Goal: Information Seeking & Learning: Learn about a topic

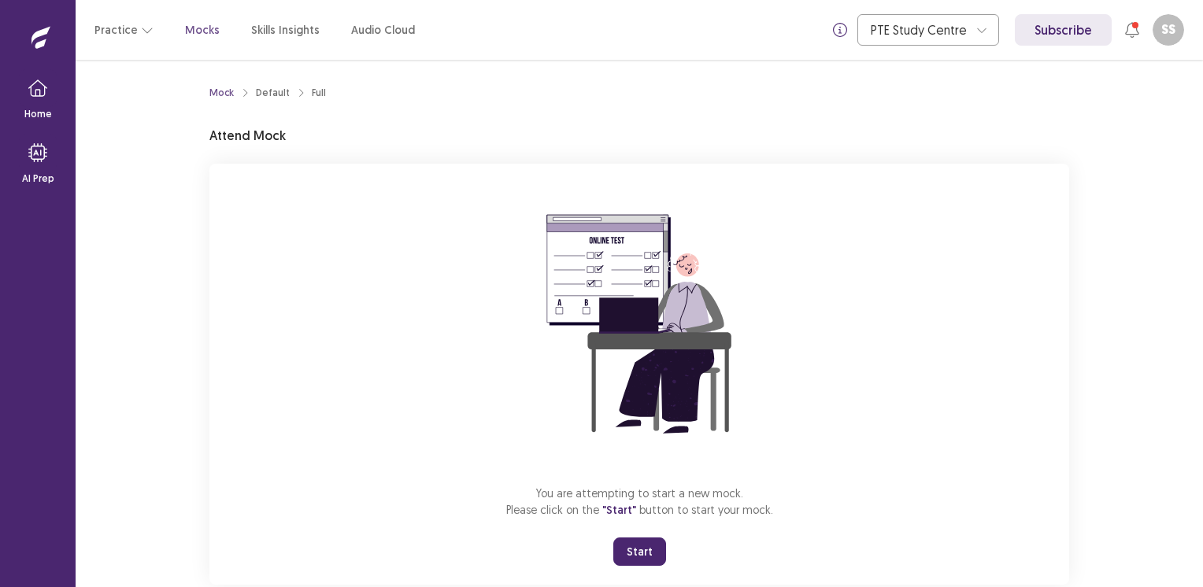
click at [636, 548] on button "Start" at bounding box center [639, 552] width 53 height 28
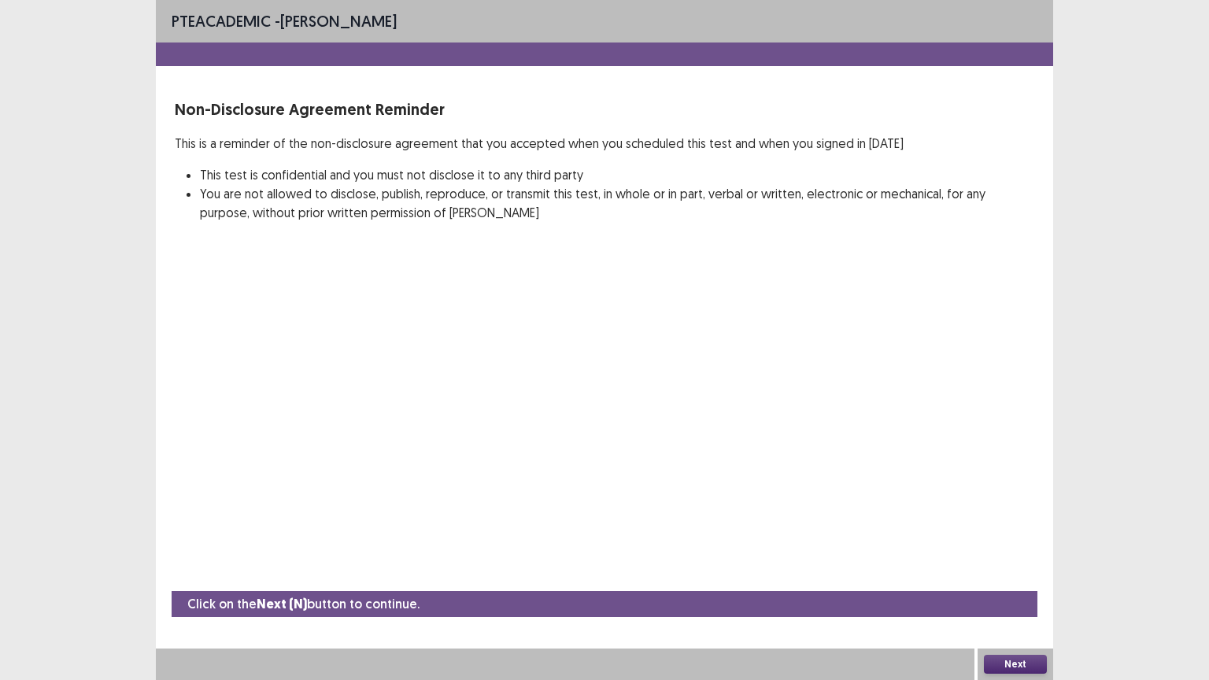
click at [1005, 587] on button "Next" at bounding box center [1015, 664] width 63 height 19
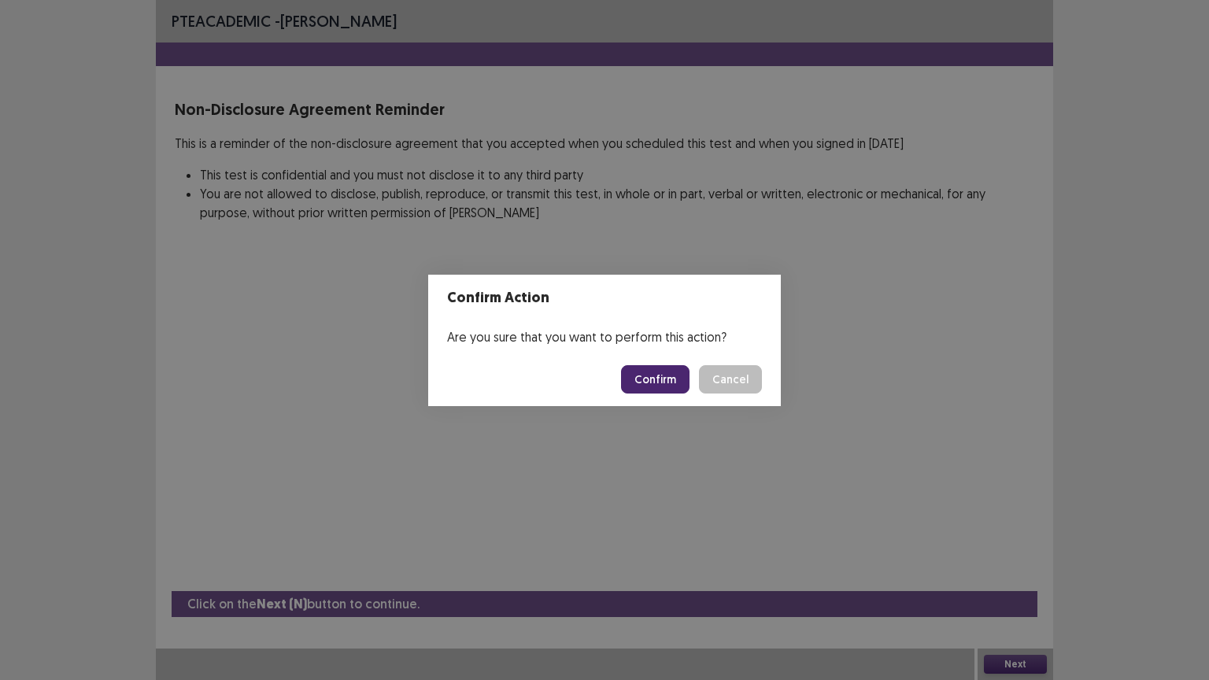
click at [665, 380] on button "Confirm" at bounding box center [655, 379] width 69 height 28
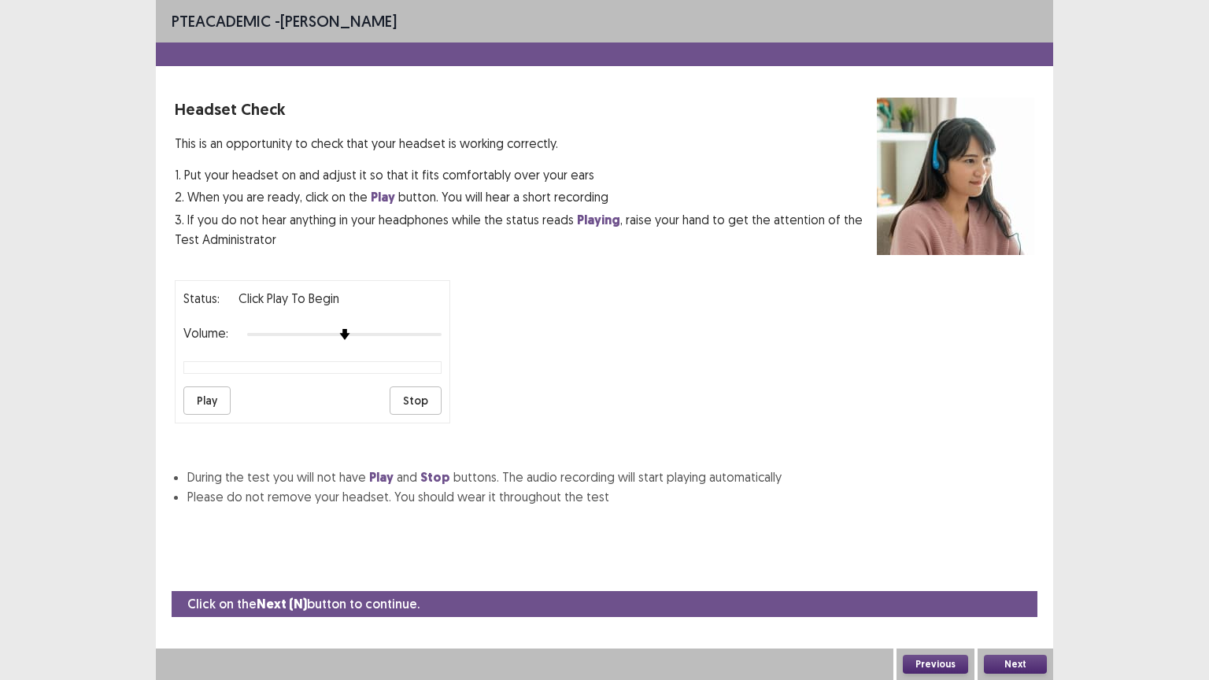
click at [365, 328] on div at bounding box center [344, 334] width 194 height 13
click at [208, 397] on button "Play" at bounding box center [206, 401] width 47 height 28
click at [410, 333] on div at bounding box center [344, 334] width 194 height 3
click at [424, 328] on div at bounding box center [344, 334] width 194 height 13
click at [205, 387] on button "Play" at bounding box center [206, 401] width 47 height 28
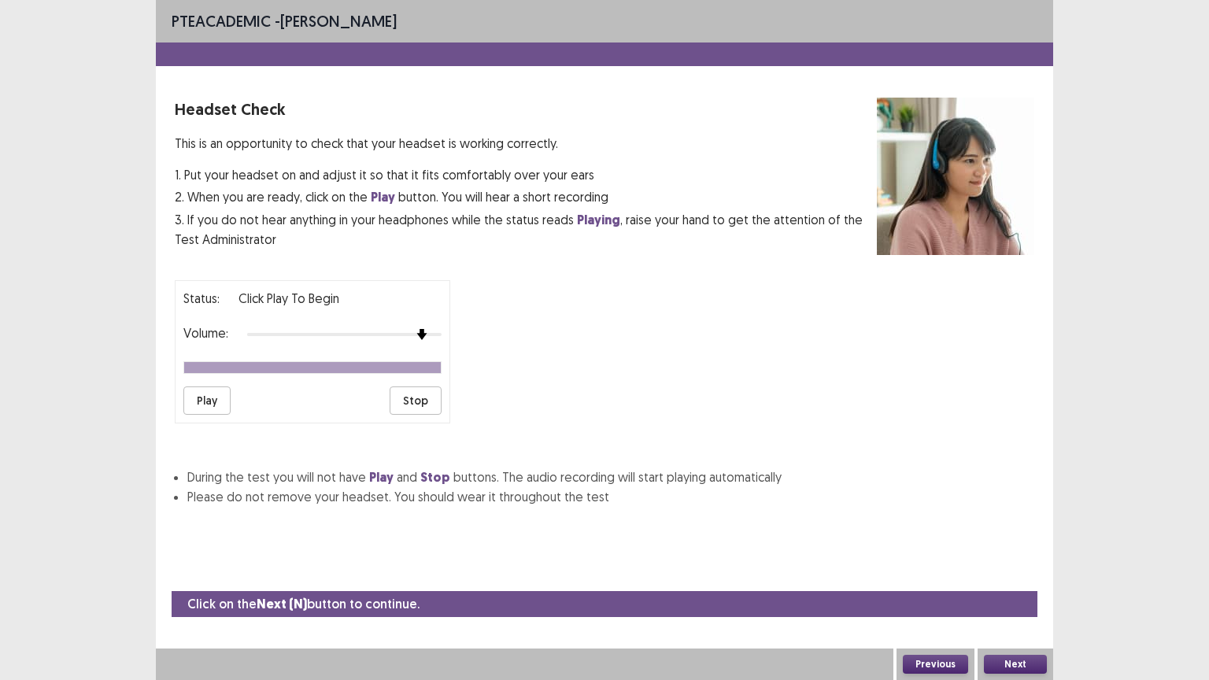
click at [1035, 587] on button "Next" at bounding box center [1015, 664] width 63 height 19
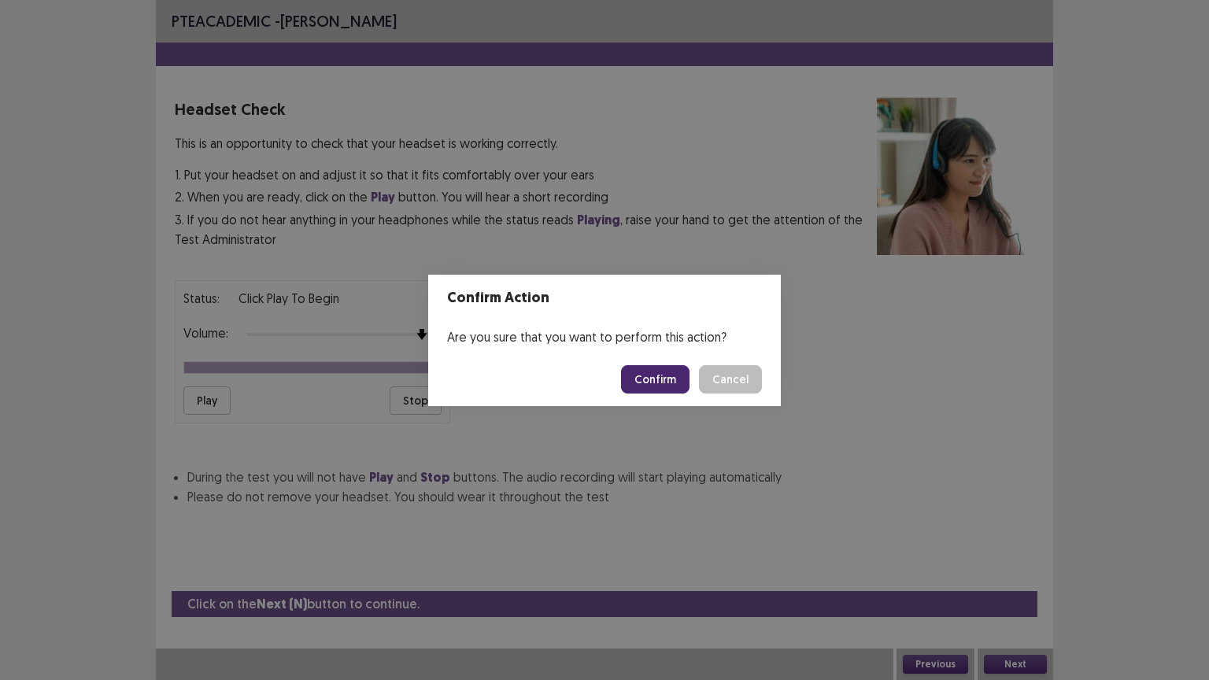
click at [678, 378] on button "Confirm" at bounding box center [655, 379] width 69 height 28
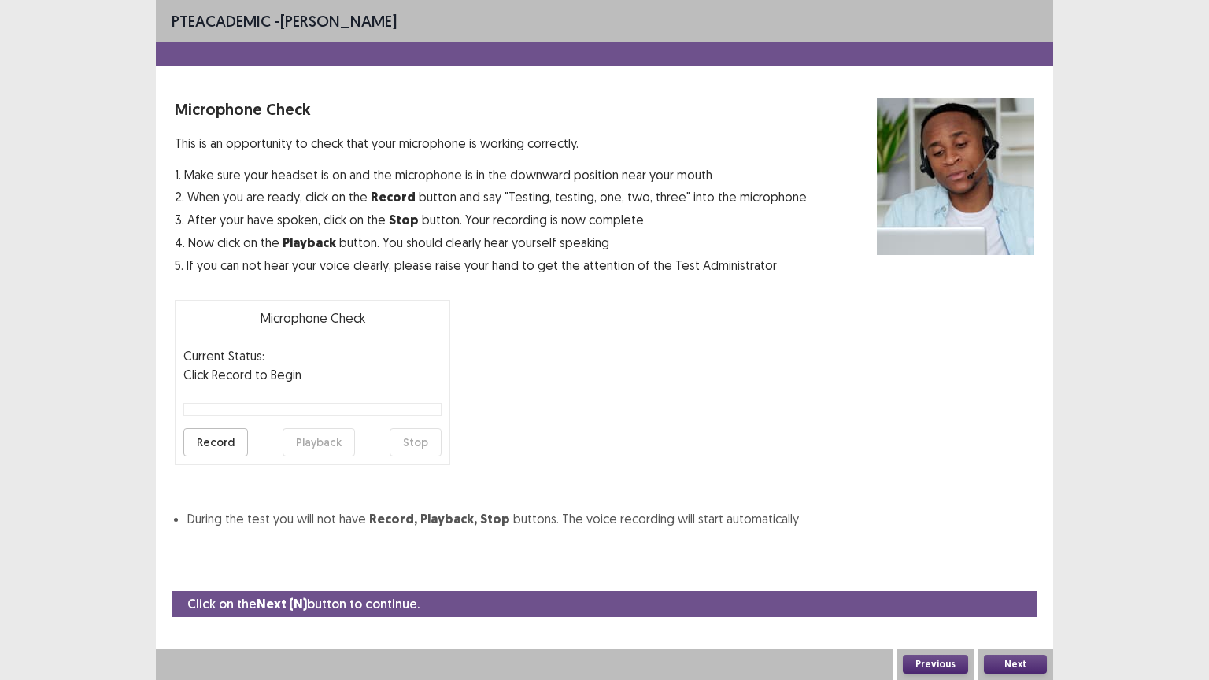
click at [226, 436] on button "Record" at bounding box center [215, 442] width 65 height 28
click at [435, 442] on button "Stop" at bounding box center [416, 442] width 52 height 28
click at [321, 441] on button "Playback" at bounding box center [319, 442] width 72 height 28
click at [1025, 587] on button "Next" at bounding box center [1015, 664] width 63 height 19
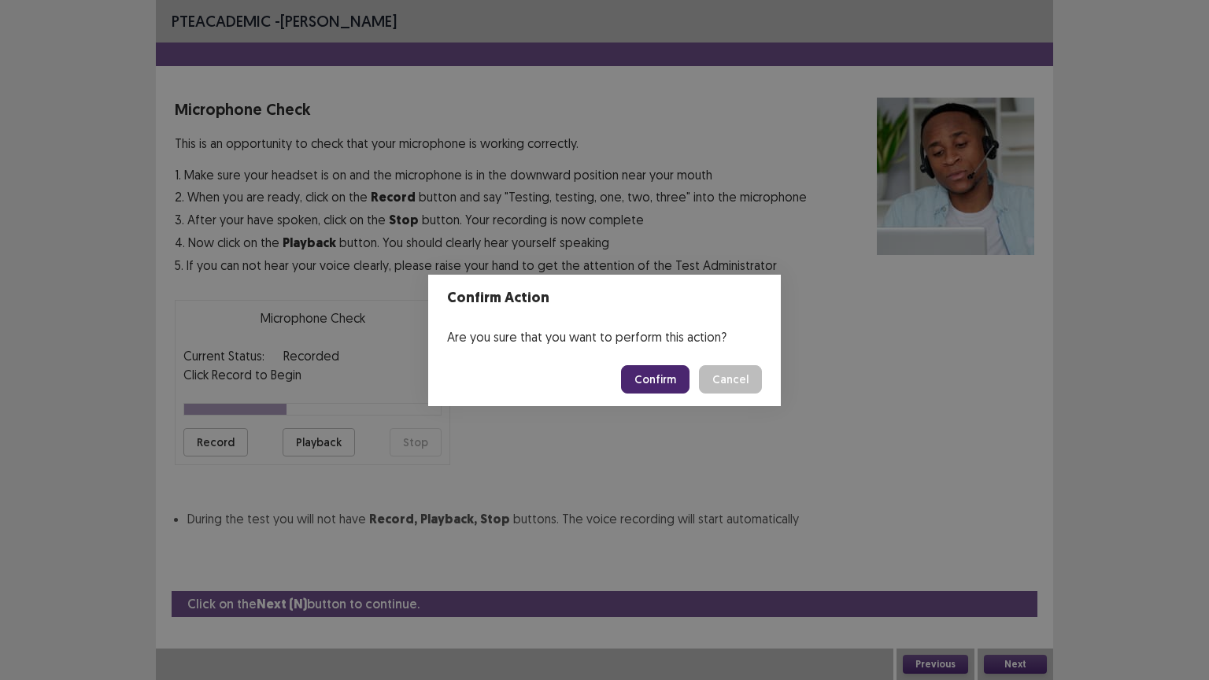
click at [670, 374] on button "Confirm" at bounding box center [655, 379] width 69 height 28
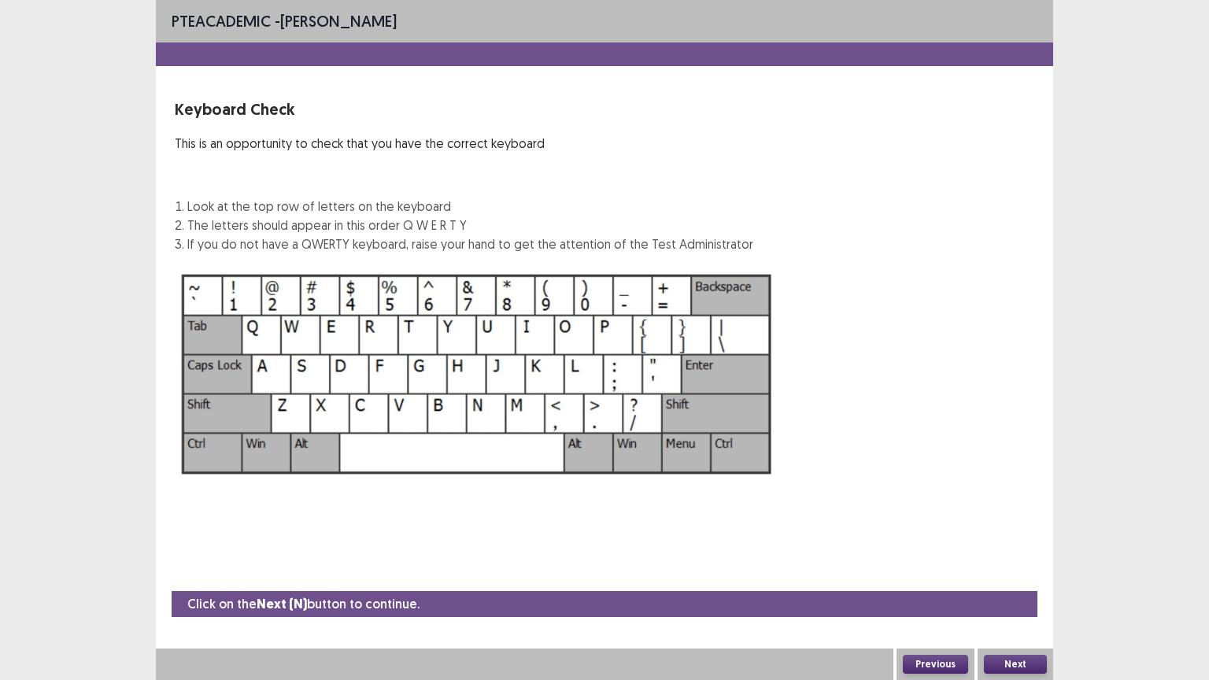
click at [1024, 587] on button "Next" at bounding box center [1015, 664] width 63 height 19
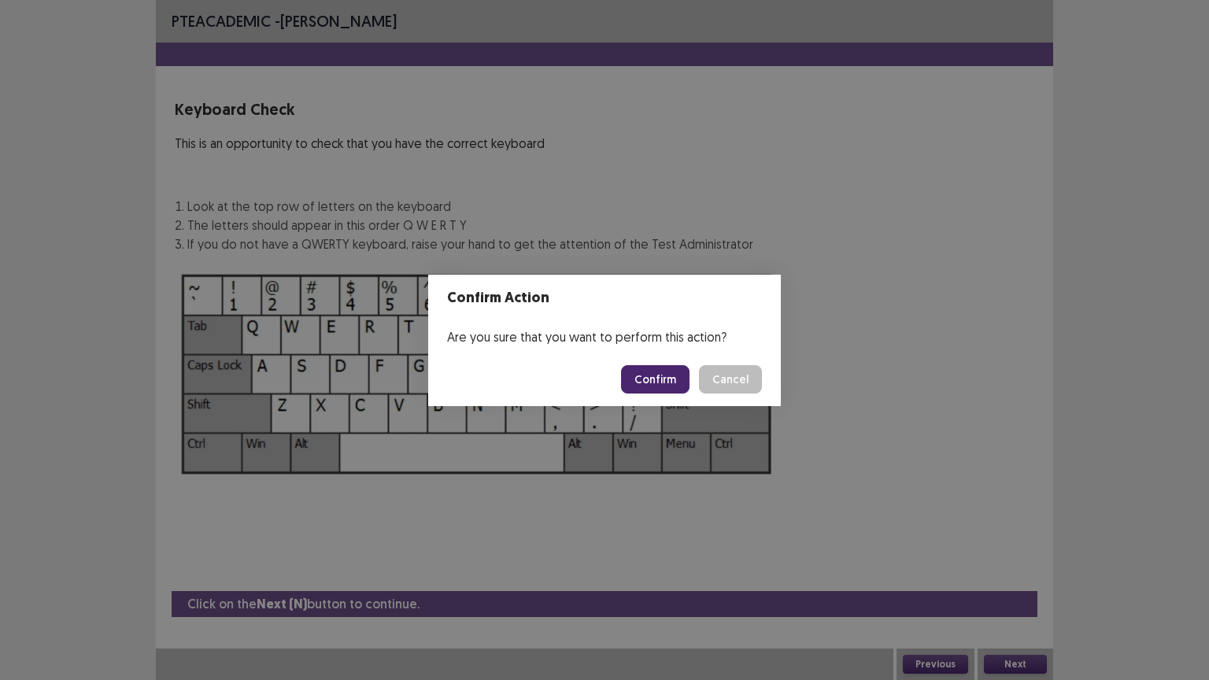
click at [672, 381] on button "Confirm" at bounding box center [655, 379] width 69 height 28
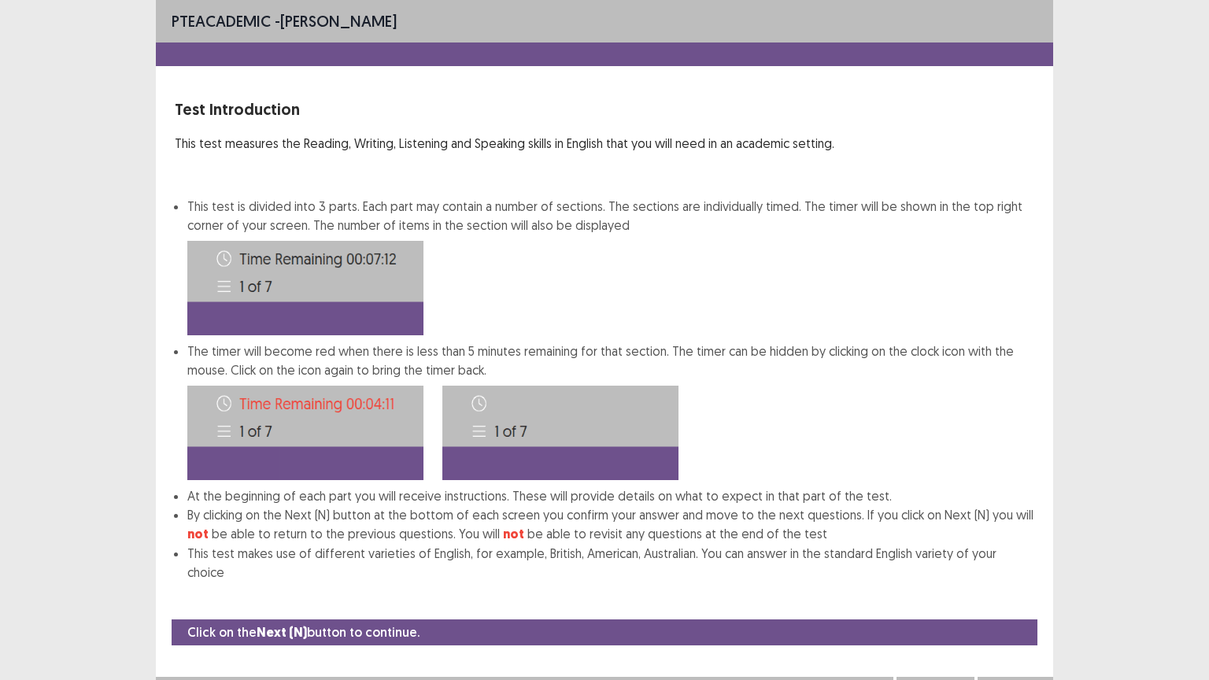
scroll to position [2, 0]
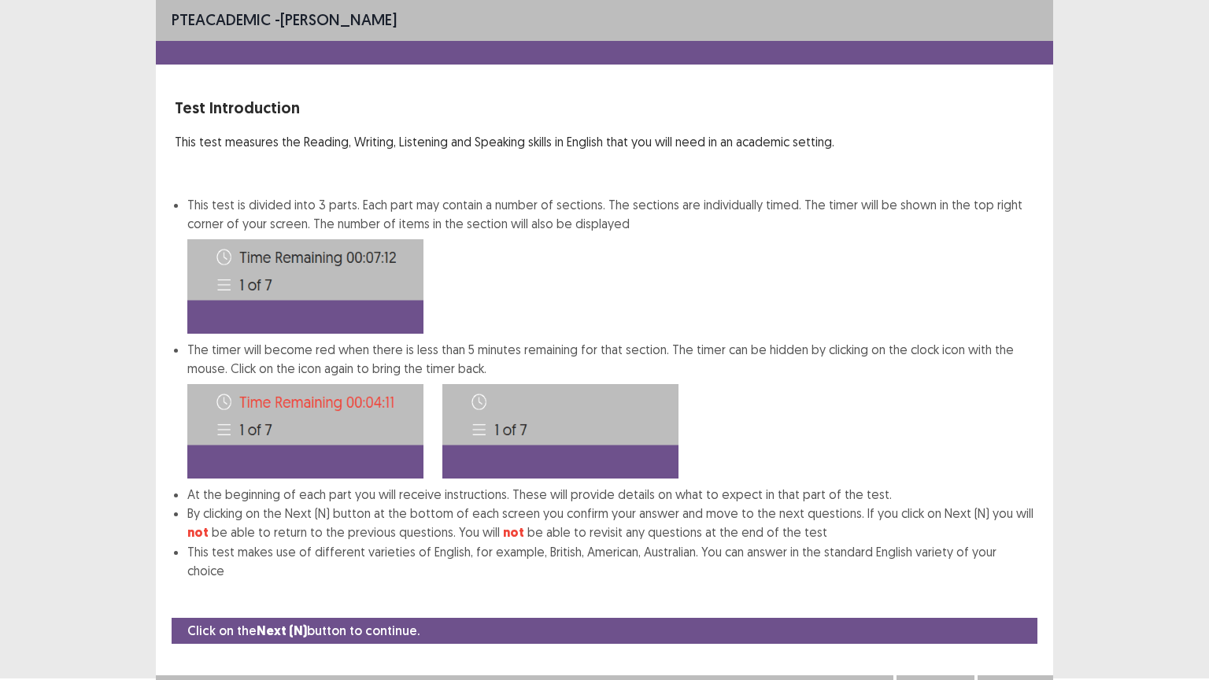
click at [1020, 587] on button "Next" at bounding box center [1015, 691] width 63 height 19
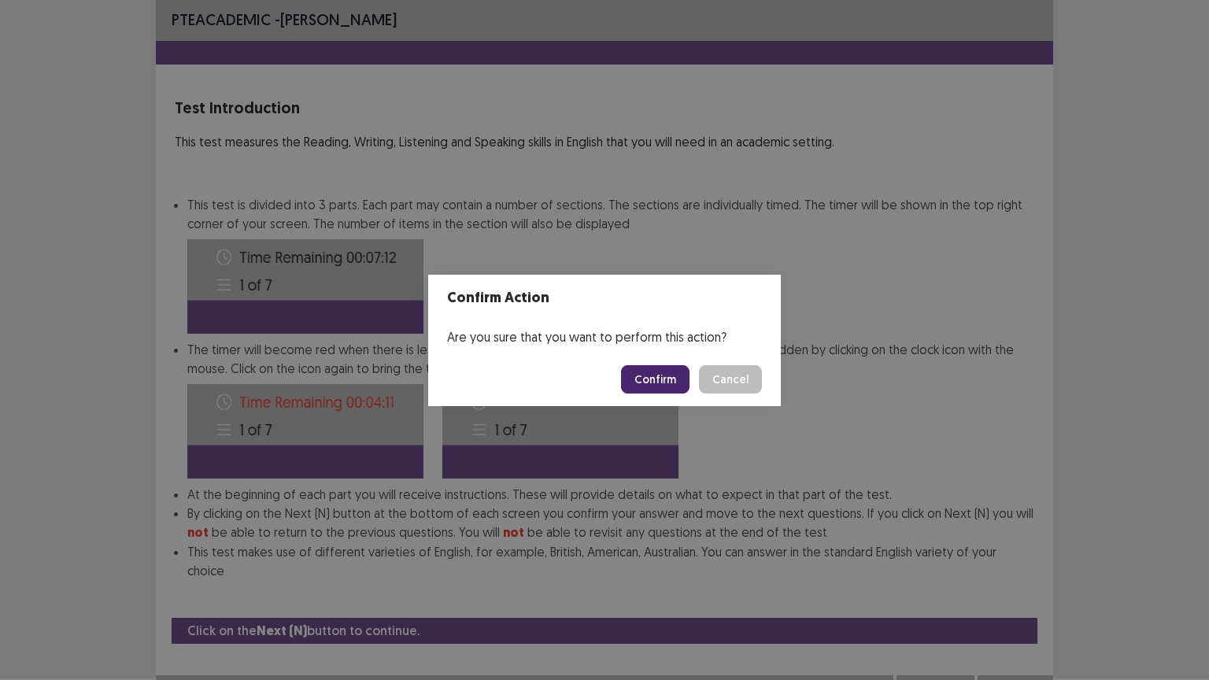
click at [663, 376] on button "Confirm" at bounding box center [655, 379] width 69 height 28
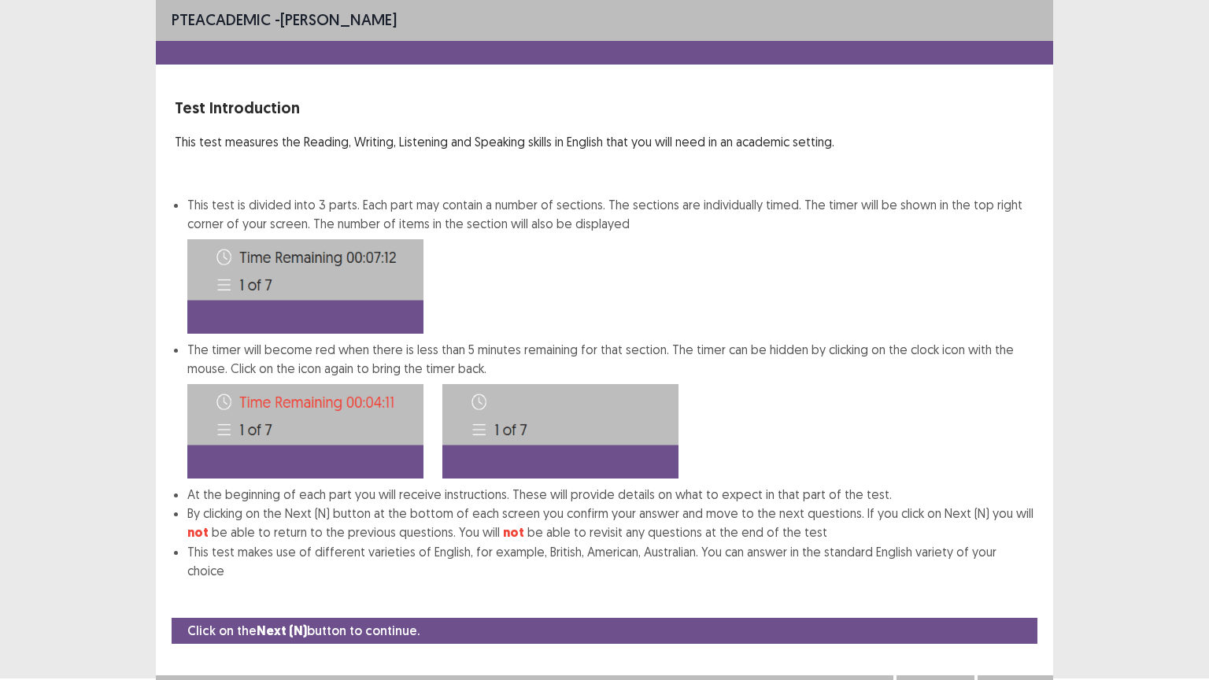
scroll to position [0, 0]
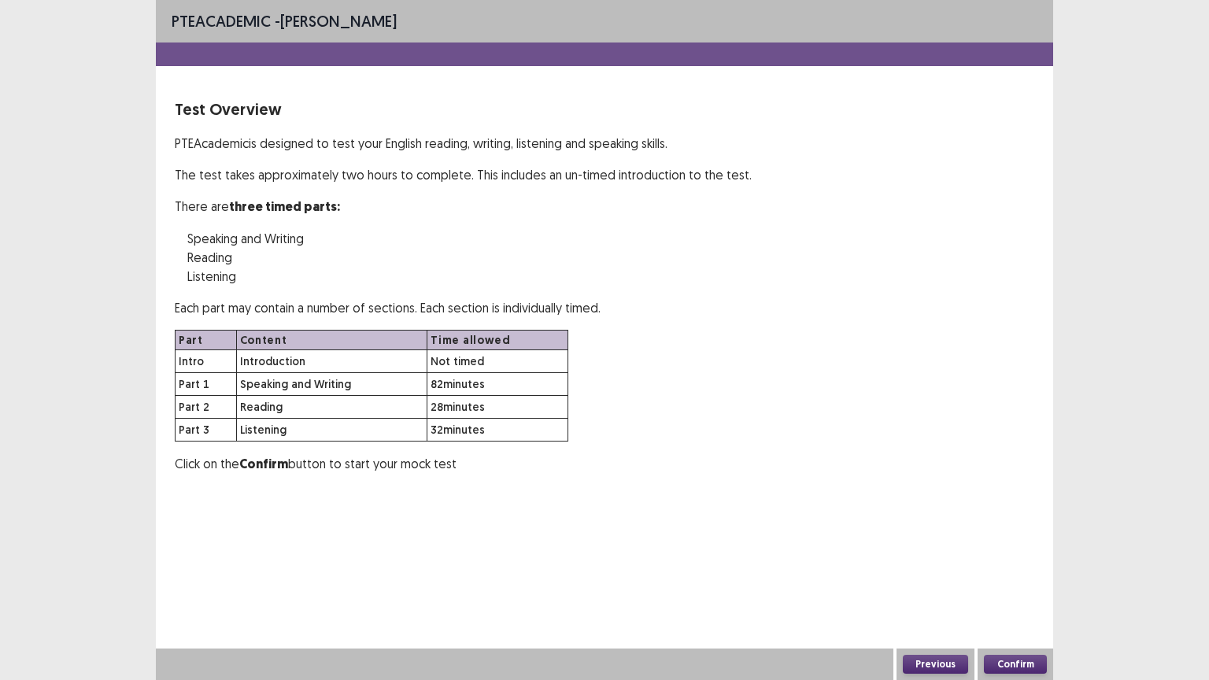
click at [1005, 587] on button "Confirm" at bounding box center [1015, 664] width 63 height 19
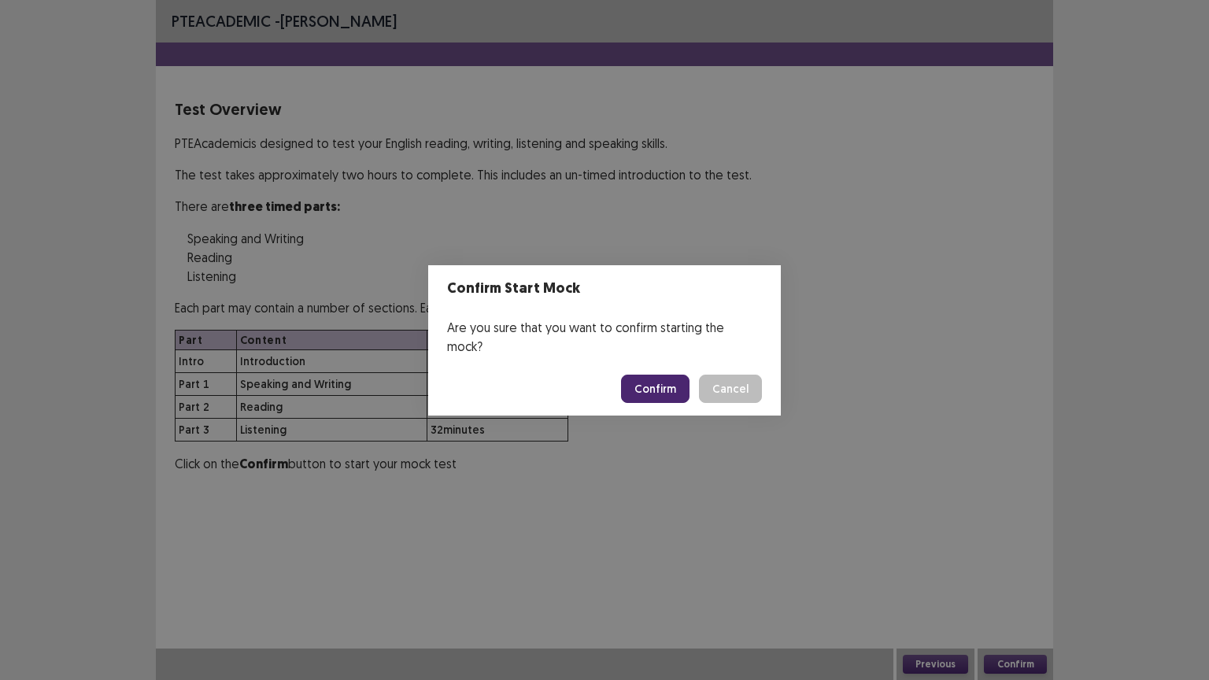
click at [665, 377] on button "Confirm" at bounding box center [655, 389] width 69 height 28
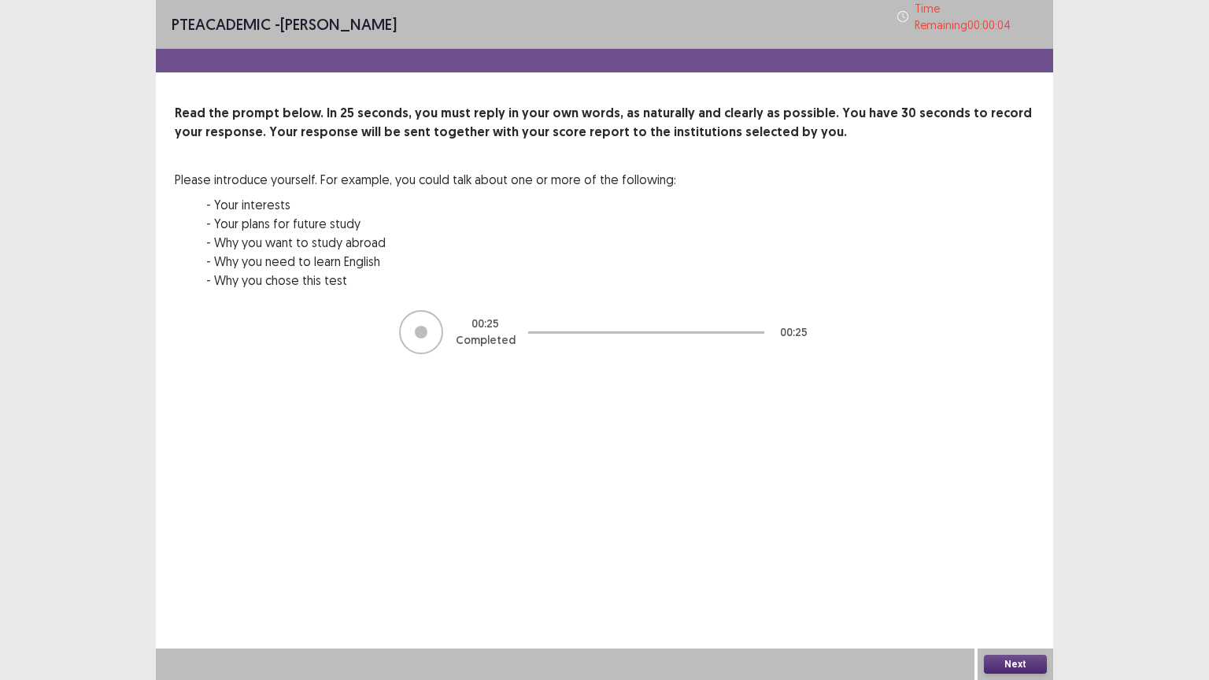
click at [1020, 587] on button "Next" at bounding box center [1015, 664] width 63 height 19
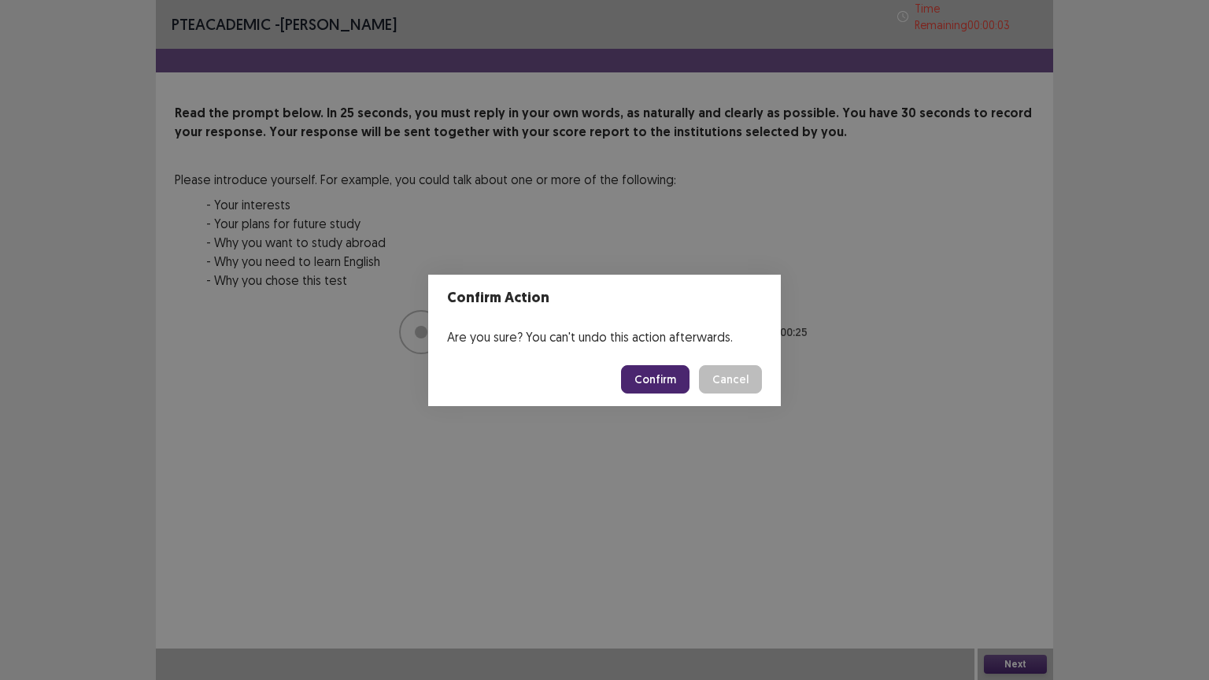
click at [652, 372] on button "Confirm" at bounding box center [655, 379] width 69 height 28
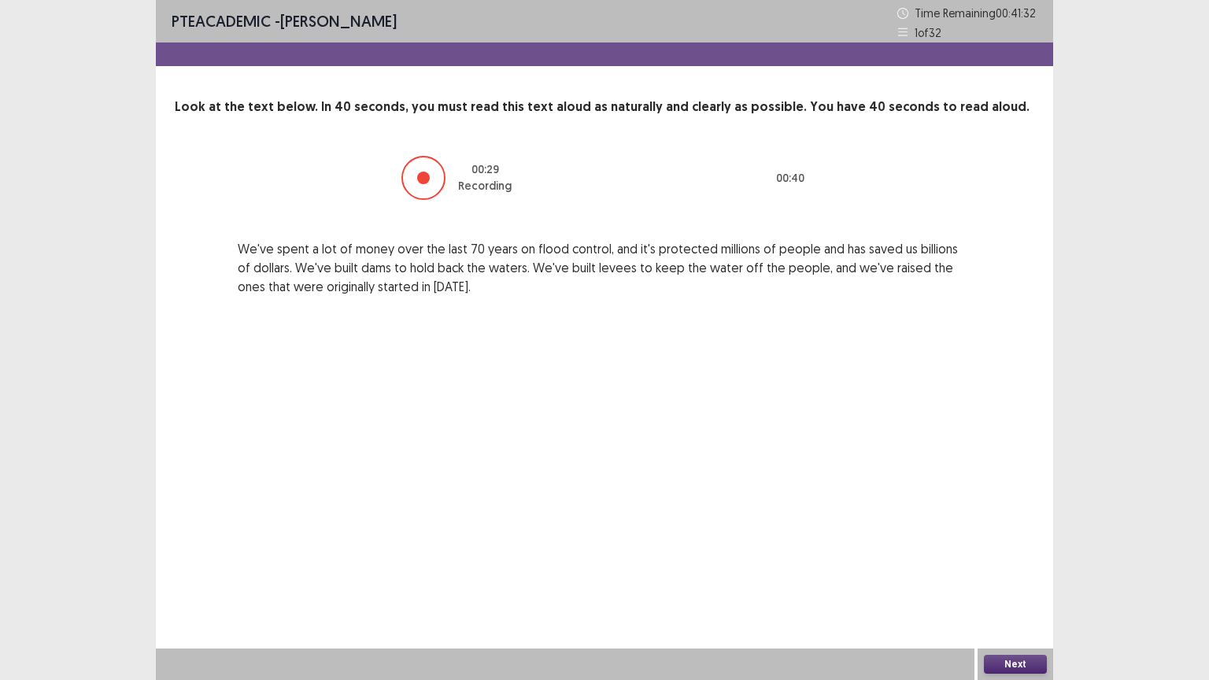
click at [1030, 587] on button "Next" at bounding box center [1015, 664] width 63 height 19
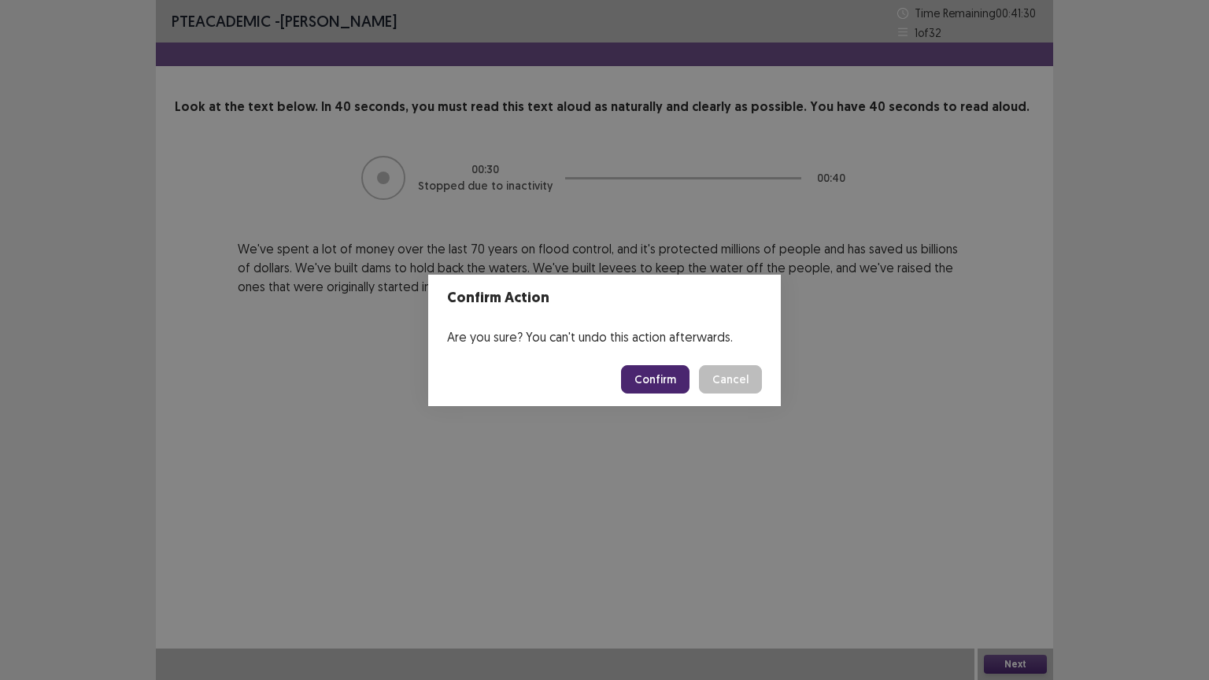
click at [660, 374] on button "Confirm" at bounding box center [655, 379] width 69 height 28
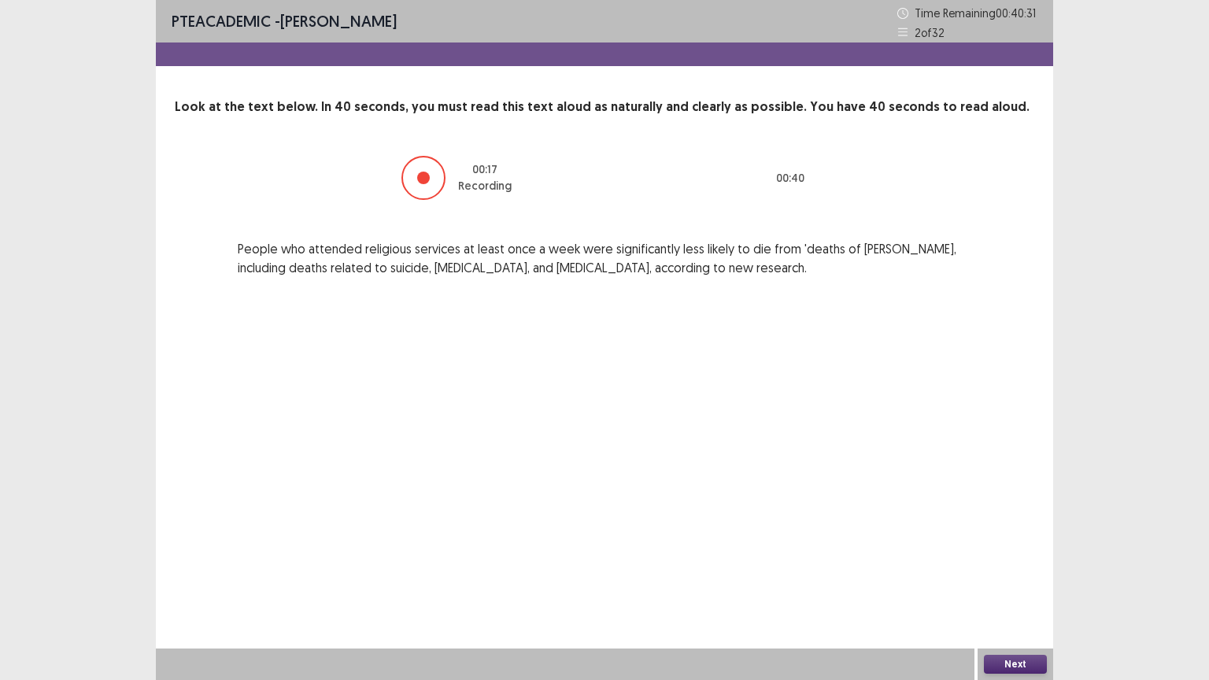
click at [1014, 587] on button "Next" at bounding box center [1015, 664] width 63 height 19
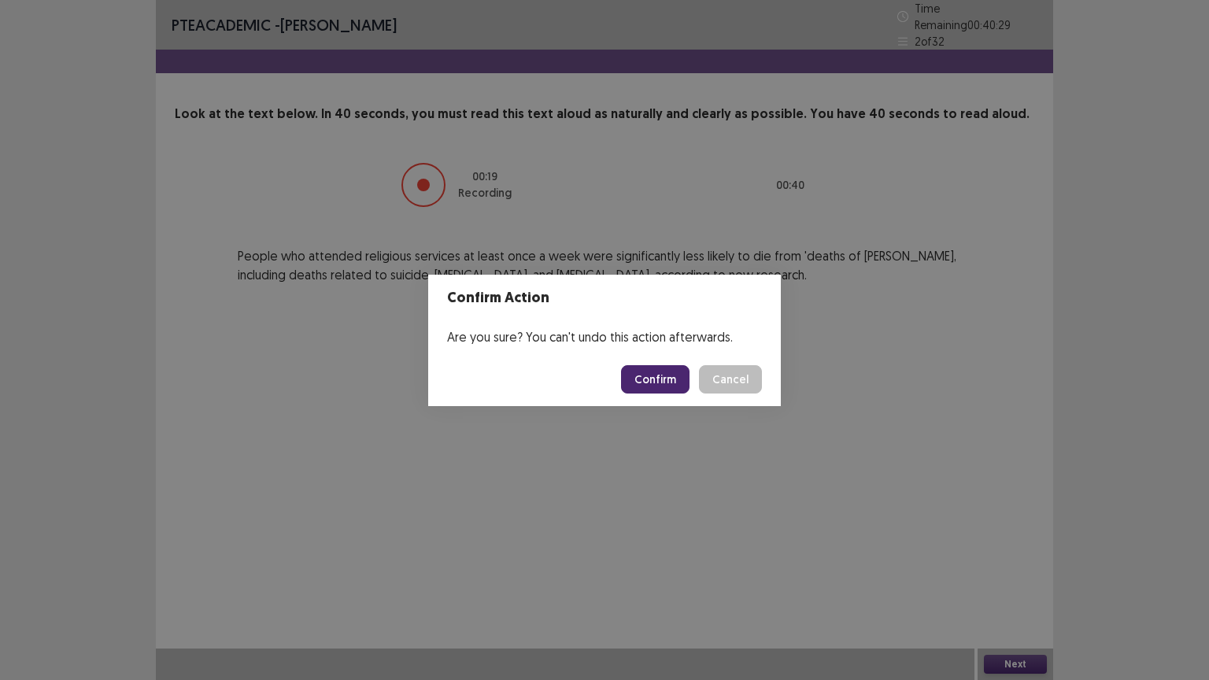
click at [677, 378] on button "Confirm" at bounding box center [655, 379] width 69 height 28
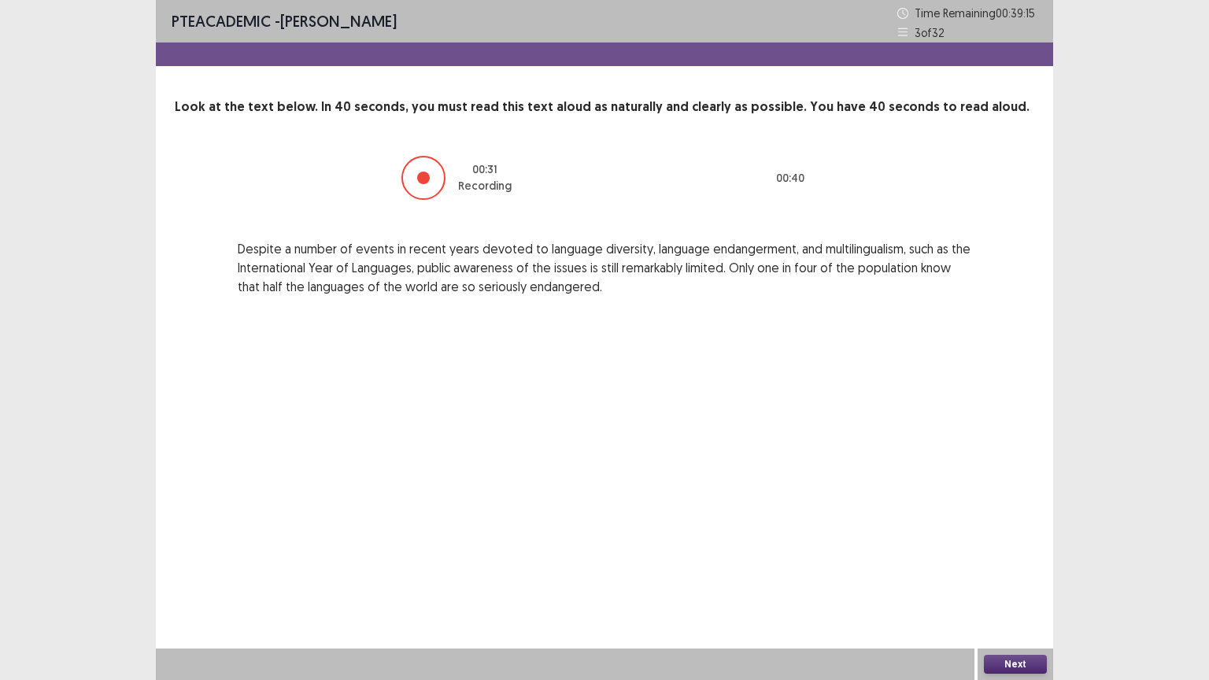
click at [1022, 587] on button "Next" at bounding box center [1015, 664] width 63 height 19
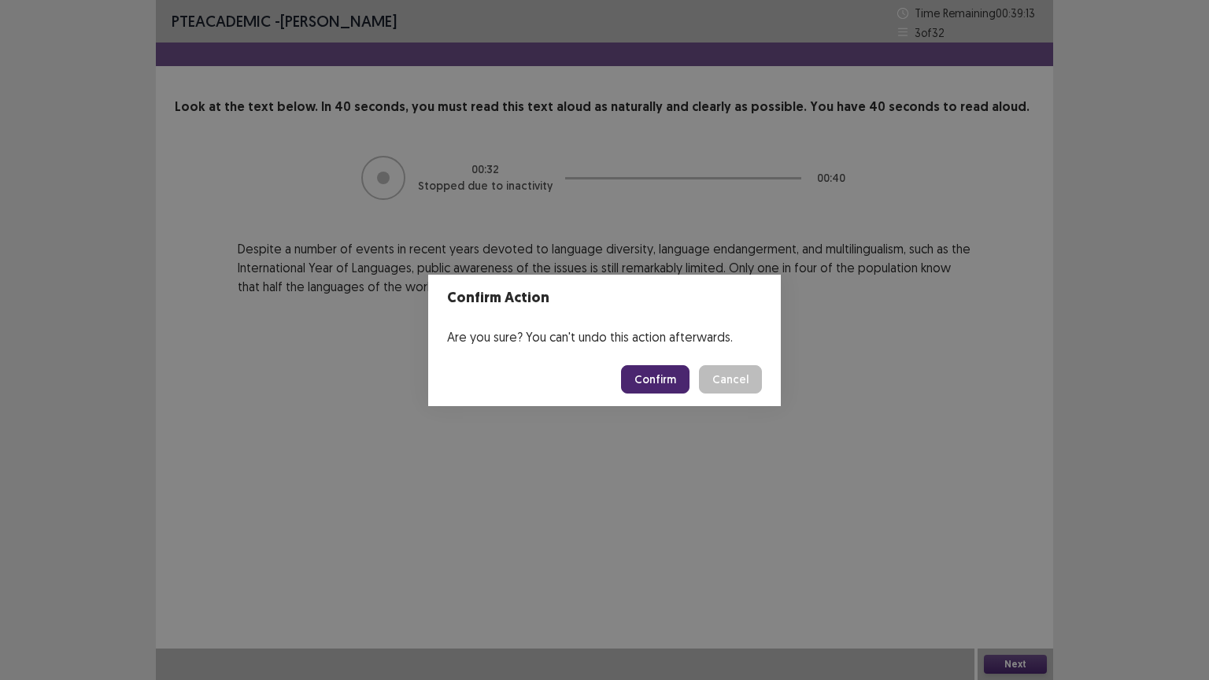
click at [657, 380] on button "Confirm" at bounding box center [655, 379] width 69 height 28
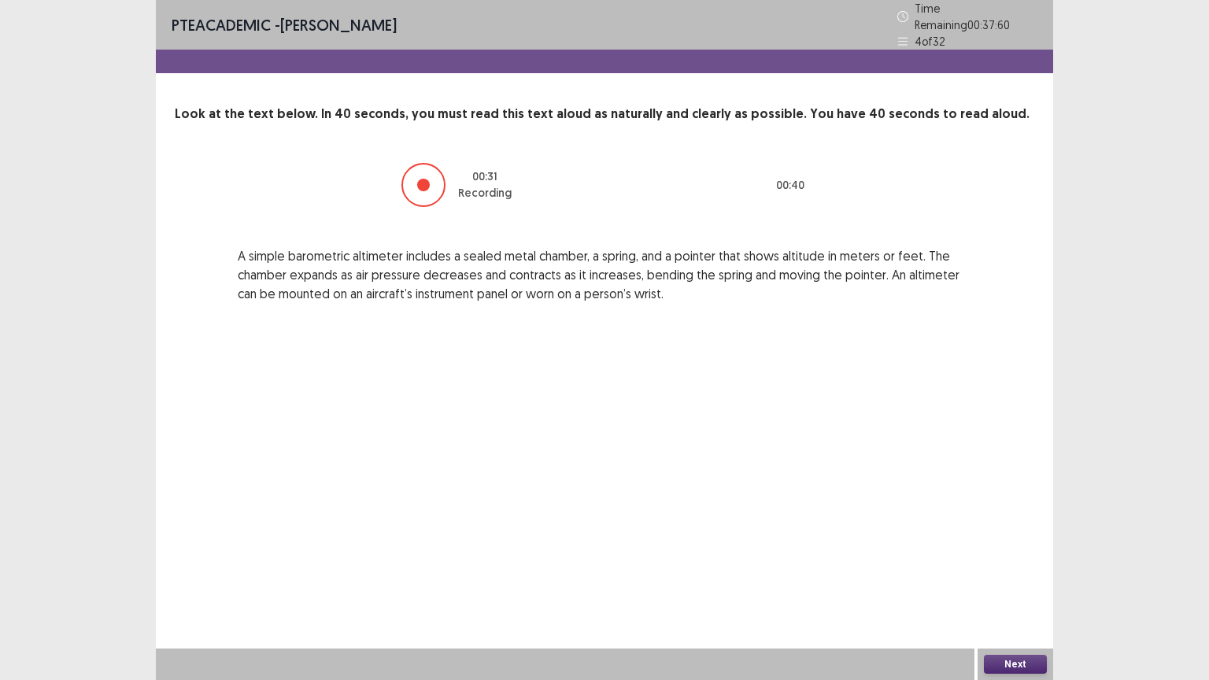
click at [1034, 587] on div "Next" at bounding box center [1016, 664] width 76 height 31
click at [1017, 587] on button "Next" at bounding box center [1015, 664] width 63 height 19
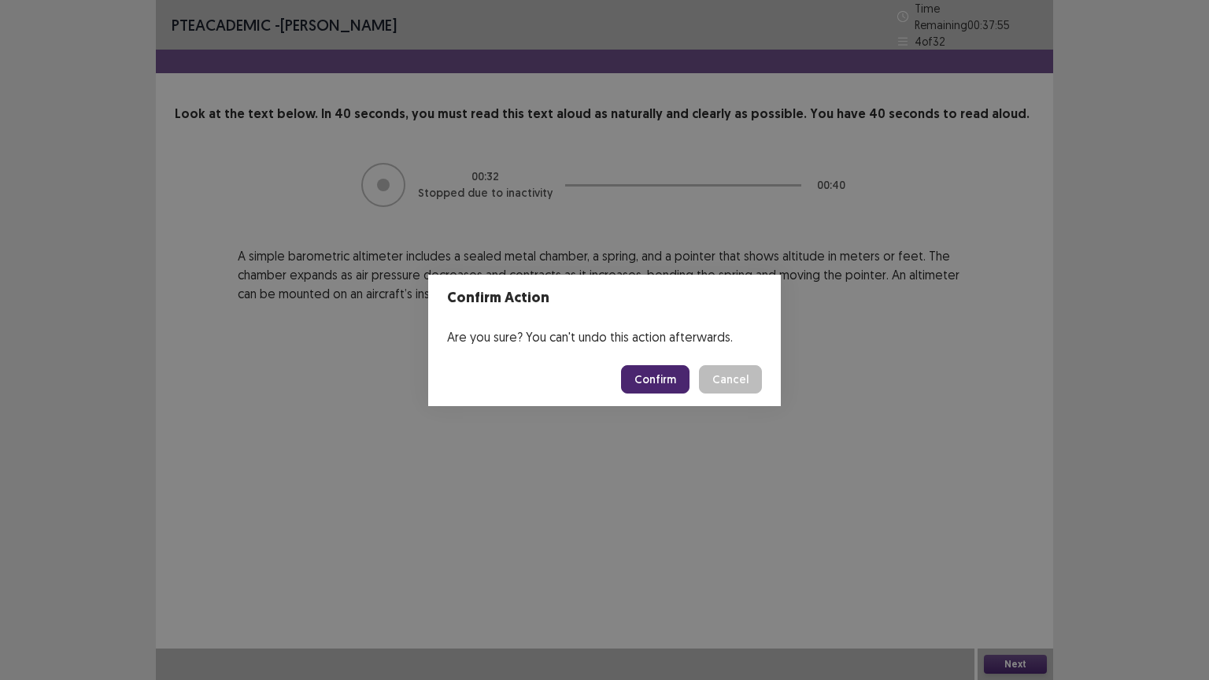
click at [656, 376] on button "Confirm" at bounding box center [655, 379] width 69 height 28
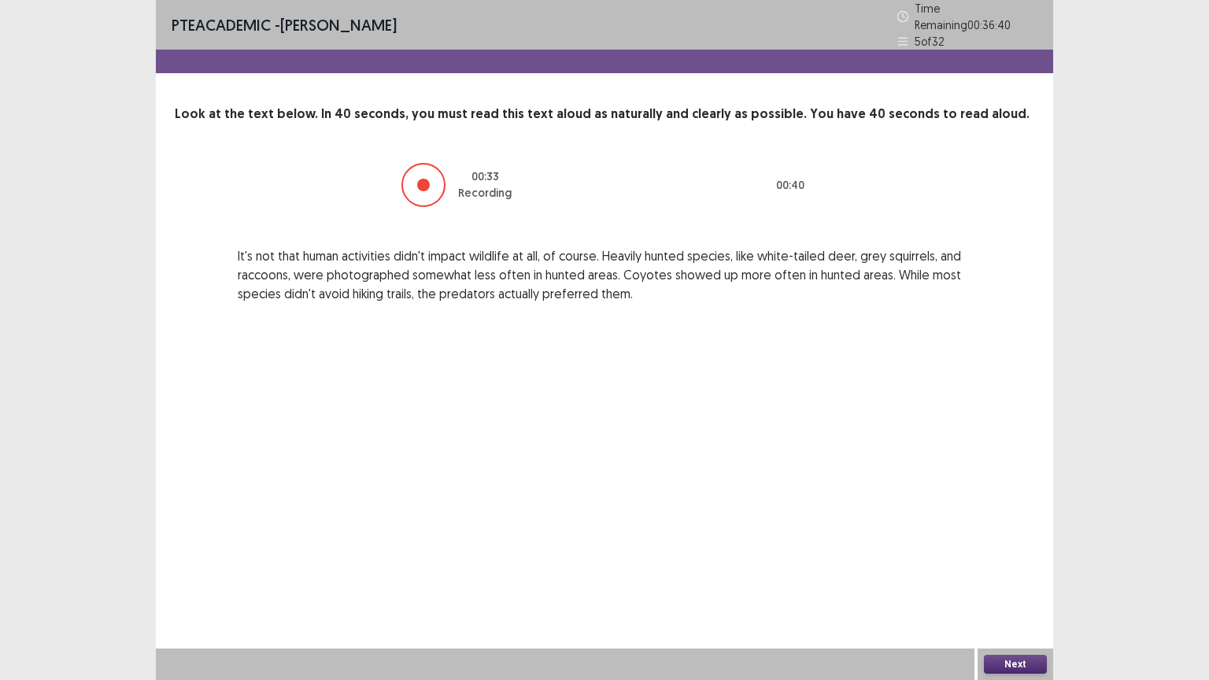
click at [1008, 587] on button "Next" at bounding box center [1015, 664] width 63 height 19
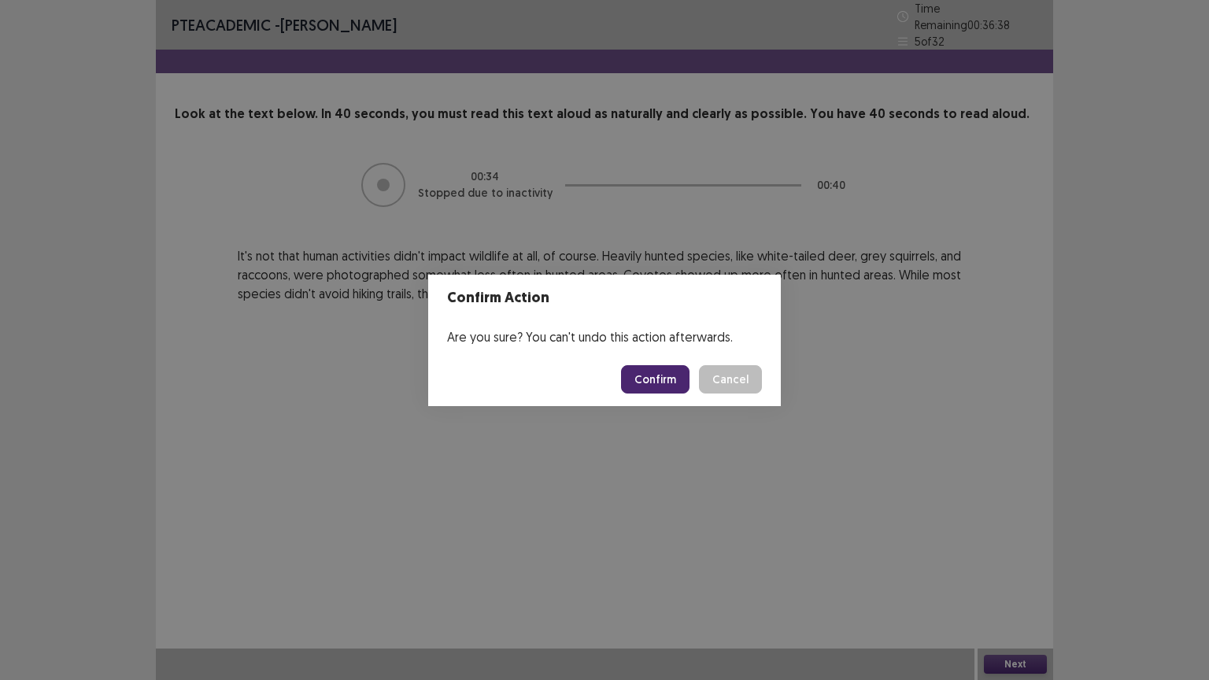
click at [670, 374] on button "Confirm" at bounding box center [655, 379] width 69 height 28
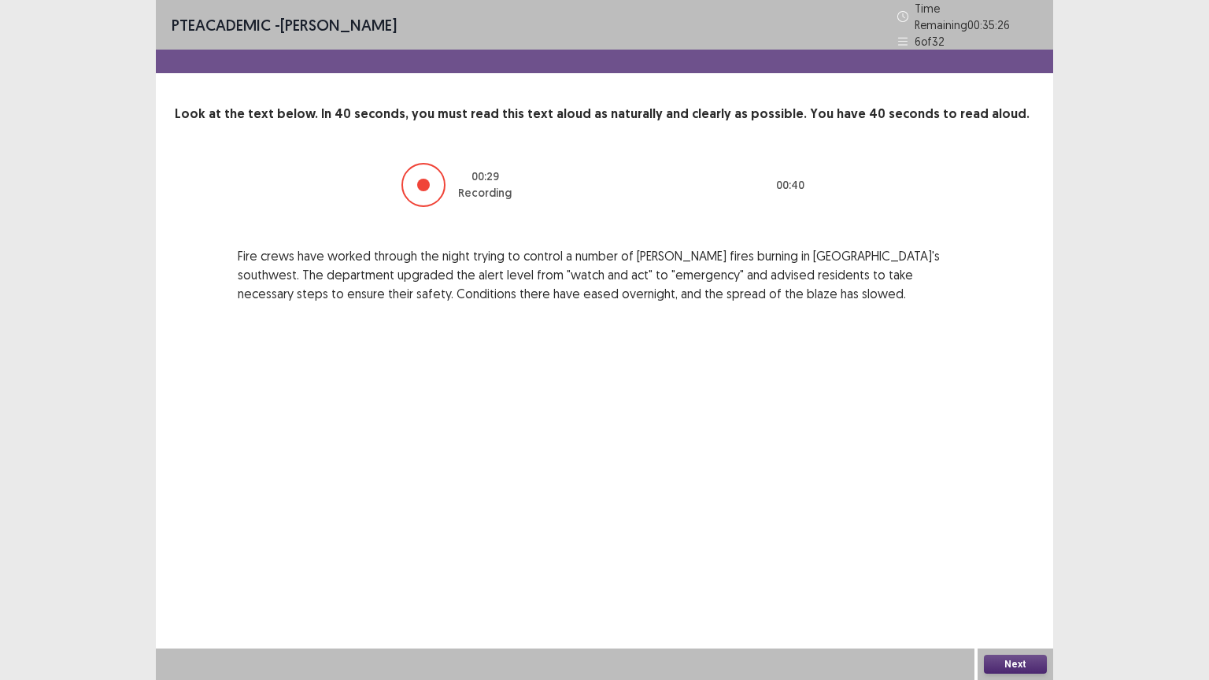
click at [1021, 587] on button "Next" at bounding box center [1015, 664] width 63 height 19
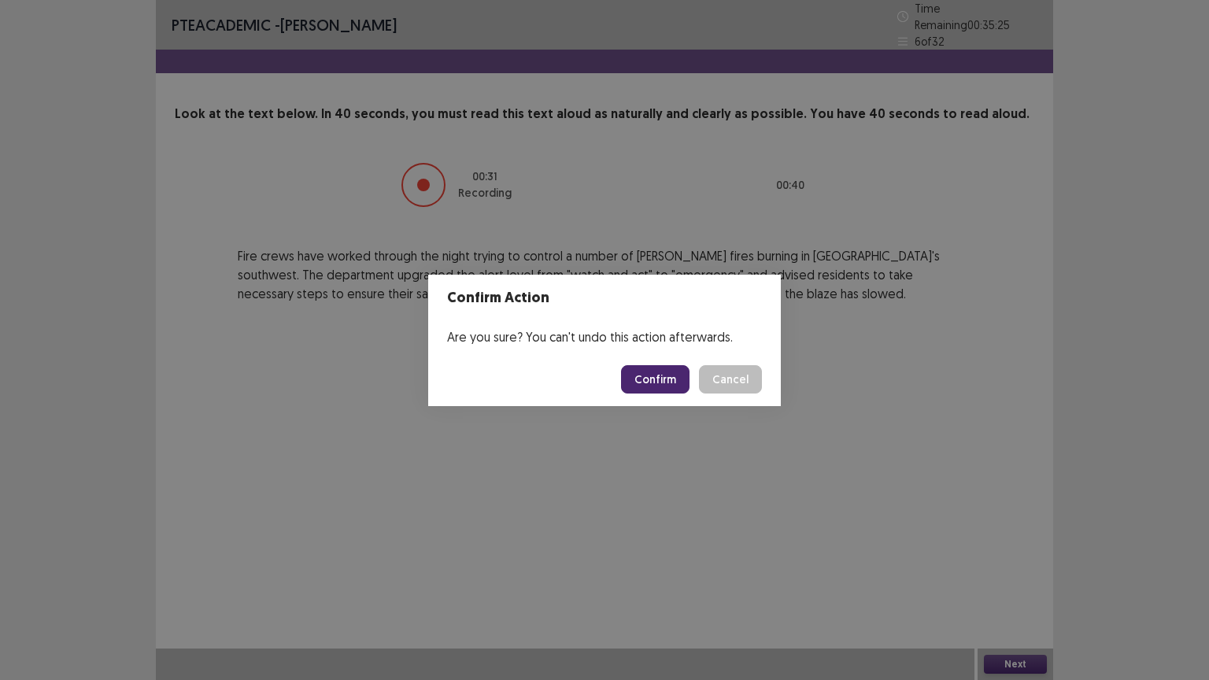
click at [674, 380] on button "Confirm" at bounding box center [655, 379] width 69 height 28
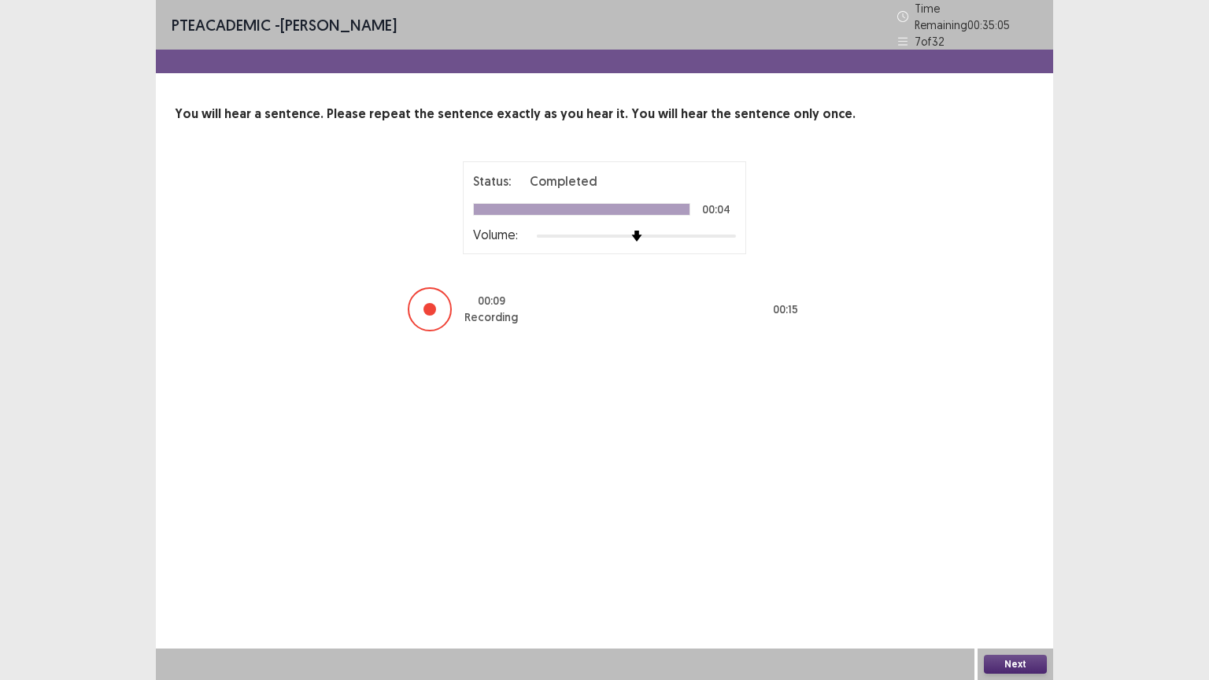
click at [1014, 587] on button "Next" at bounding box center [1015, 664] width 63 height 19
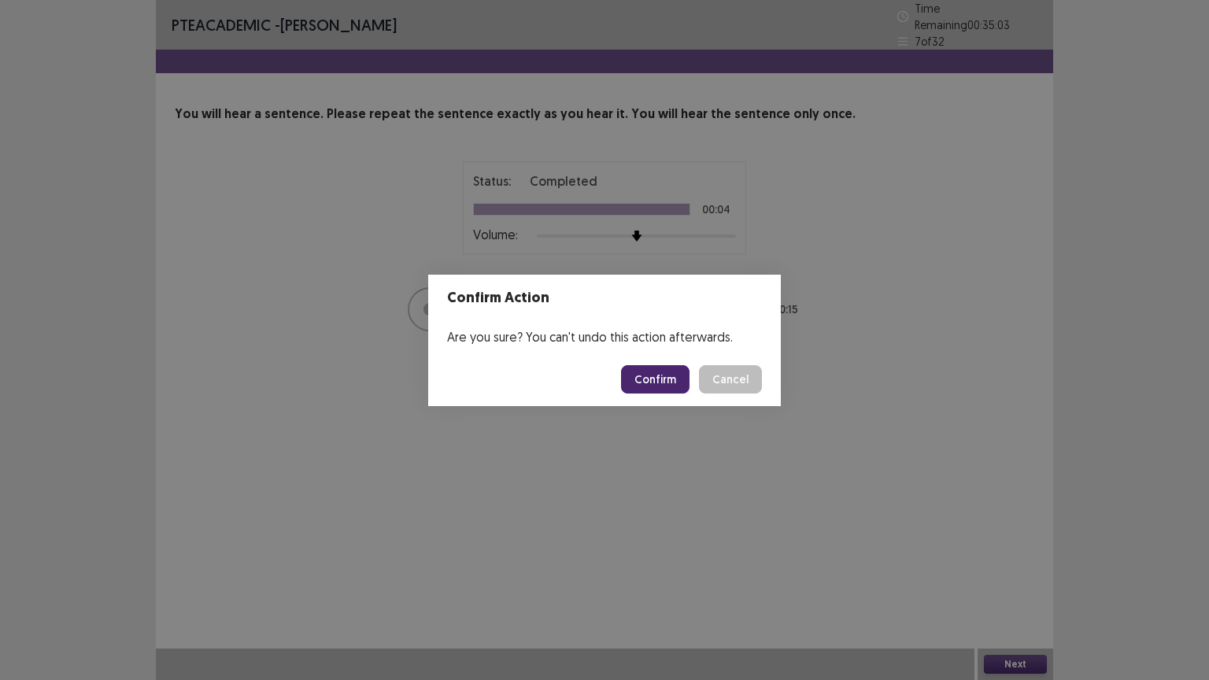
click at [660, 374] on button "Confirm" at bounding box center [655, 379] width 69 height 28
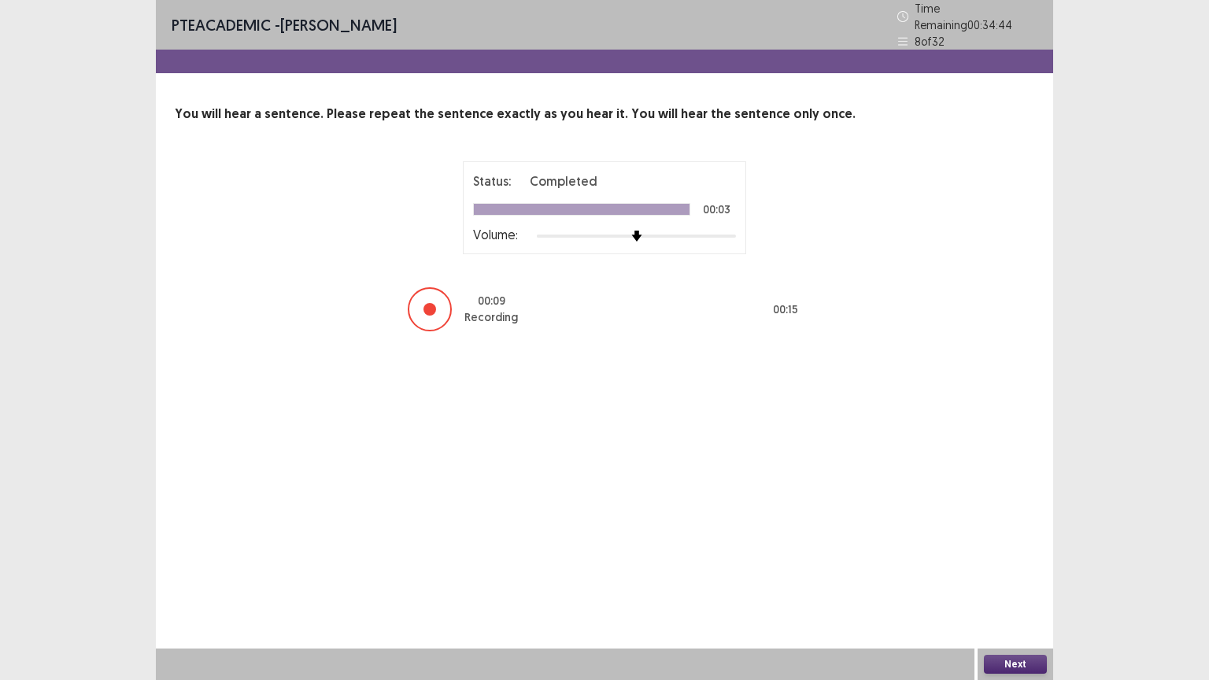
click at [1026, 587] on button "Next" at bounding box center [1015, 664] width 63 height 19
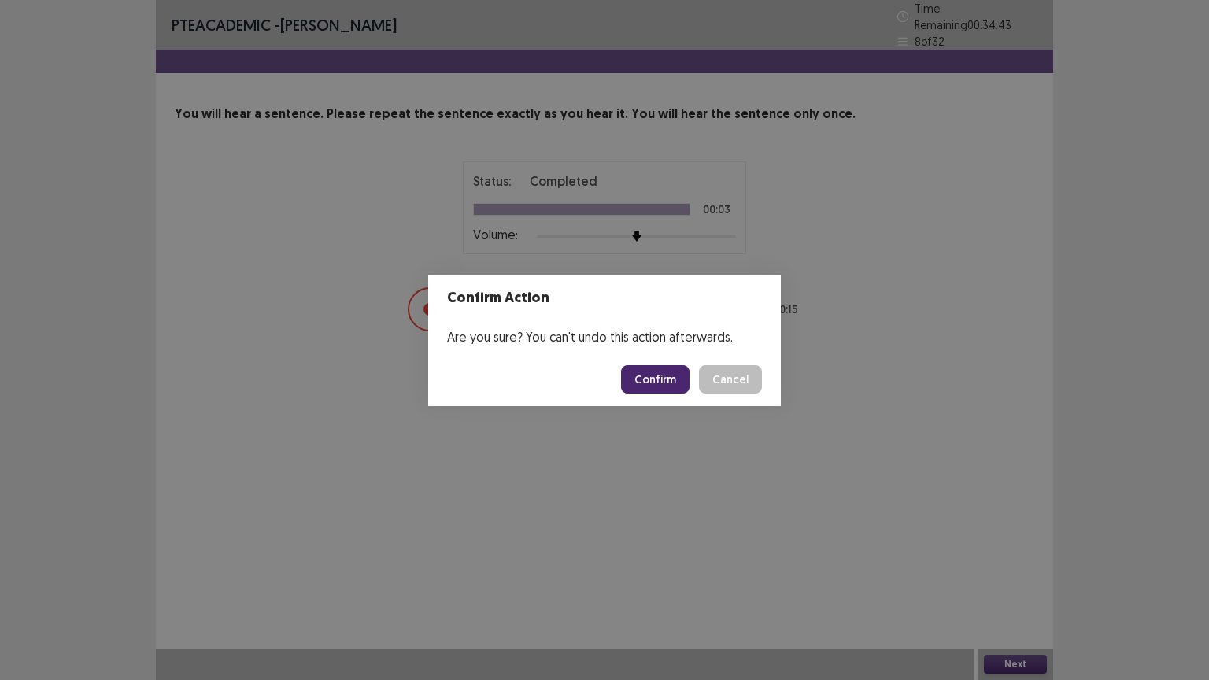
click at [668, 380] on button "Confirm" at bounding box center [655, 379] width 69 height 28
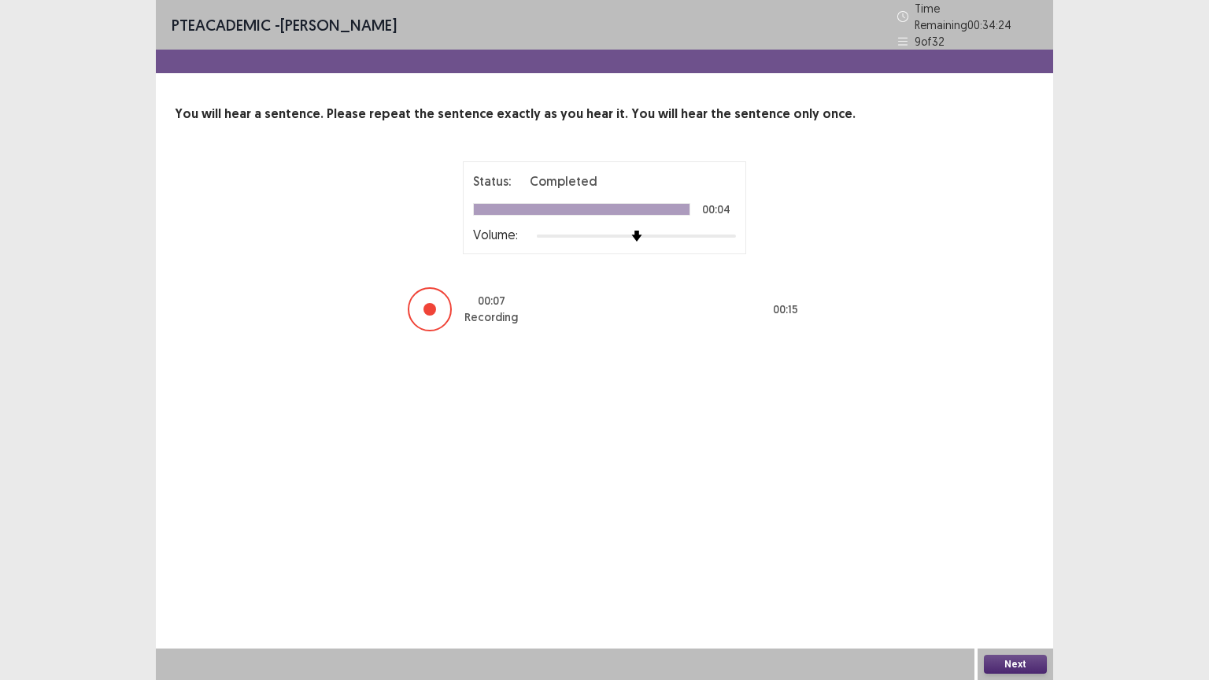
click at [1024, 587] on button "Next" at bounding box center [1015, 664] width 63 height 19
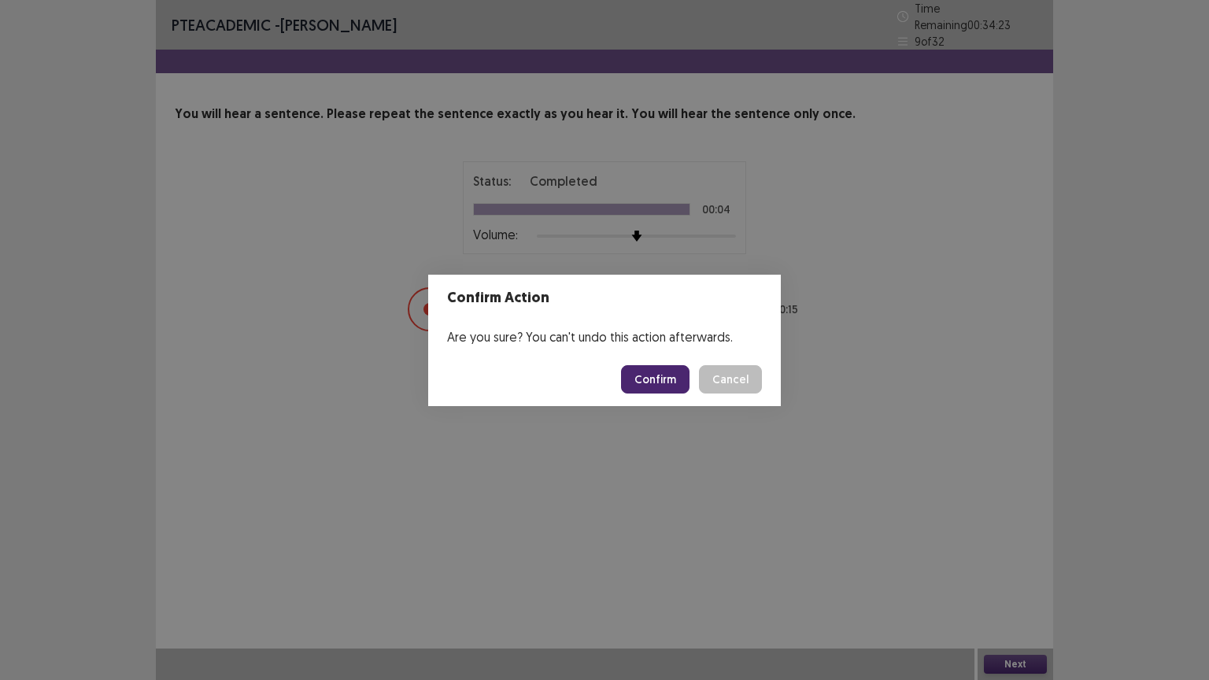
click at [651, 372] on button "Confirm" at bounding box center [655, 379] width 69 height 28
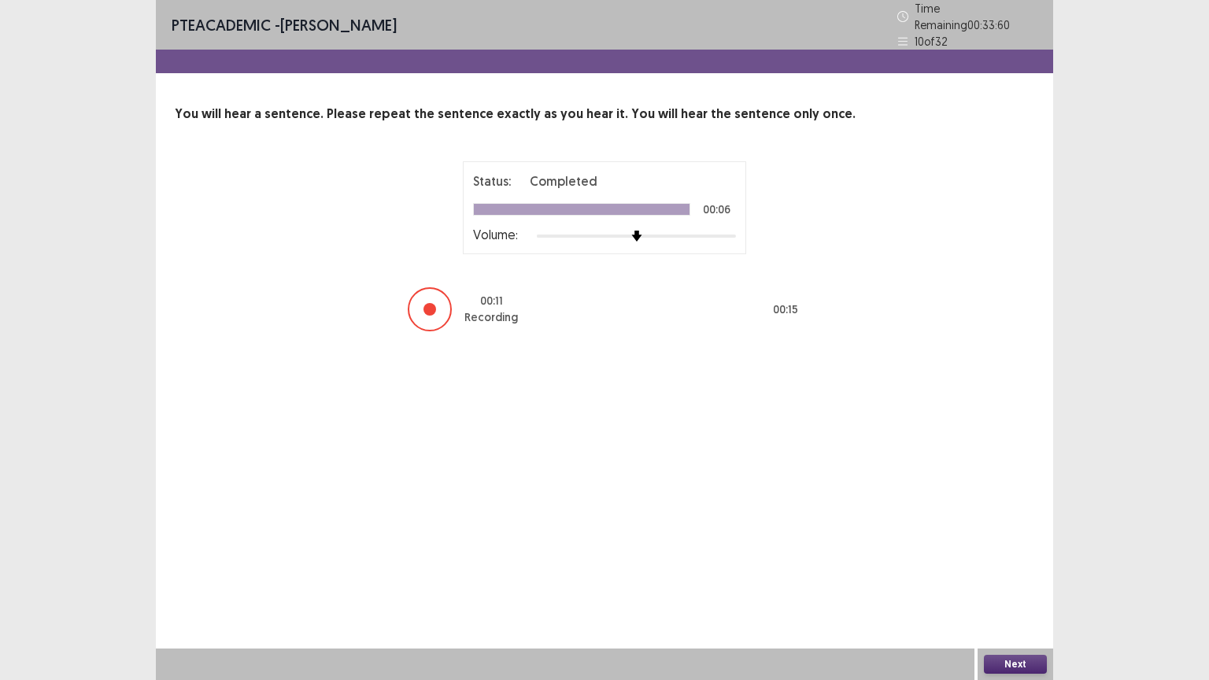
click at [1011, 587] on button "Next" at bounding box center [1015, 664] width 63 height 19
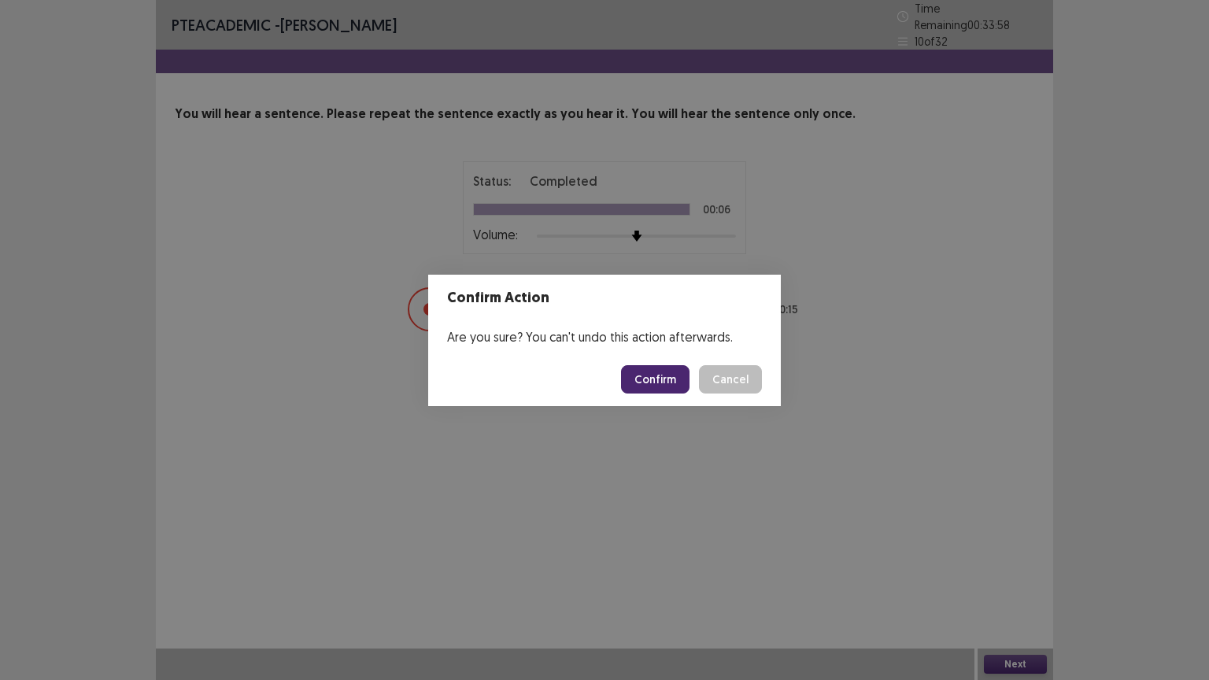
click at [662, 381] on button "Confirm" at bounding box center [655, 379] width 69 height 28
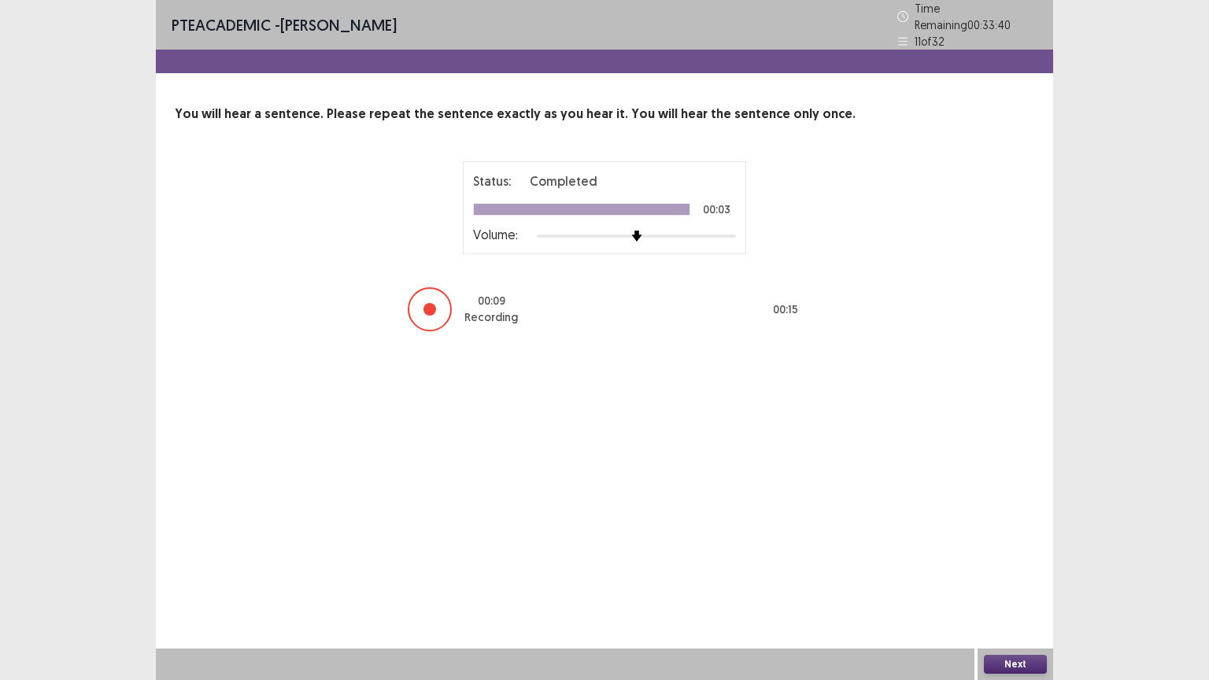
click at [1020, 587] on button "Next" at bounding box center [1015, 664] width 63 height 19
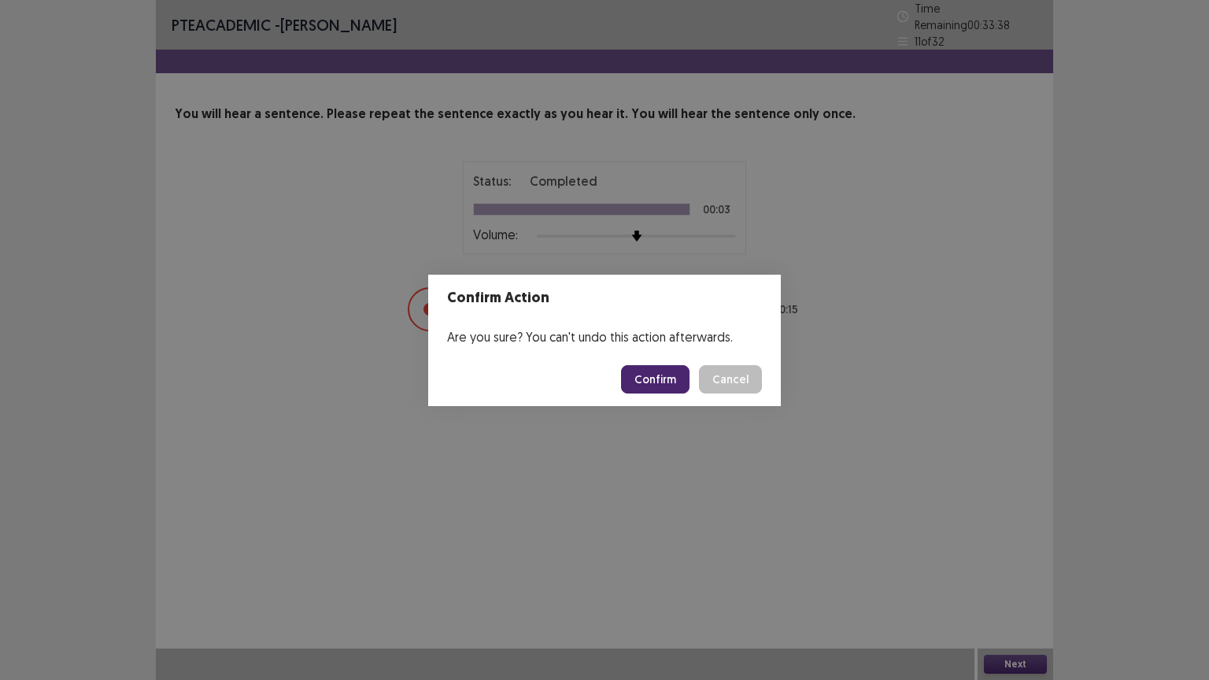
click at [646, 387] on button "Confirm" at bounding box center [655, 379] width 69 height 28
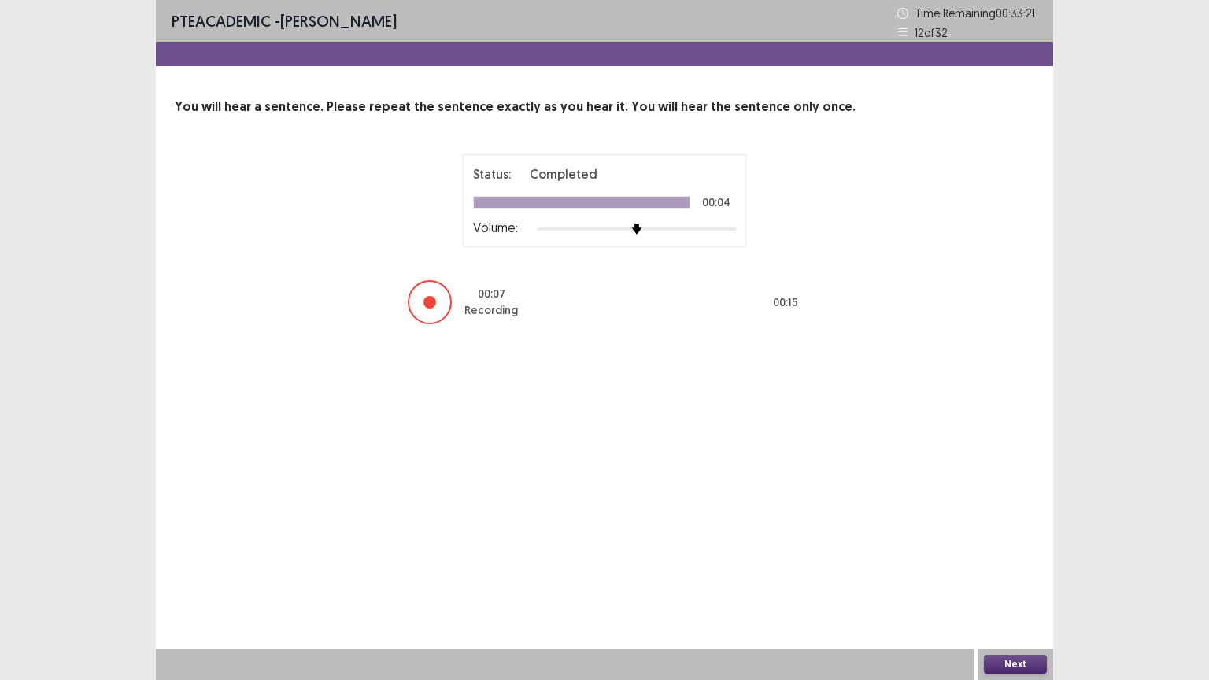
click at [1020, 587] on button "Next" at bounding box center [1015, 664] width 63 height 19
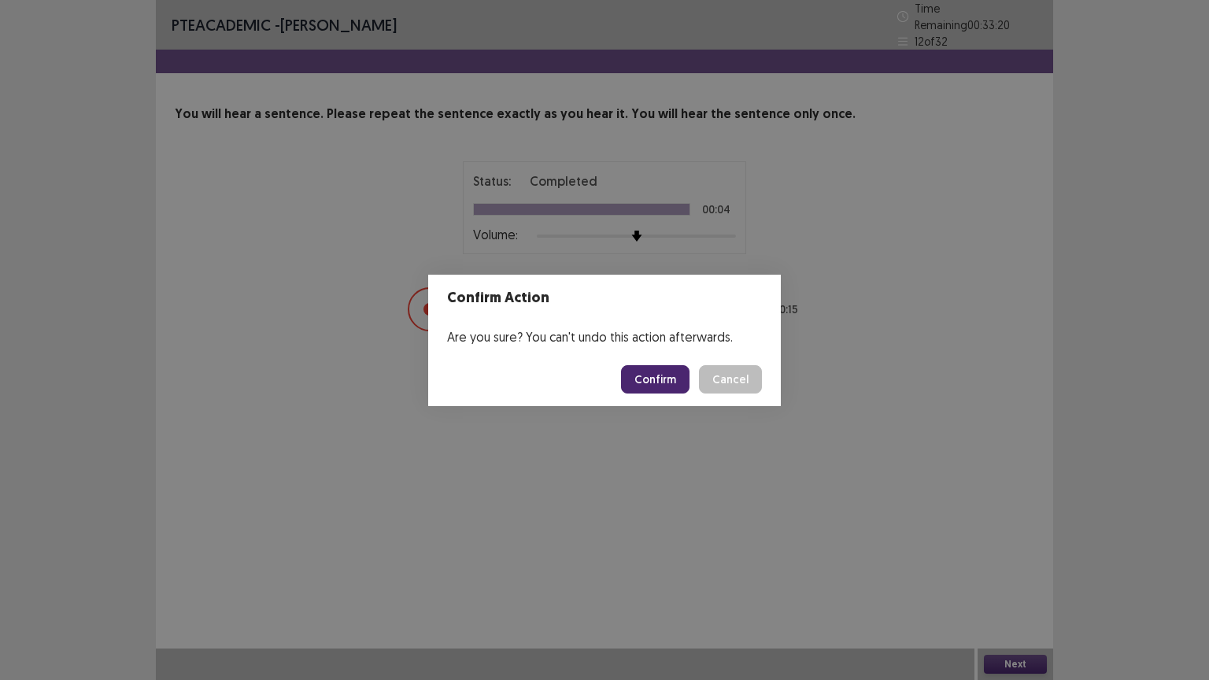
click at [661, 376] on button "Confirm" at bounding box center [655, 379] width 69 height 28
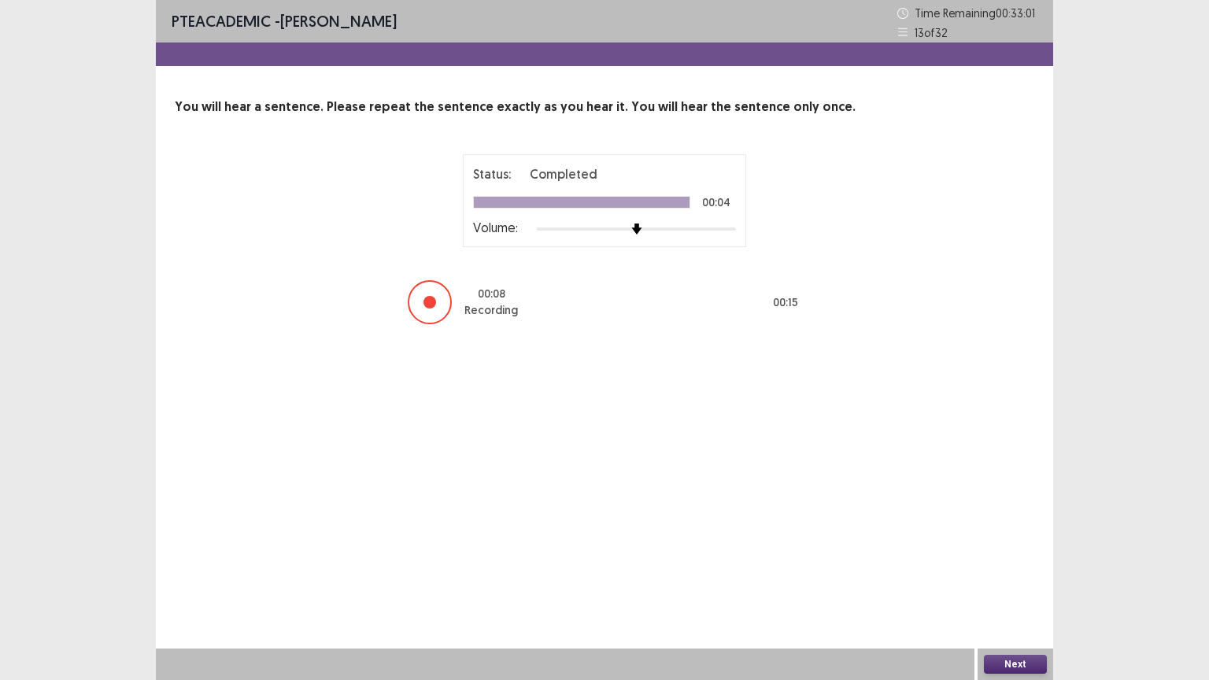
click at [1033, 587] on button "Next" at bounding box center [1015, 664] width 63 height 19
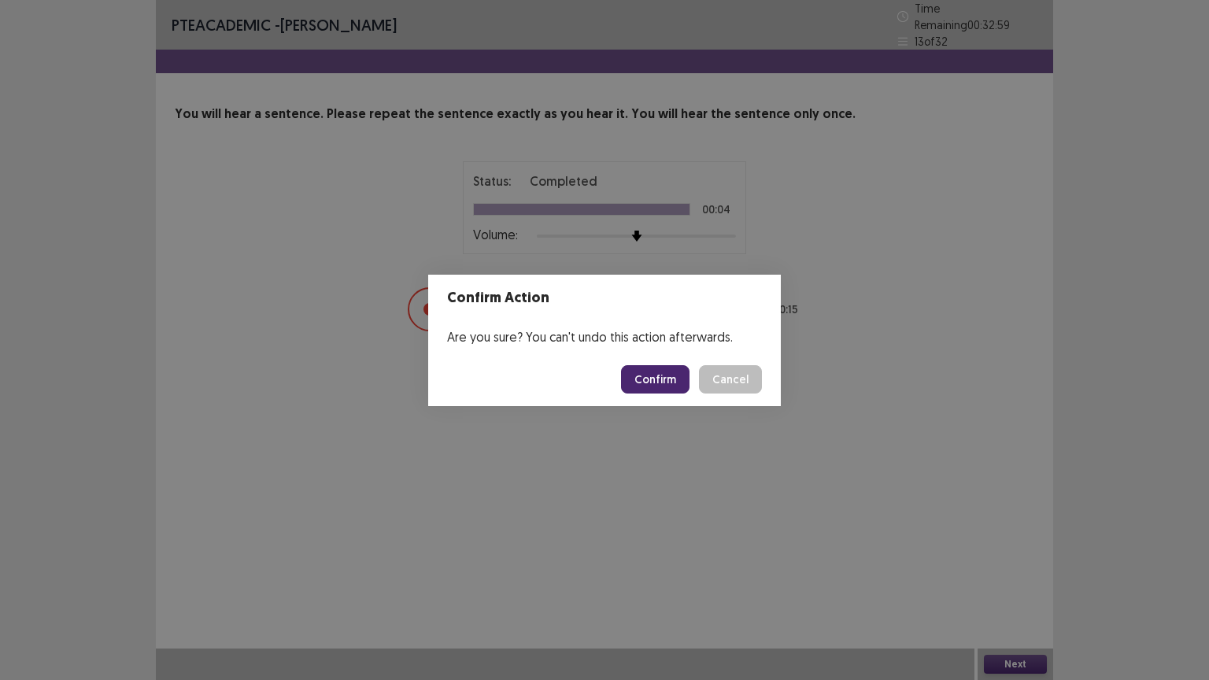
click at [663, 381] on button "Confirm" at bounding box center [655, 379] width 69 height 28
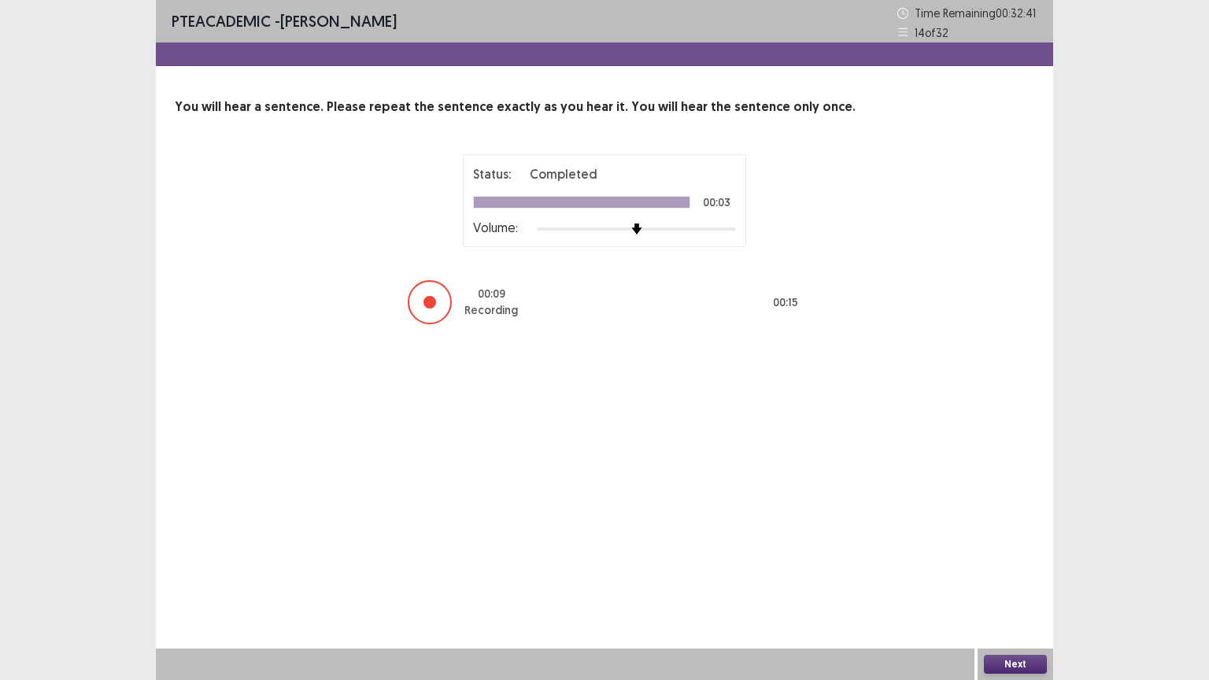
click at [1035, 587] on button "Next" at bounding box center [1015, 664] width 63 height 19
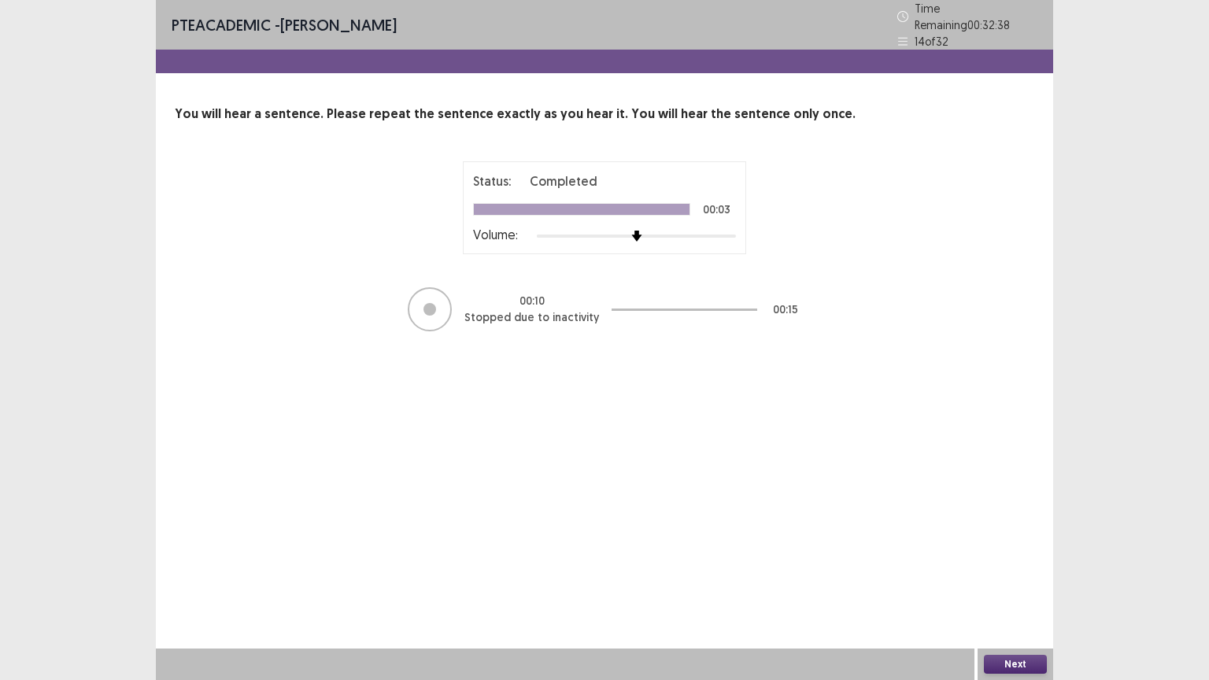
click at [1009, 587] on button "Next" at bounding box center [1015, 664] width 63 height 19
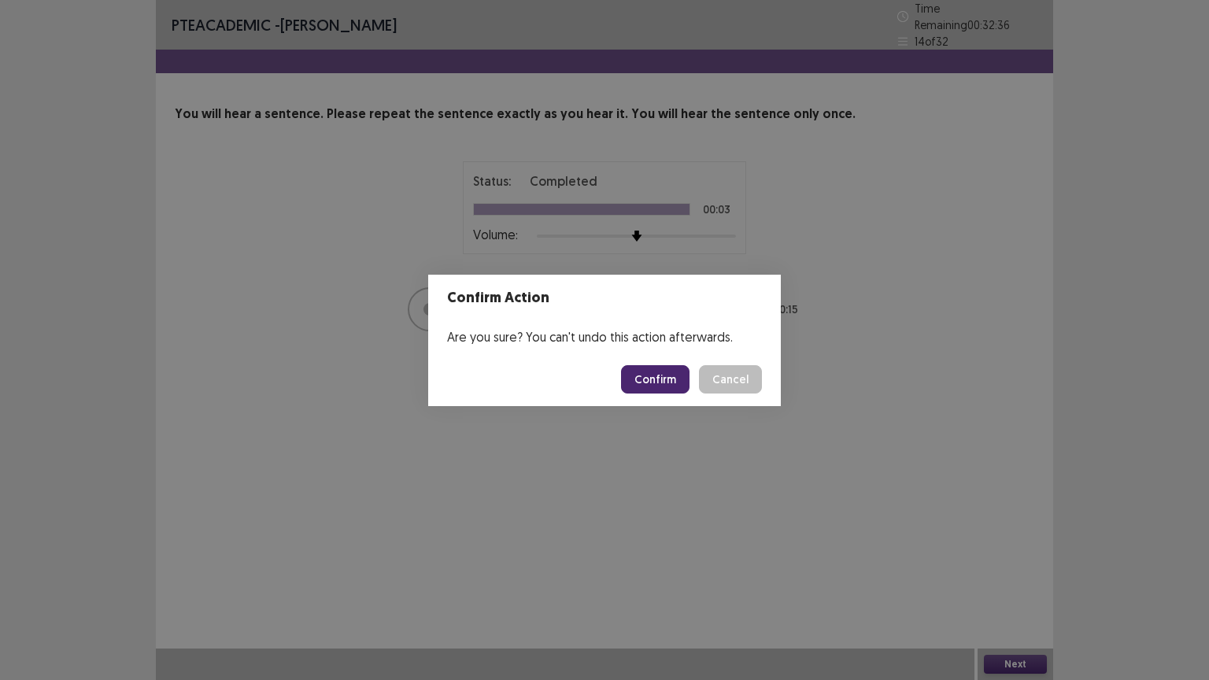
click at [648, 376] on button "Confirm" at bounding box center [655, 379] width 69 height 28
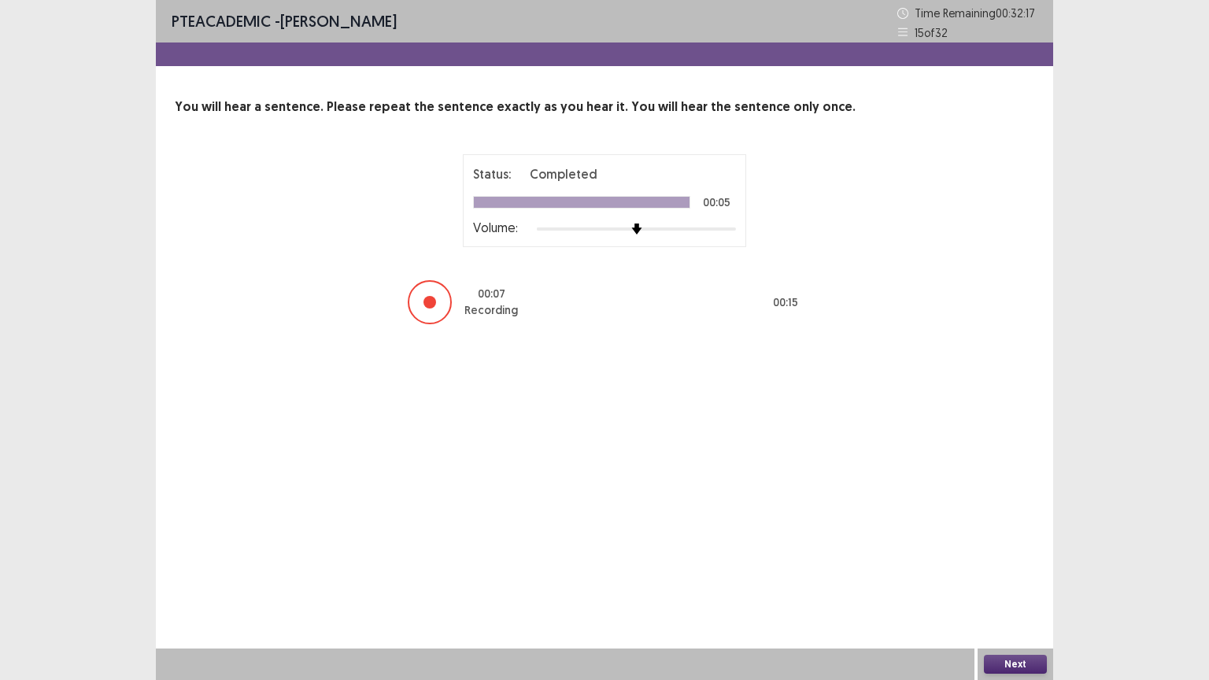
click at [1027, 587] on button "Next" at bounding box center [1015, 664] width 63 height 19
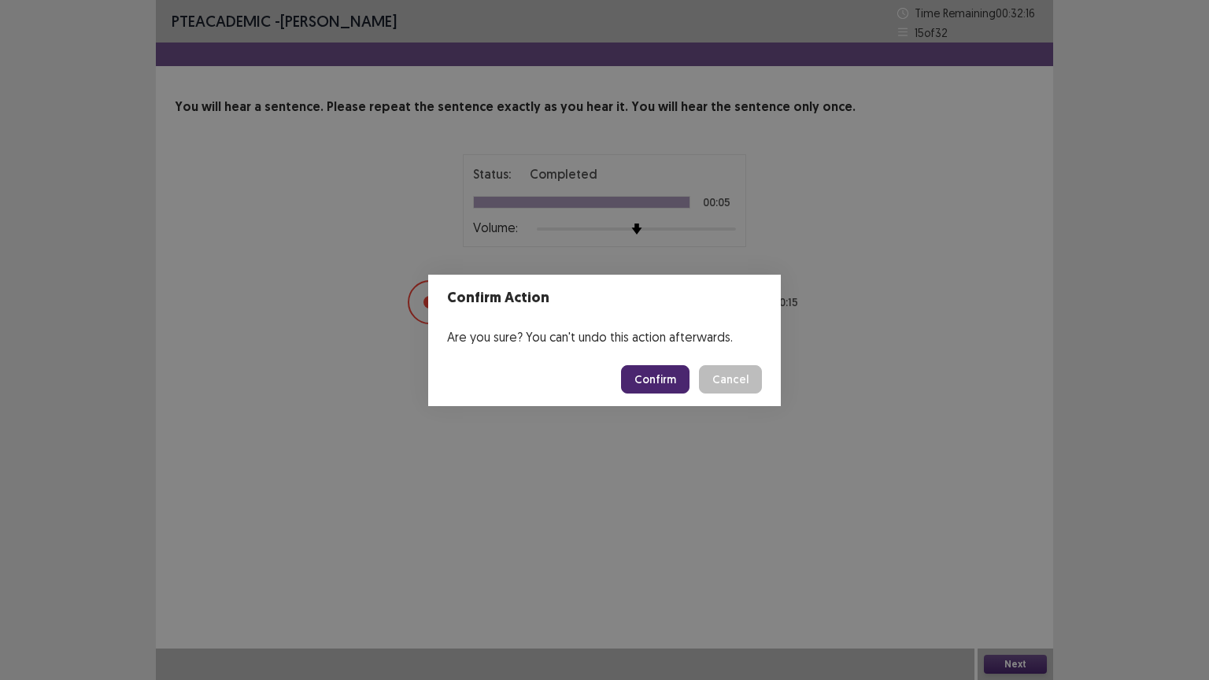
click at [665, 374] on button "Confirm" at bounding box center [655, 379] width 69 height 28
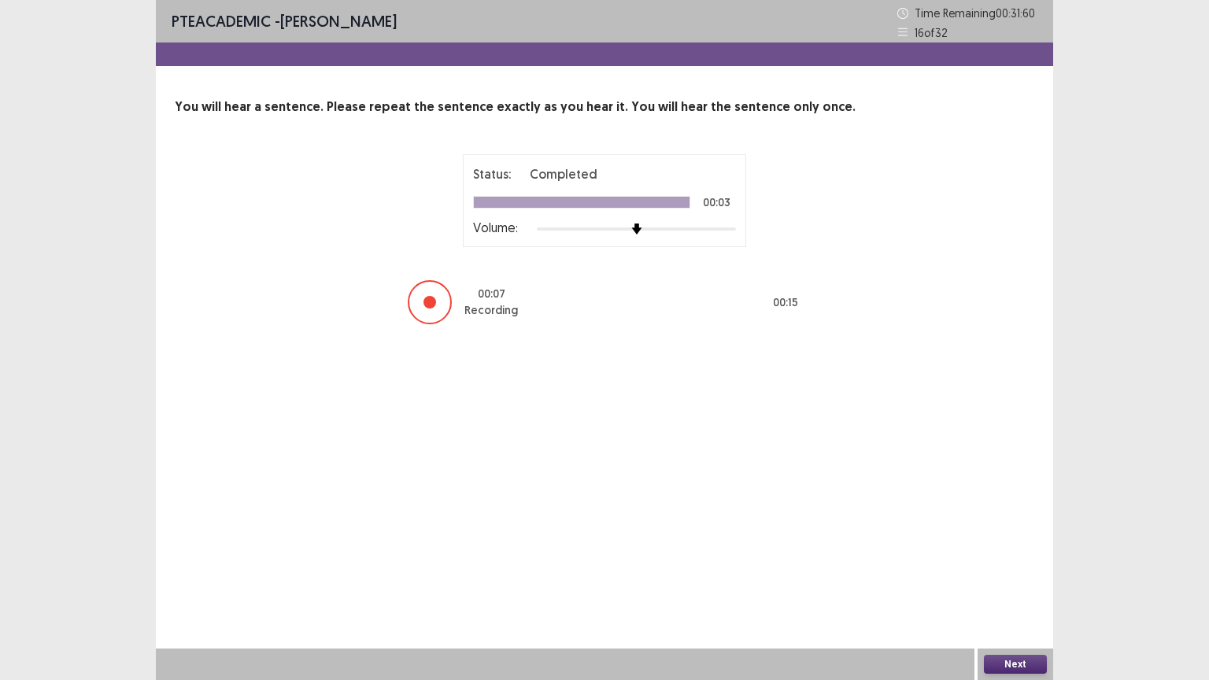
click at [1013, 587] on button "Next" at bounding box center [1015, 664] width 63 height 19
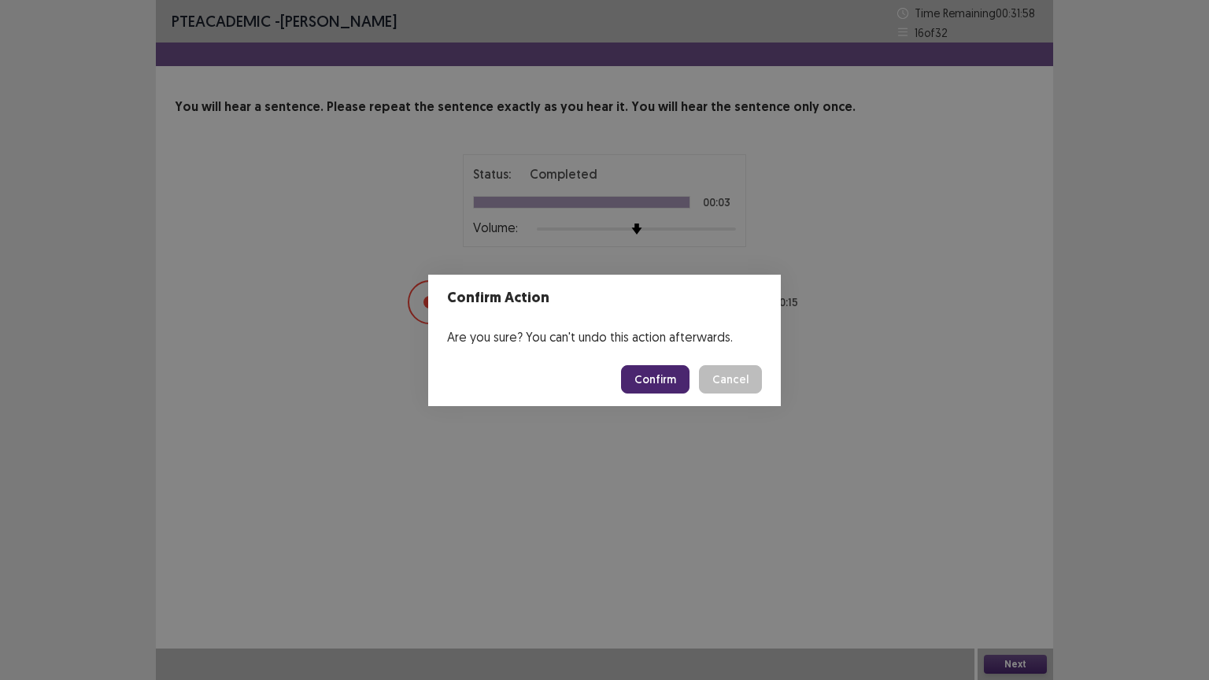
click at [666, 376] on button "Confirm" at bounding box center [655, 379] width 69 height 28
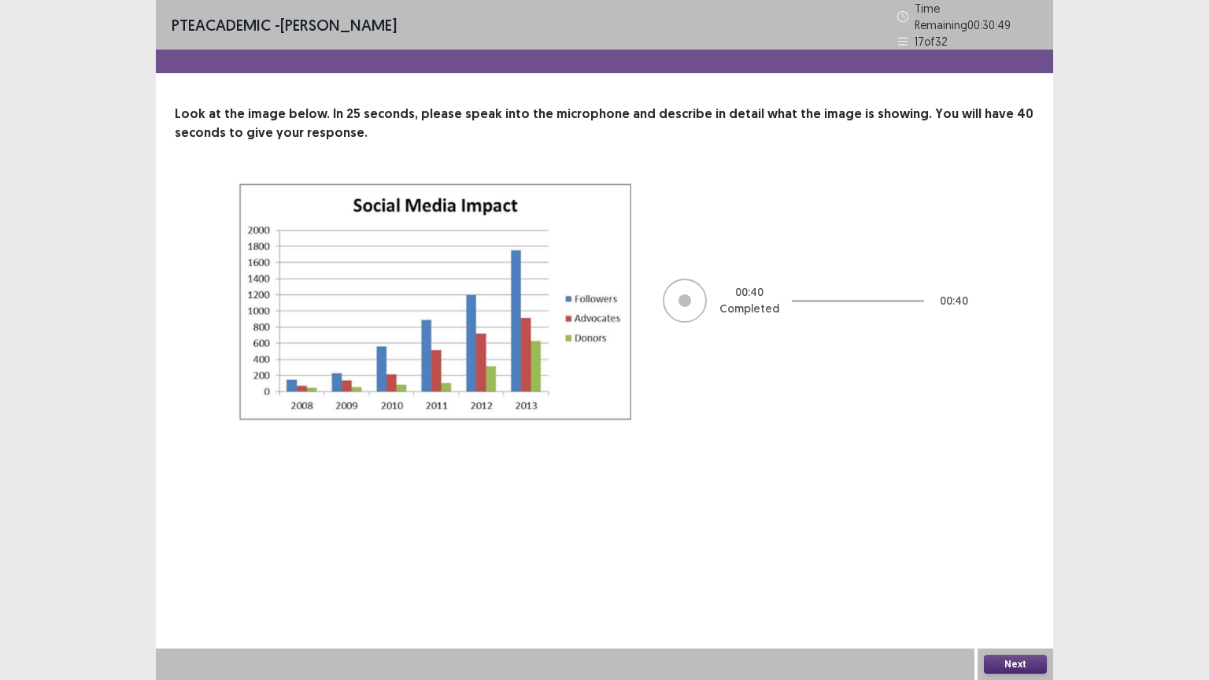
click at [1022, 587] on button "Next" at bounding box center [1015, 664] width 63 height 19
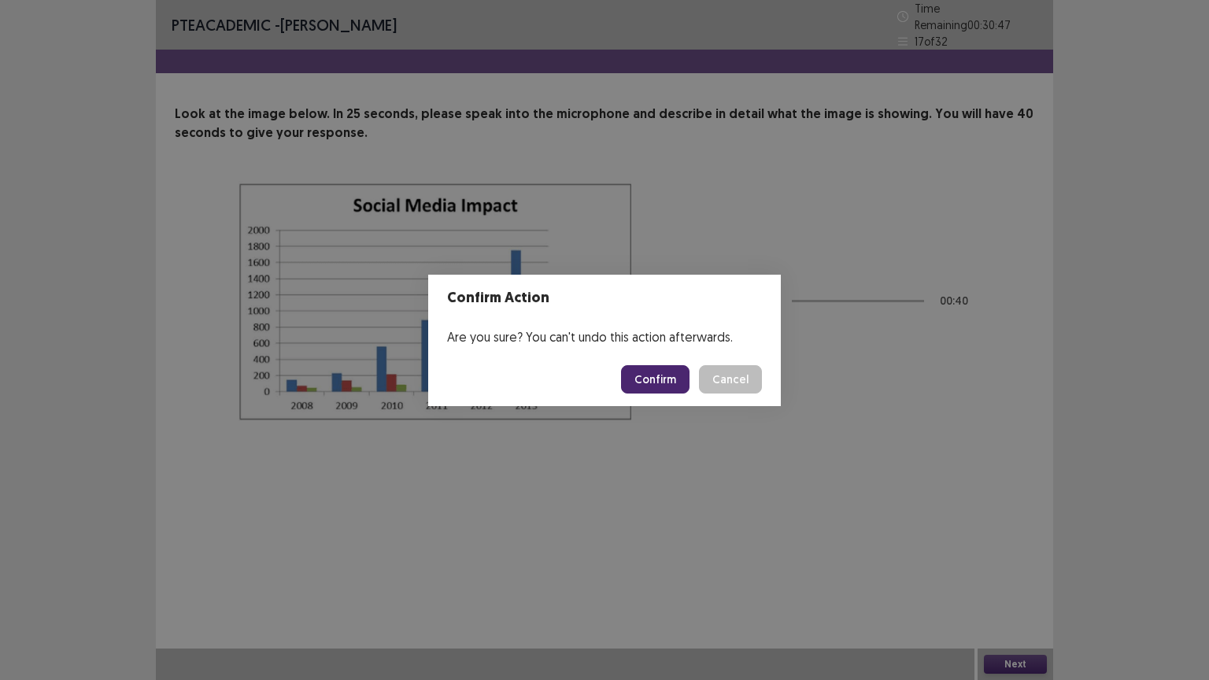
click at [659, 376] on button "Confirm" at bounding box center [655, 379] width 69 height 28
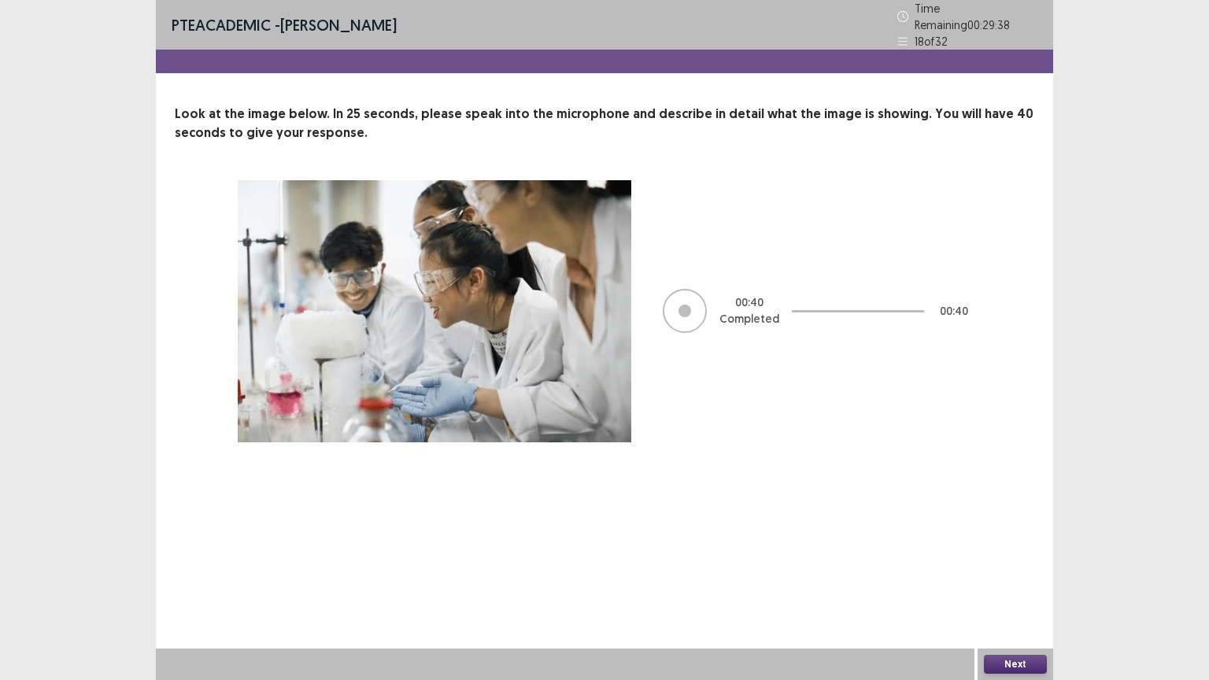
click at [1024, 587] on button "Next" at bounding box center [1015, 664] width 63 height 19
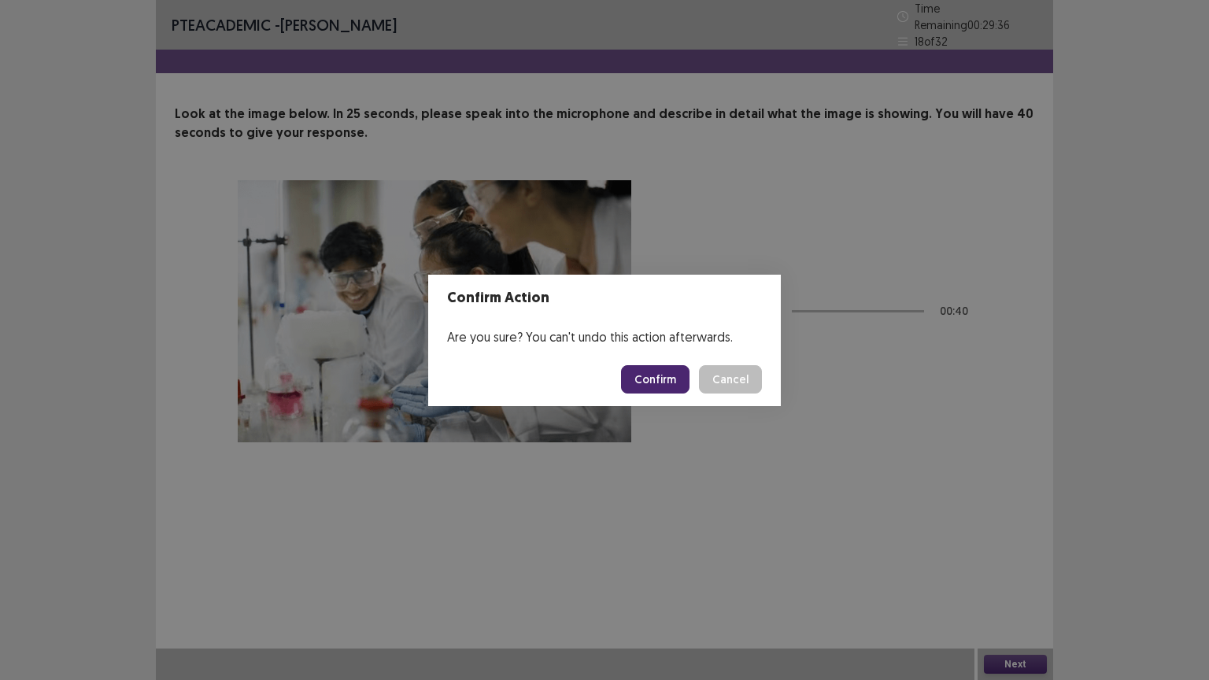
click at [658, 371] on button "Confirm" at bounding box center [655, 379] width 69 height 28
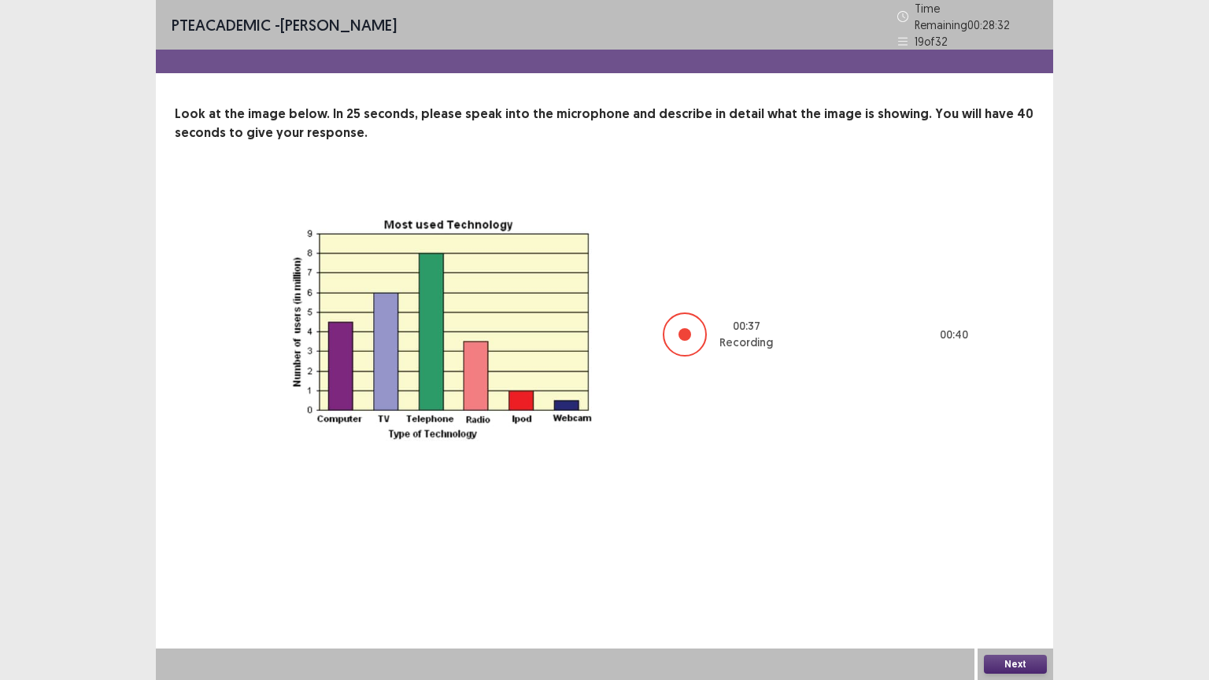
click at [1024, 587] on button "Next" at bounding box center [1015, 664] width 63 height 19
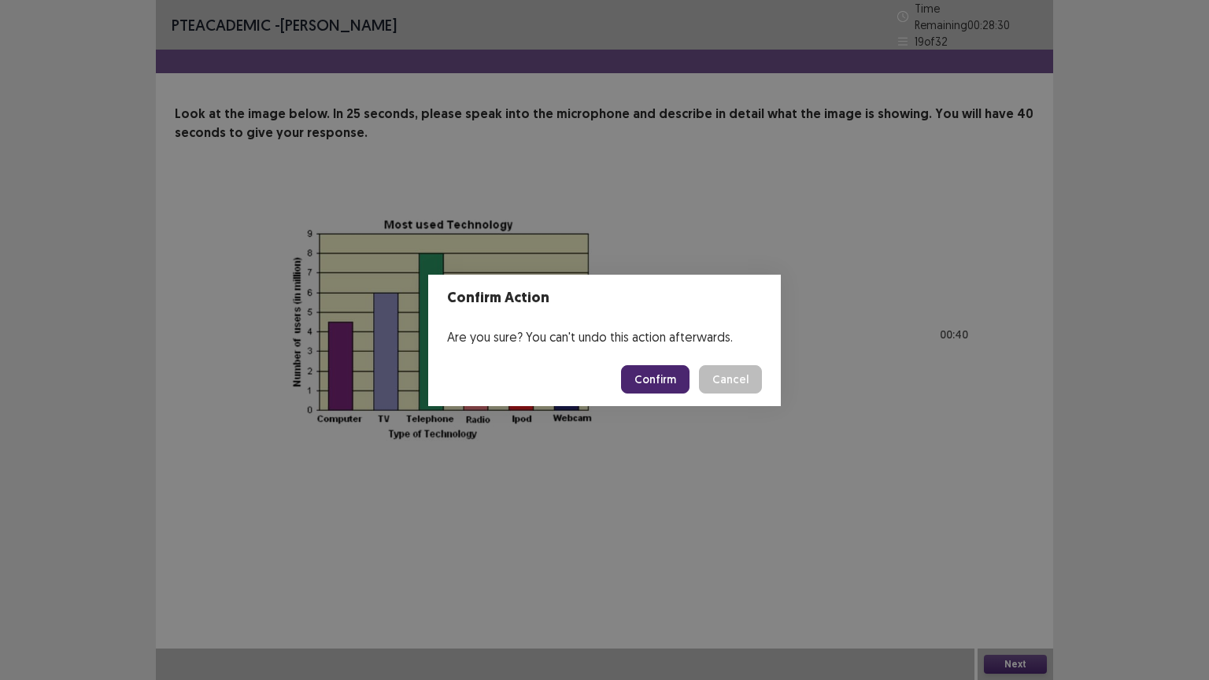
click at [668, 385] on button "Confirm" at bounding box center [655, 379] width 69 height 28
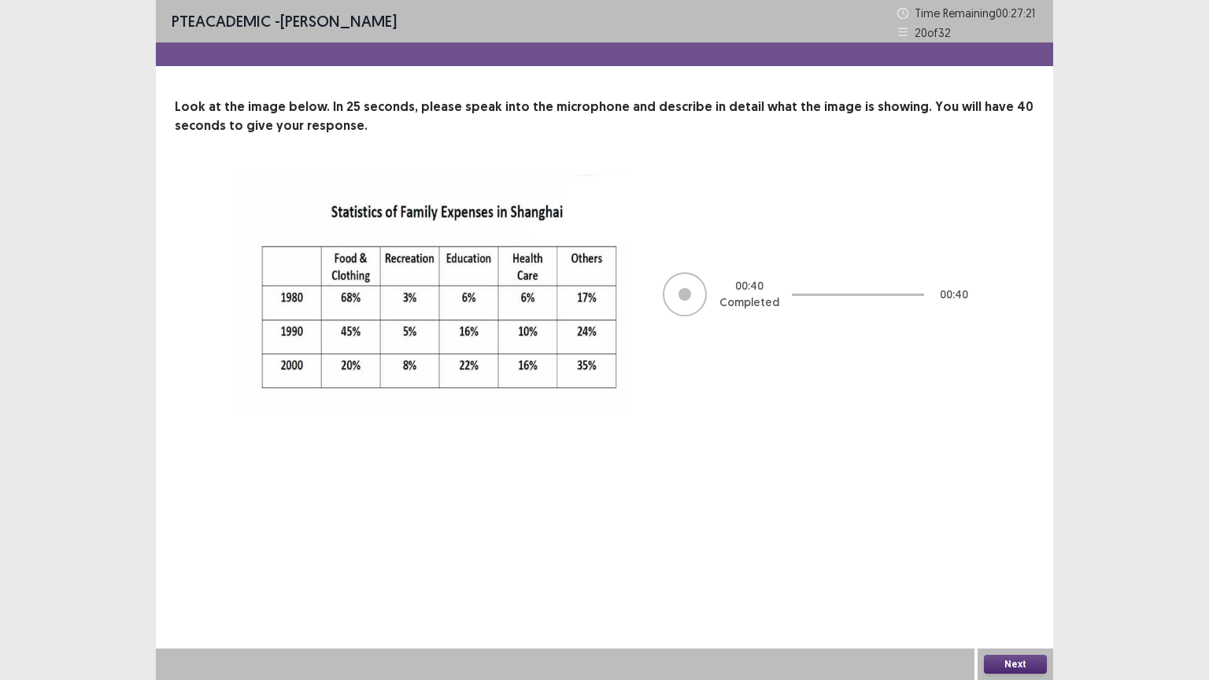
click at [1028, 587] on button "Next" at bounding box center [1015, 664] width 63 height 19
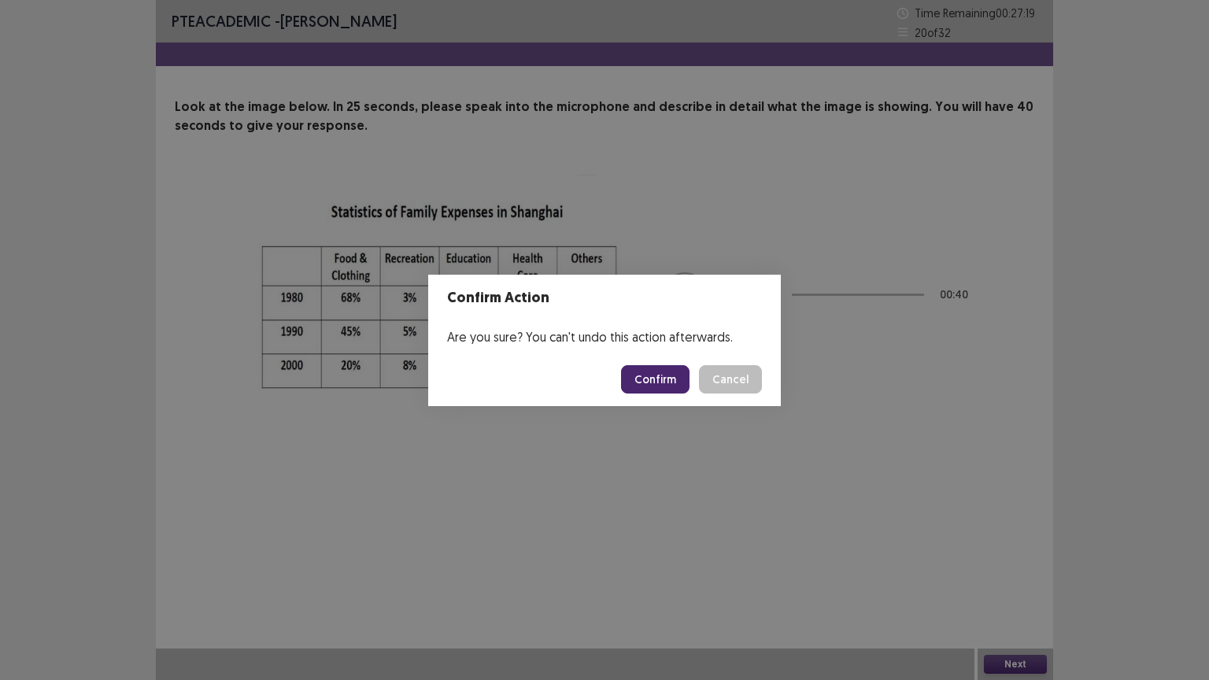
click at [668, 375] on button "Confirm" at bounding box center [655, 379] width 69 height 28
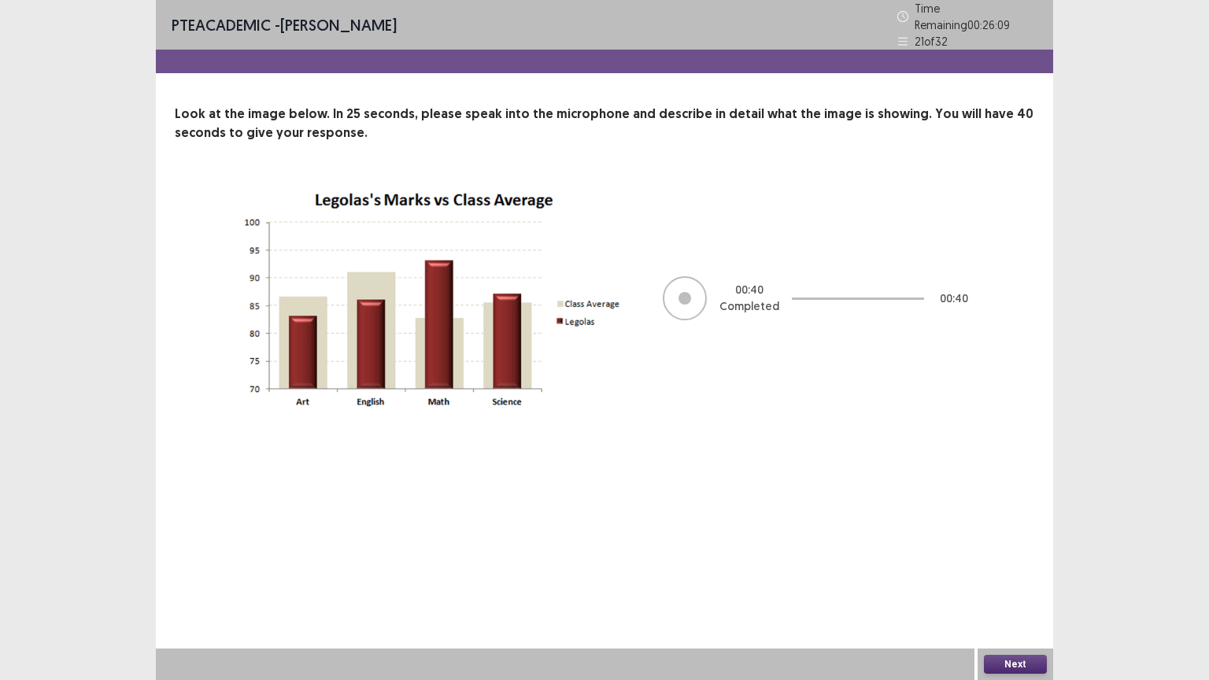
click at [1015, 587] on button "Next" at bounding box center [1015, 664] width 63 height 19
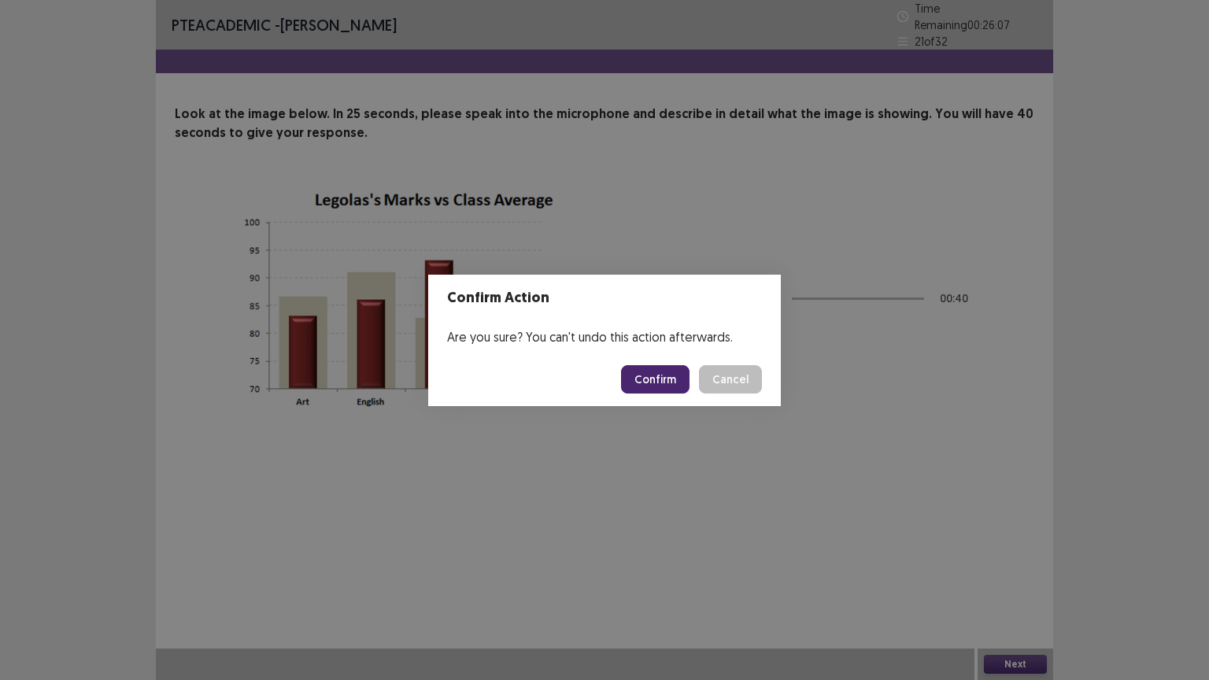
click at [668, 380] on button "Confirm" at bounding box center [655, 379] width 69 height 28
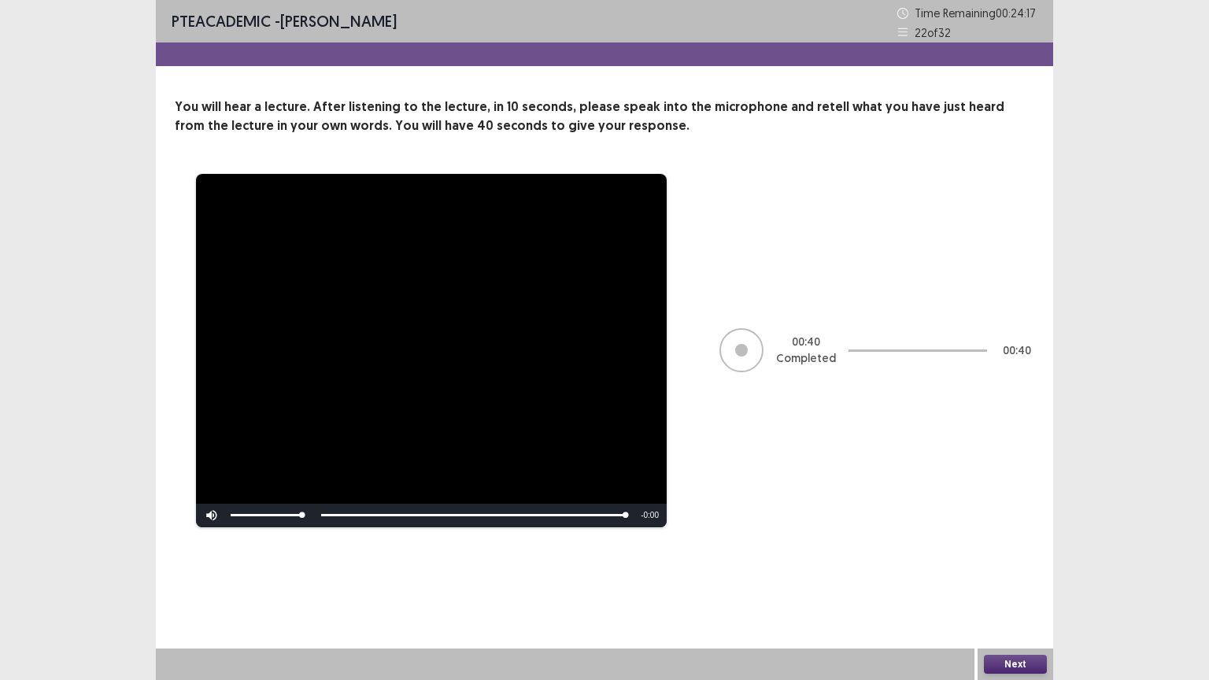
click at [998, 587] on button "Next" at bounding box center [1015, 664] width 63 height 19
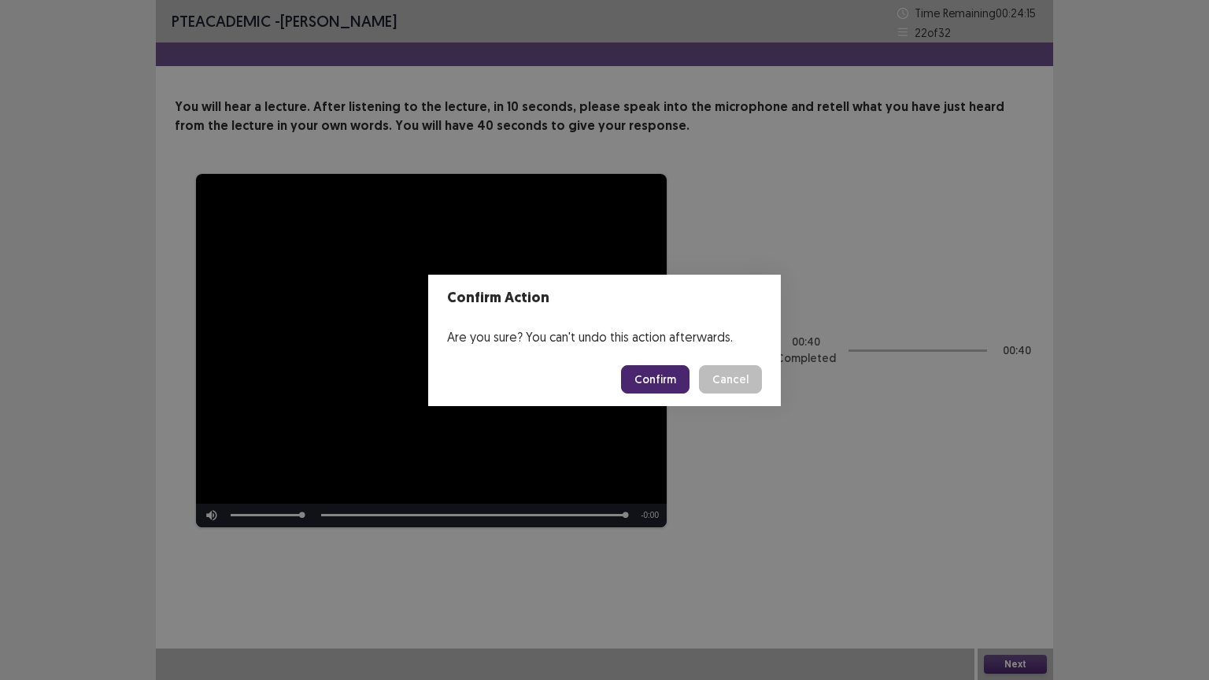
click at [671, 385] on button "Confirm" at bounding box center [655, 379] width 69 height 28
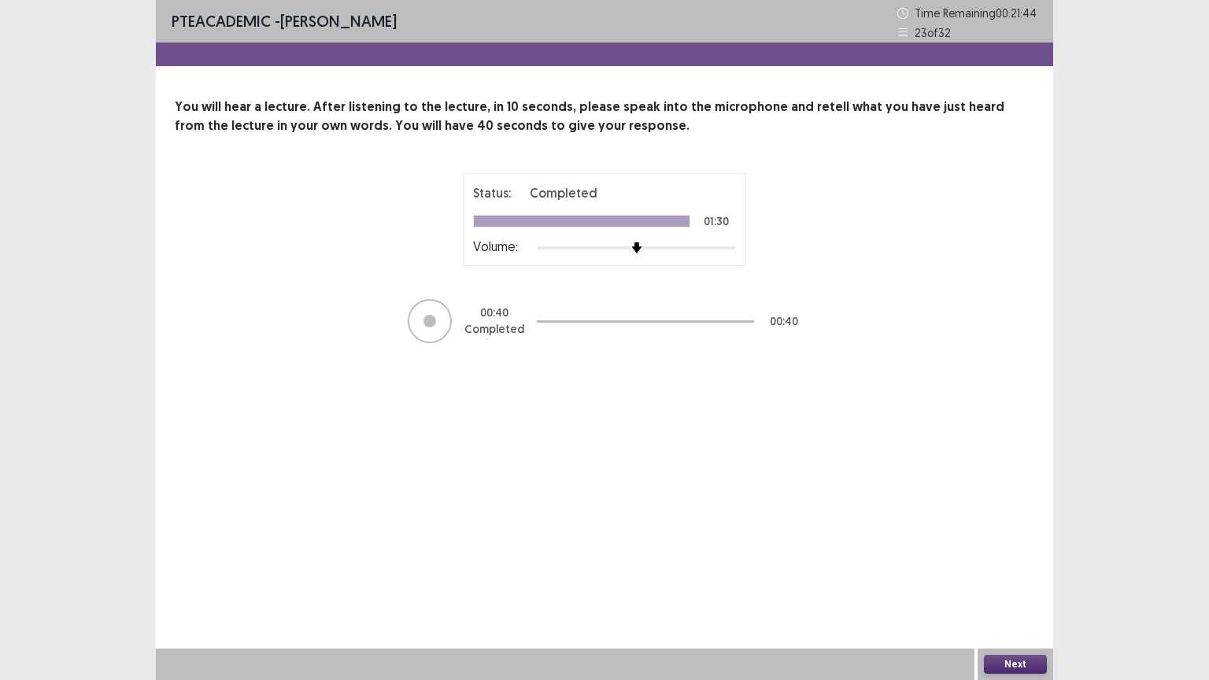
click at [1026, 587] on button "Next" at bounding box center [1015, 664] width 63 height 19
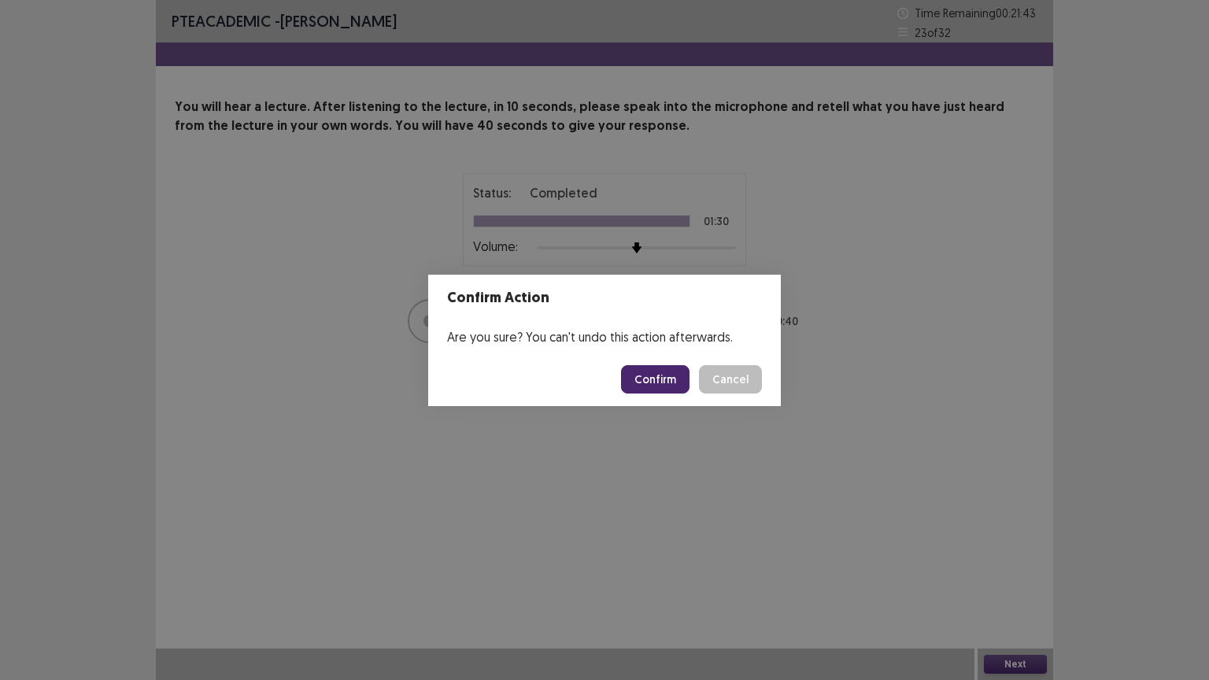
click at [663, 378] on button "Confirm" at bounding box center [655, 379] width 69 height 28
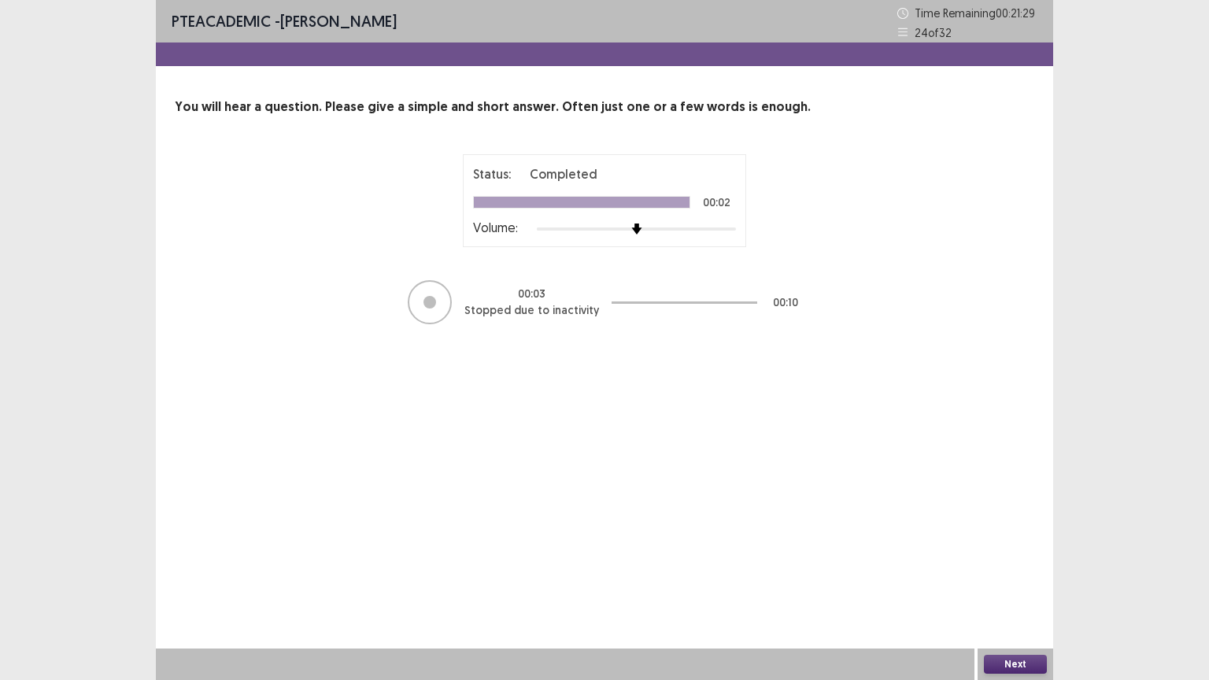
click at [1024, 587] on button "Next" at bounding box center [1015, 664] width 63 height 19
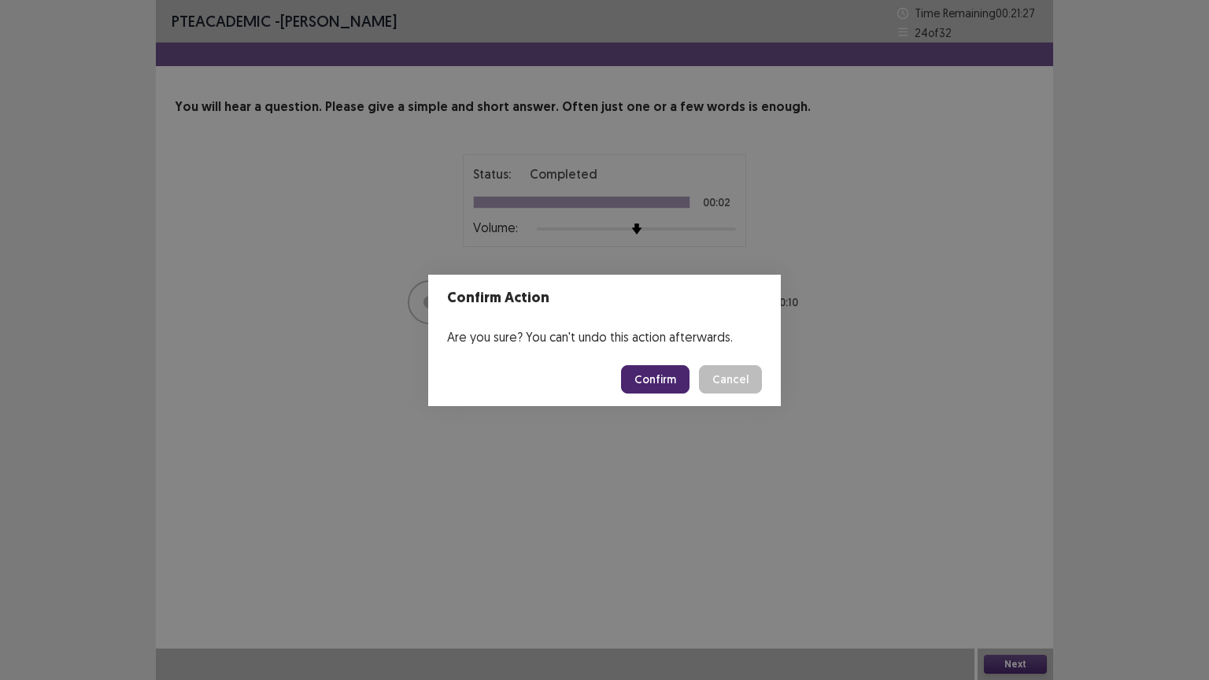
click at [671, 380] on button "Confirm" at bounding box center [655, 379] width 69 height 28
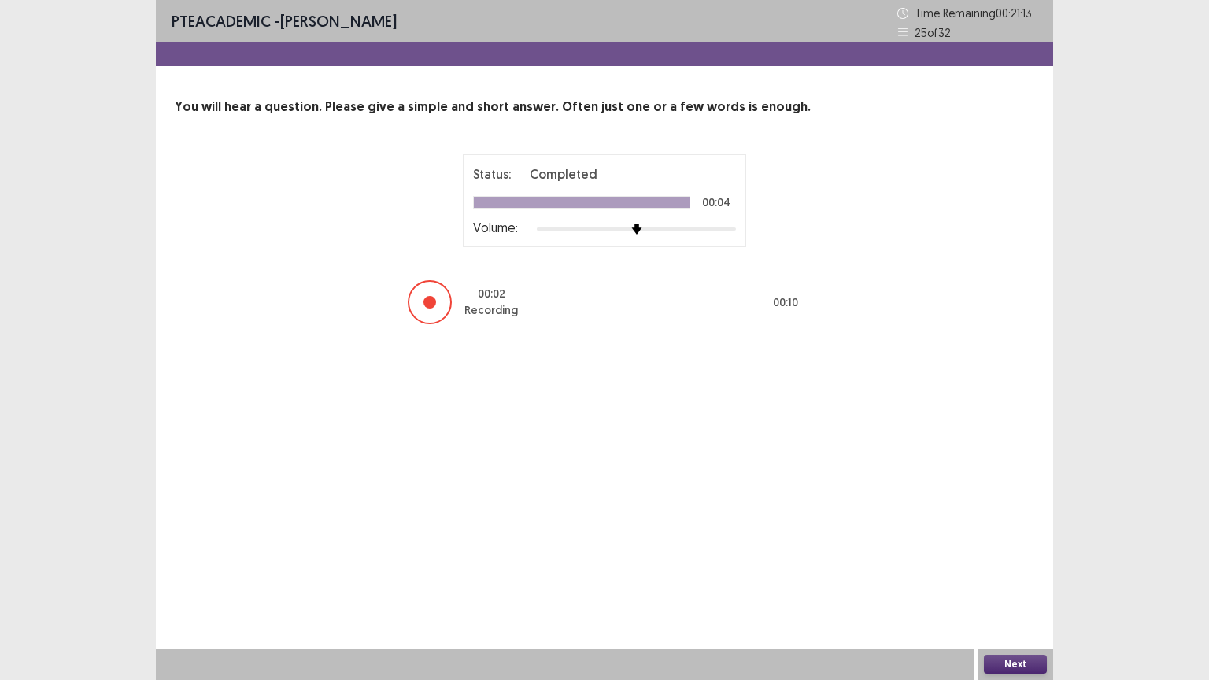
click at [1030, 587] on button "Next" at bounding box center [1015, 664] width 63 height 19
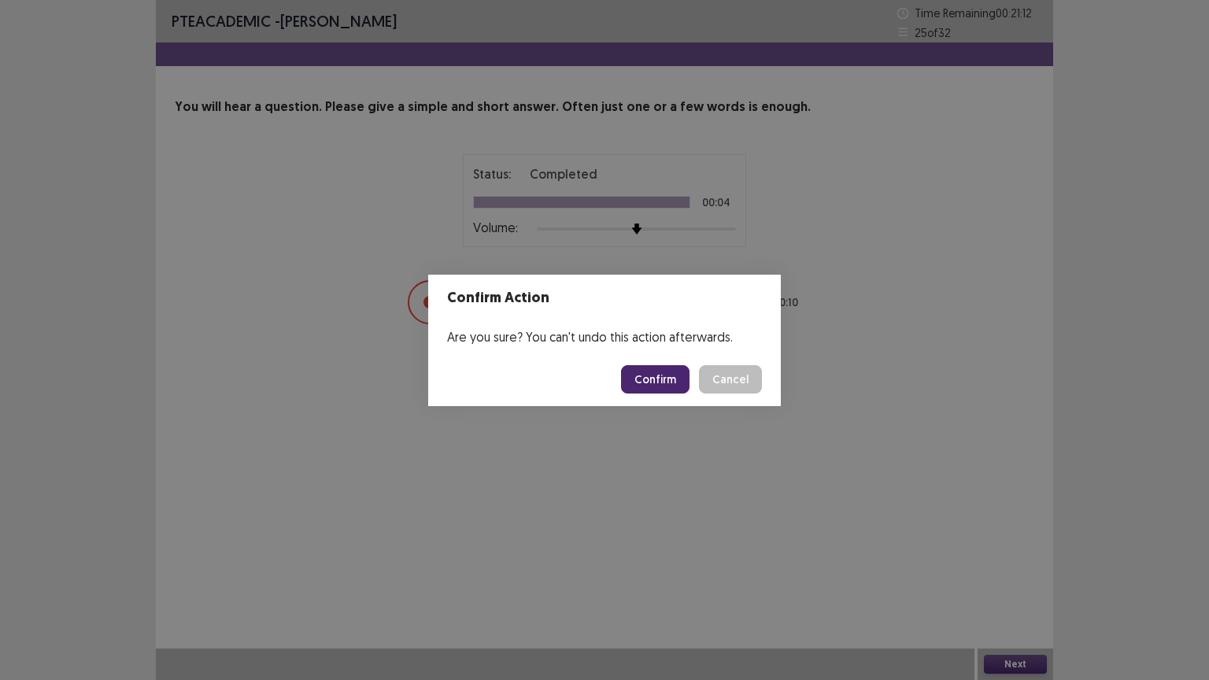
click at [661, 376] on button "Confirm" at bounding box center [655, 379] width 69 height 28
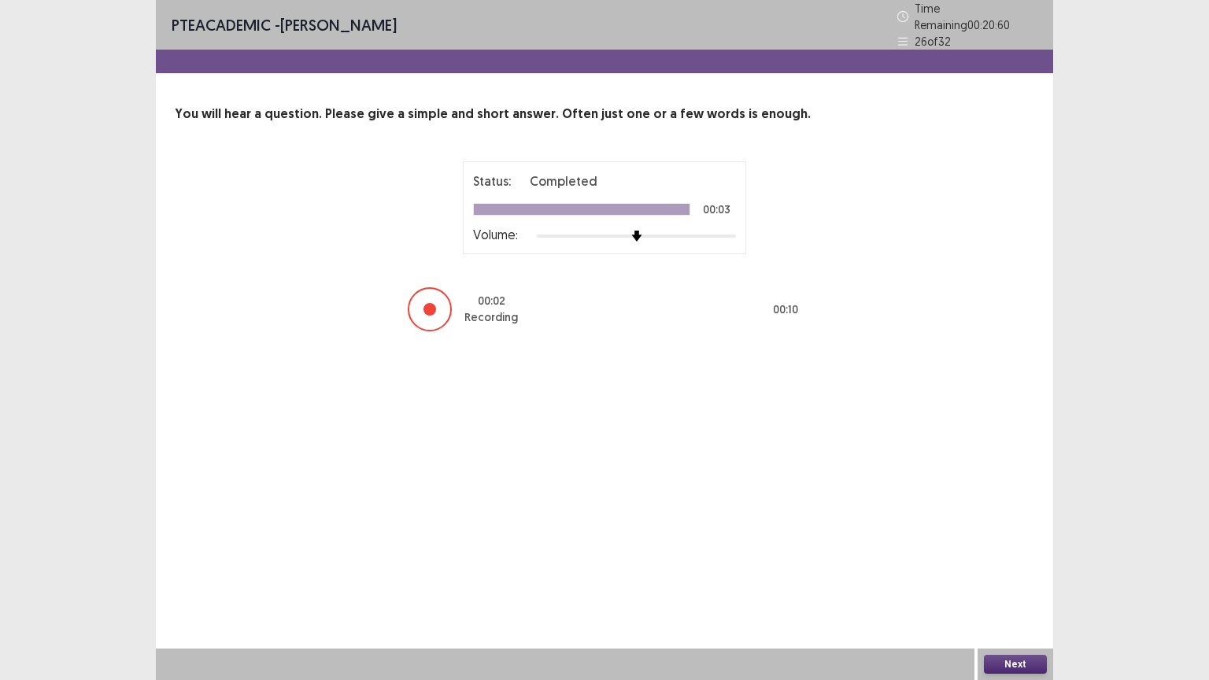
click at [1033, 587] on button "Next" at bounding box center [1015, 664] width 63 height 19
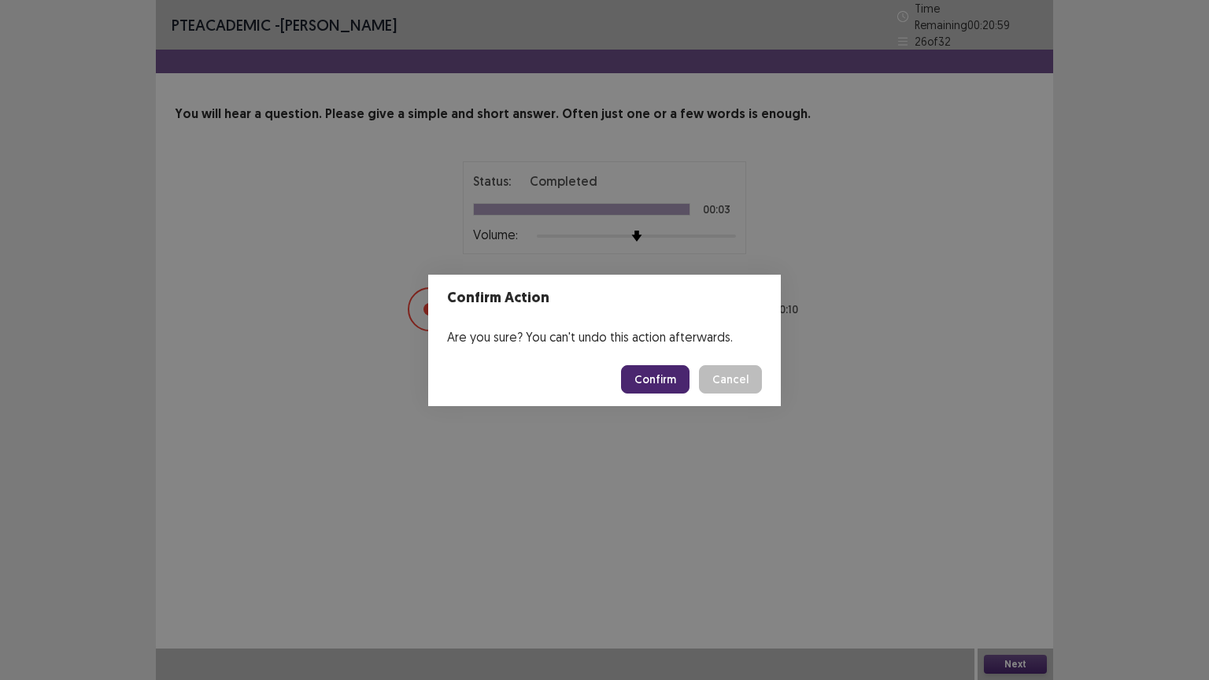
click at [662, 368] on button "Confirm" at bounding box center [655, 379] width 69 height 28
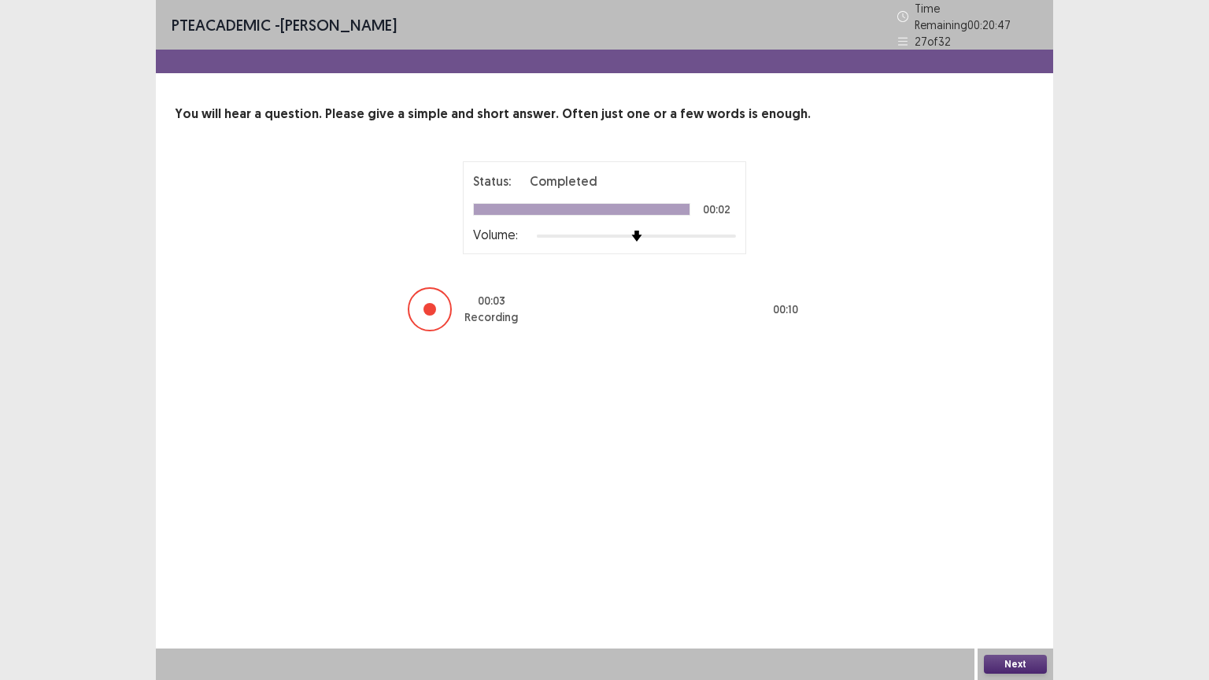
click at [1033, 587] on button "Next" at bounding box center [1015, 664] width 63 height 19
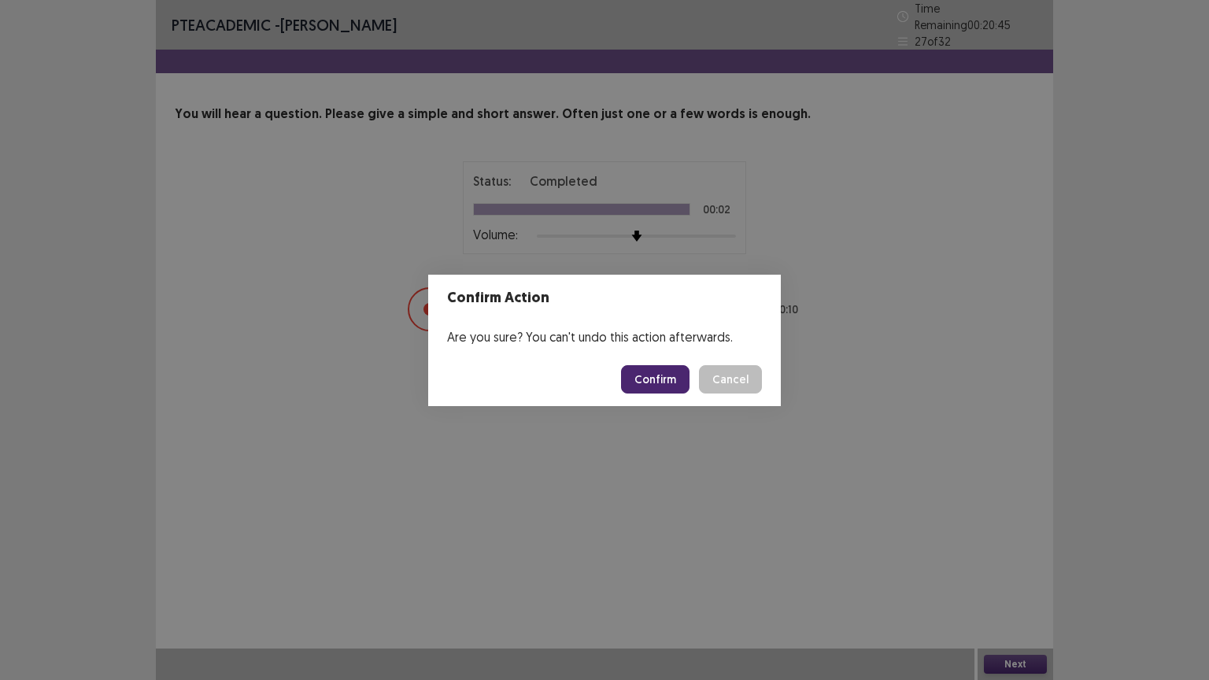
click at [665, 368] on button "Confirm" at bounding box center [655, 379] width 69 height 28
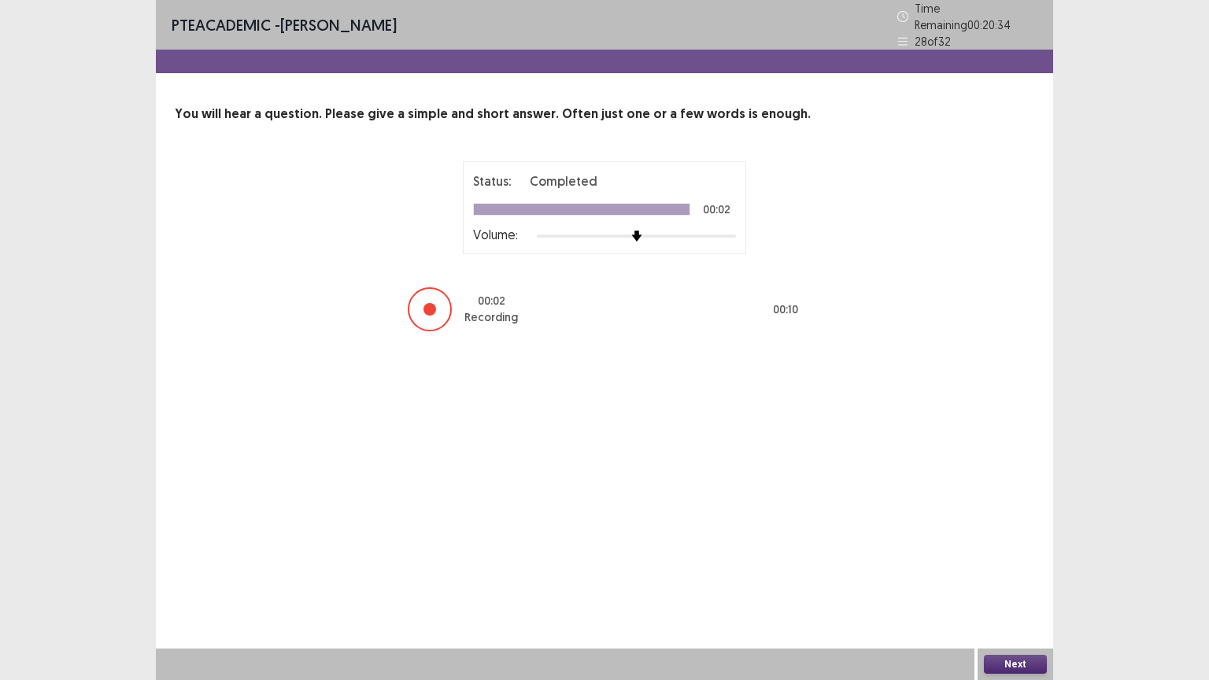
click at [1028, 587] on button "Next" at bounding box center [1015, 664] width 63 height 19
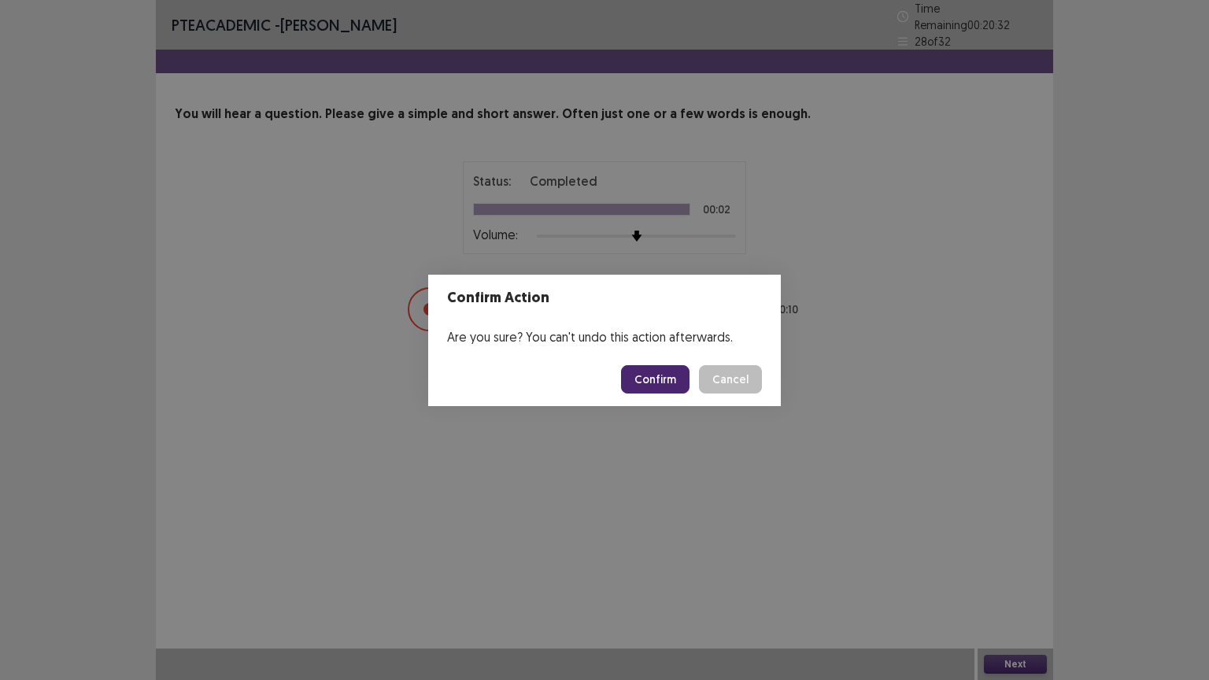
click at [666, 386] on button "Confirm" at bounding box center [655, 379] width 69 height 28
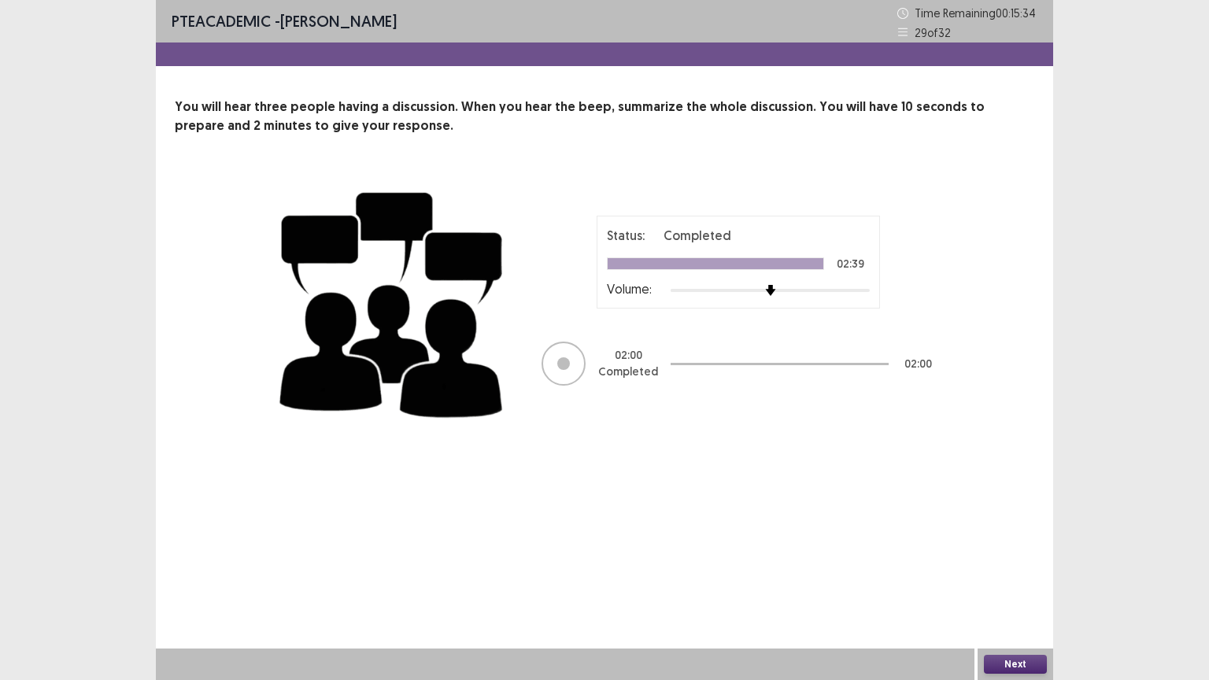
click at [1024, 587] on button "Next" at bounding box center [1015, 664] width 63 height 19
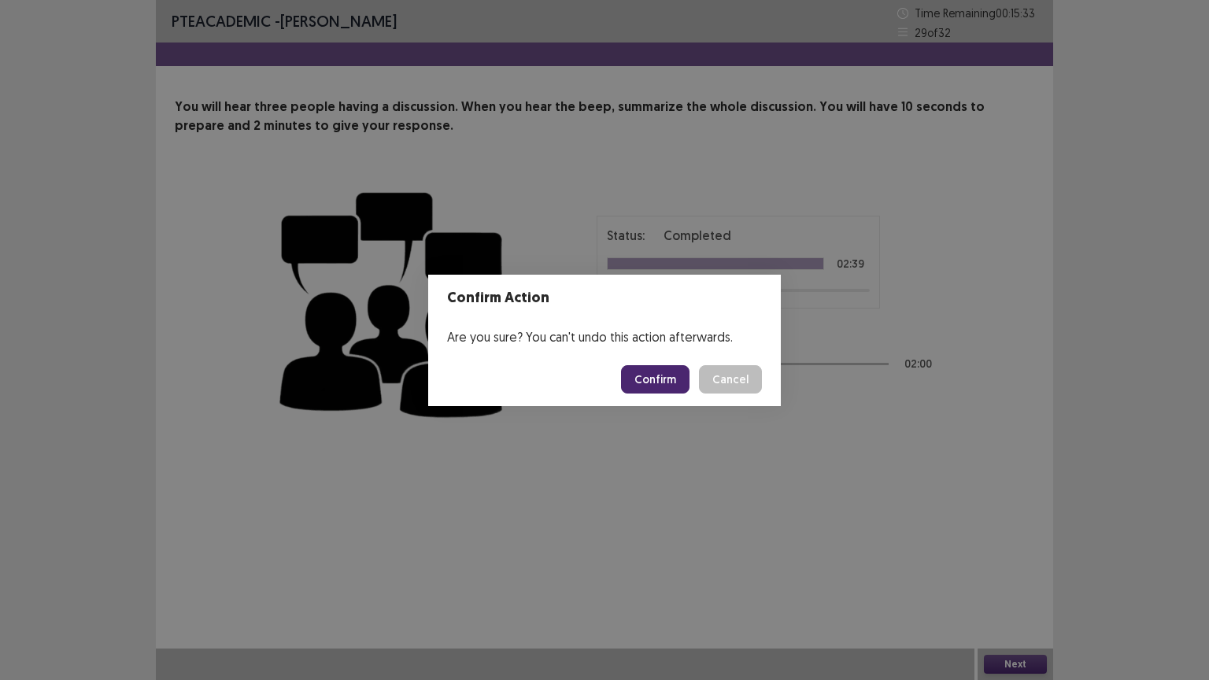
click at [669, 378] on button "Confirm" at bounding box center [655, 379] width 69 height 28
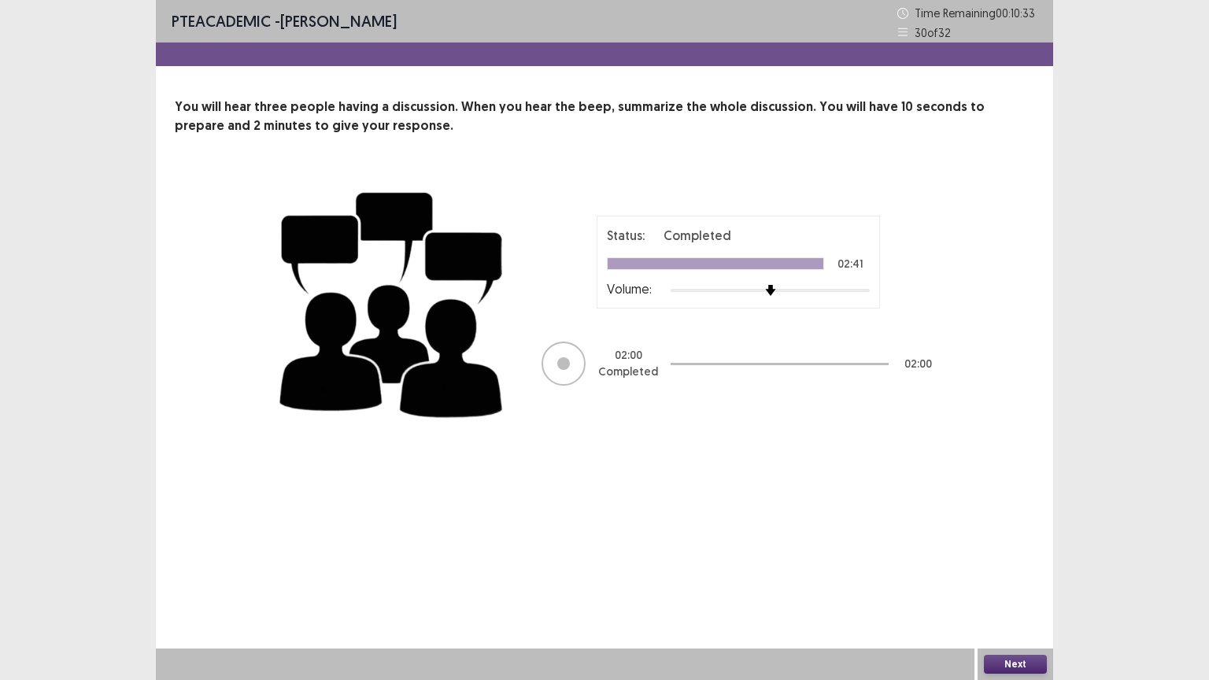
click at [1024, 587] on button "Next" at bounding box center [1015, 664] width 63 height 19
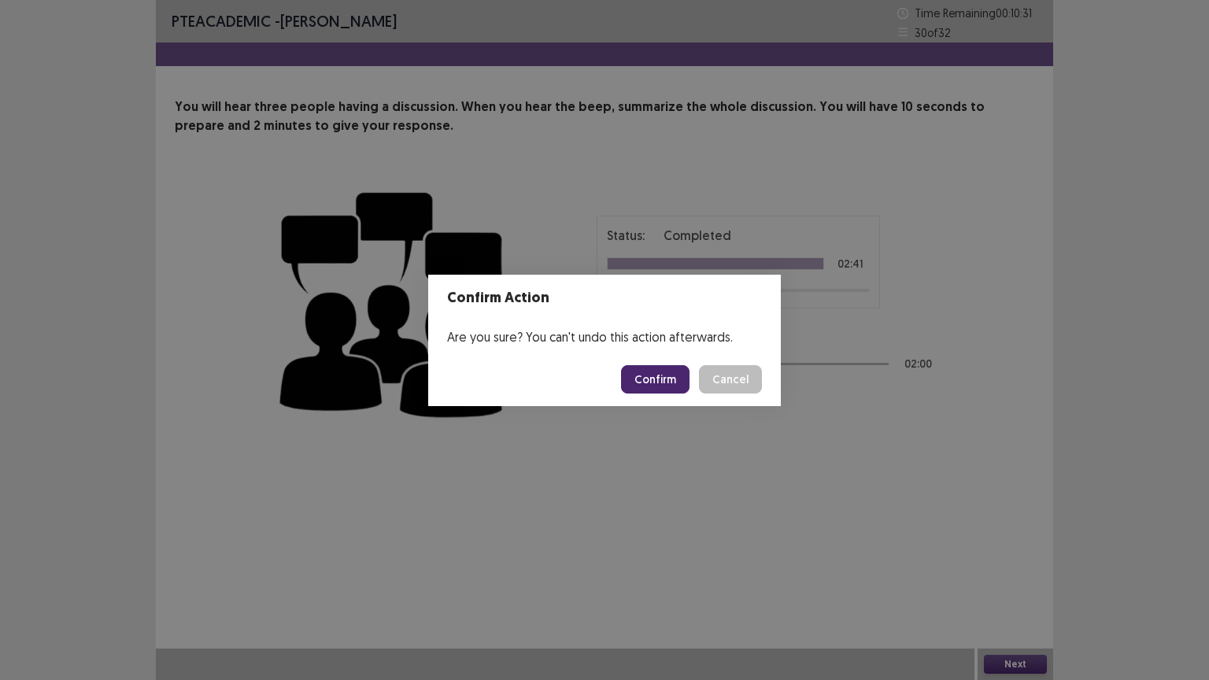
click at [666, 375] on button "Confirm" at bounding box center [655, 379] width 69 height 28
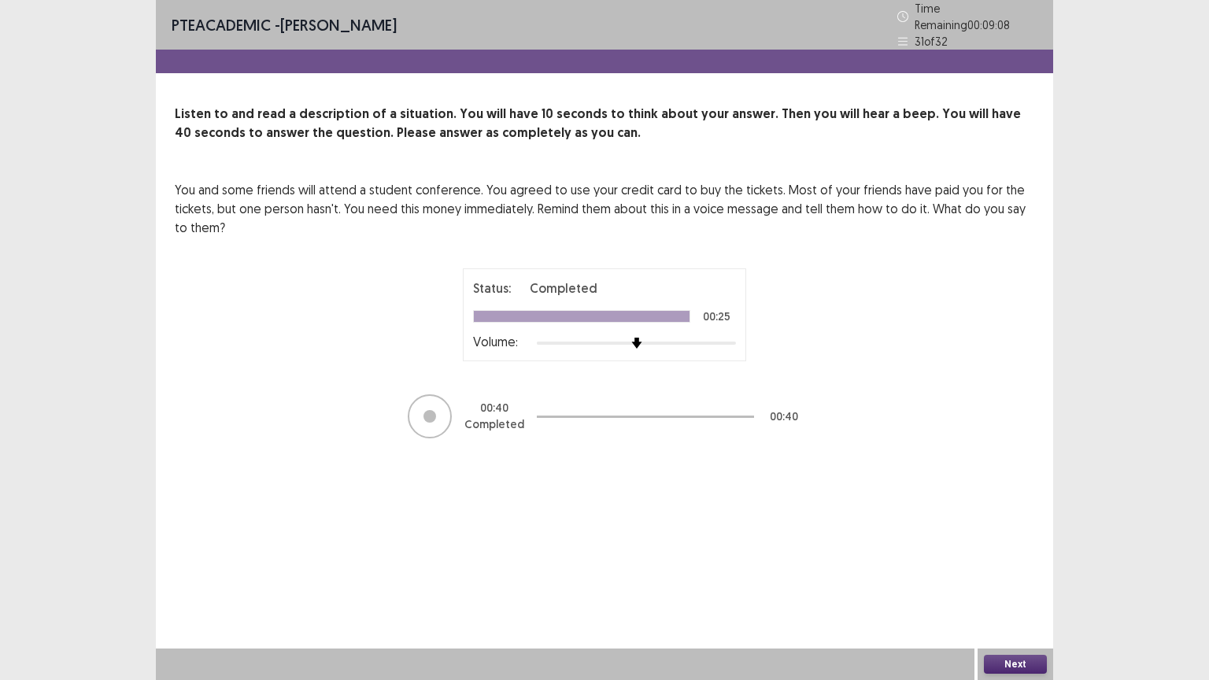
click at [1024, 587] on button "Next" at bounding box center [1015, 664] width 63 height 19
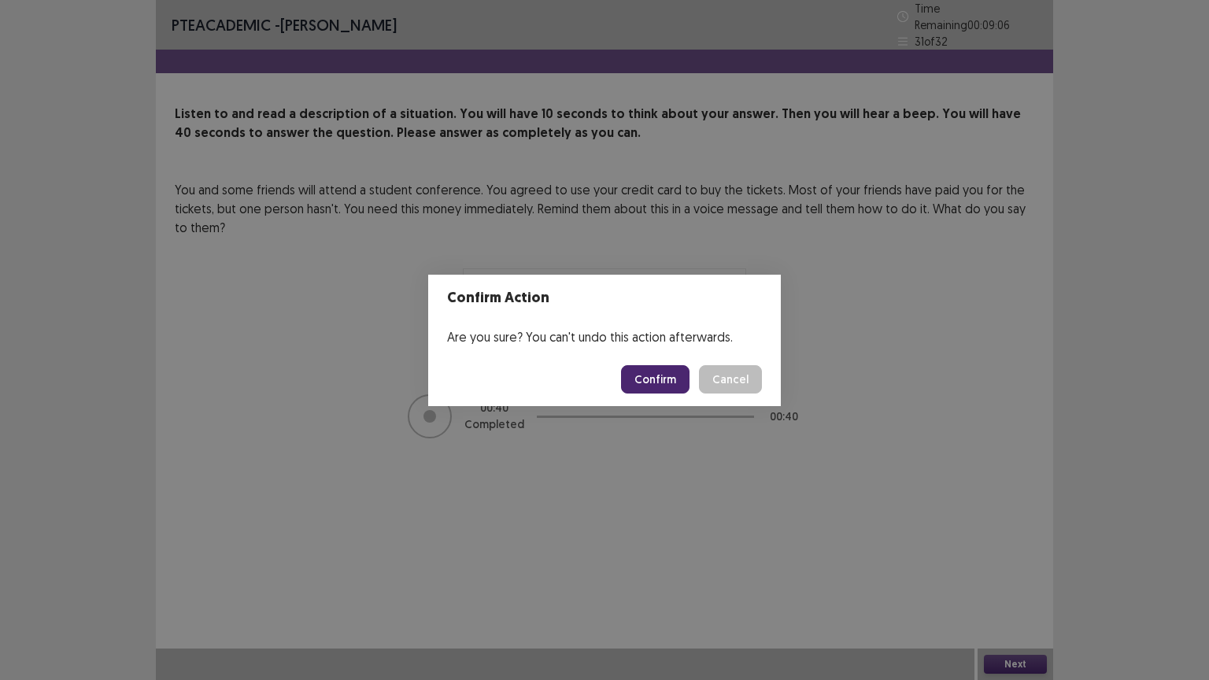
click at [674, 378] on button "Confirm" at bounding box center [655, 379] width 69 height 28
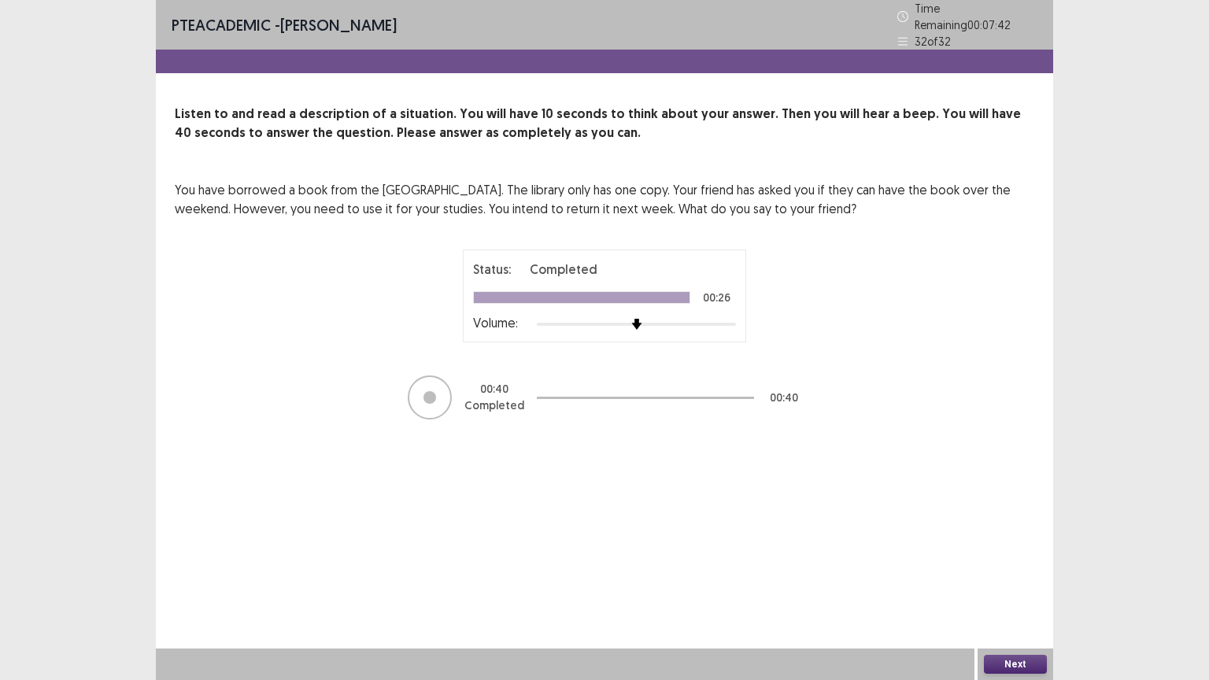
click at [1001, 587] on button "Next" at bounding box center [1015, 664] width 63 height 19
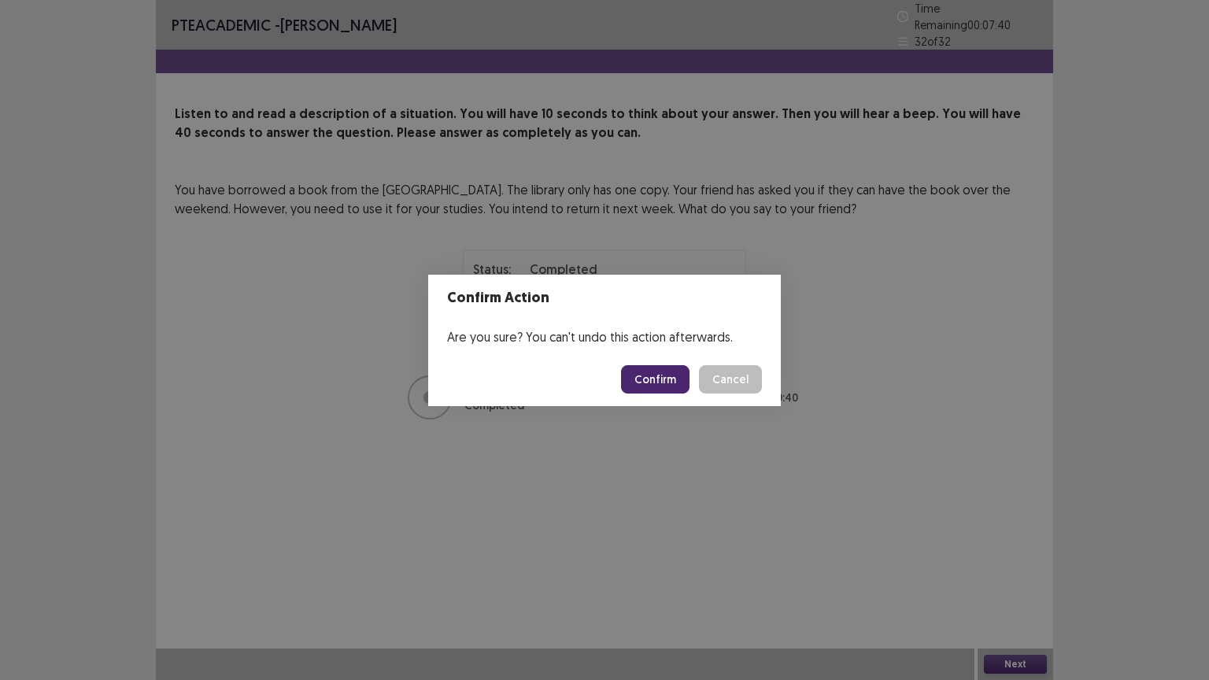
click at [672, 383] on button "Confirm" at bounding box center [655, 379] width 69 height 28
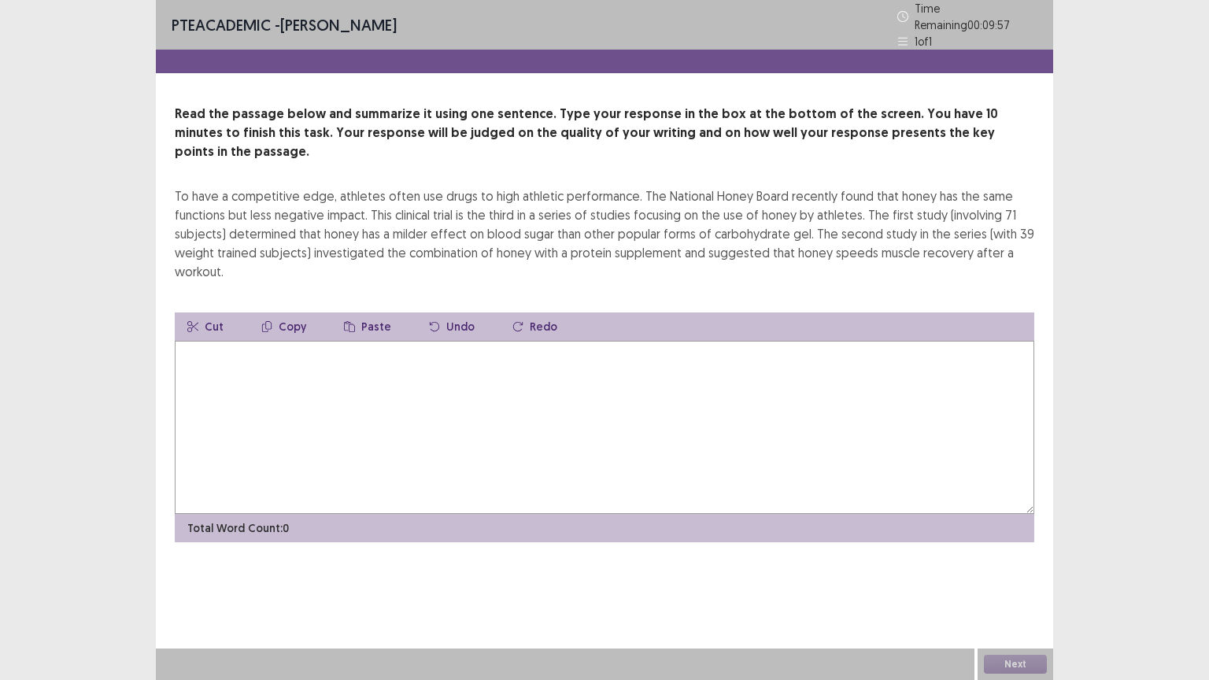
click at [265, 362] on textarea at bounding box center [605, 427] width 860 height 173
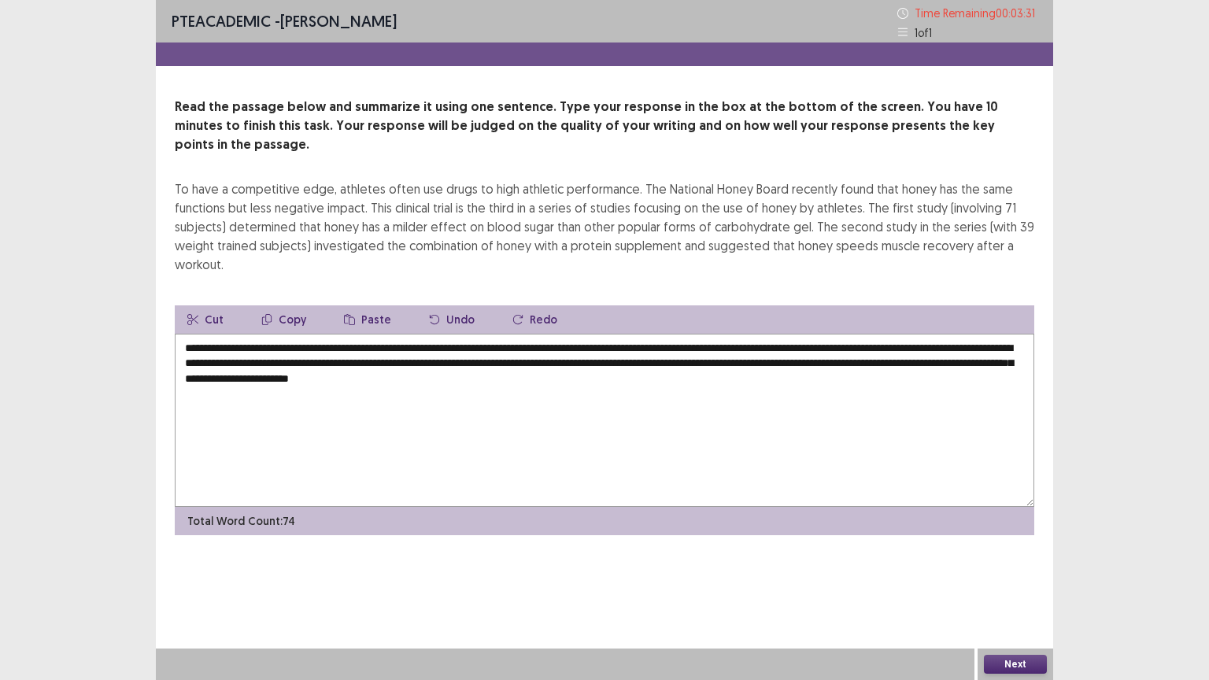
click at [441, 334] on textarea "**********" at bounding box center [605, 420] width 860 height 173
click at [576, 334] on textarea "**********" at bounding box center [605, 420] width 860 height 173
click at [601, 334] on textarea "**********" at bounding box center [605, 420] width 860 height 173
click at [949, 344] on textarea "**********" at bounding box center [605, 420] width 860 height 173
type textarea "**********"
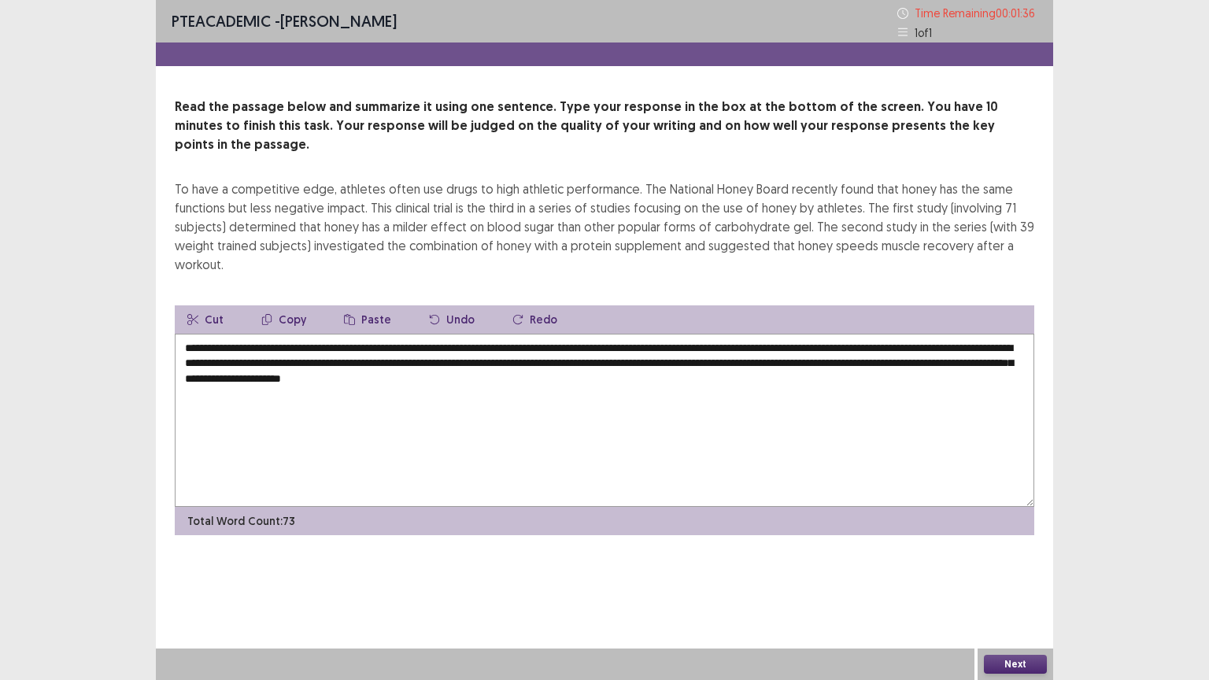
click at [1023, 587] on button "Next" at bounding box center [1015, 664] width 63 height 19
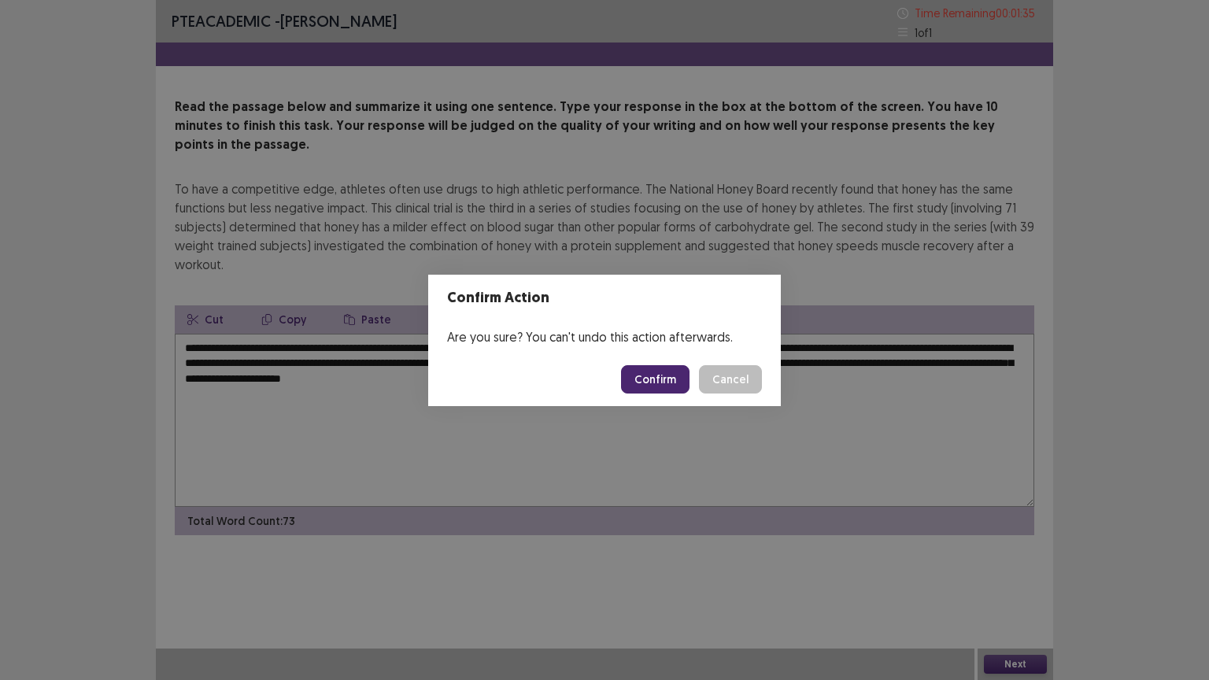
click at [665, 370] on button "Confirm" at bounding box center [655, 379] width 69 height 28
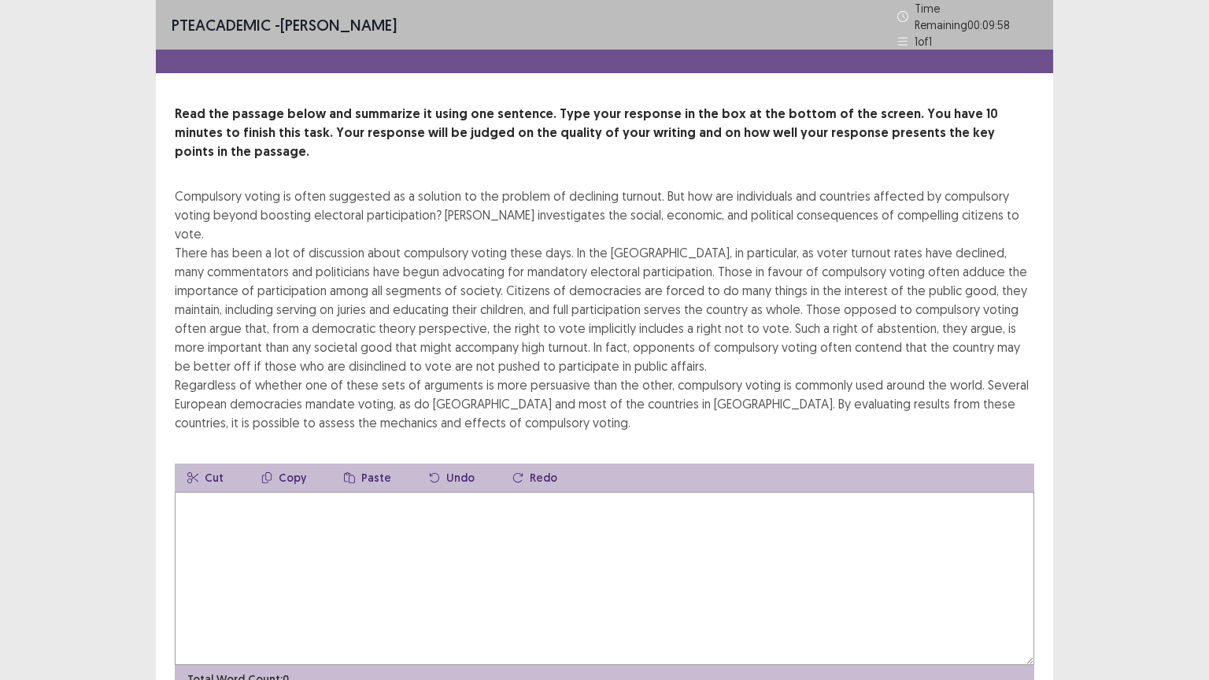
click at [205, 492] on textarea at bounding box center [605, 578] width 860 height 173
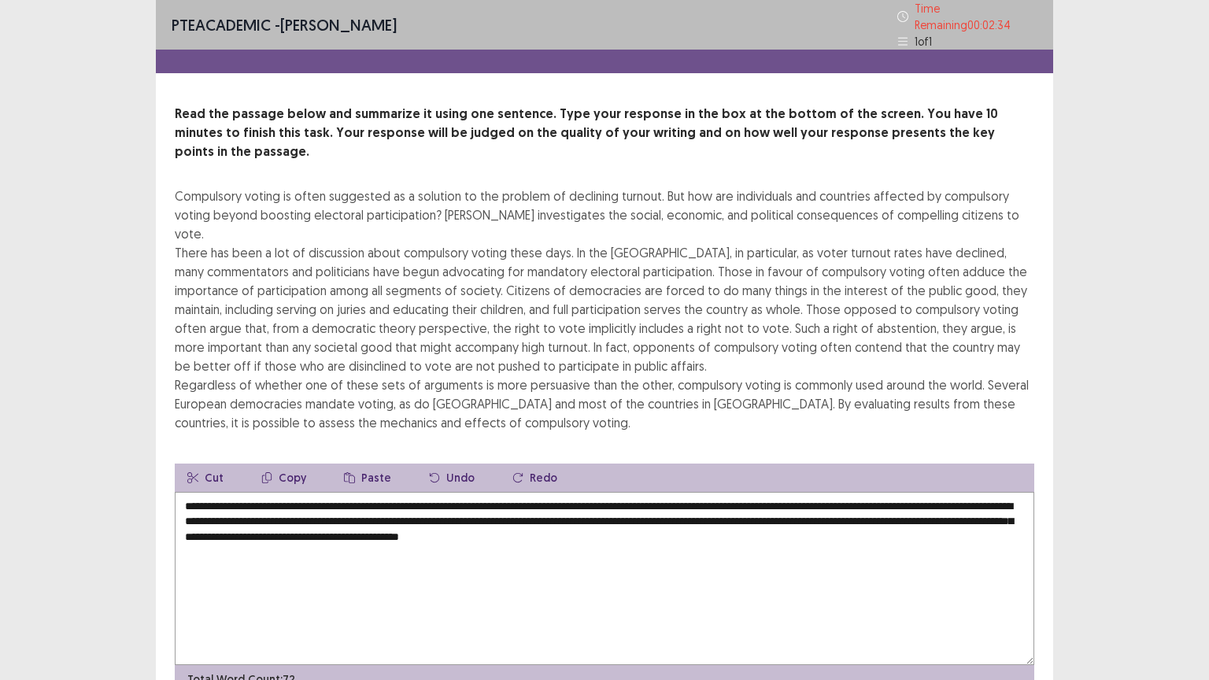
click at [885, 492] on textarea "**********" at bounding box center [605, 578] width 860 height 173
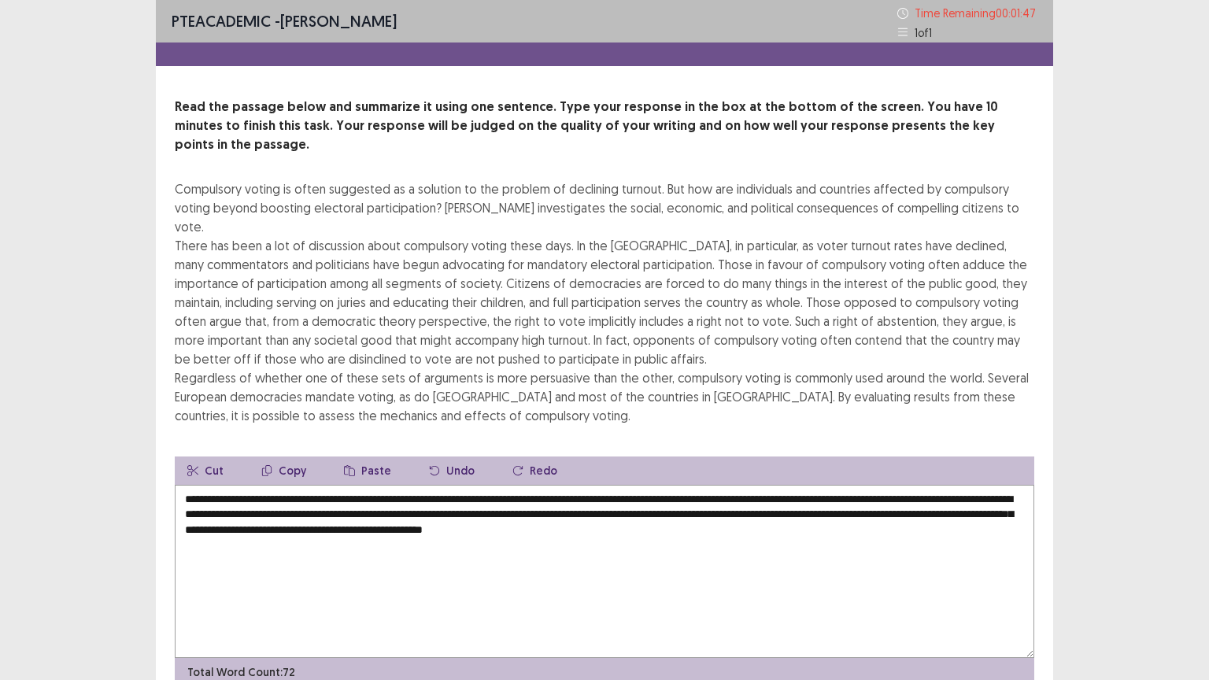
click at [696, 485] on textarea "**********" at bounding box center [605, 571] width 860 height 173
click at [682, 485] on textarea "**********" at bounding box center [605, 571] width 860 height 173
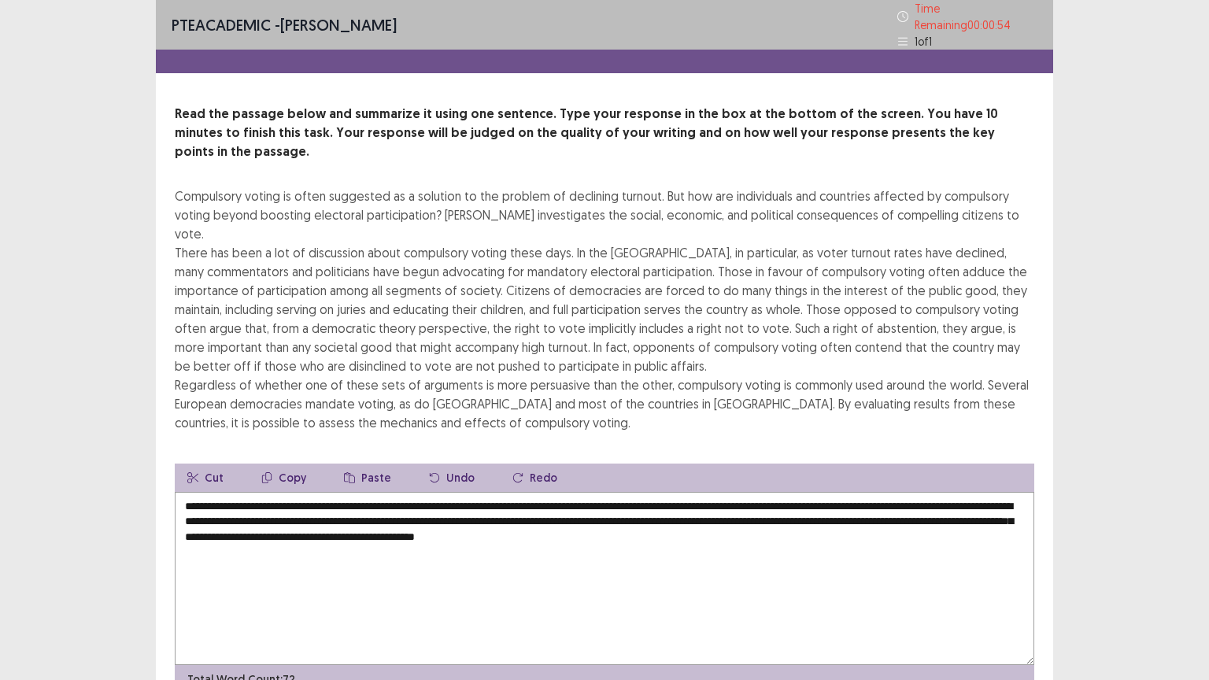
click at [1042, 407] on div "Read the passage below and summarize it using one sentence. Type your response …" at bounding box center [605, 399] width 898 height 589
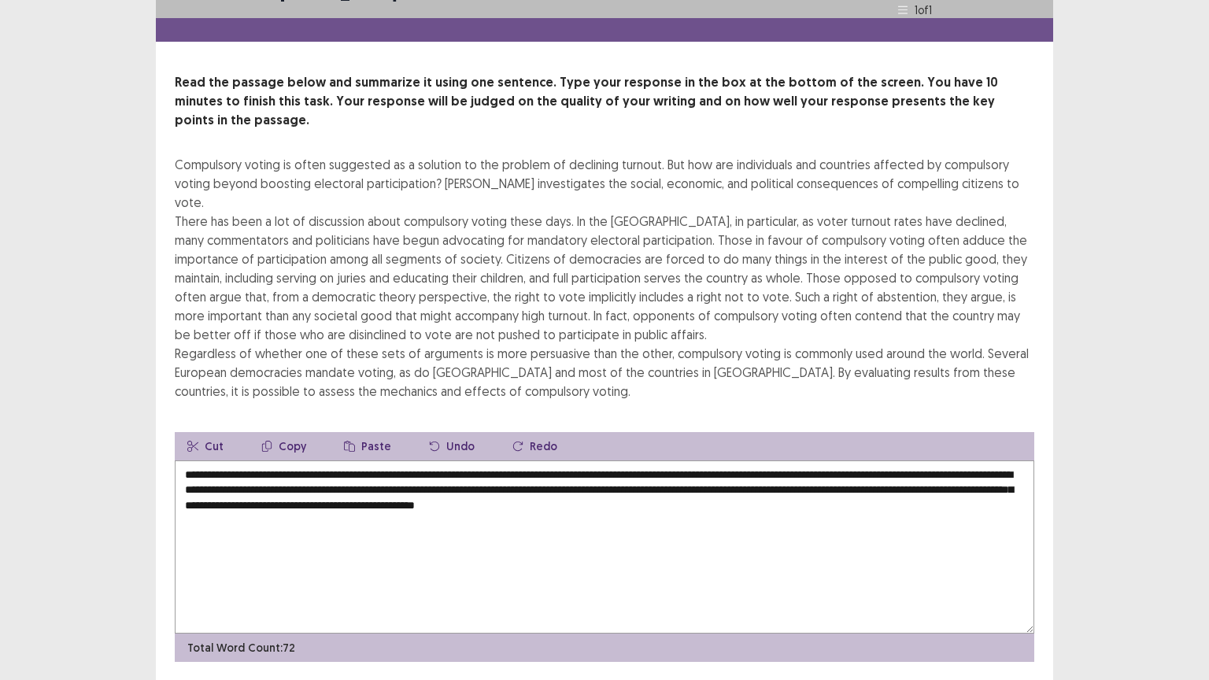
scroll to position [38, 0]
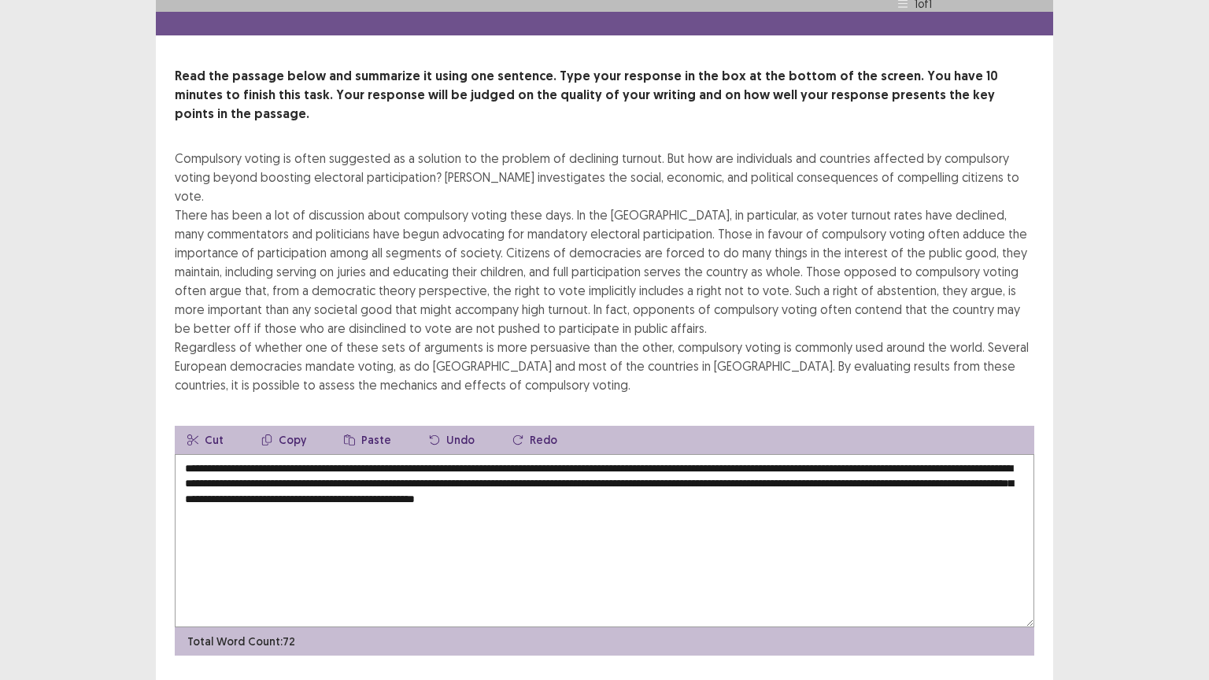
click at [243, 454] on textarea "**********" at bounding box center [605, 540] width 860 height 173
click at [368, 454] on textarea "**********" at bounding box center [605, 540] width 860 height 173
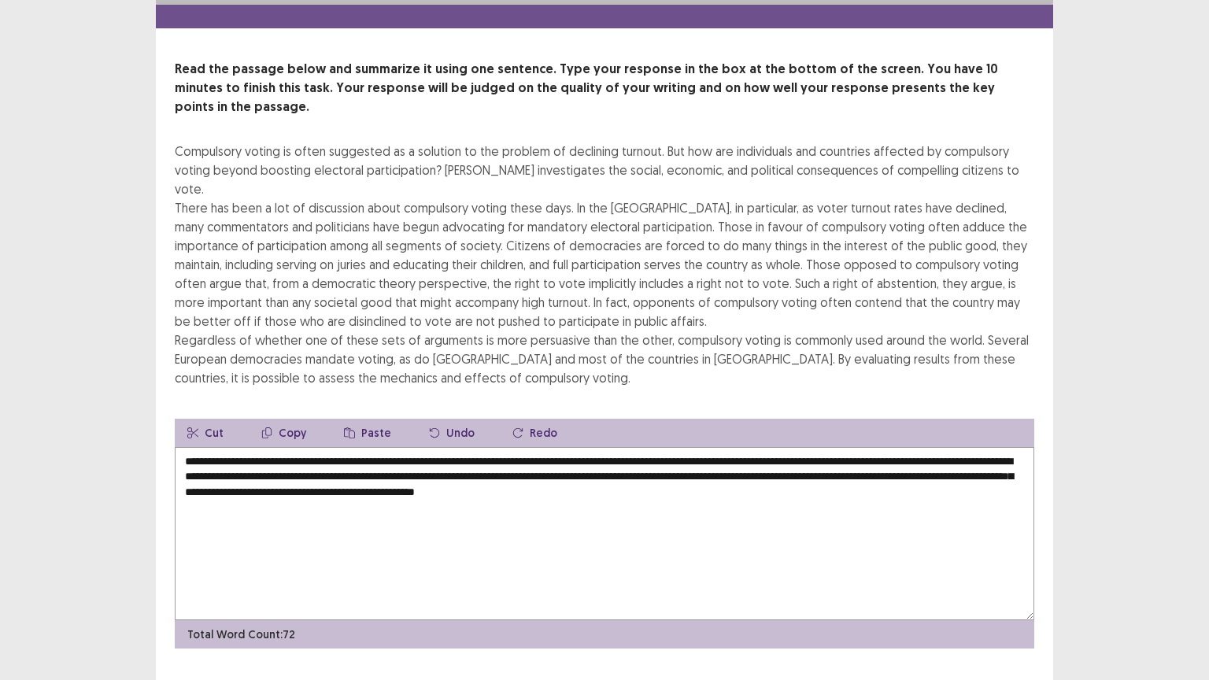
type textarea "**********"
click at [912, 209] on div "Compulsory voting is often suggested as a solution to the problem of declining …" at bounding box center [605, 265] width 860 height 246
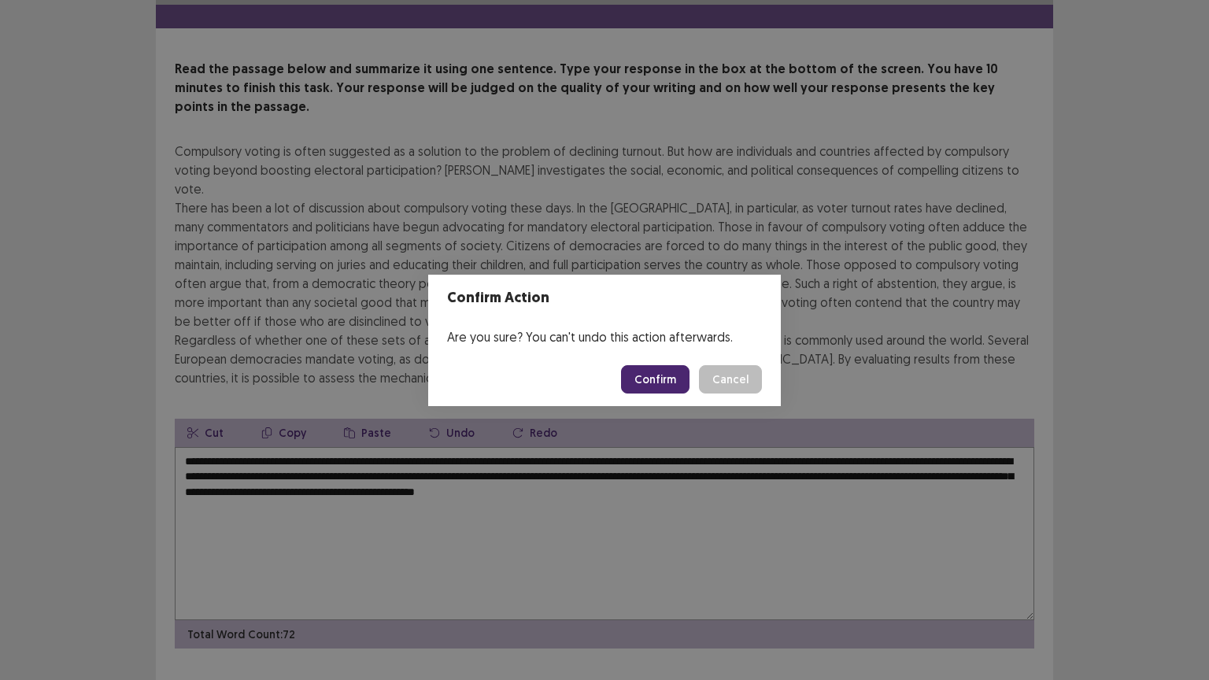
click at [675, 381] on button "Confirm" at bounding box center [655, 379] width 69 height 28
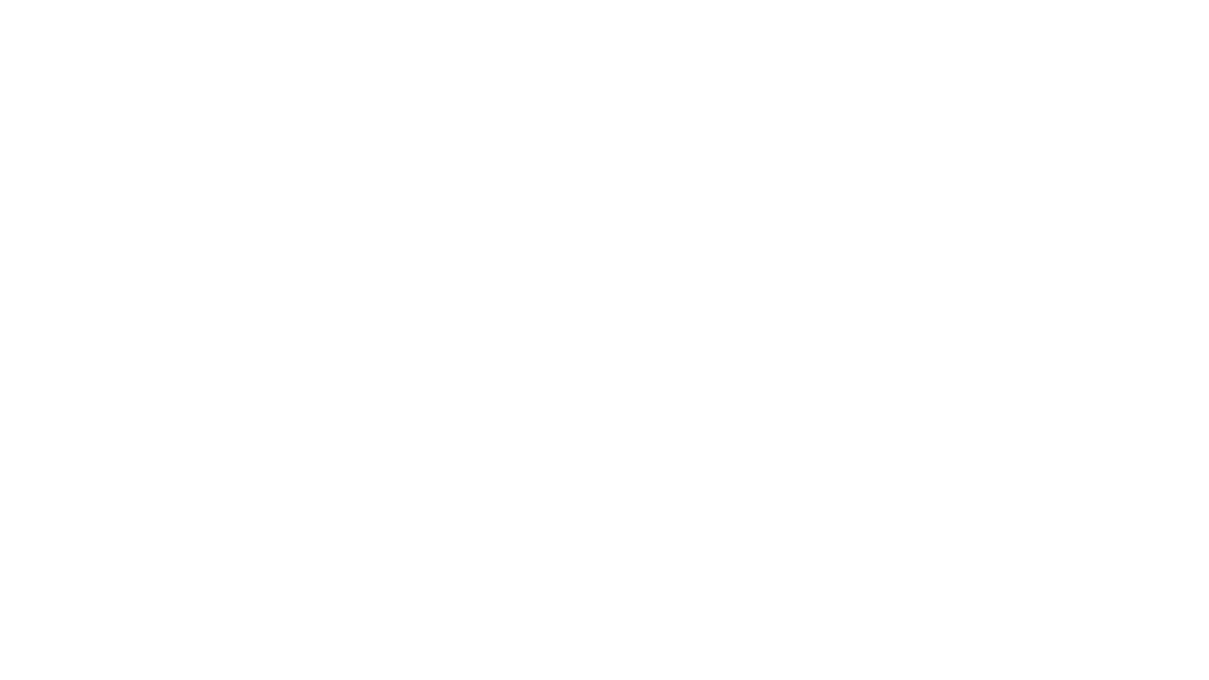
scroll to position [0, 0]
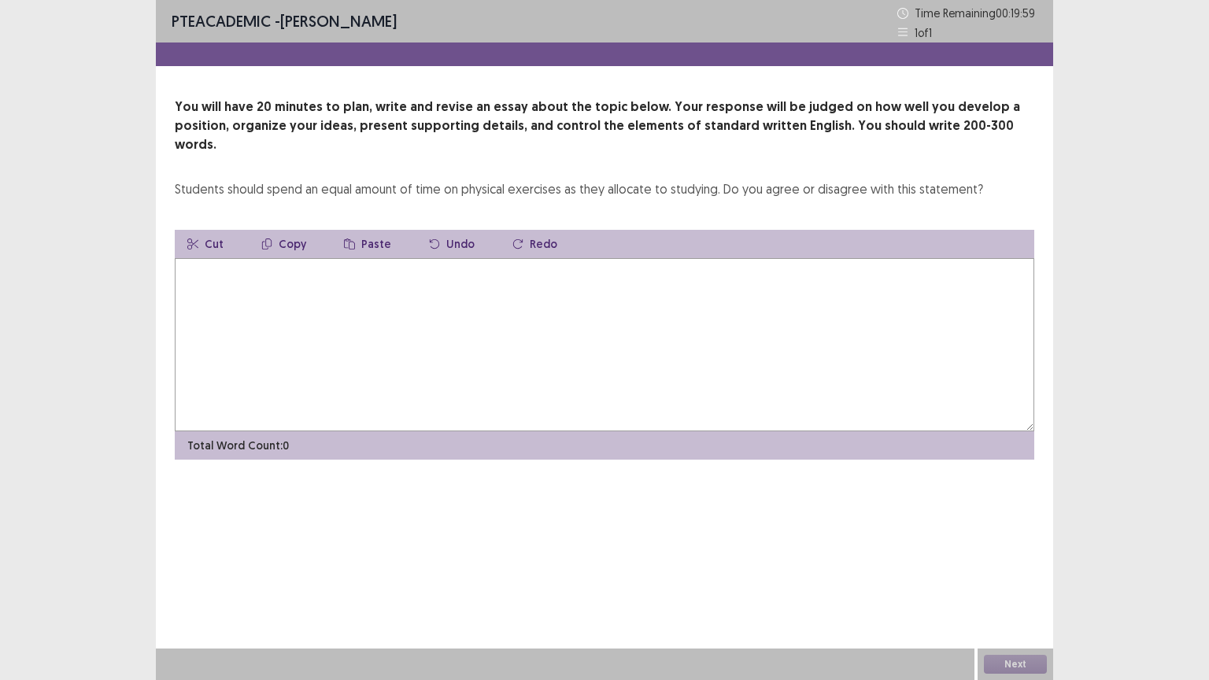
click at [263, 272] on textarea at bounding box center [605, 344] width 860 height 173
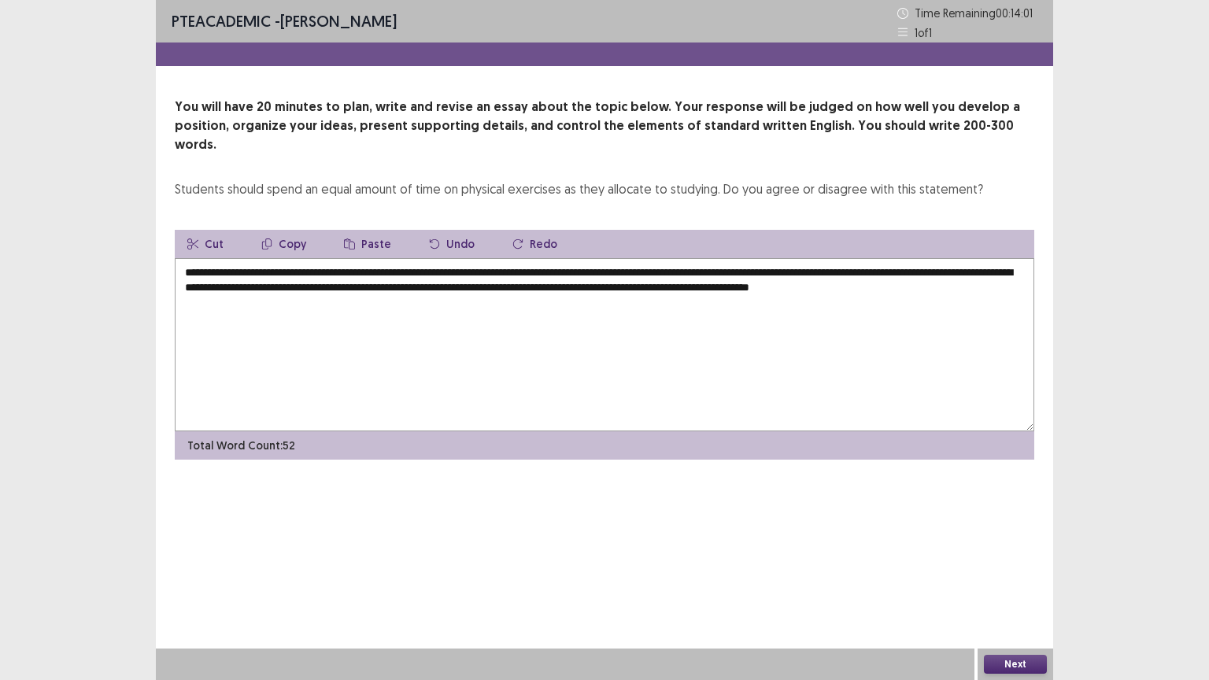
click at [806, 268] on textarea "**********" at bounding box center [605, 344] width 860 height 173
click at [861, 269] on textarea "**********" at bounding box center [605, 344] width 860 height 173
click at [242, 284] on textarea "**********" at bounding box center [605, 344] width 860 height 173
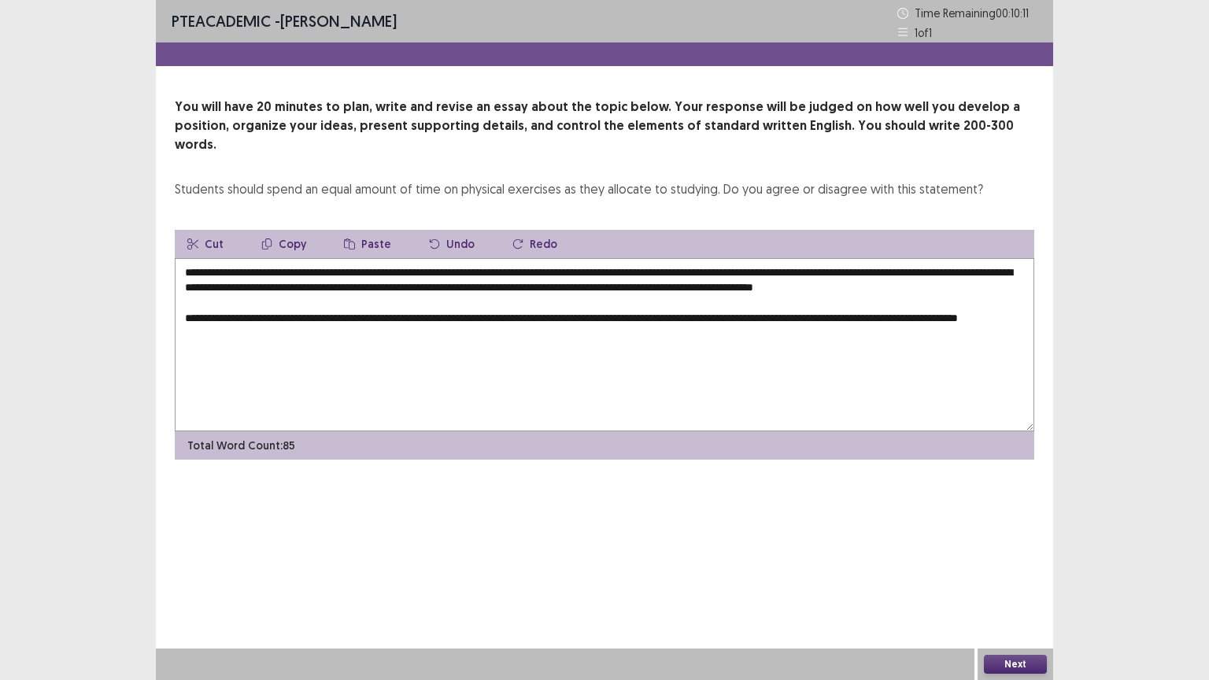
click at [217, 328] on textarea "**********" at bounding box center [605, 344] width 860 height 173
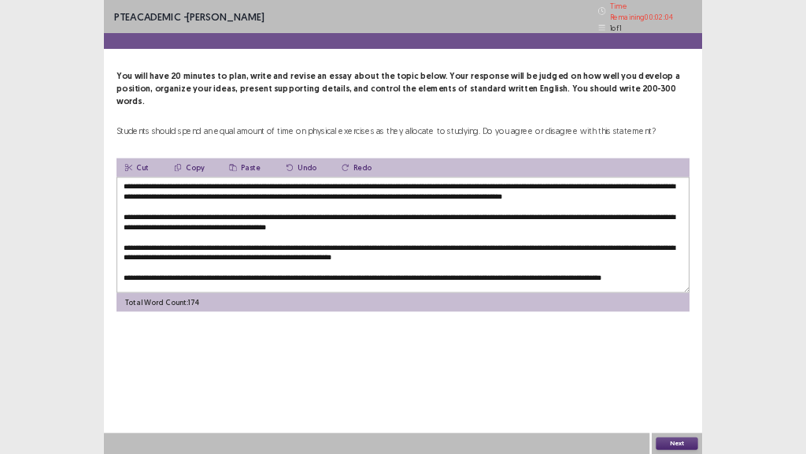
scroll to position [15, 0]
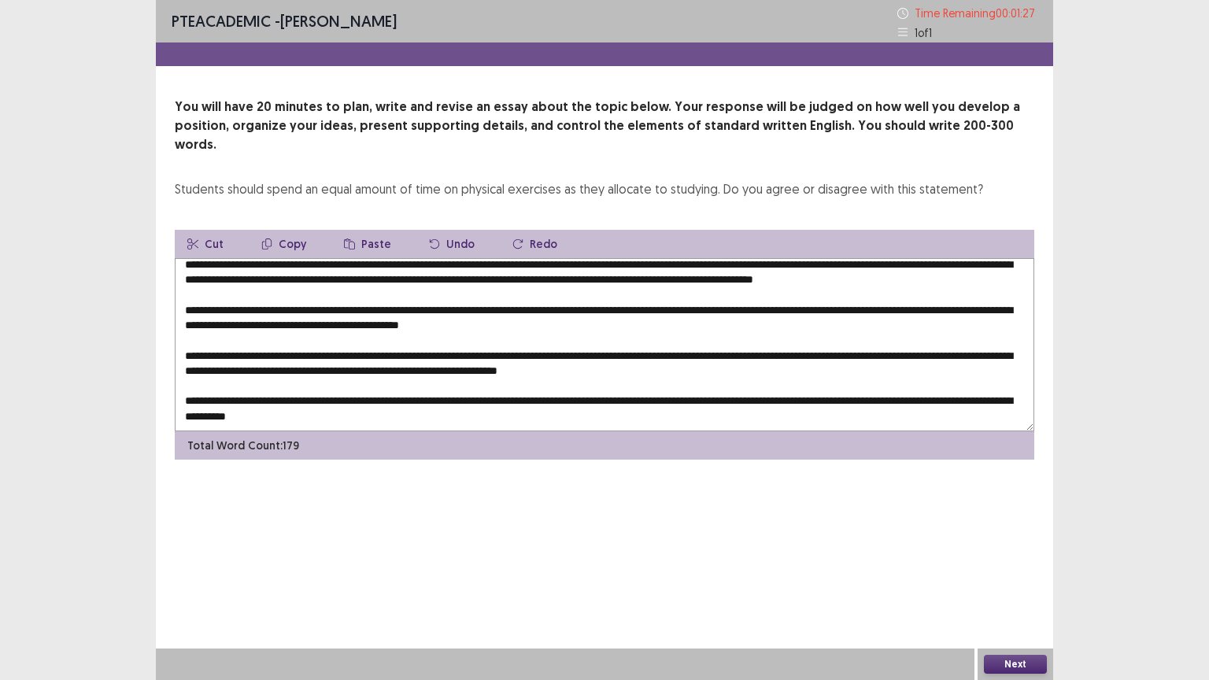
click at [950, 391] on textarea at bounding box center [605, 344] width 860 height 173
click at [248, 404] on textarea at bounding box center [605, 344] width 860 height 173
click at [416, 405] on textarea at bounding box center [605, 344] width 860 height 173
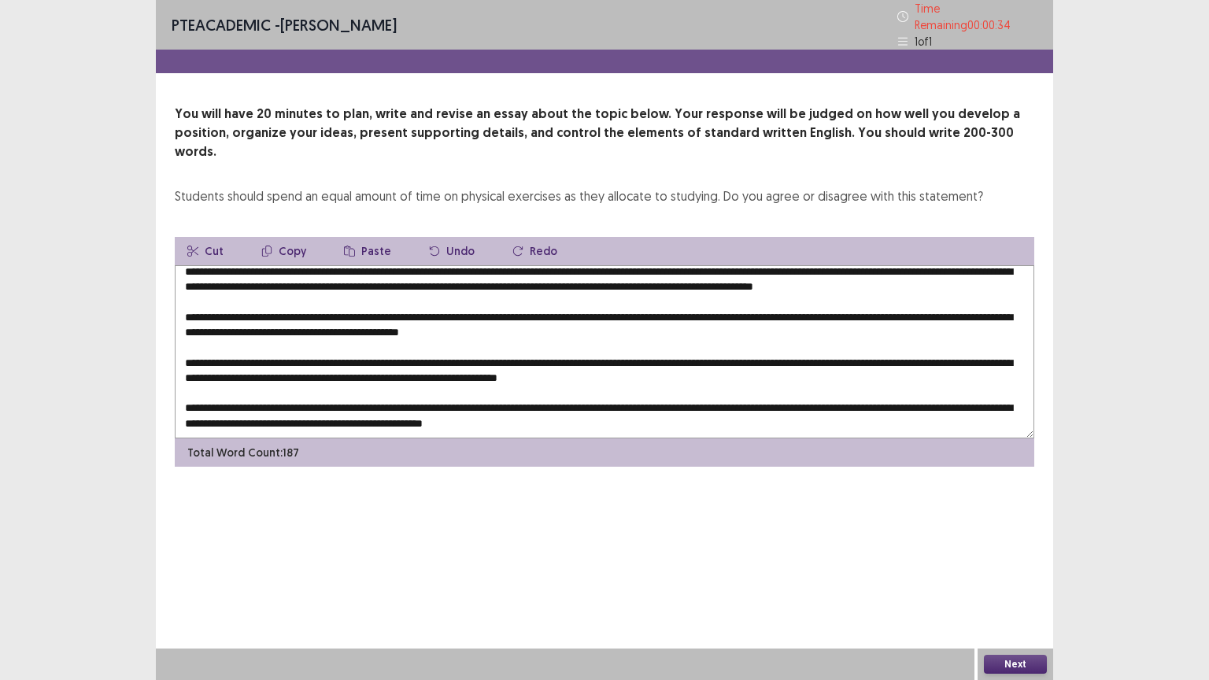
type textarea "**********"
click at [1030, 493] on div "PTE academic - [PERSON_NAME] Time Remaining 00 : 00 : 34 1 of 1 You will have 2…" at bounding box center [605, 340] width 898 height 680
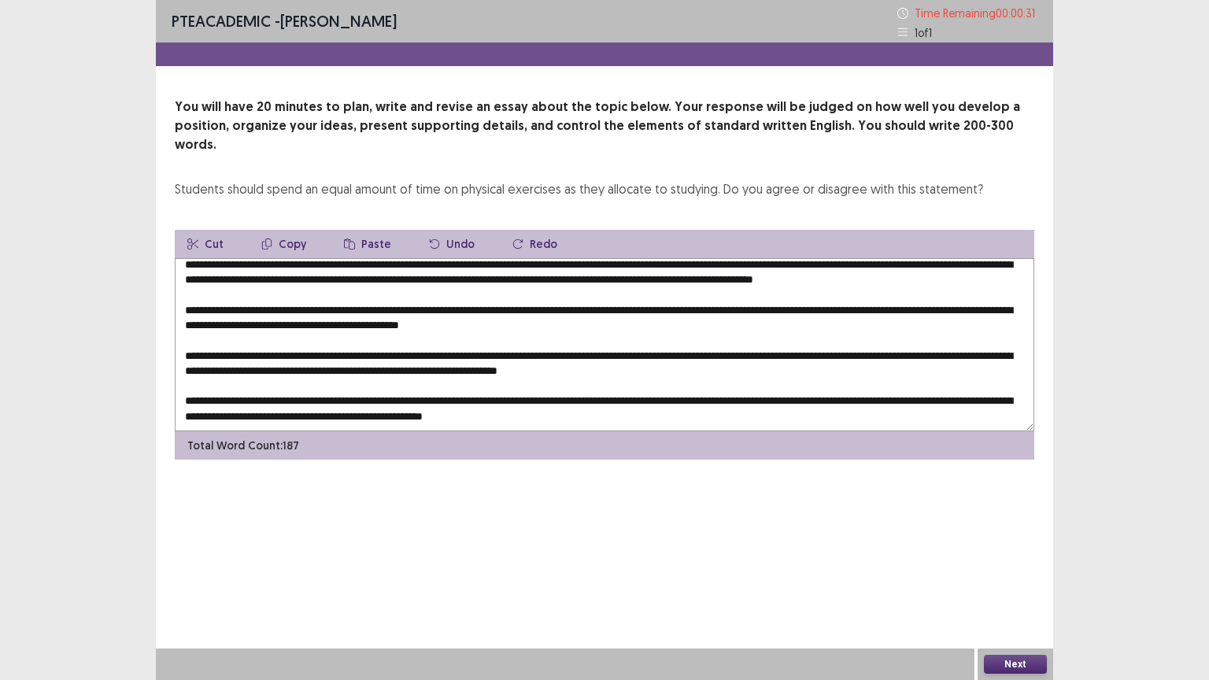
click at [1042, 385] on div "You will have 20 minutes to plan, write and revise an essay about the topic bel…" at bounding box center [605, 279] width 898 height 362
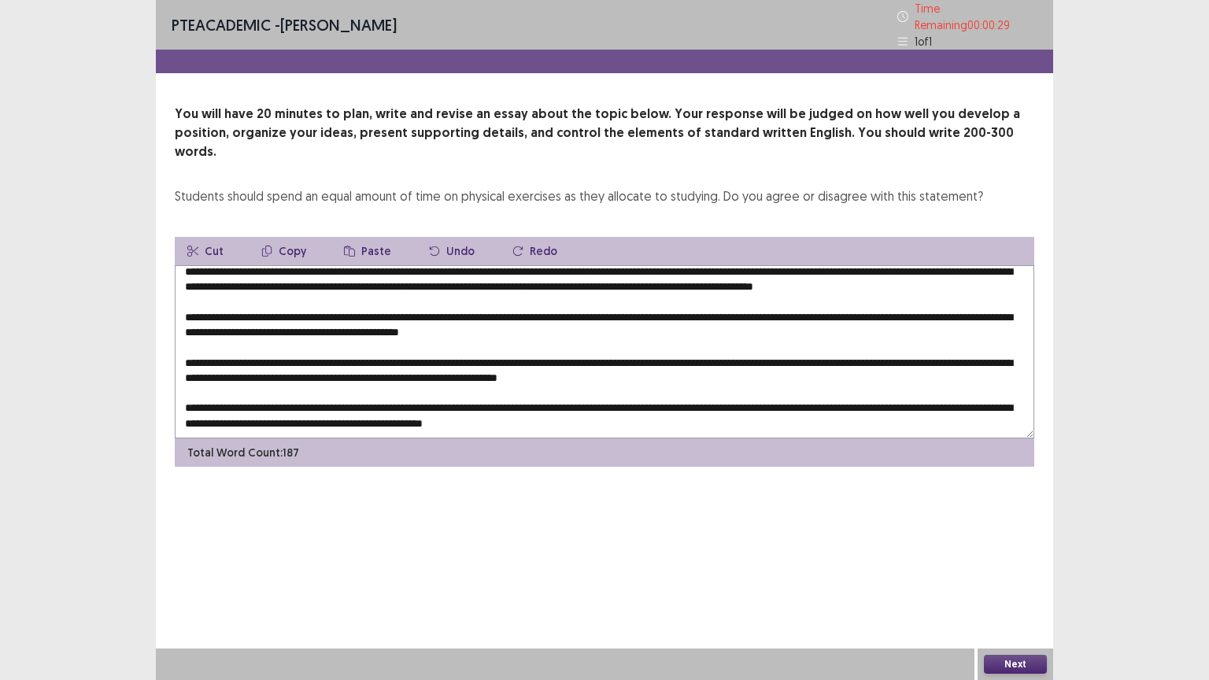
drag, startPoint x: 1052, startPoint y: 386, endPoint x: 1039, endPoint y: 355, distance: 33.5
click at [1049, 381] on div "You will have 20 minutes to plan, write and revise an essay about the topic bel…" at bounding box center [605, 286] width 898 height 362
click at [1035, 347] on div "You will have 20 minutes to plan, write and revise an essay about the topic bel…" at bounding box center [605, 286] width 898 height 362
drag, startPoint x: 1035, startPoint y: 347, endPoint x: 1013, endPoint y: 365, distance: 27.9
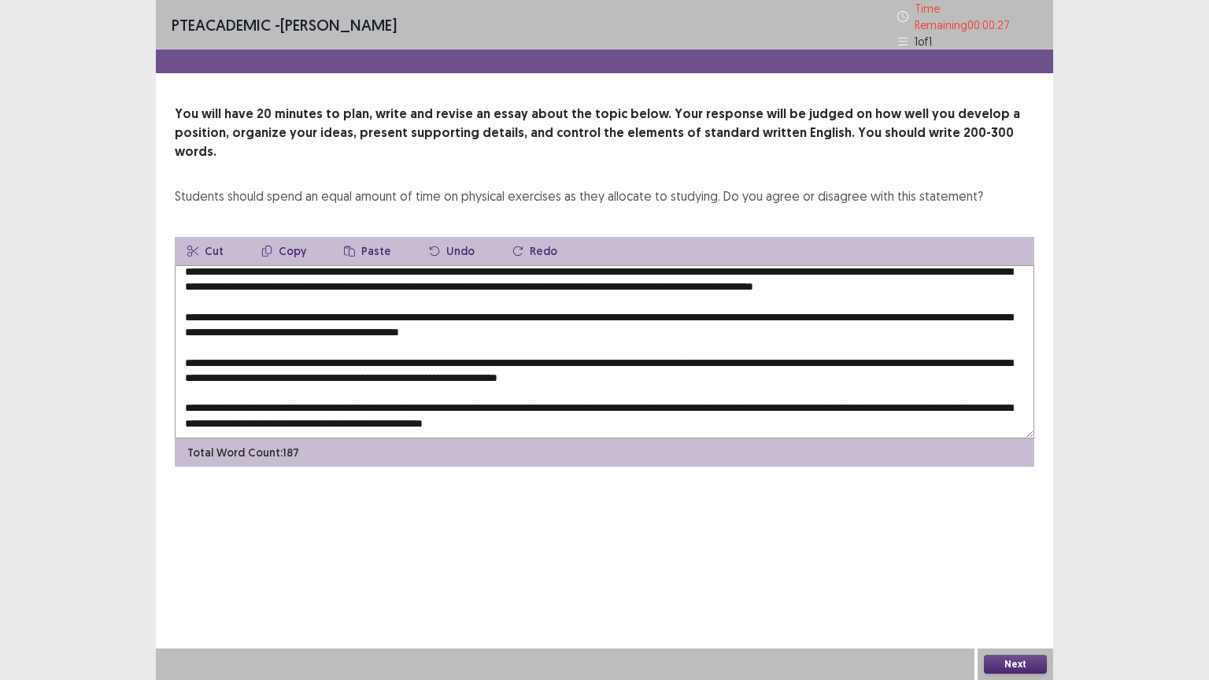
click at [1013, 365] on div "You will have 20 minutes to plan, write and revise an essay about the topic bel…" at bounding box center [605, 286] width 898 height 362
click at [757, 359] on textarea at bounding box center [605, 351] width 860 height 173
click at [365, 298] on textarea at bounding box center [605, 351] width 860 height 173
click at [1037, 587] on button "Next" at bounding box center [1015, 664] width 63 height 19
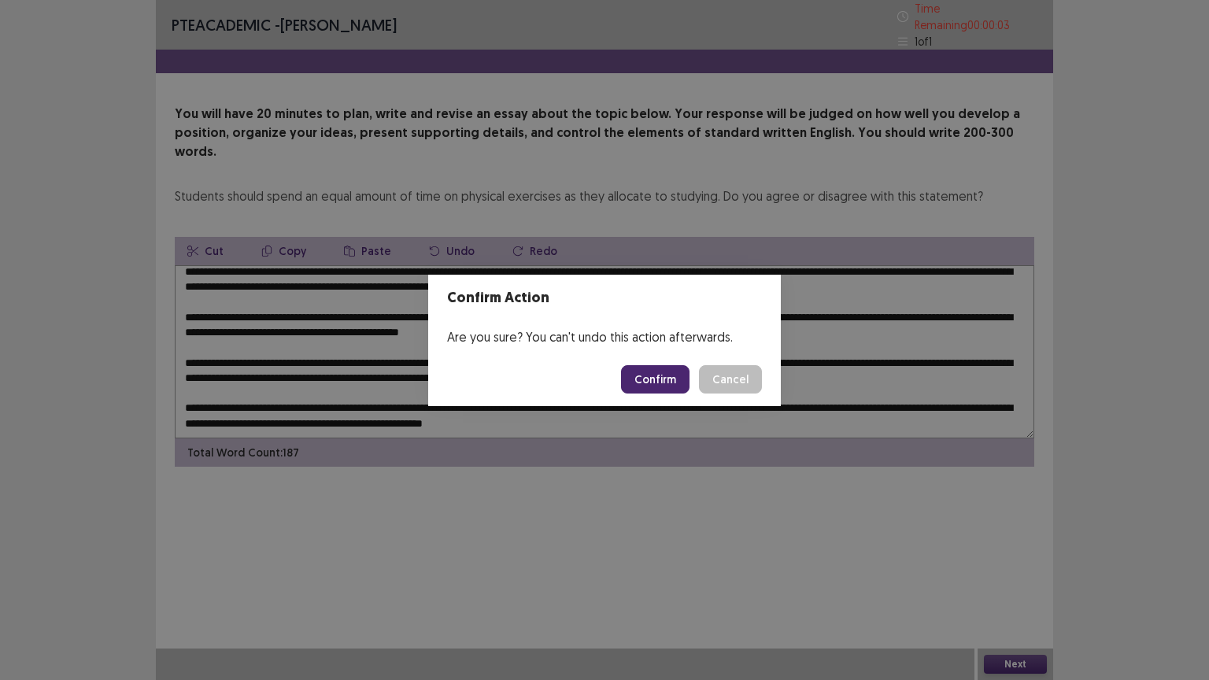
click at [661, 380] on button "Confirm" at bounding box center [655, 379] width 69 height 28
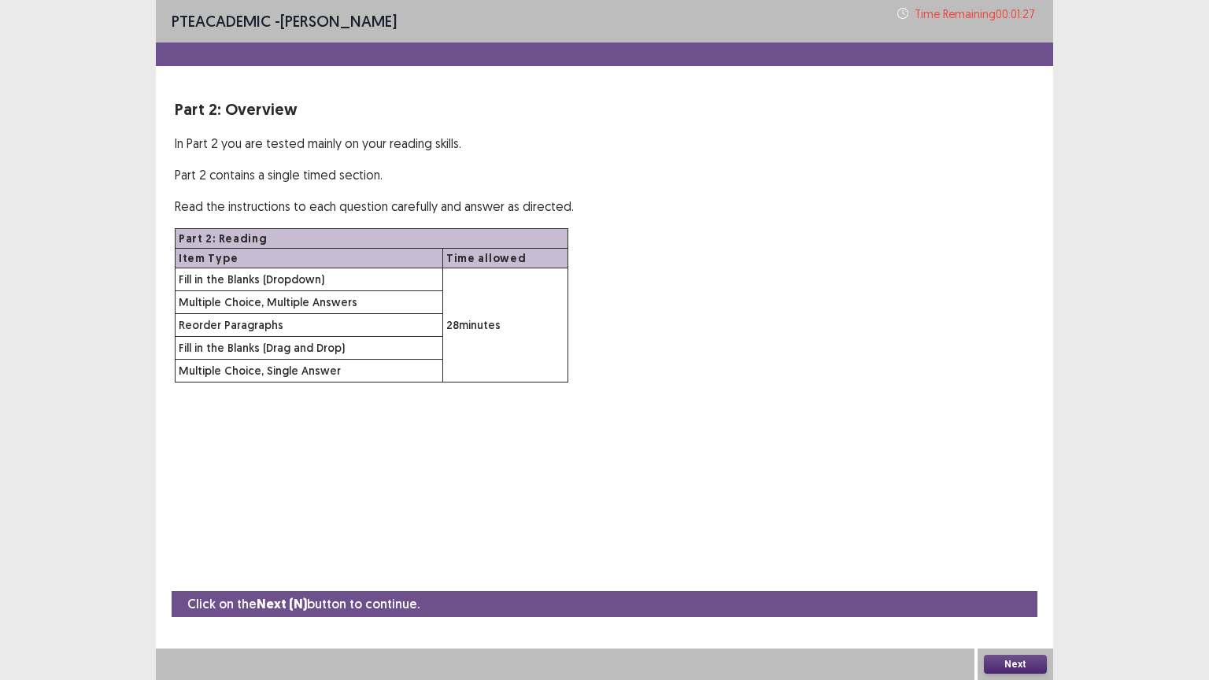
click at [1030, 587] on button "Next" at bounding box center [1015, 664] width 63 height 19
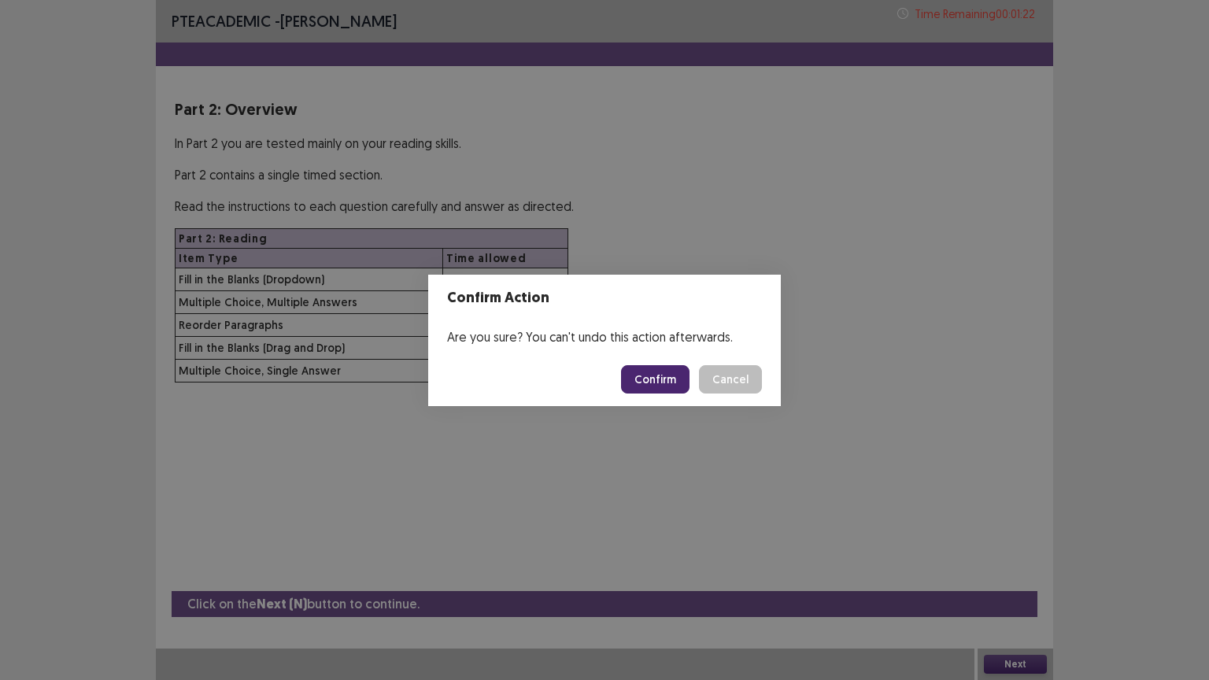
click at [656, 376] on button "Confirm" at bounding box center [655, 379] width 69 height 28
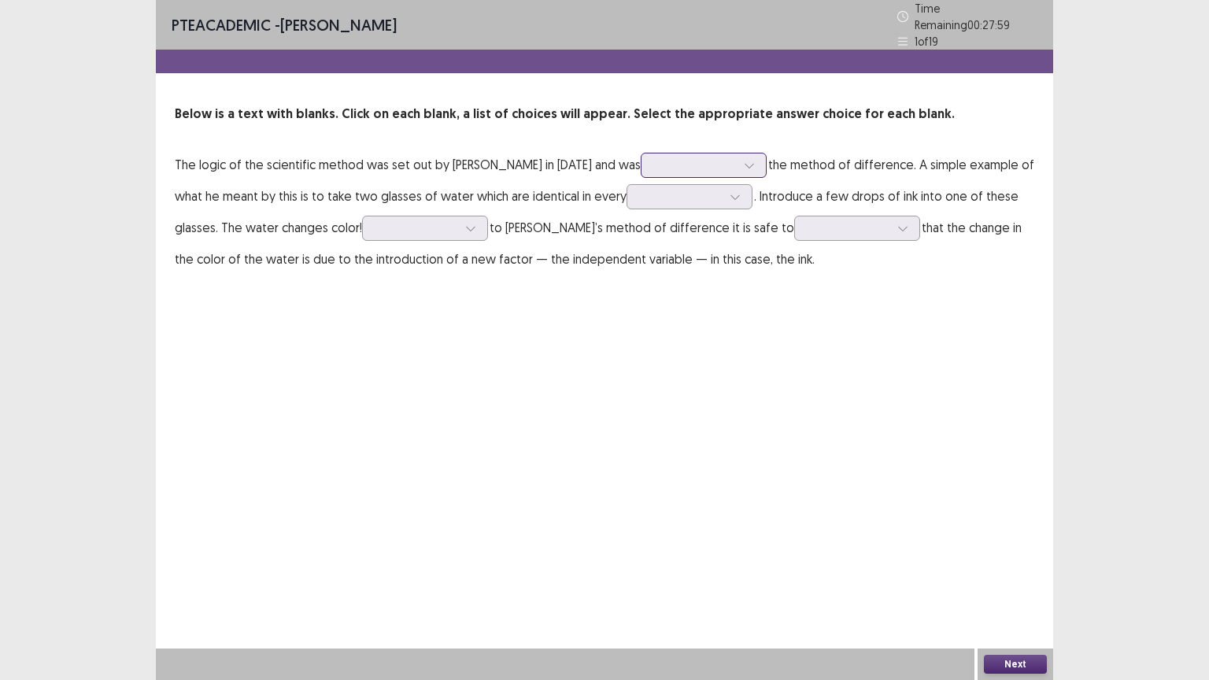
click at [683, 162] on div at bounding box center [695, 164] width 82 height 15
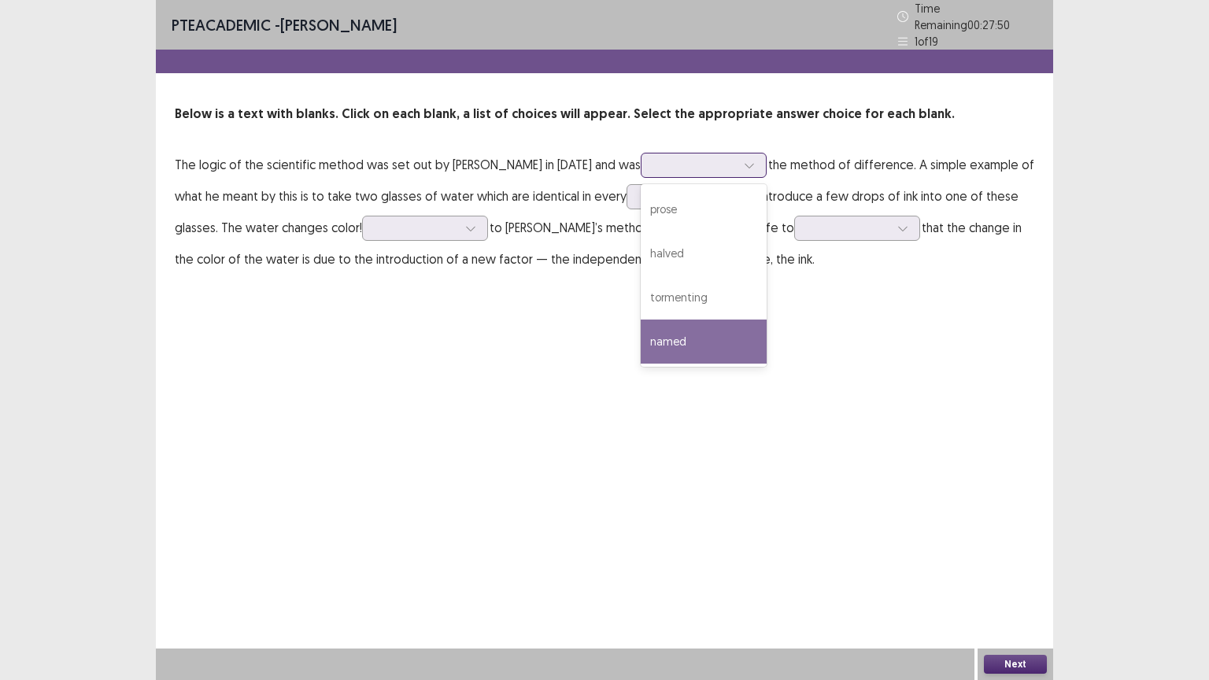
click at [684, 346] on div "named" at bounding box center [704, 342] width 126 height 44
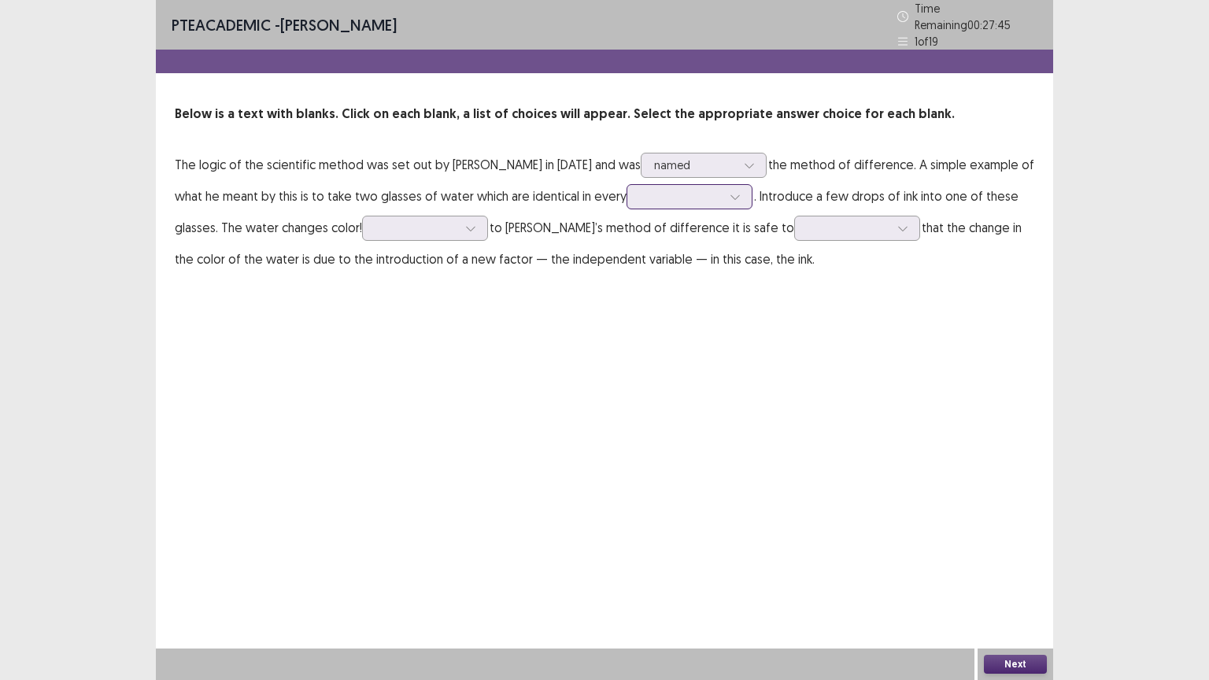
click at [688, 191] on div at bounding box center [681, 196] width 82 height 15
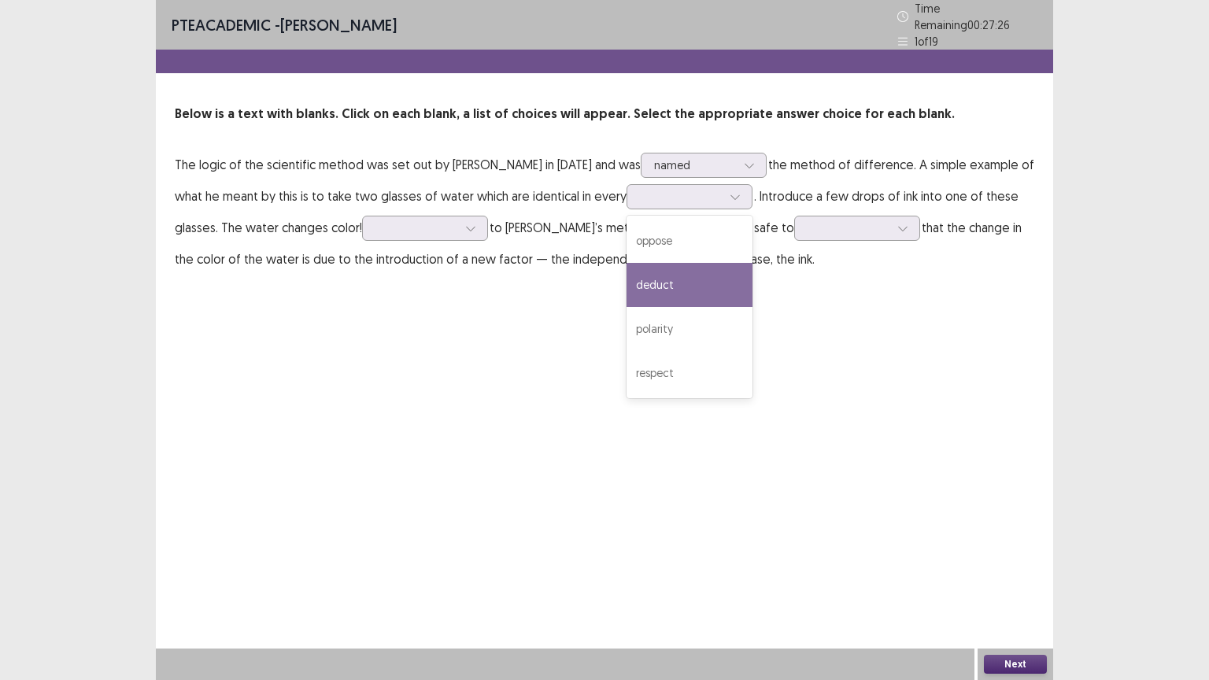
click at [495, 294] on div "PTE academic - [PERSON_NAME] Time Remaining 00 : 27 : 26 1 of 19 Below is a tex…" at bounding box center [605, 153] width 898 height 306
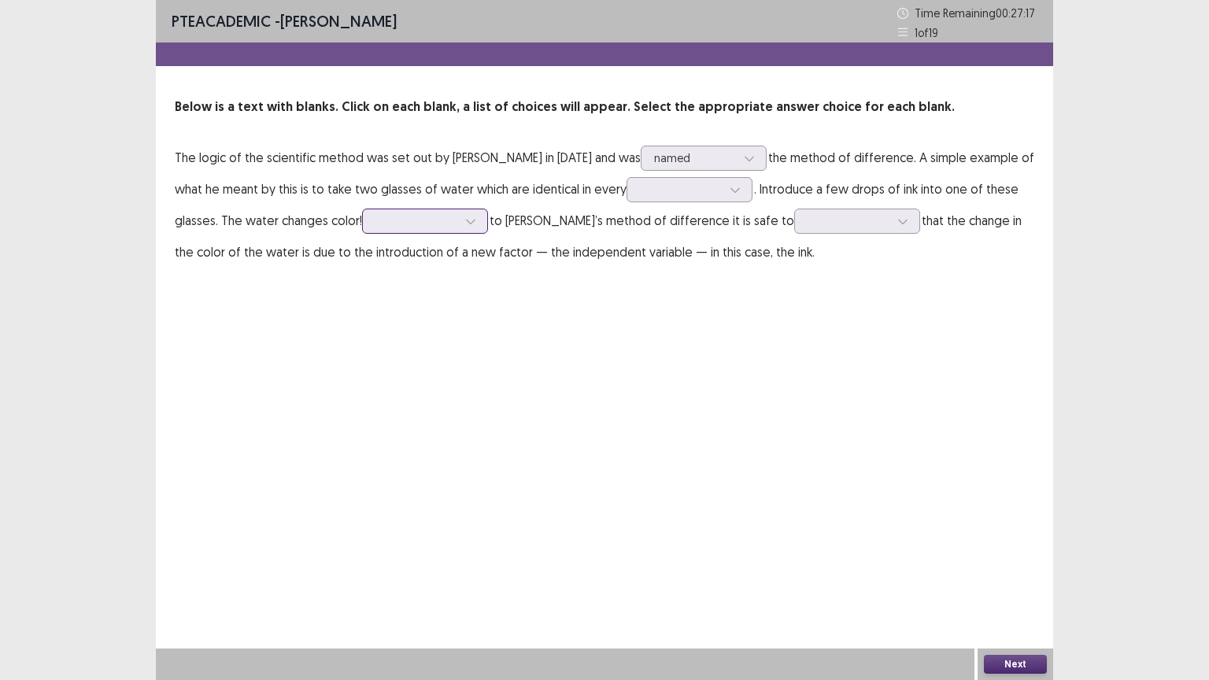
click at [443, 227] on div at bounding box center [417, 220] width 82 height 15
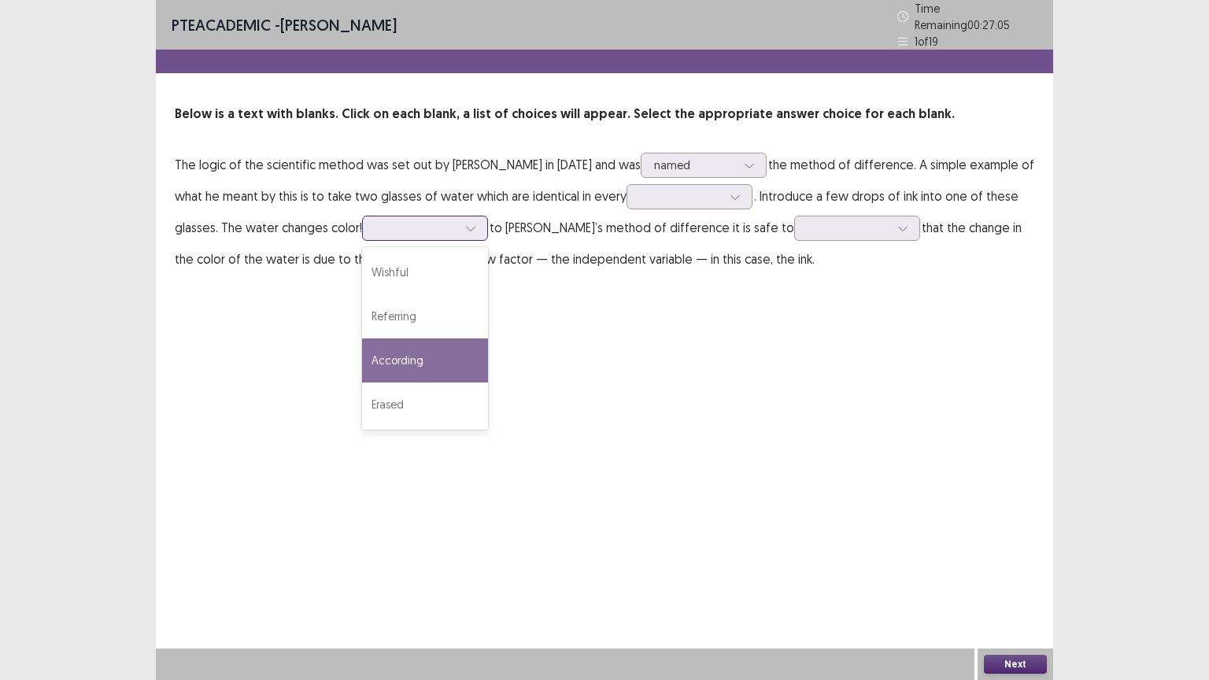
click at [410, 357] on div "According" at bounding box center [425, 361] width 126 height 44
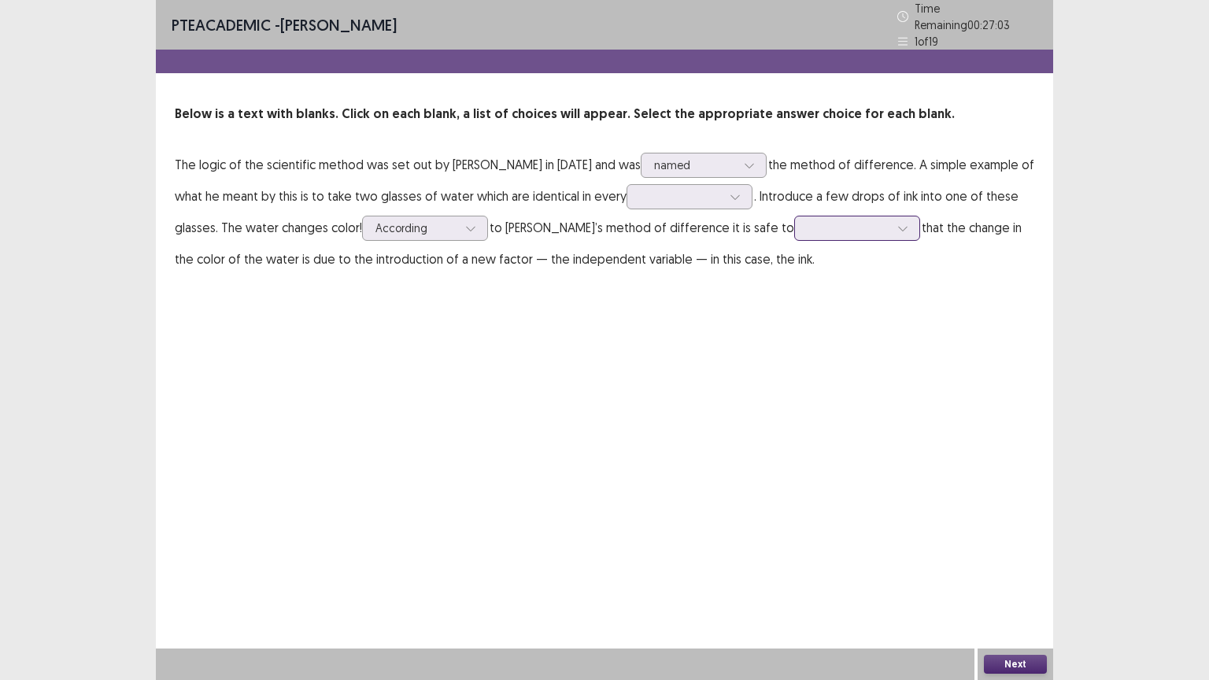
click at [808, 226] on div at bounding box center [849, 227] width 82 height 15
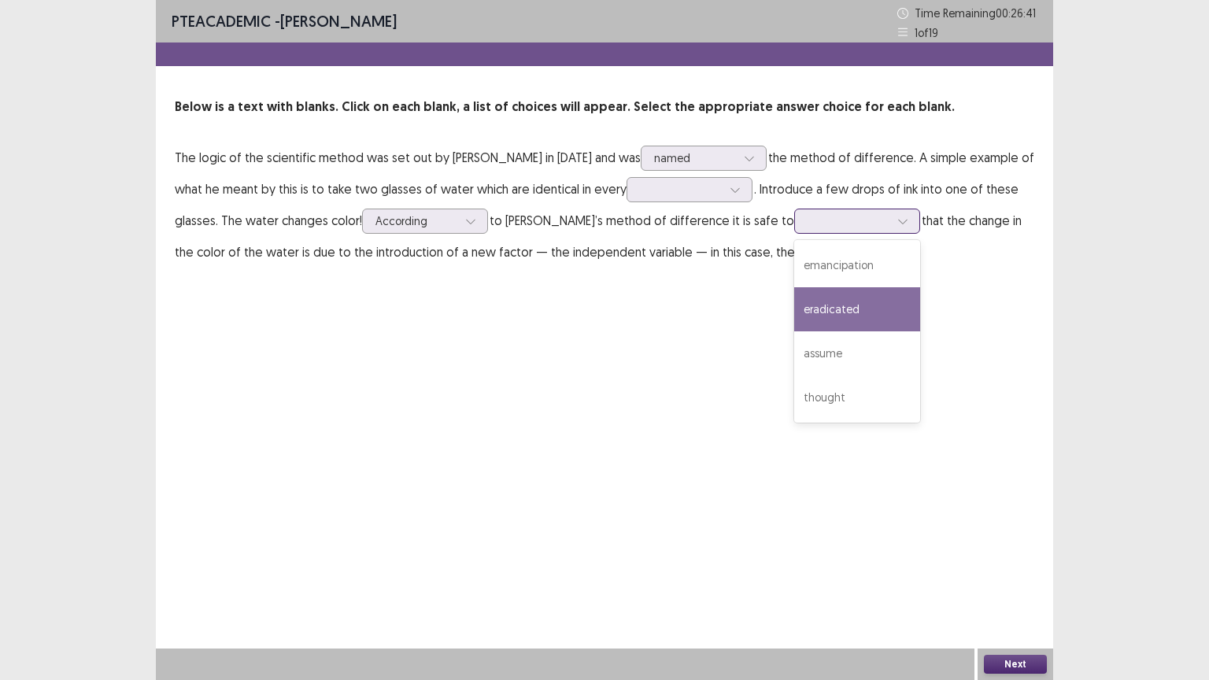
click at [794, 320] on div "eradicated" at bounding box center [857, 309] width 126 height 44
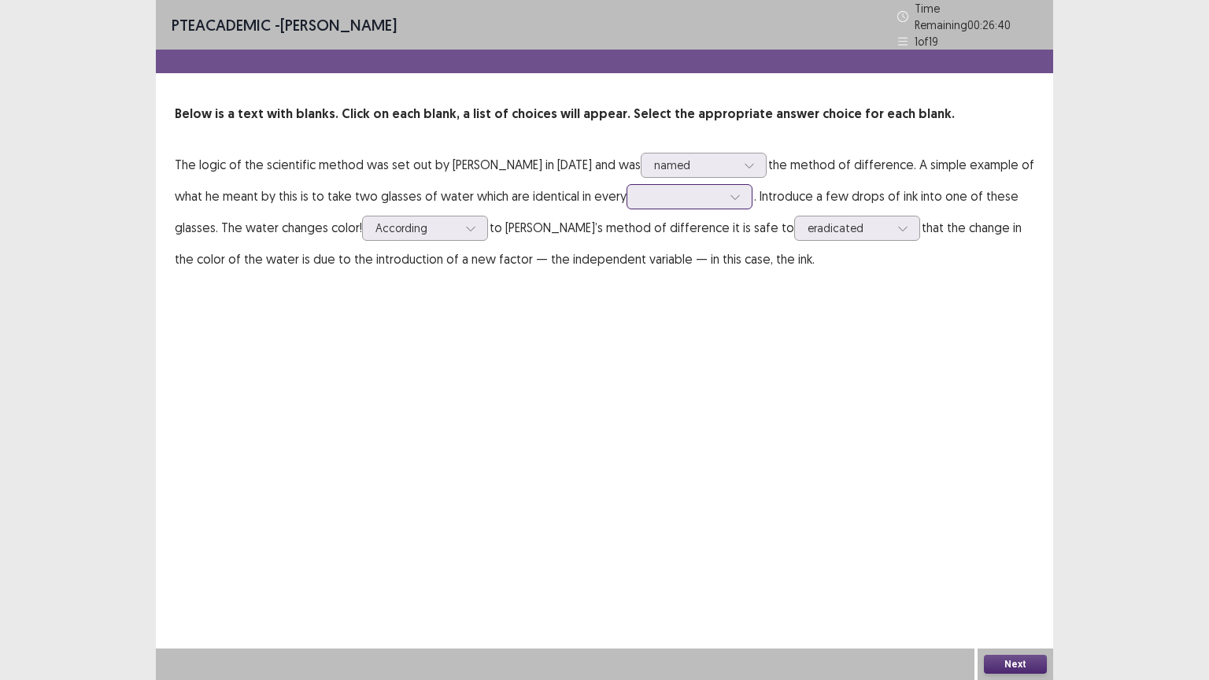
click at [699, 196] on div at bounding box center [681, 196] width 82 height 15
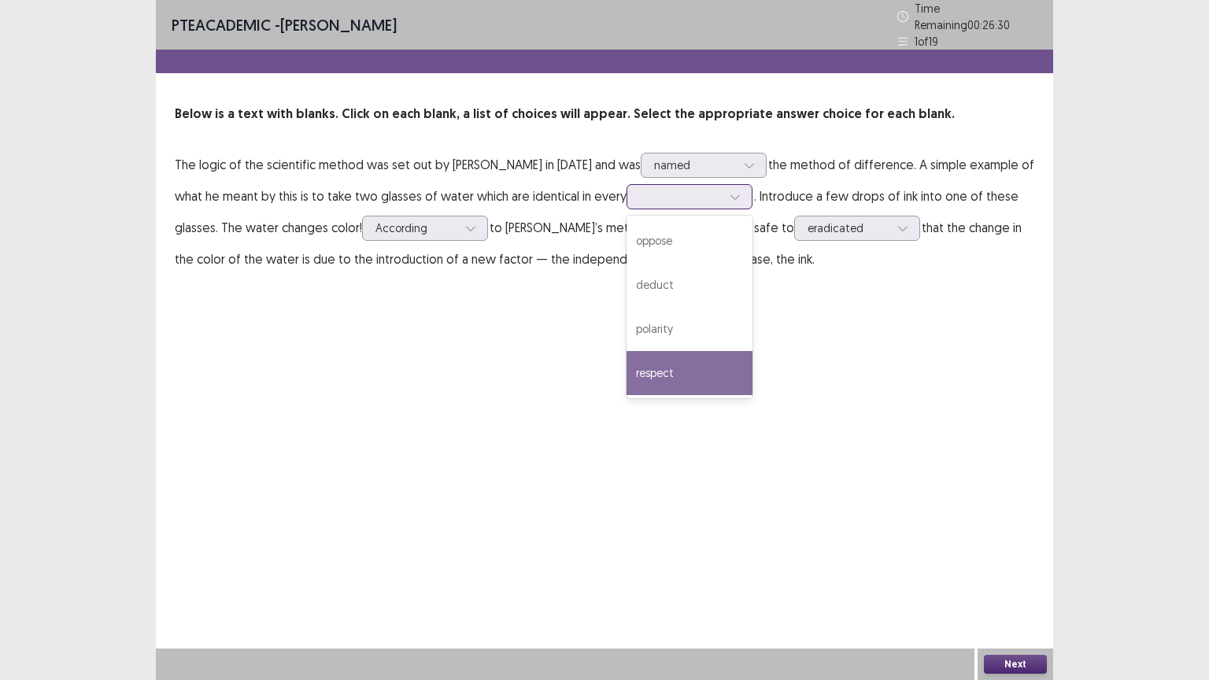
click at [643, 362] on div "respect" at bounding box center [690, 373] width 126 height 44
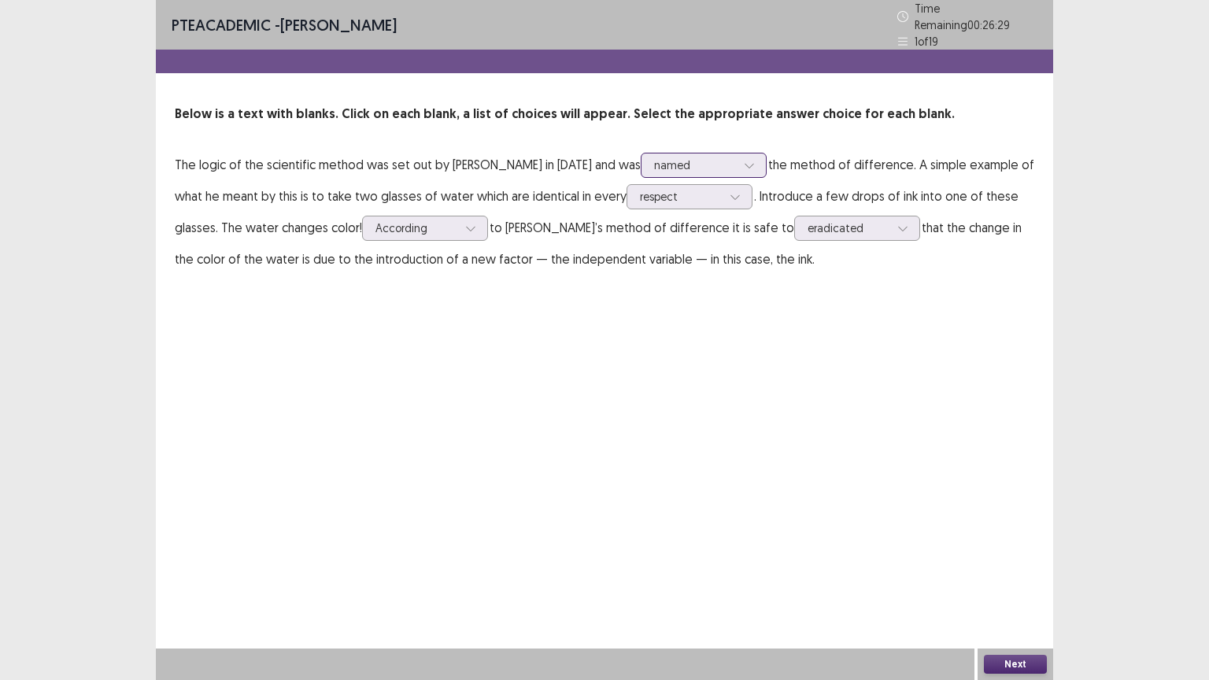
click at [698, 157] on div at bounding box center [695, 164] width 82 height 15
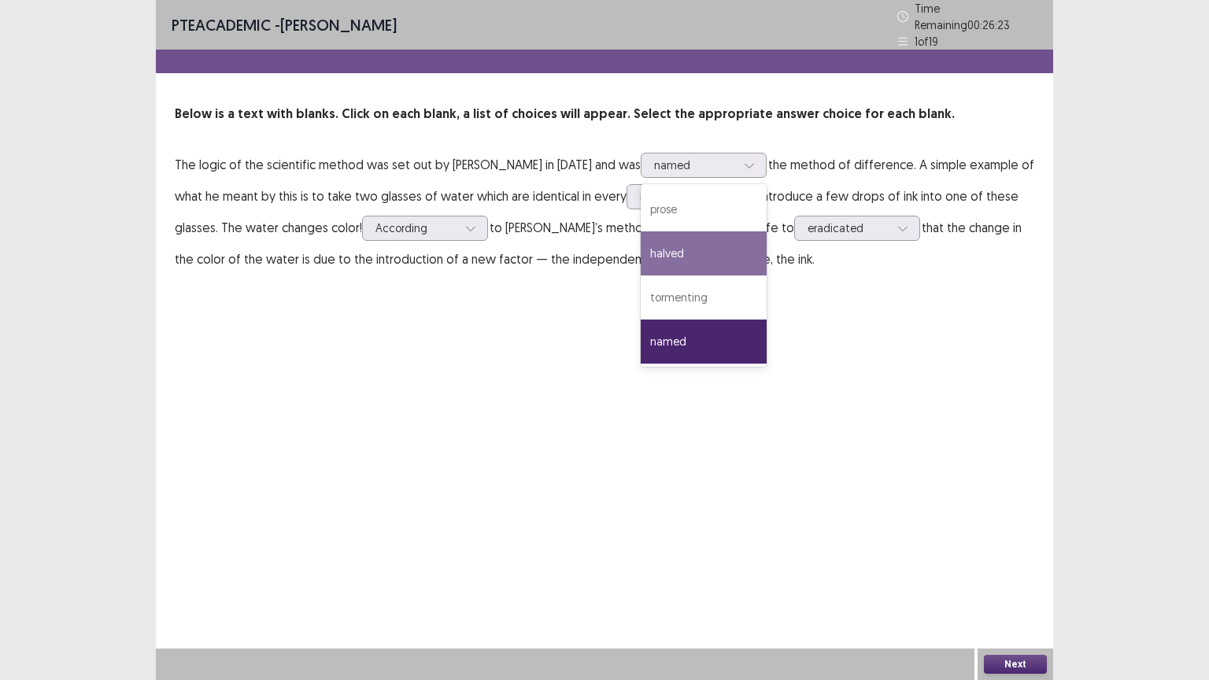
click at [802, 324] on div "PTE academic - [PERSON_NAME] Time Remaining 00 : 26 : 23 1 of 19 Below is a tex…" at bounding box center [605, 340] width 898 height 680
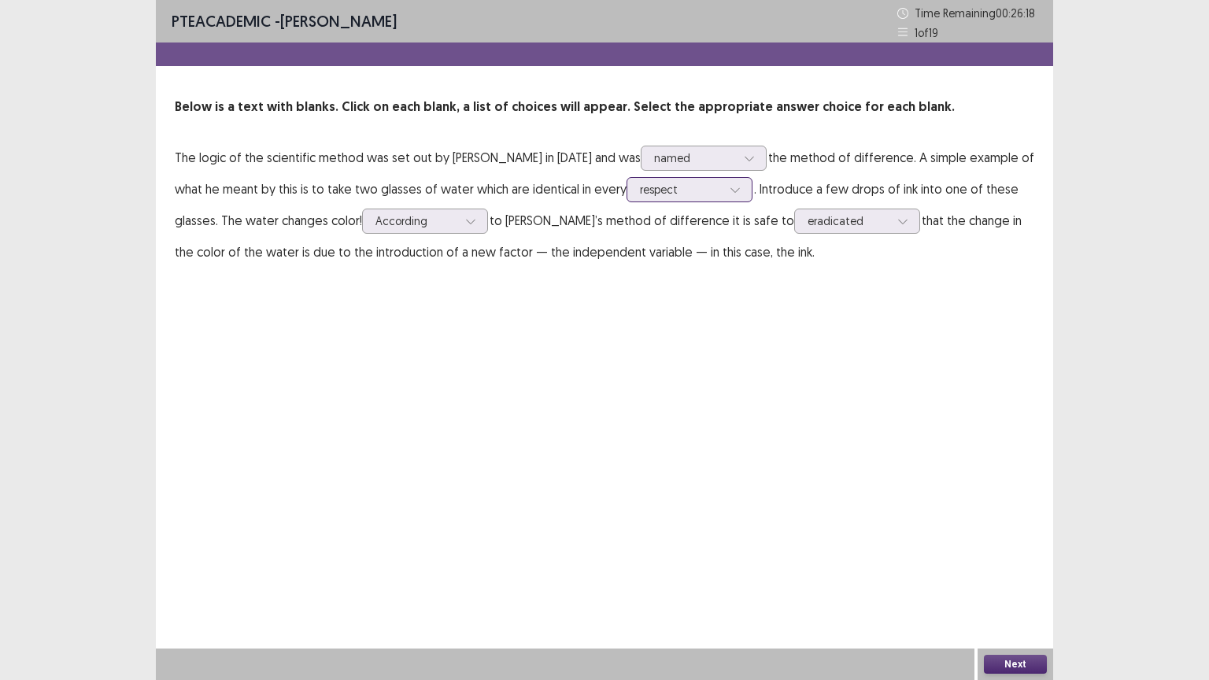
click at [681, 189] on div at bounding box center [681, 189] width 82 height 15
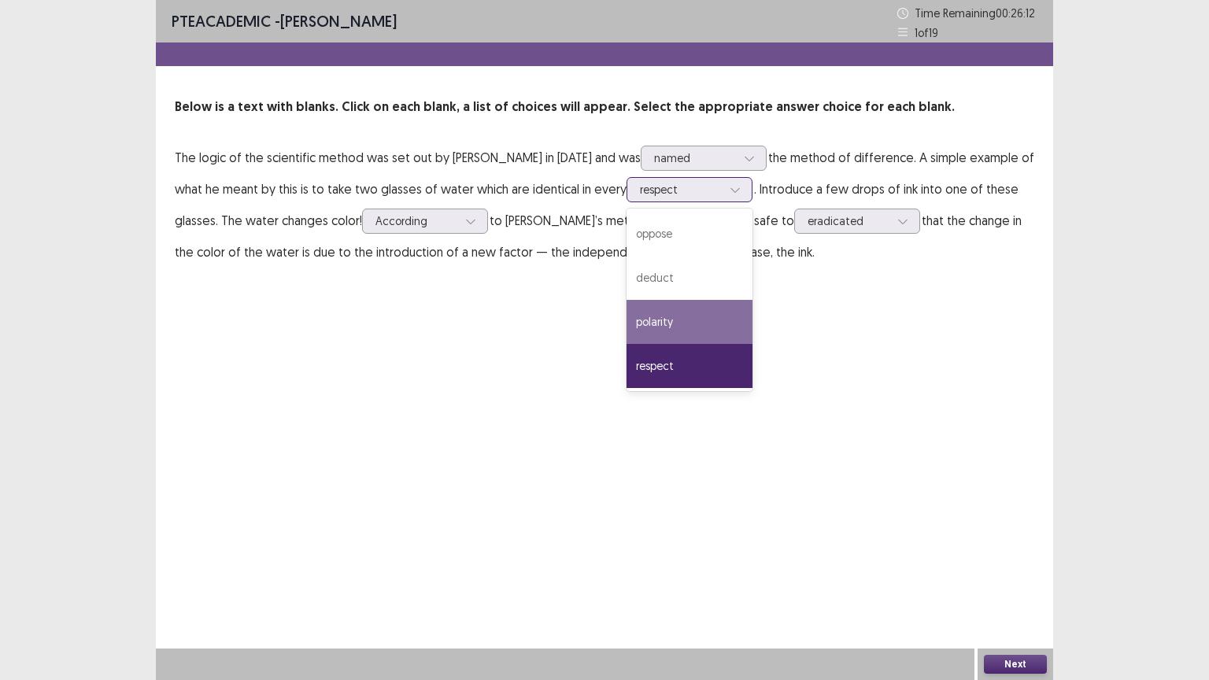
click at [664, 324] on div "polarity" at bounding box center [690, 322] width 126 height 44
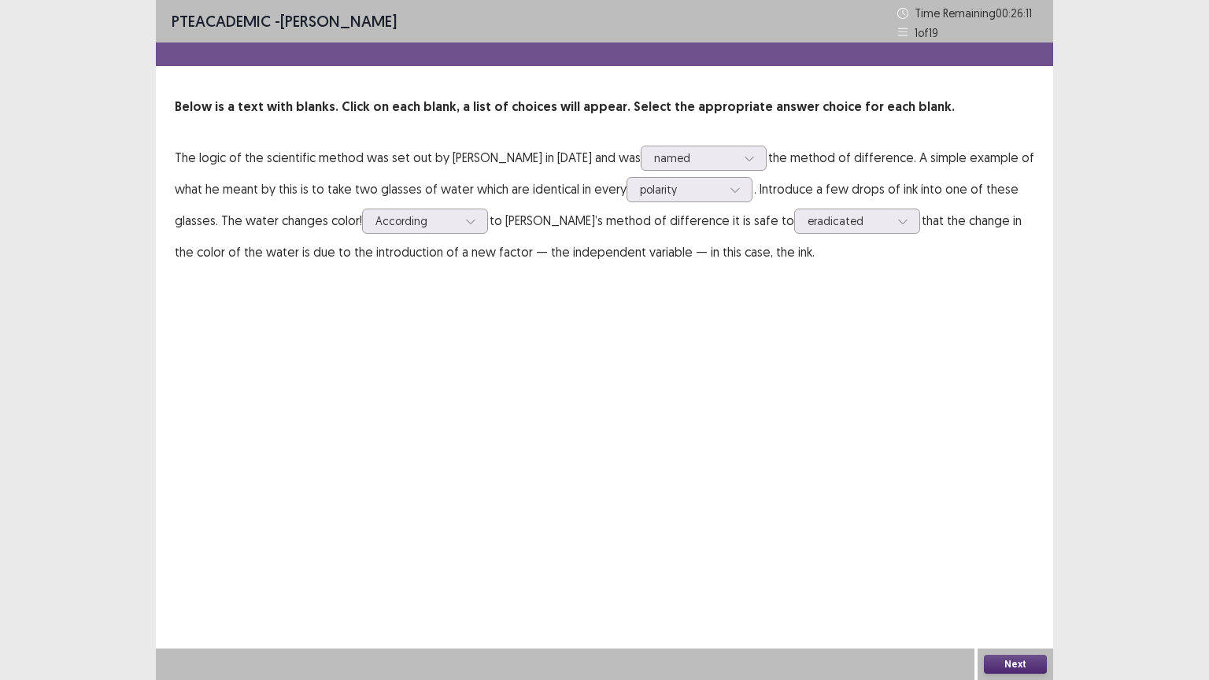
click at [1013, 587] on button "Next" at bounding box center [1015, 664] width 63 height 19
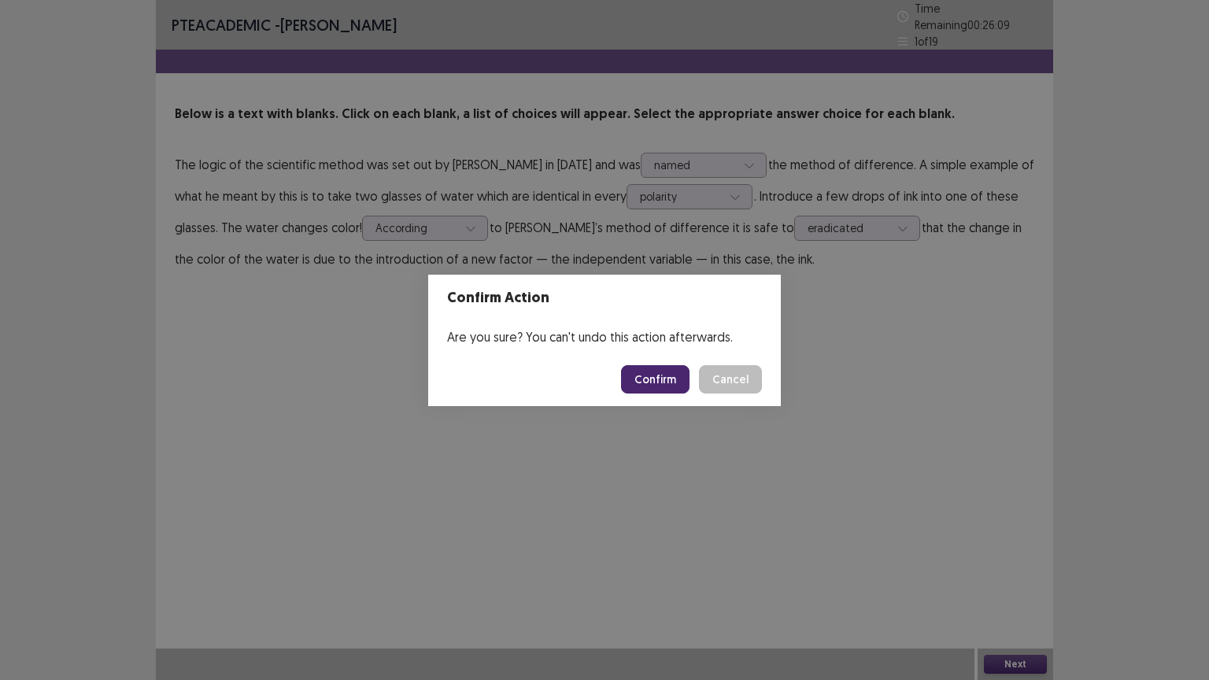
click at [669, 376] on button "Confirm" at bounding box center [655, 379] width 69 height 28
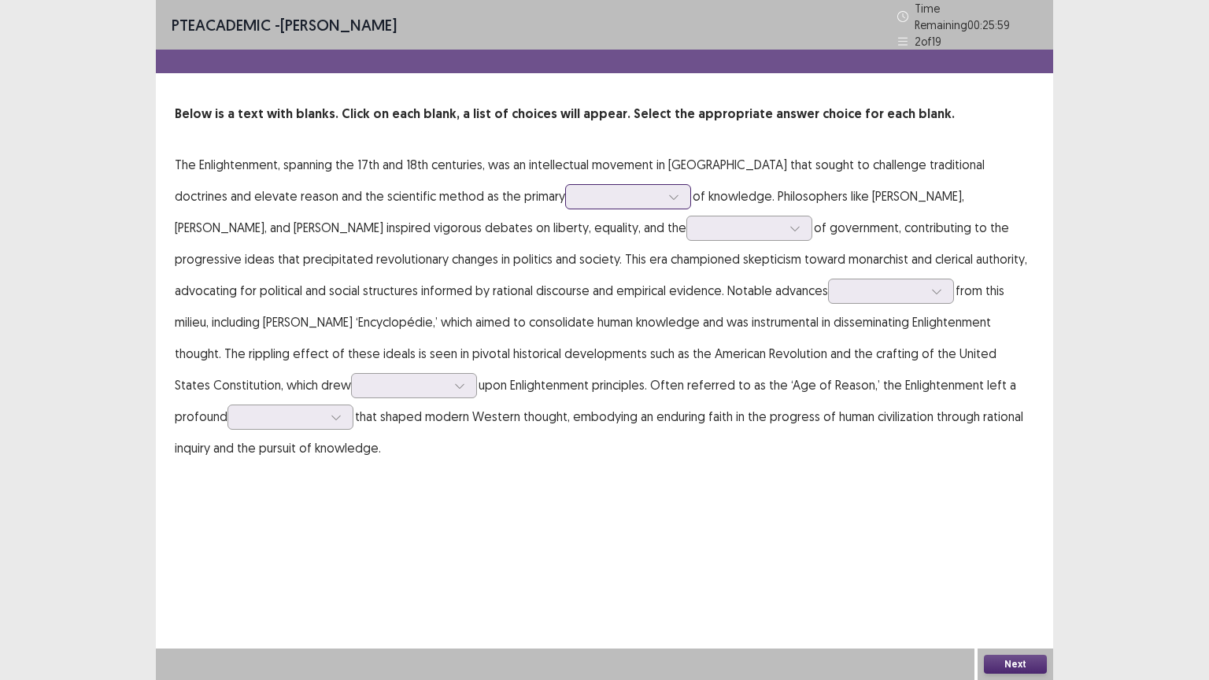
click at [579, 190] on div at bounding box center [620, 196] width 82 height 15
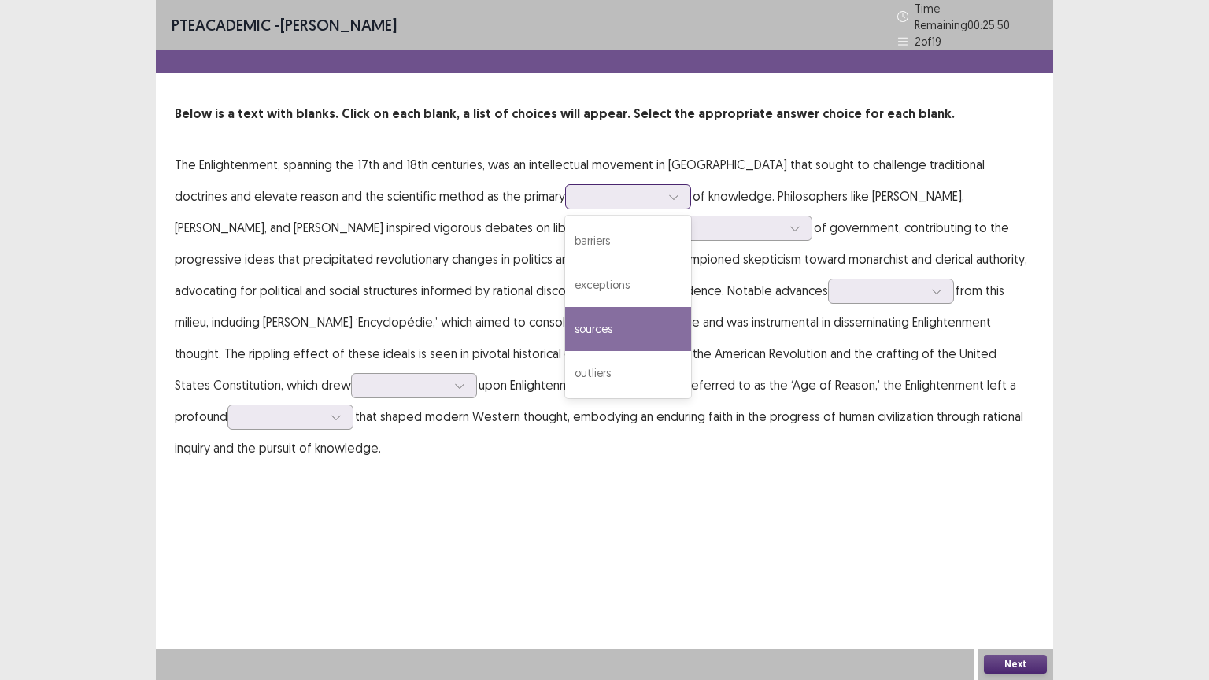
click at [565, 320] on div "sources" at bounding box center [628, 329] width 126 height 44
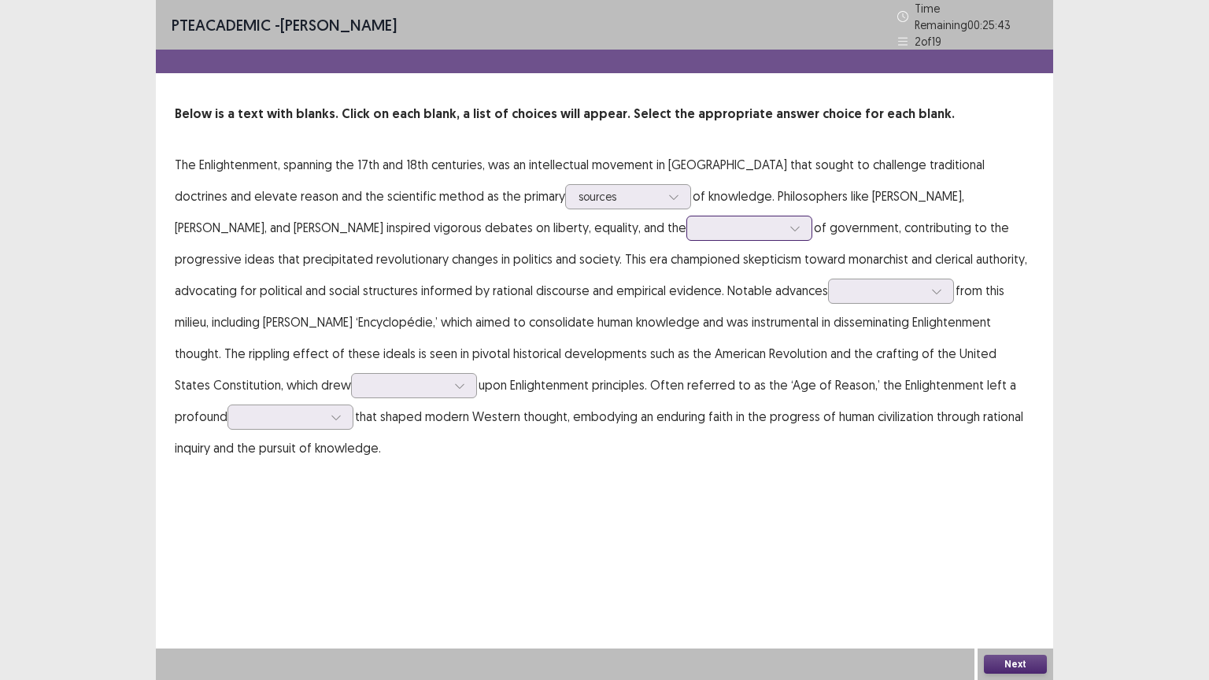
click at [700, 220] on div at bounding box center [741, 227] width 82 height 15
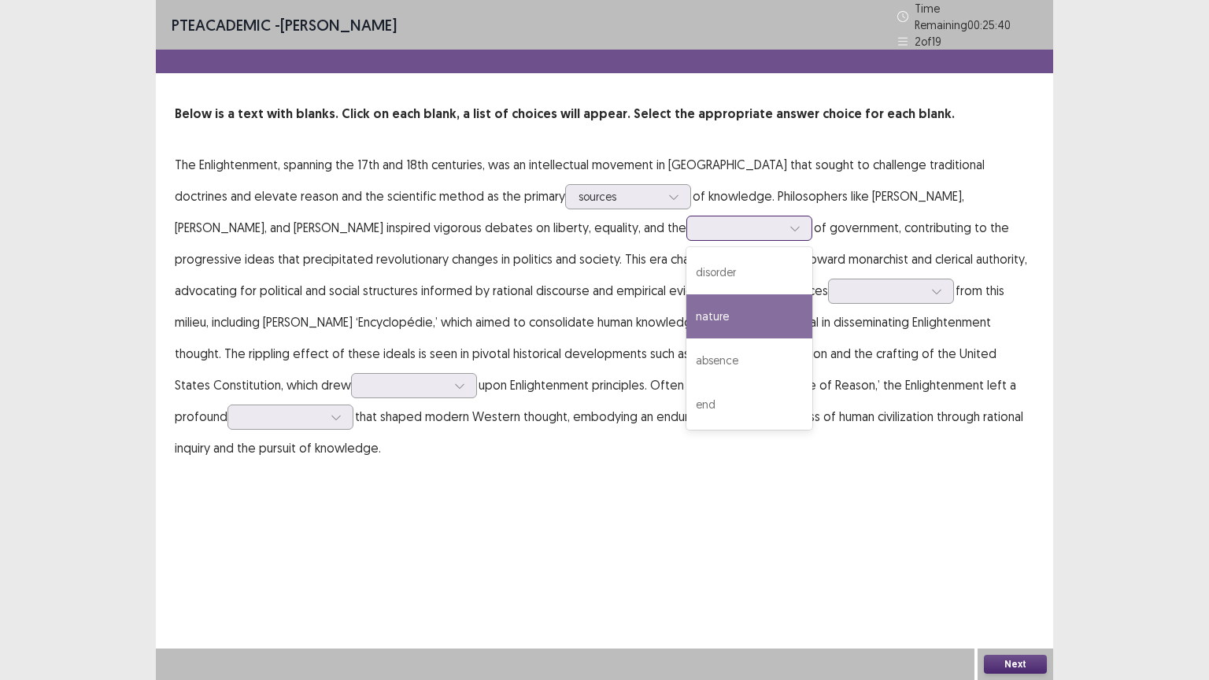
click at [687, 318] on div "nature" at bounding box center [750, 316] width 126 height 44
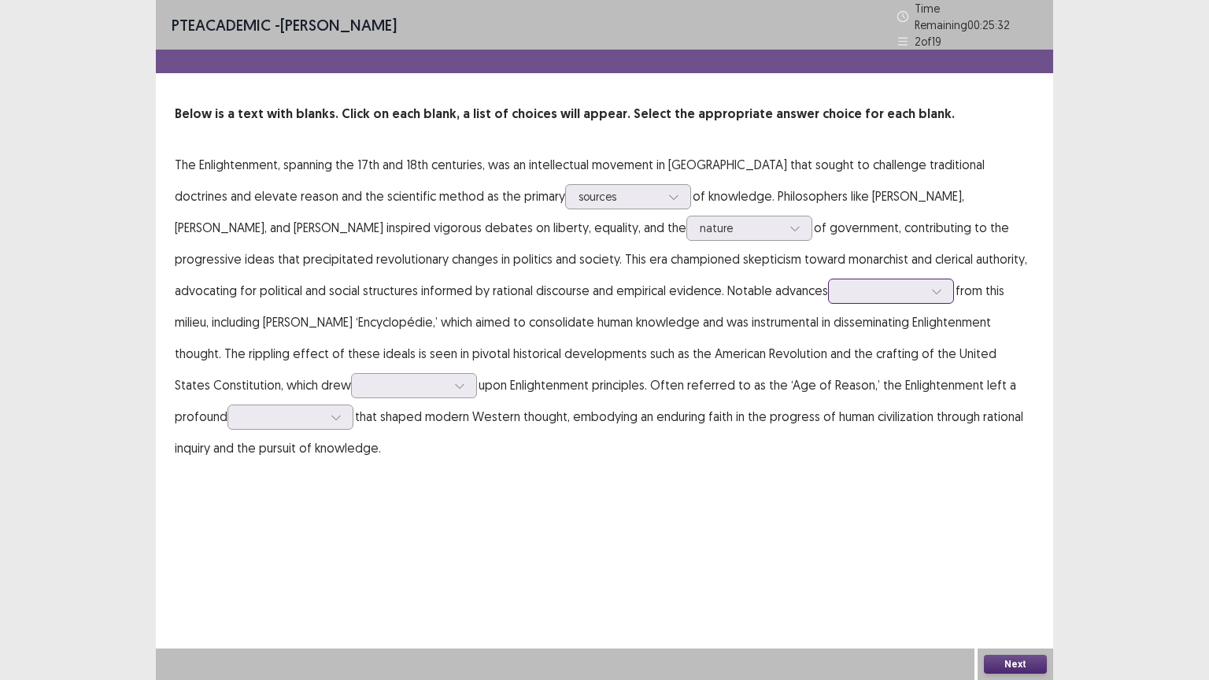
click at [842, 287] on div at bounding box center [883, 290] width 82 height 15
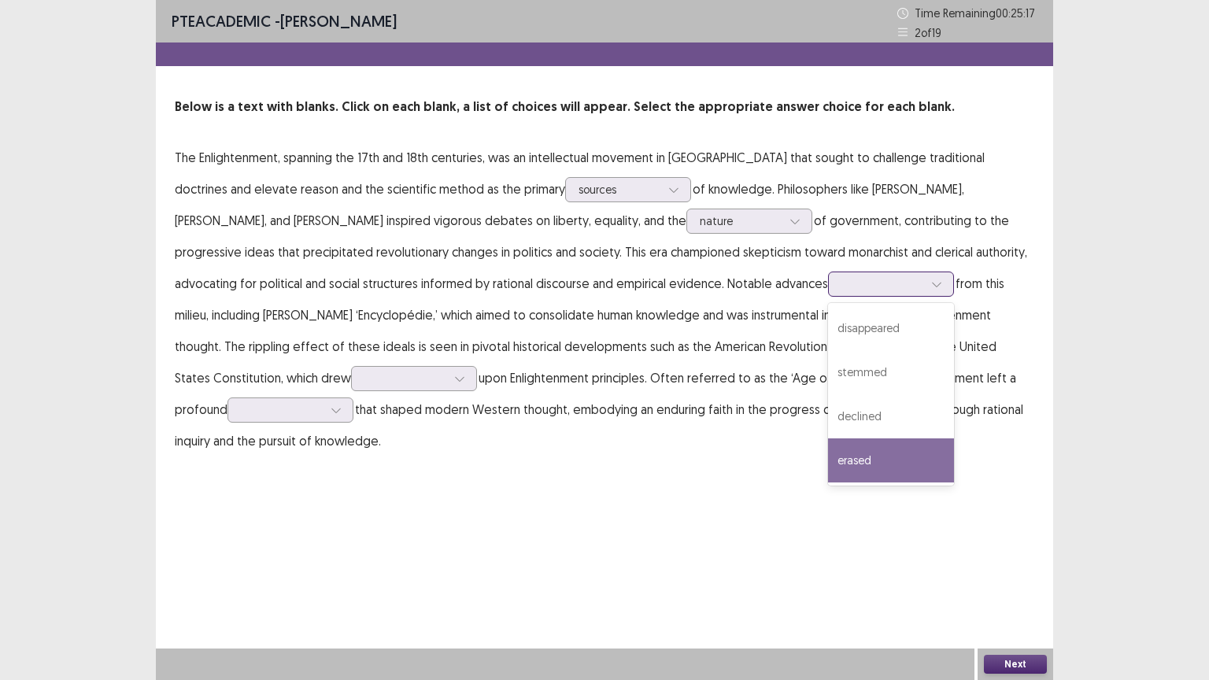
click at [828, 464] on div "erased" at bounding box center [891, 461] width 126 height 44
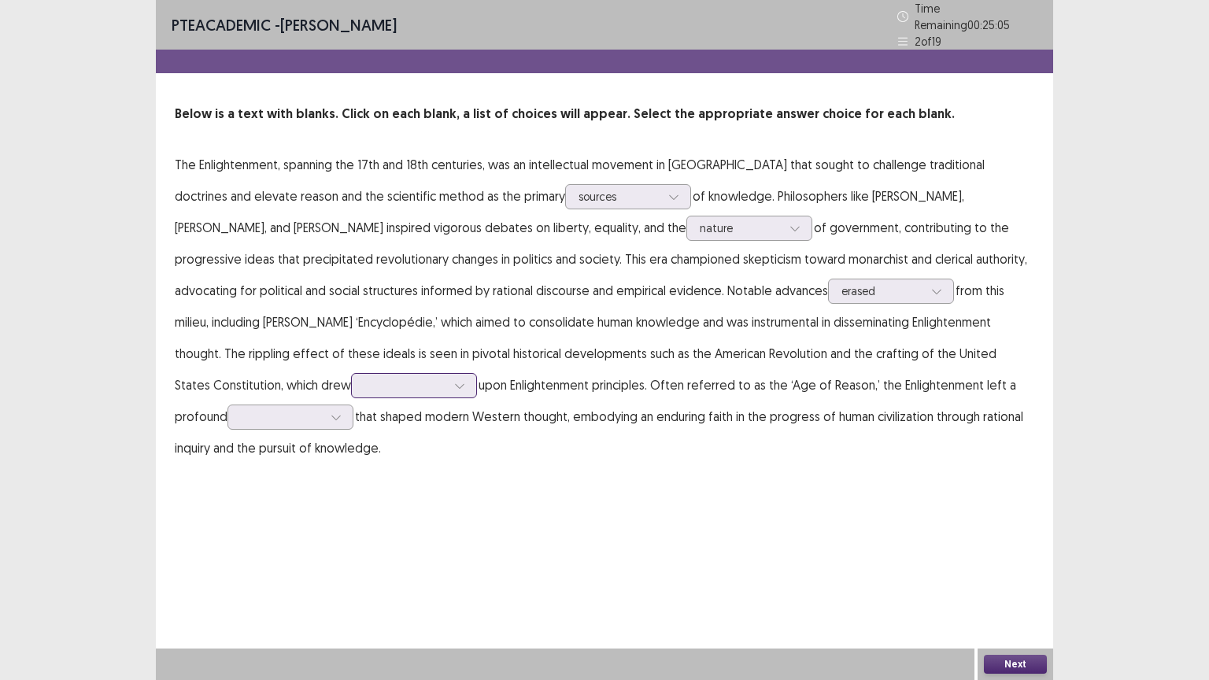
click at [446, 378] on div at bounding box center [406, 385] width 82 height 15
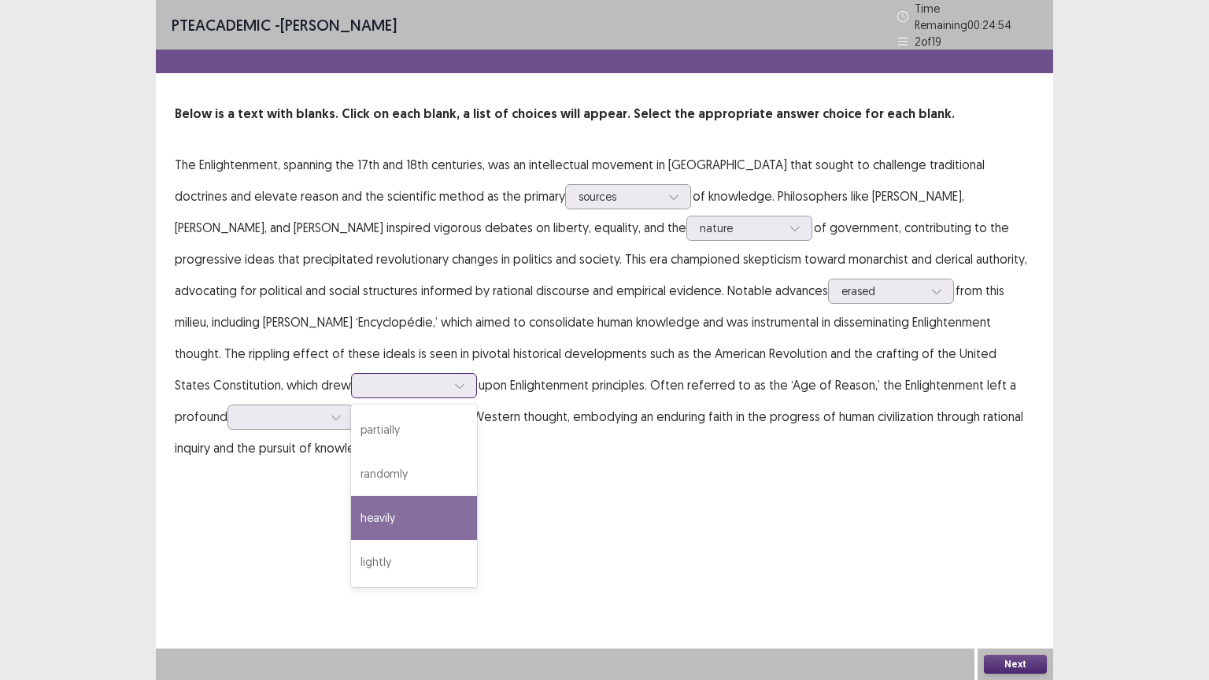
click at [477, 496] on div "heavily" at bounding box center [414, 518] width 126 height 44
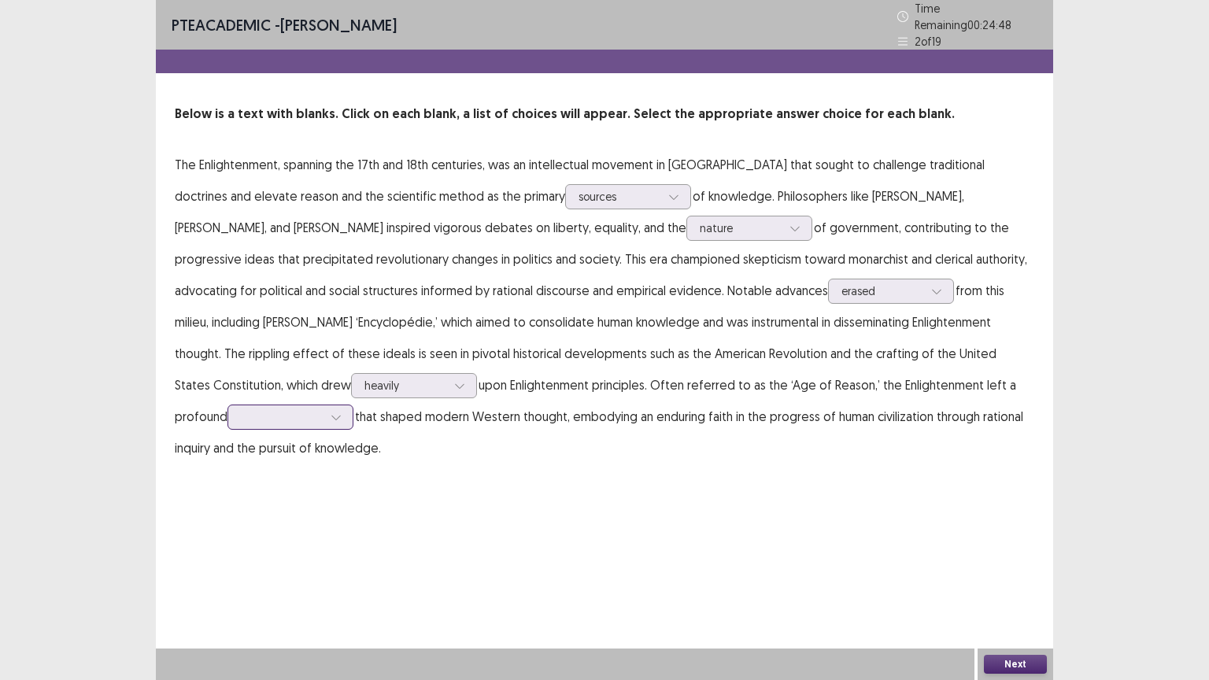
click at [323, 409] on div at bounding box center [282, 416] width 82 height 15
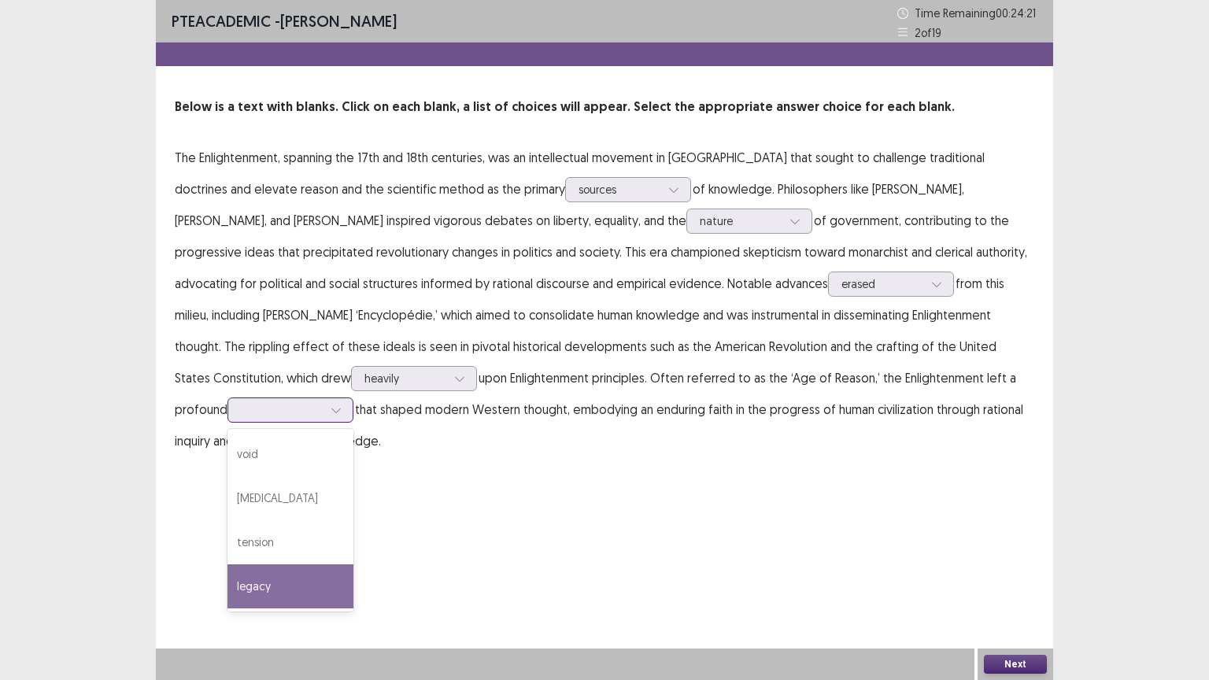
click at [354, 565] on div "legacy" at bounding box center [291, 587] width 126 height 44
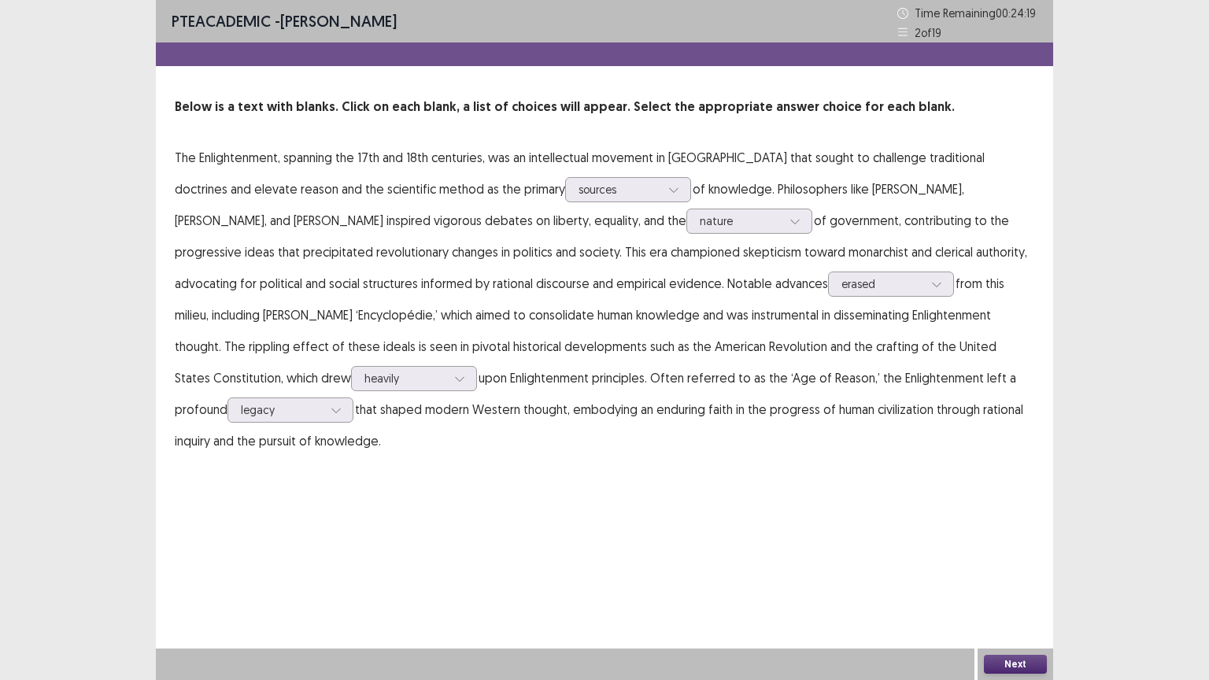
click at [1013, 587] on button "Next" at bounding box center [1015, 664] width 63 height 19
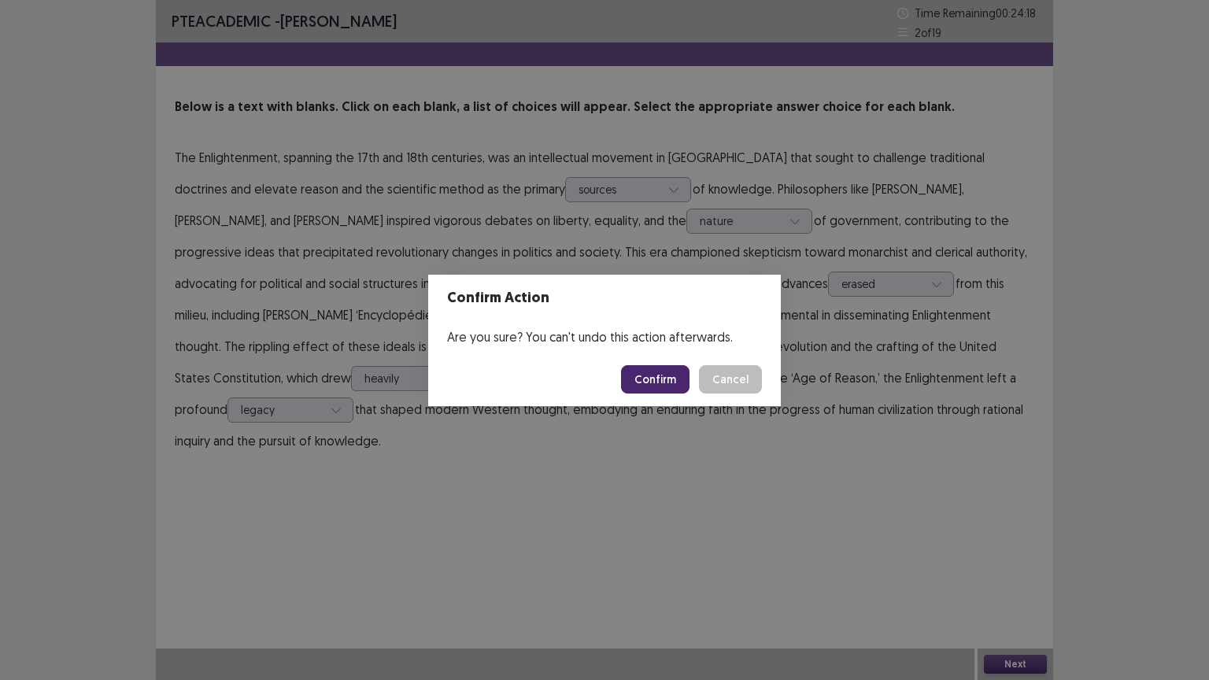
click at [668, 376] on button "Confirm" at bounding box center [655, 379] width 69 height 28
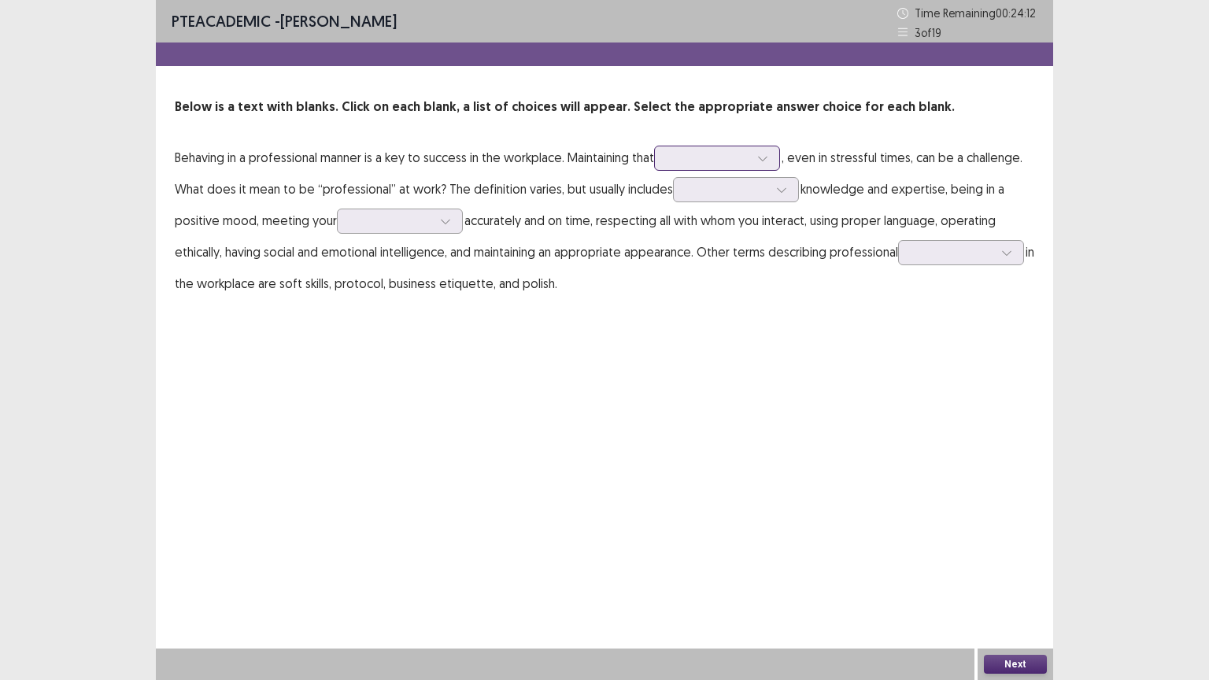
click at [723, 157] on div at bounding box center [709, 157] width 82 height 15
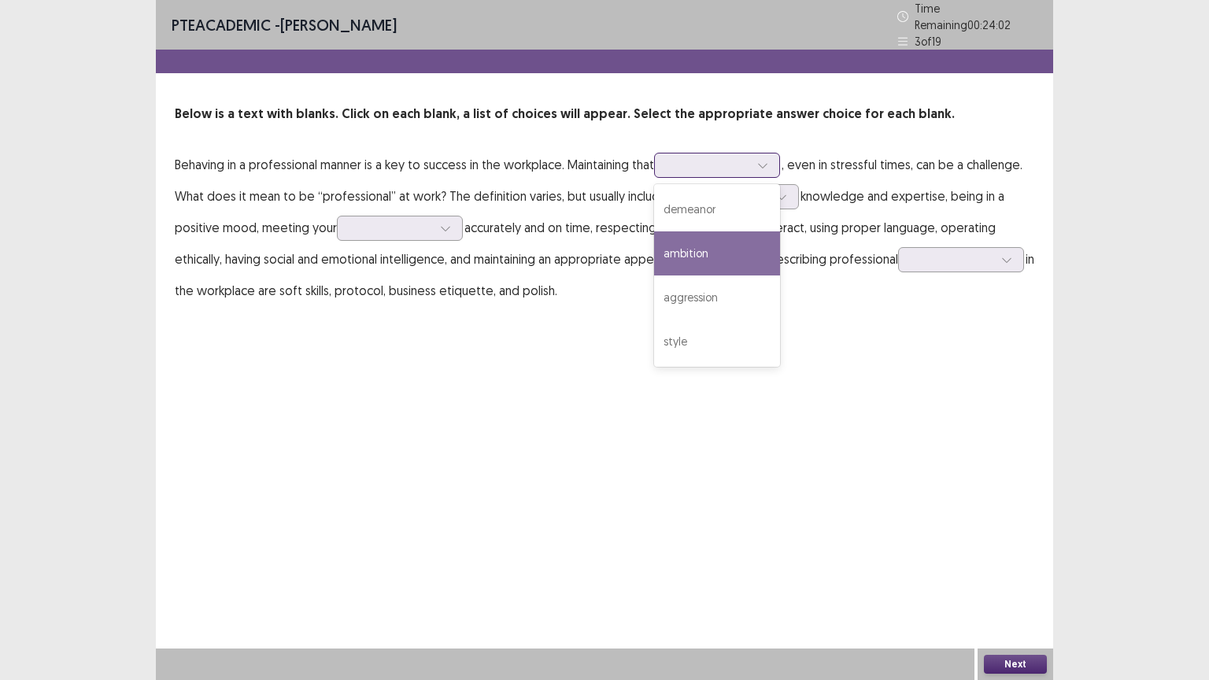
click at [698, 258] on div "ambition" at bounding box center [717, 253] width 126 height 44
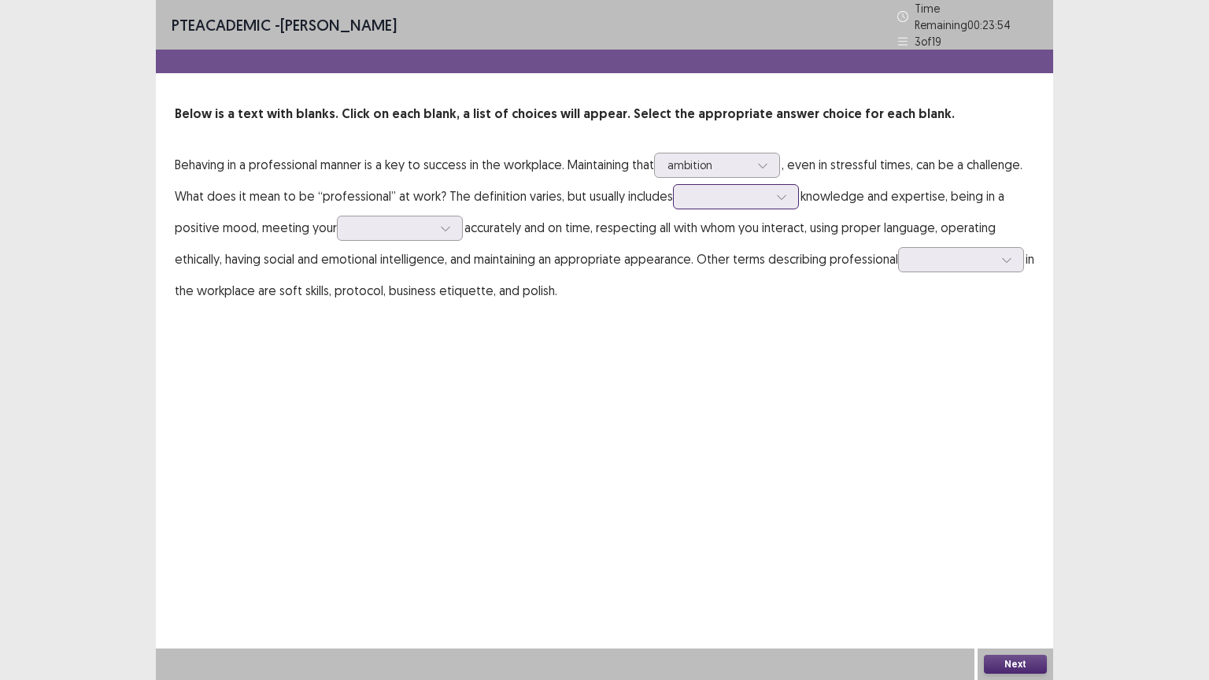
click at [765, 190] on div at bounding box center [728, 196] width 82 height 15
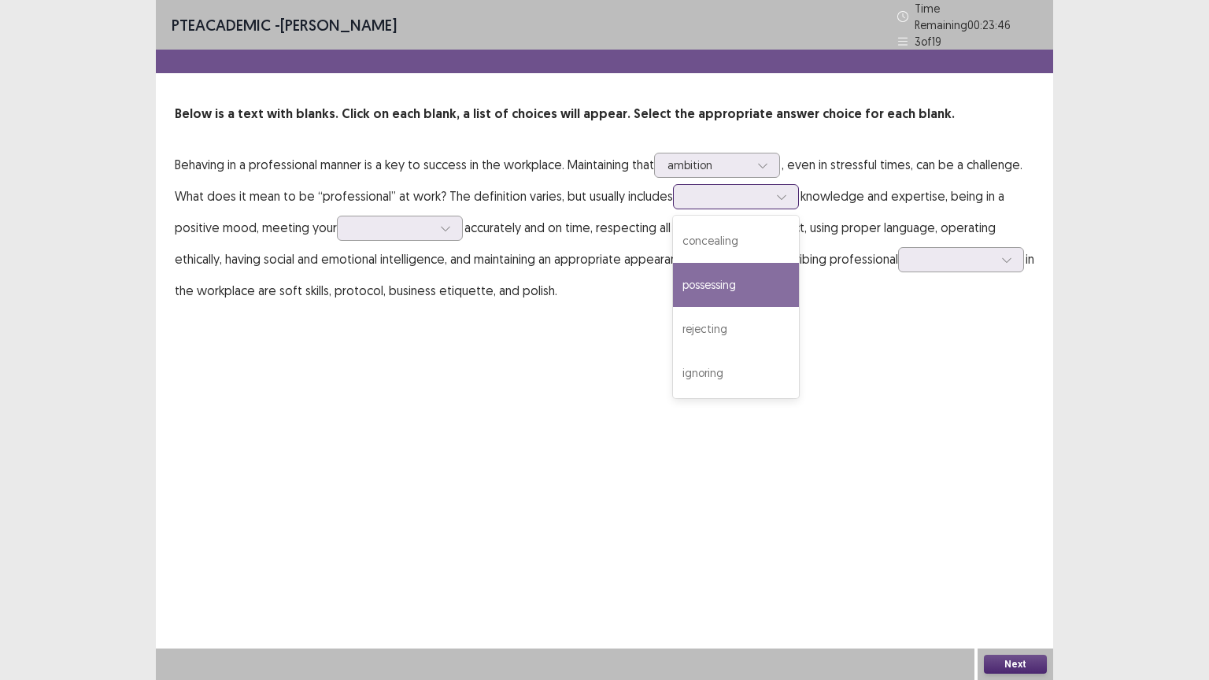
click at [724, 290] on div "possessing" at bounding box center [736, 285] width 126 height 44
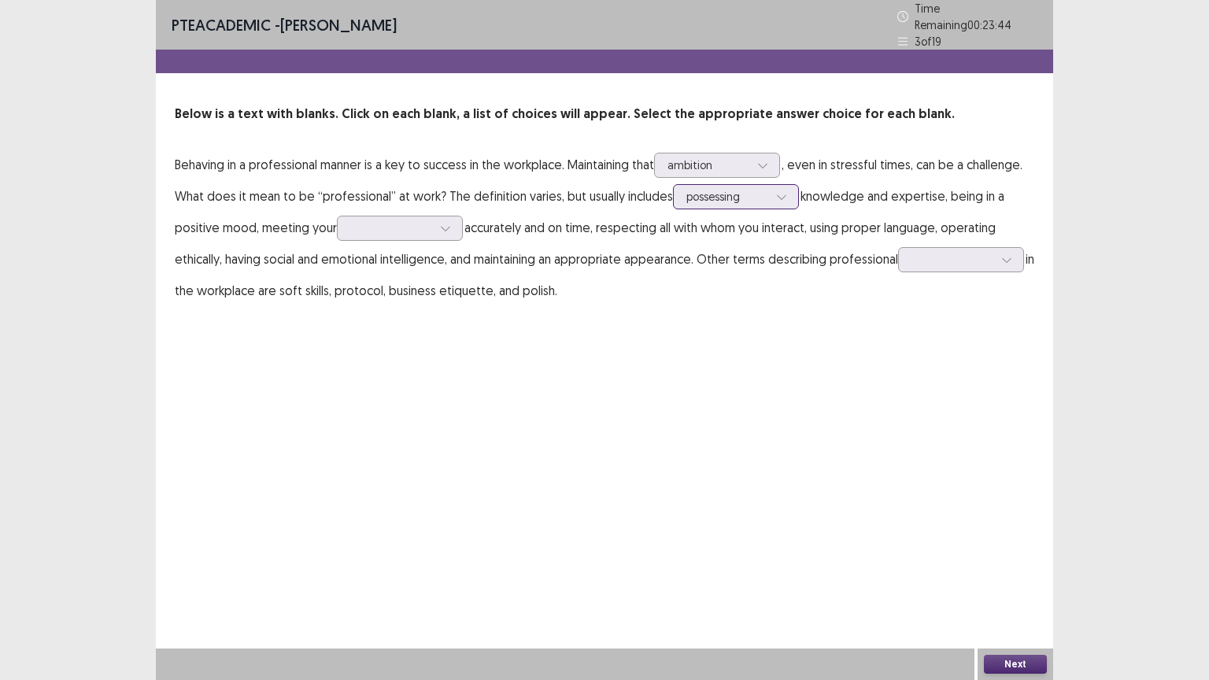
click at [770, 189] on div at bounding box center [782, 197] width 24 height 24
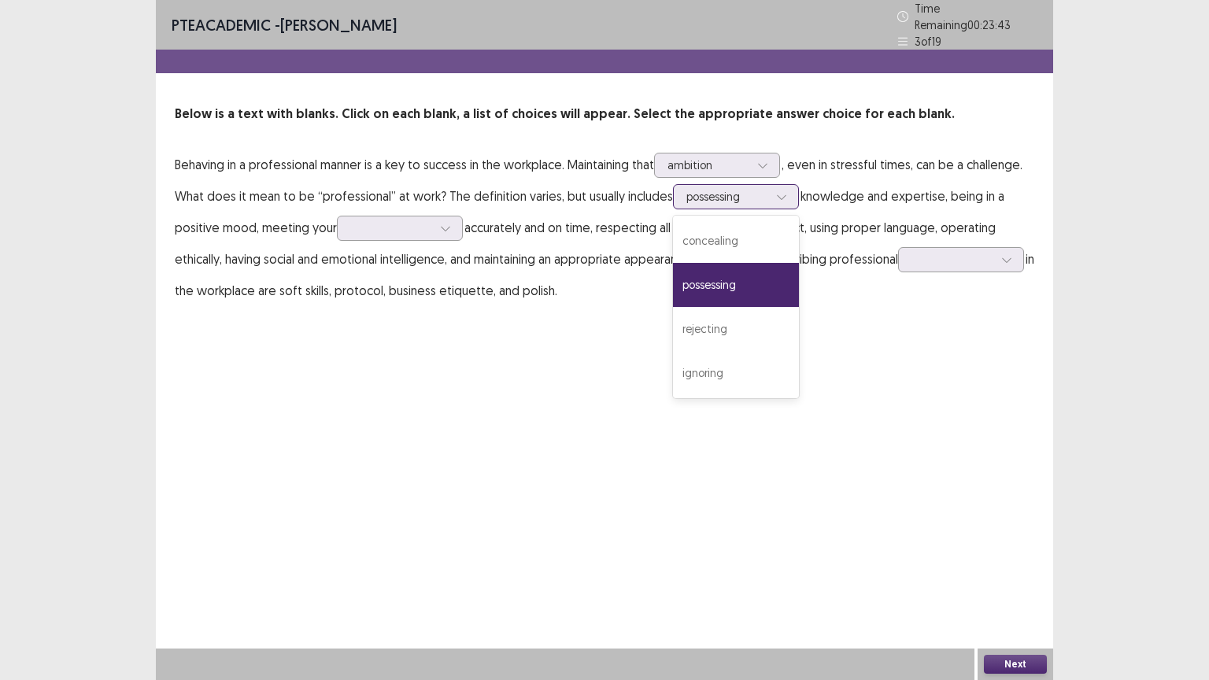
click at [770, 189] on div at bounding box center [782, 197] width 24 height 24
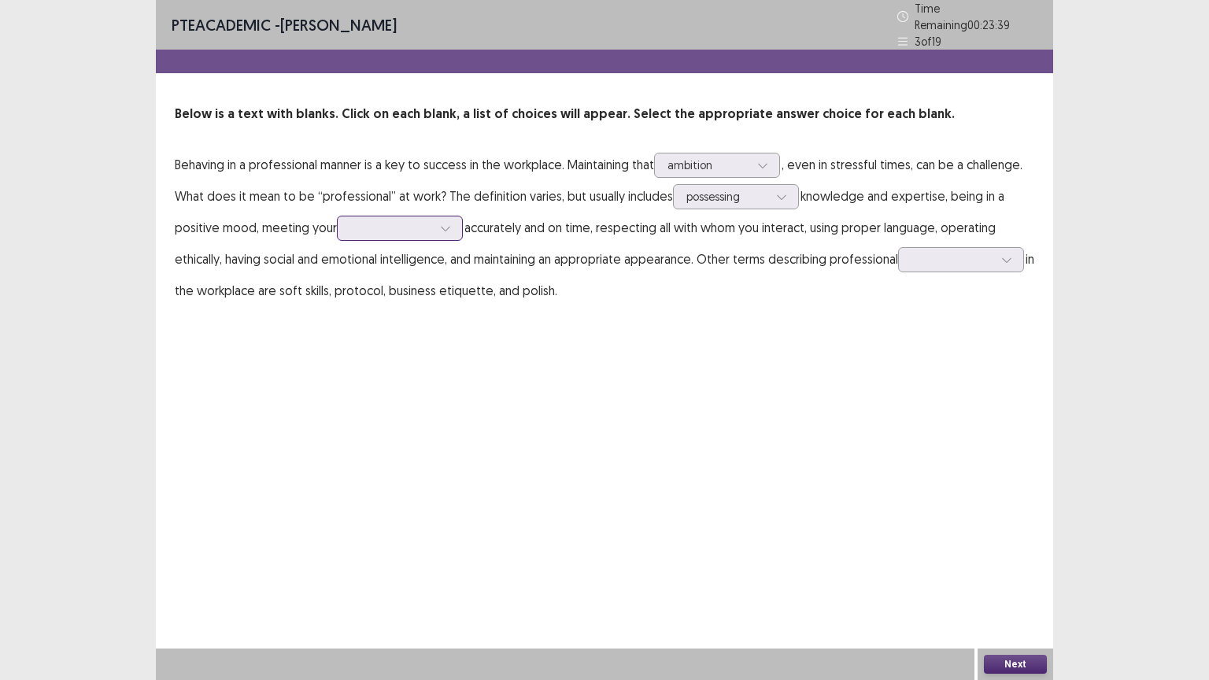
click at [402, 223] on div at bounding box center [391, 227] width 82 height 15
click at [396, 274] on div "desires" at bounding box center [400, 272] width 126 height 44
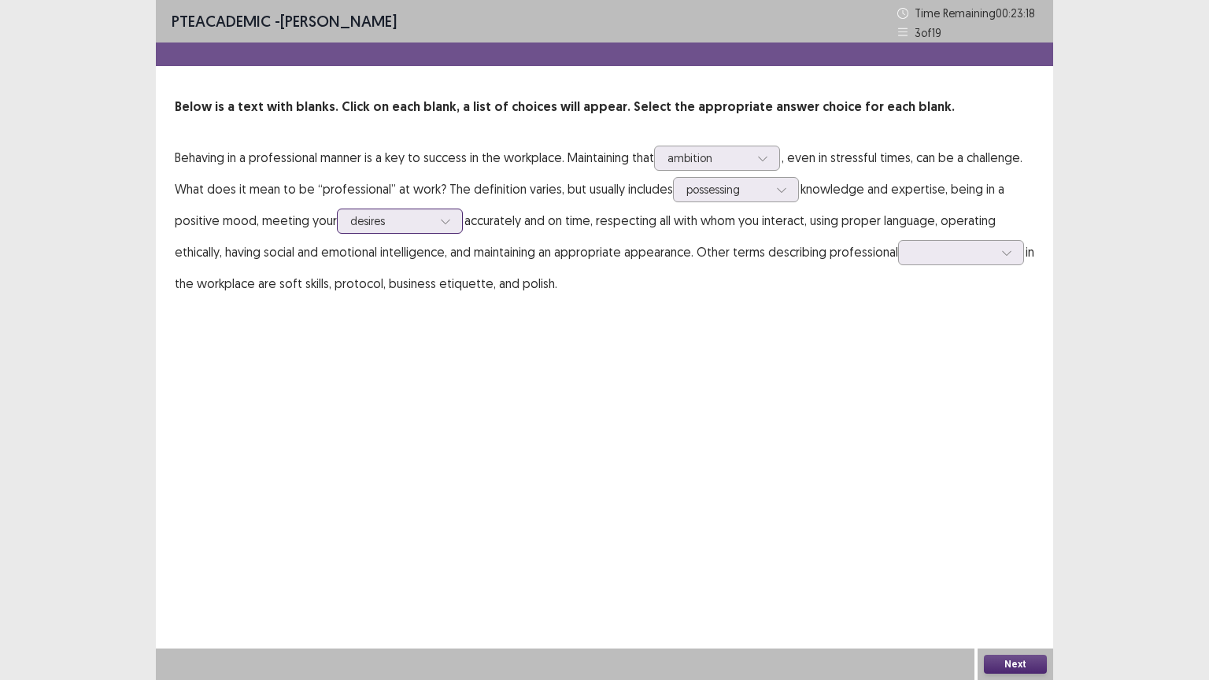
click at [414, 218] on div at bounding box center [391, 220] width 82 height 15
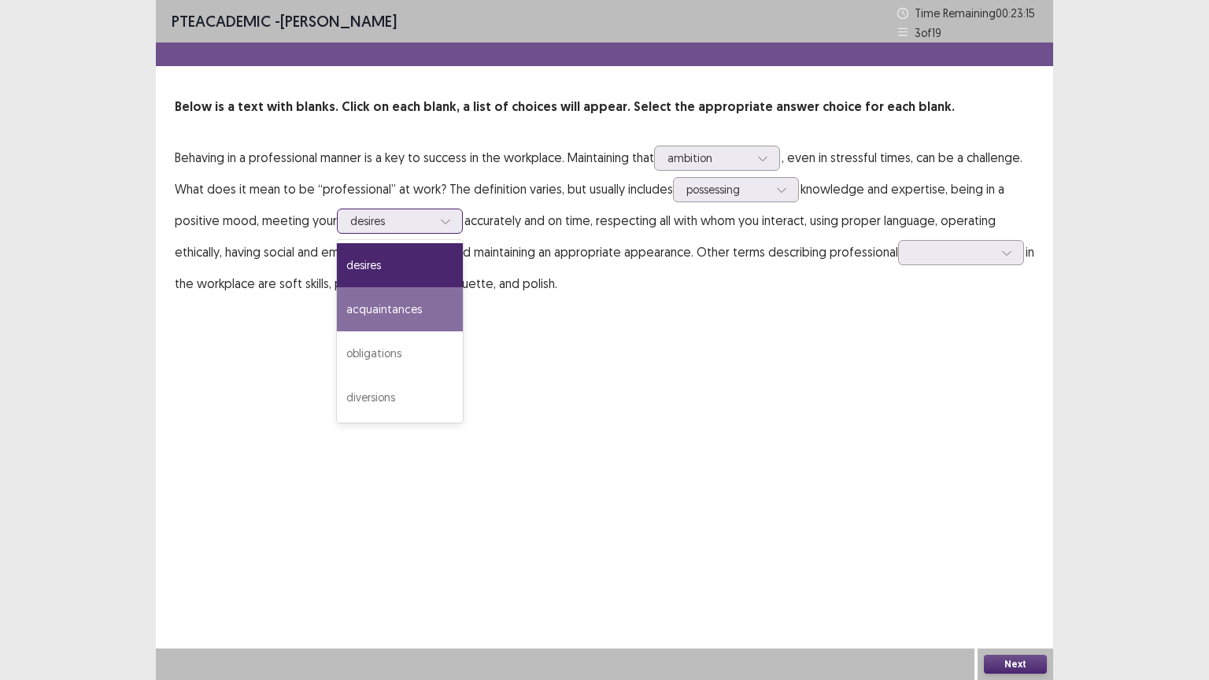
click at [396, 318] on div "acquaintances" at bounding box center [400, 309] width 126 height 44
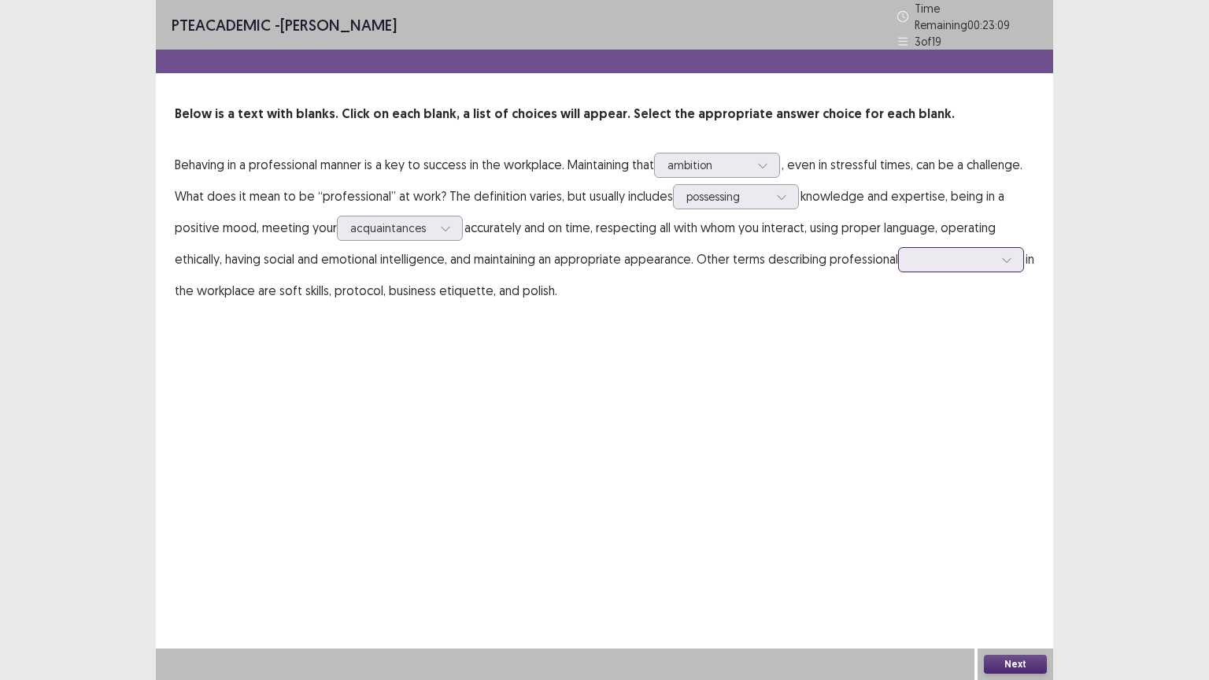
click at [947, 252] on div at bounding box center [953, 259] width 82 height 15
click at [950, 434] on div "influences" at bounding box center [961, 436] width 126 height 44
click at [968, 255] on div at bounding box center [953, 259] width 82 height 15
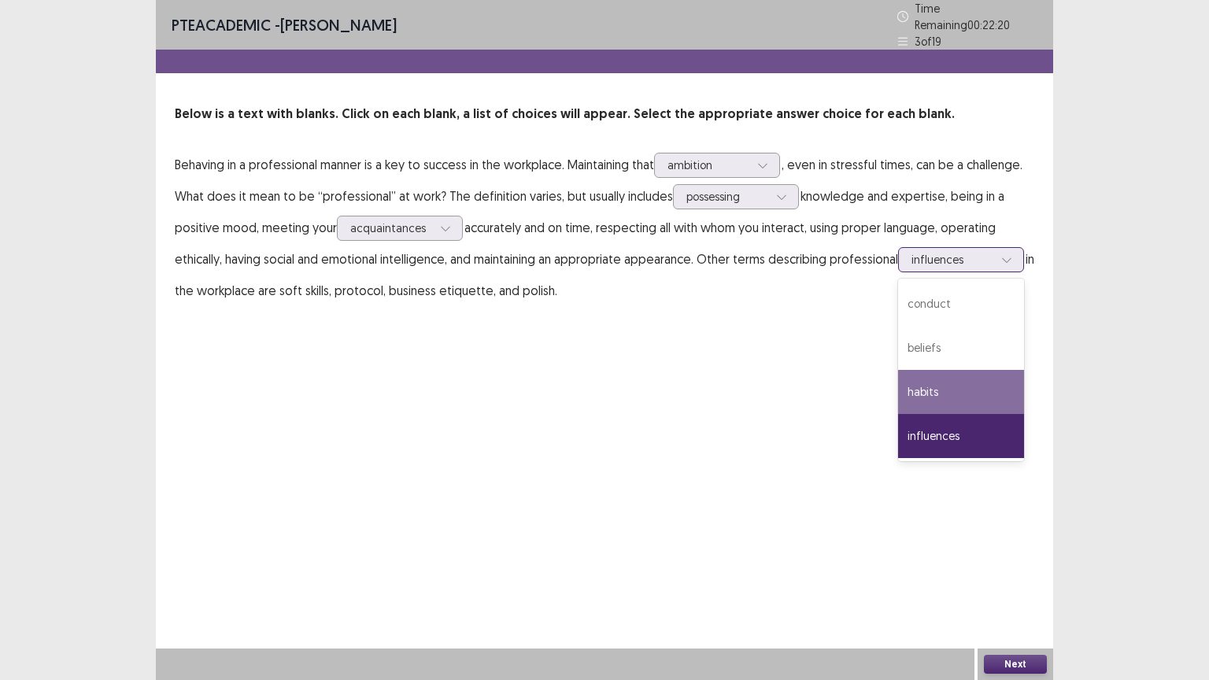
click at [942, 384] on div "habits" at bounding box center [961, 392] width 126 height 44
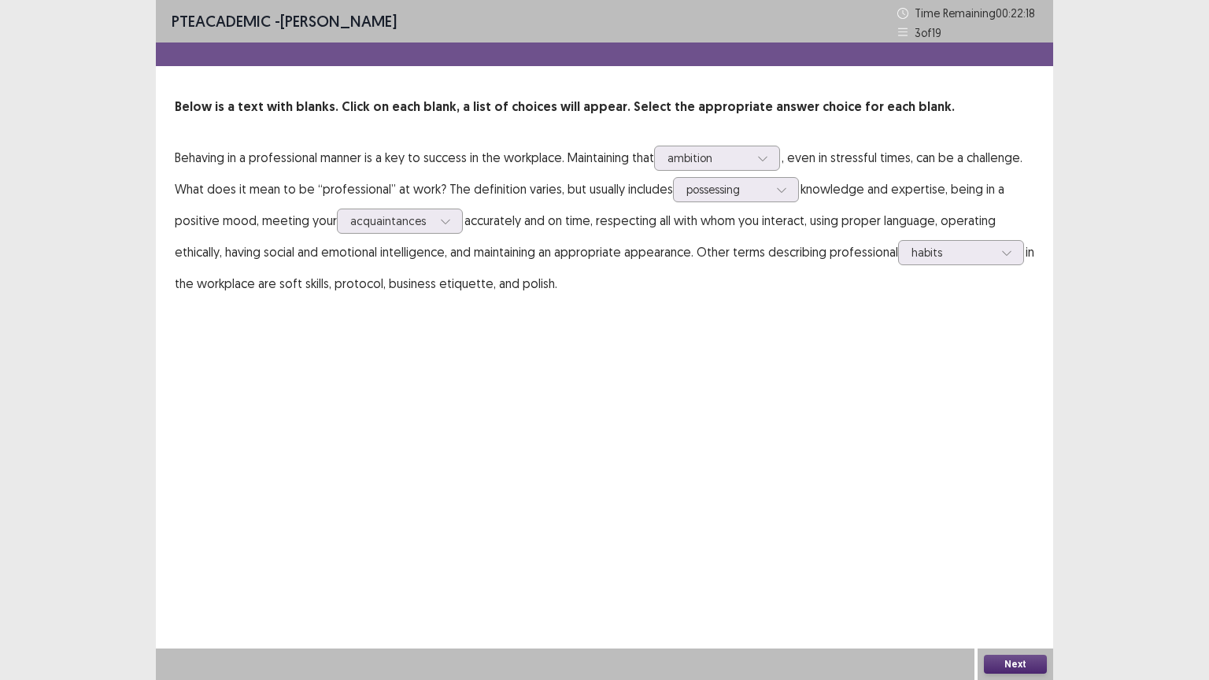
click at [1008, 587] on button "Next" at bounding box center [1015, 664] width 63 height 19
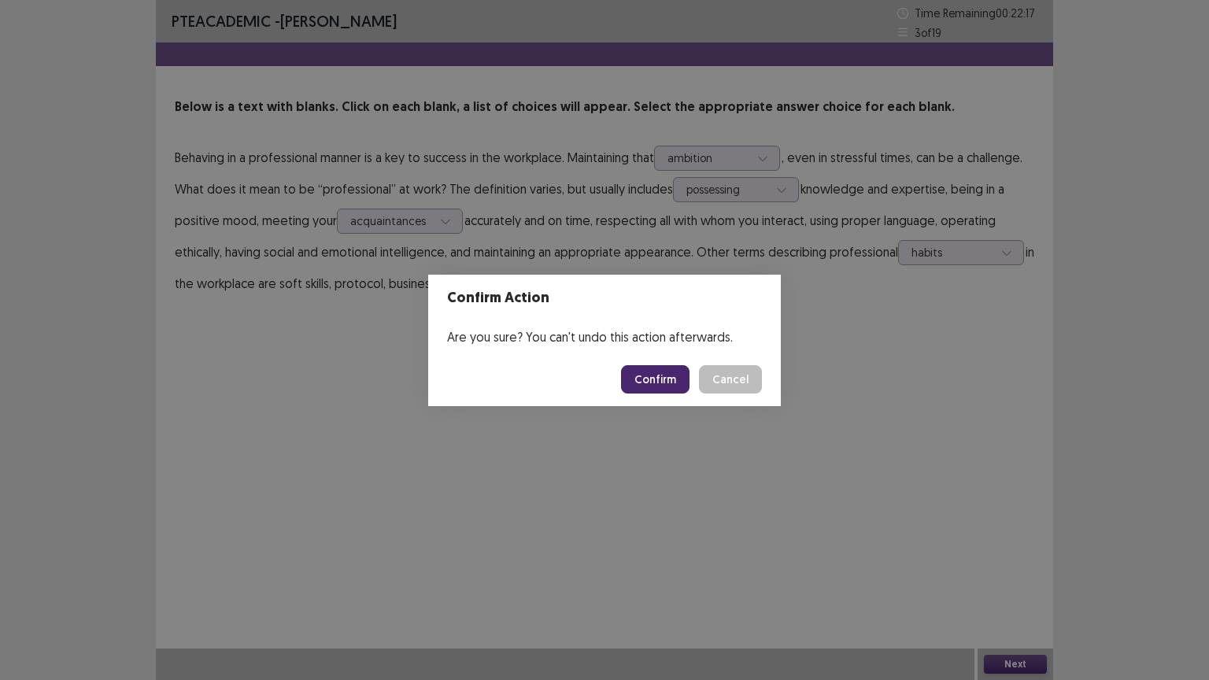
click at [656, 372] on button "Confirm" at bounding box center [655, 379] width 69 height 28
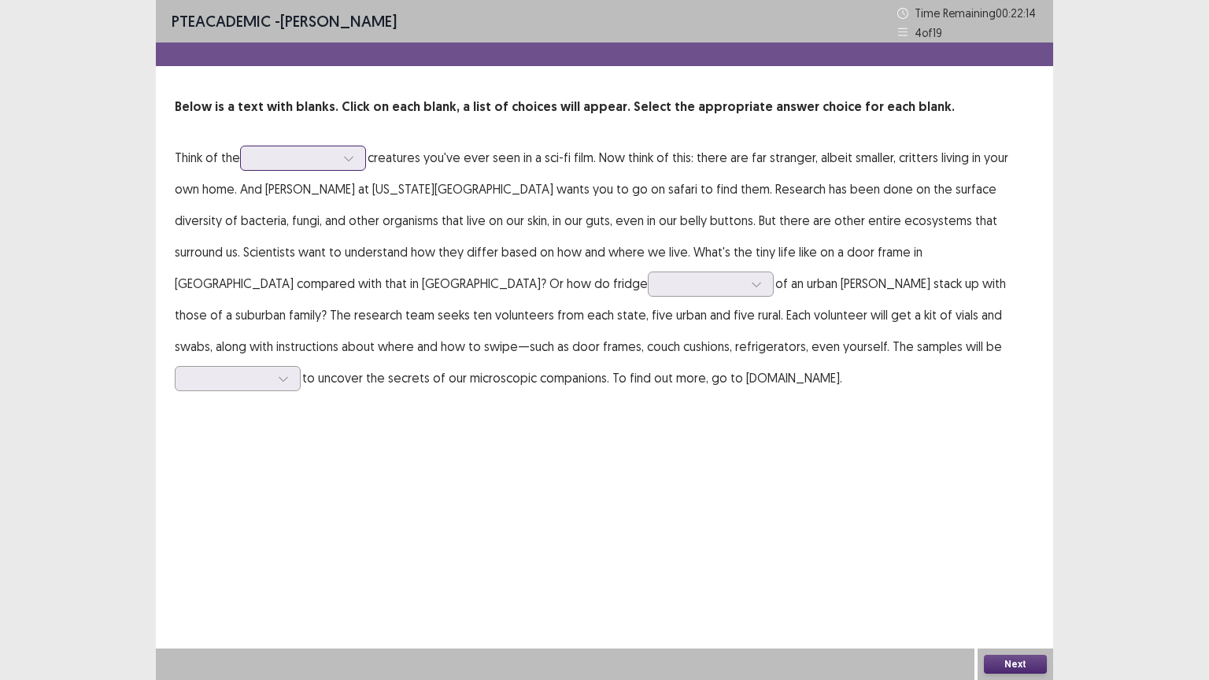
click at [341, 161] on div at bounding box center [349, 158] width 24 height 24
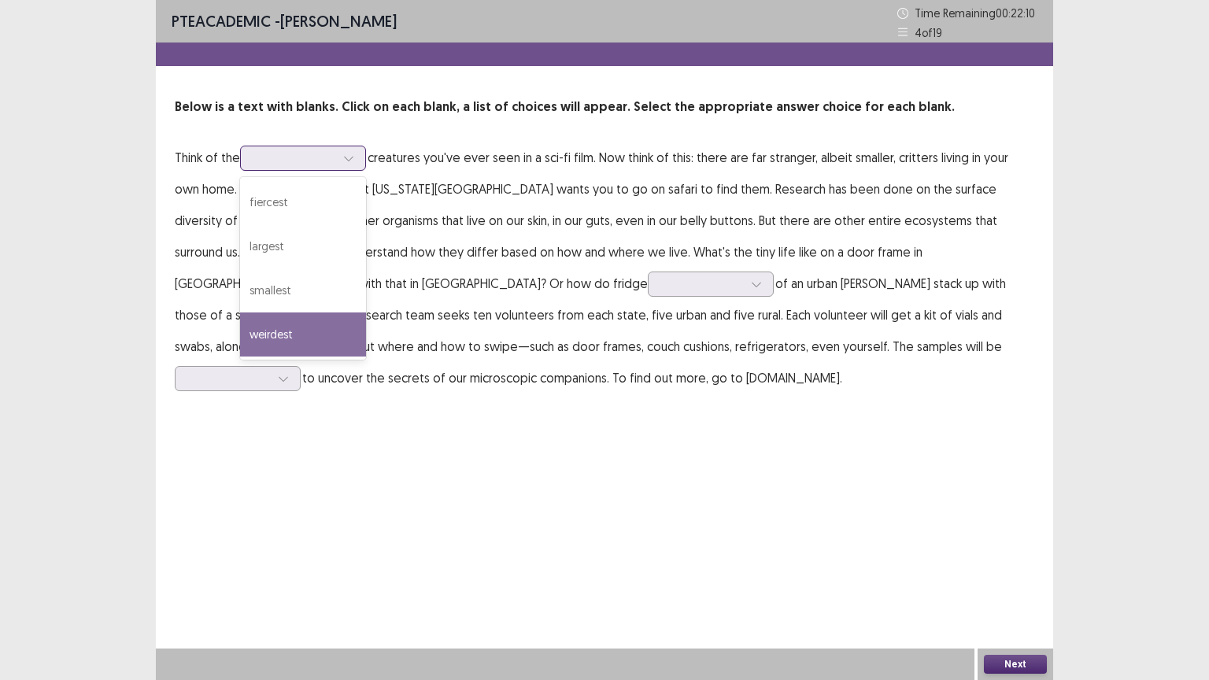
click at [289, 330] on div "weirdest" at bounding box center [303, 335] width 126 height 44
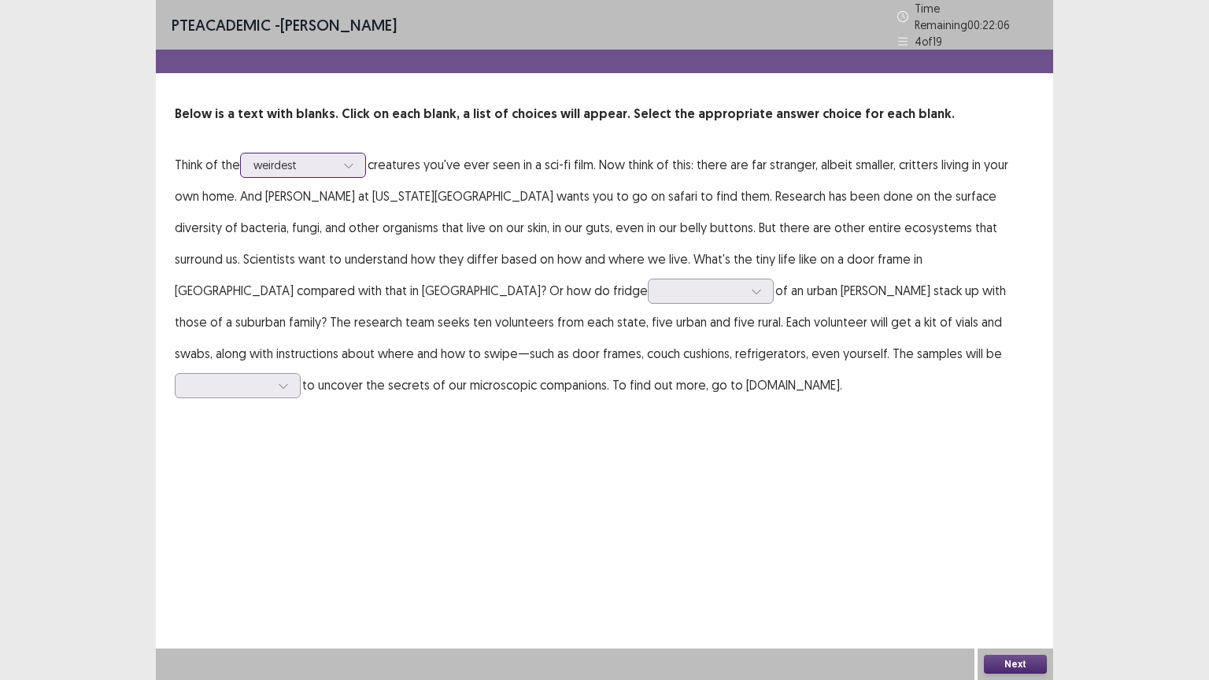
click at [302, 167] on div "weirdest" at bounding box center [295, 166] width 82 height 24
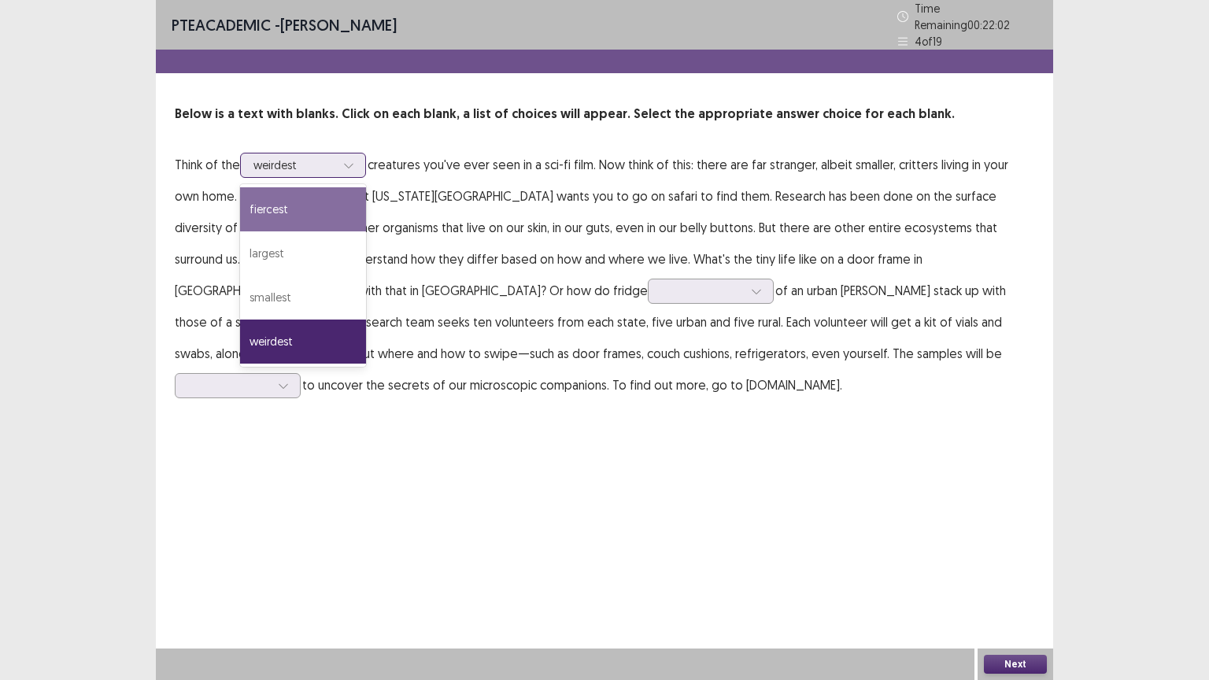
click at [310, 157] on div at bounding box center [295, 164] width 82 height 15
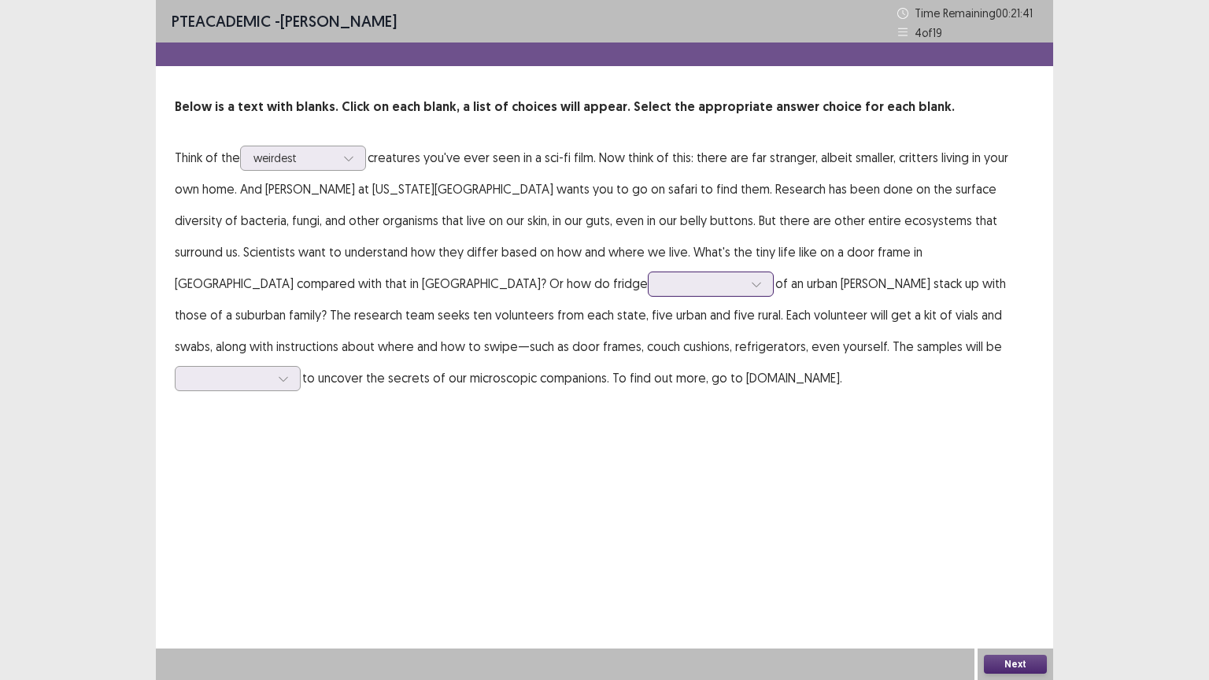
click at [745, 289] on div at bounding box center [757, 284] width 24 height 24
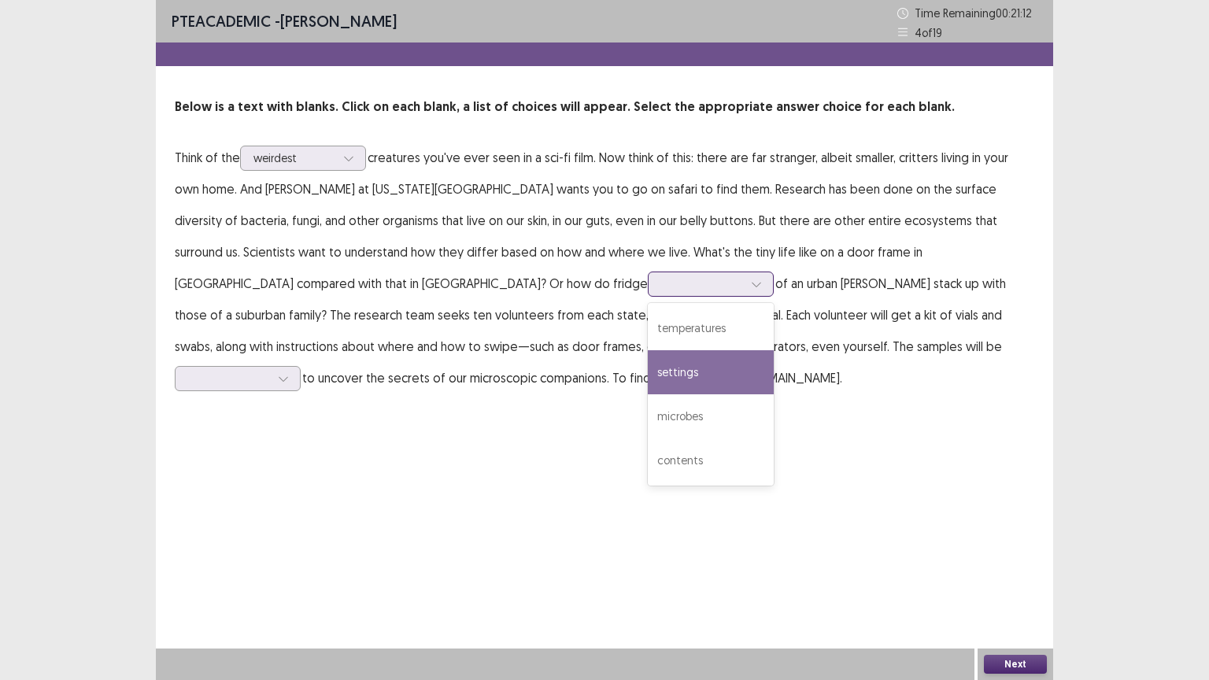
click at [648, 387] on div "settings" at bounding box center [711, 372] width 126 height 44
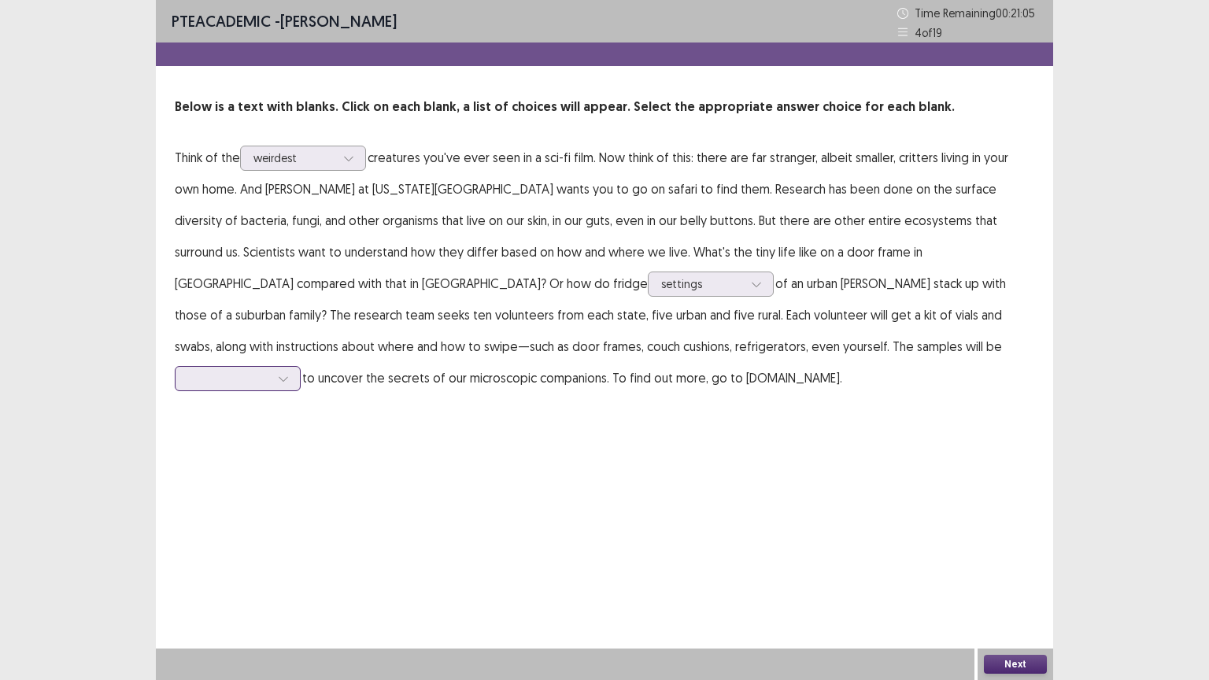
click at [270, 371] on div at bounding box center [229, 378] width 82 height 15
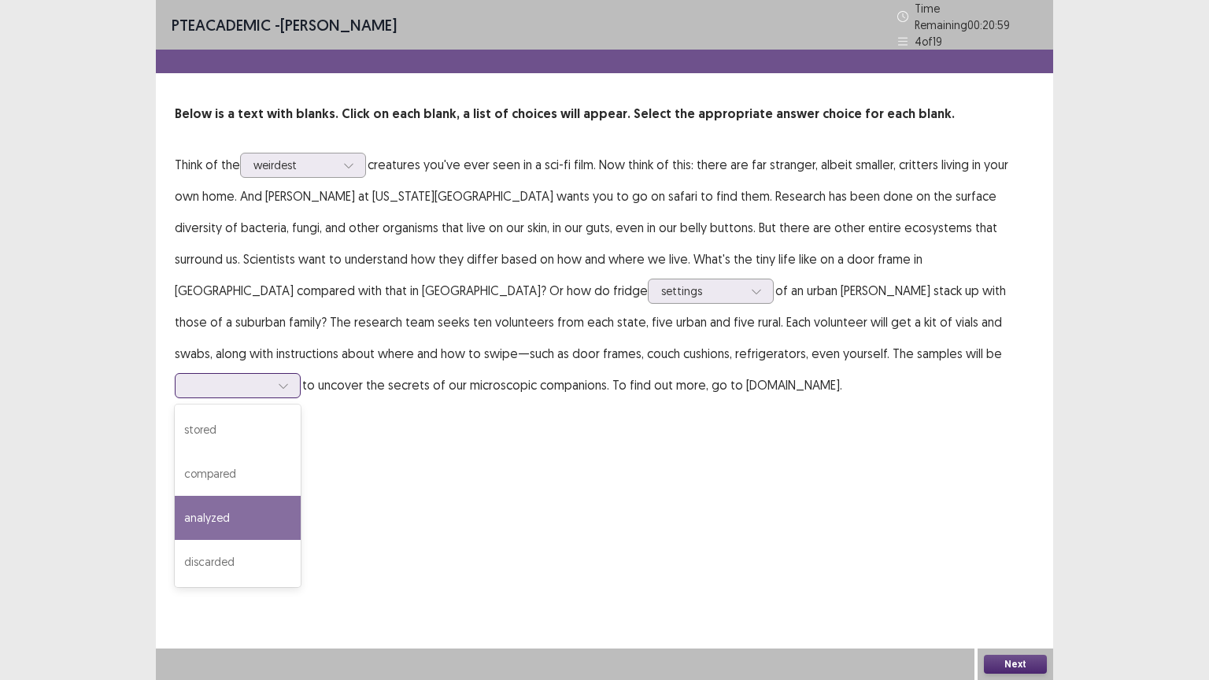
click at [301, 496] on div "analyzed" at bounding box center [238, 518] width 126 height 44
click at [661, 283] on div at bounding box center [702, 290] width 82 height 15
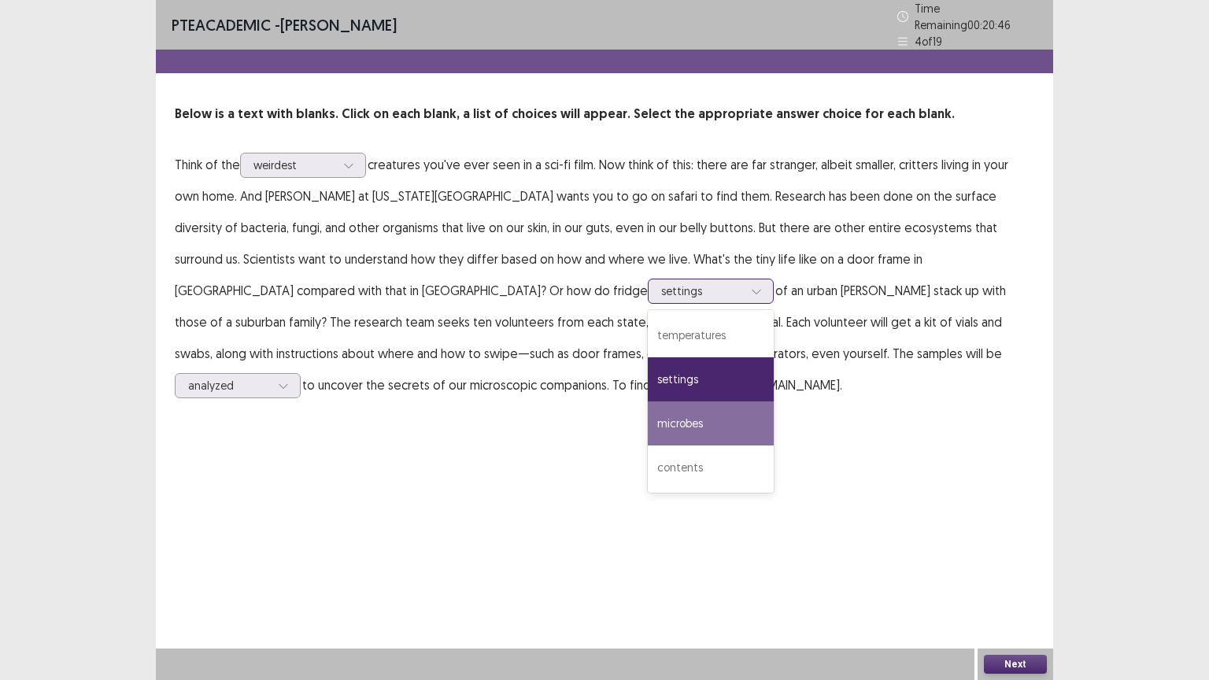
click at [648, 414] on div "microbes" at bounding box center [711, 424] width 126 height 44
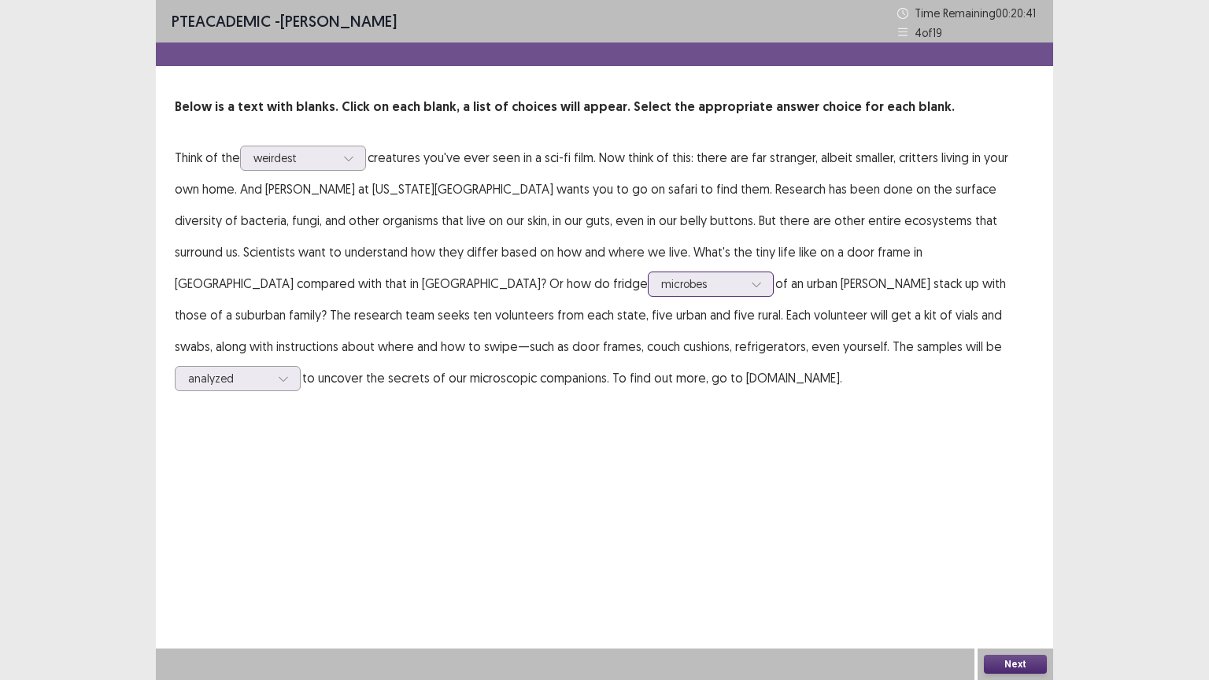
click at [661, 290] on div at bounding box center [702, 283] width 82 height 15
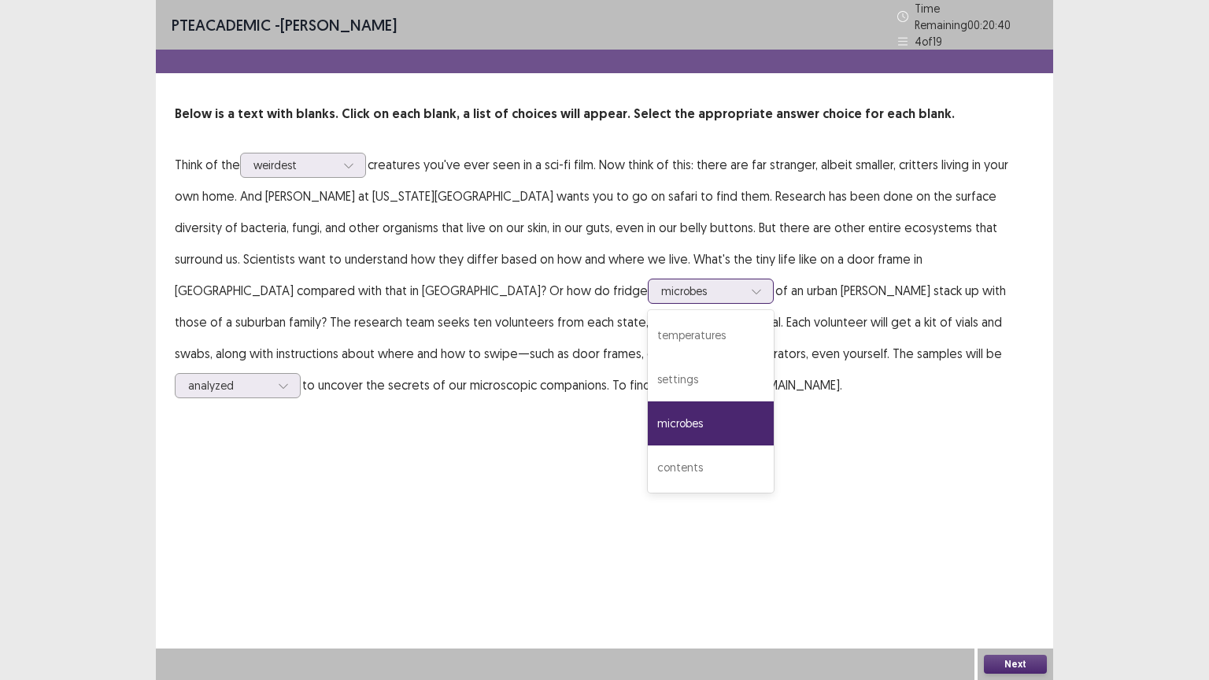
click at [648, 402] on div "microbes" at bounding box center [711, 424] width 126 height 44
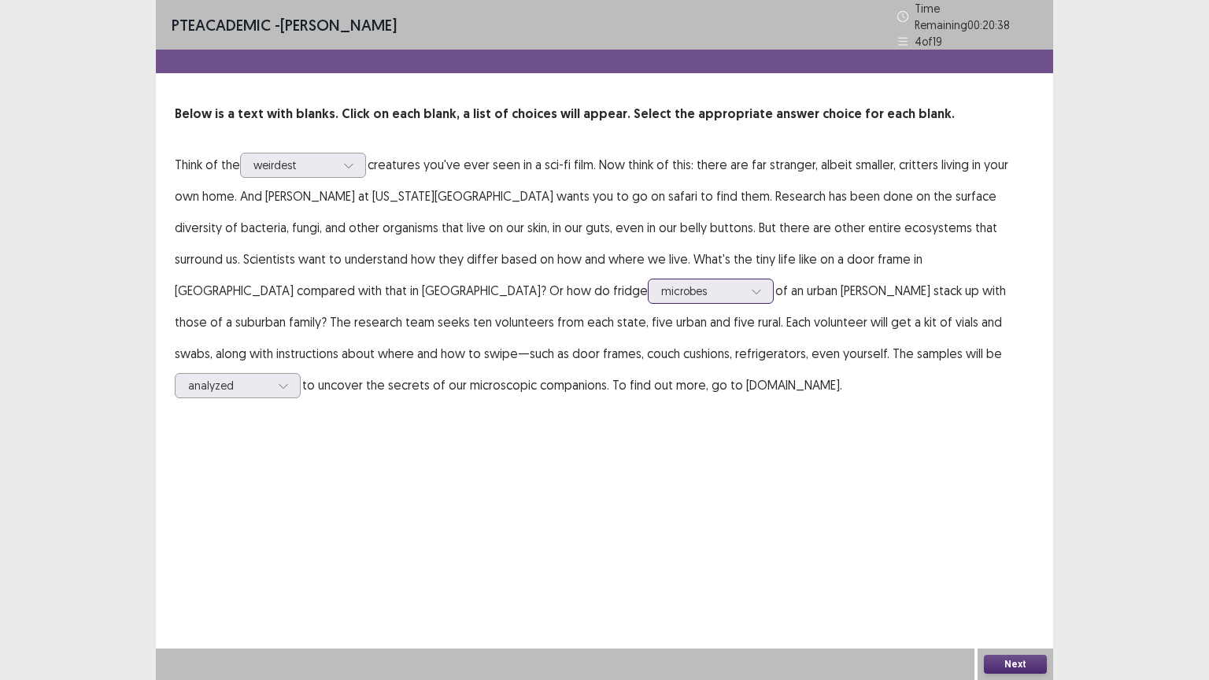
click at [661, 287] on div at bounding box center [702, 290] width 82 height 15
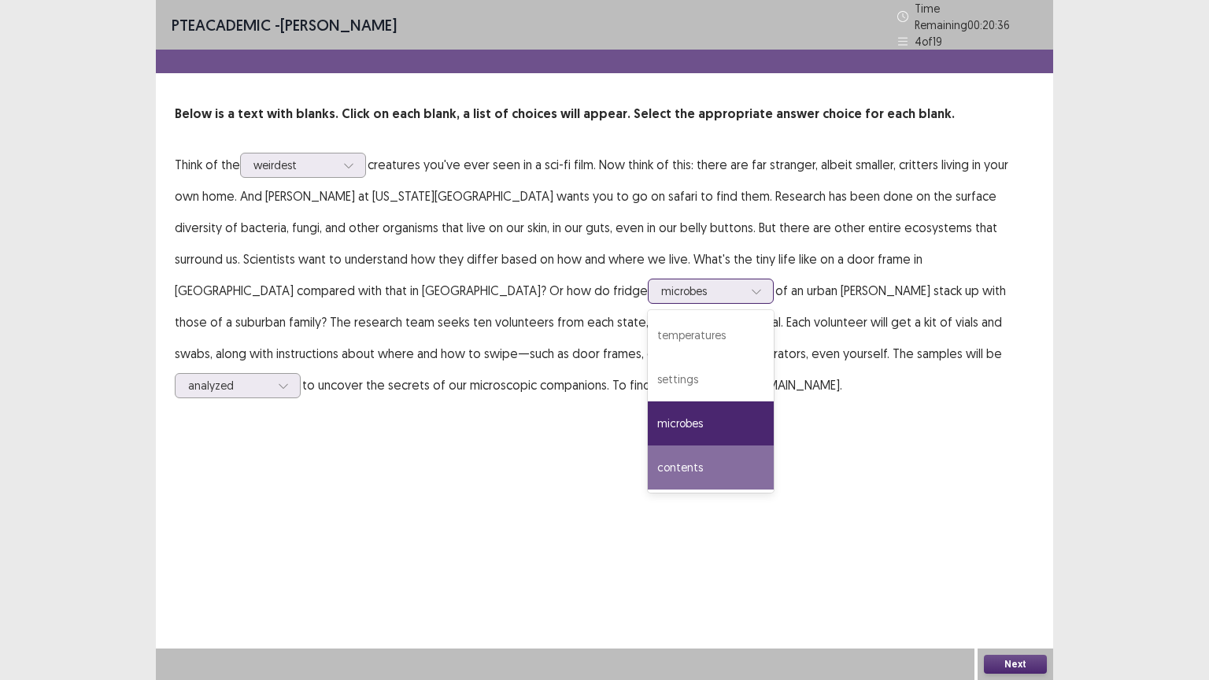
click at [648, 463] on div "contents" at bounding box center [711, 468] width 126 height 44
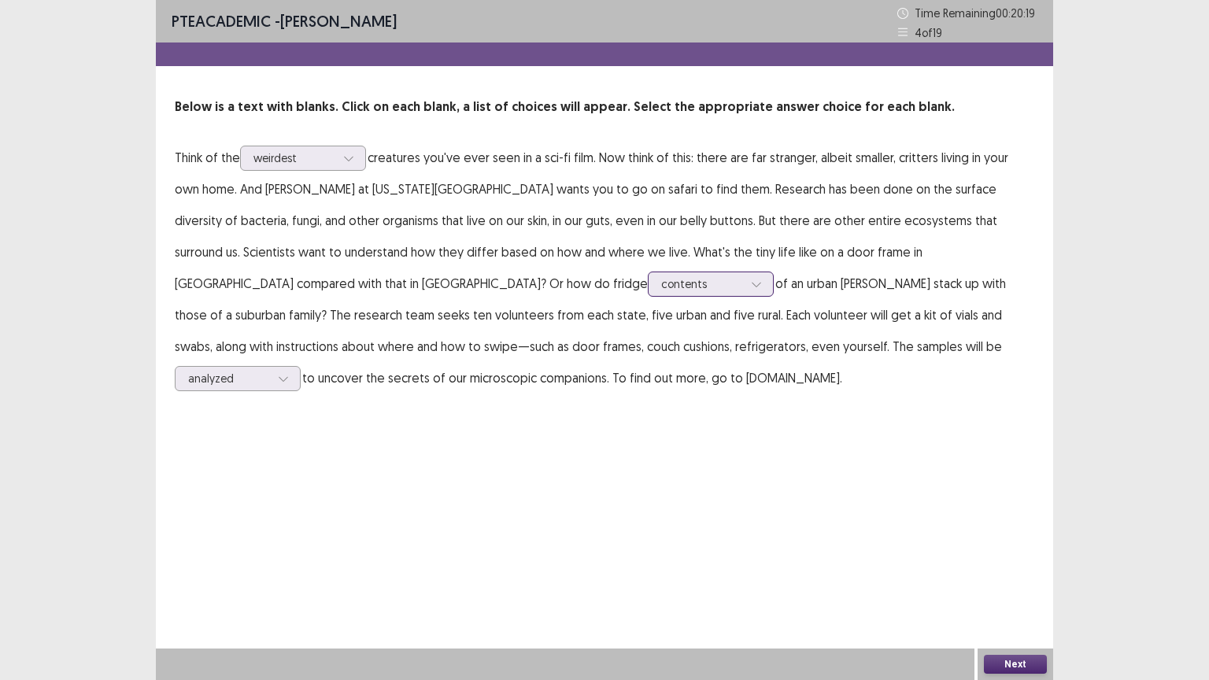
click at [745, 292] on div at bounding box center [757, 284] width 24 height 24
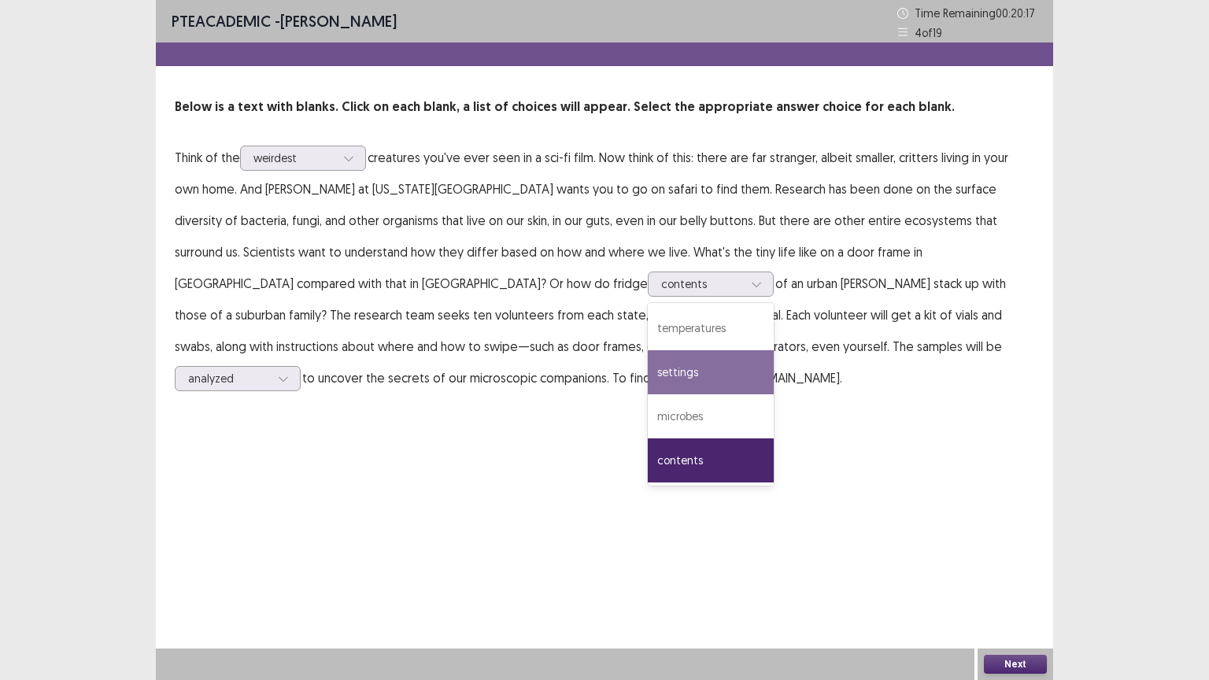
click at [532, 424] on div "PTE academic - [PERSON_NAME] Time Remaining 00 : 20 : 17 4 of 19 Below is a tex…" at bounding box center [605, 212] width 898 height 425
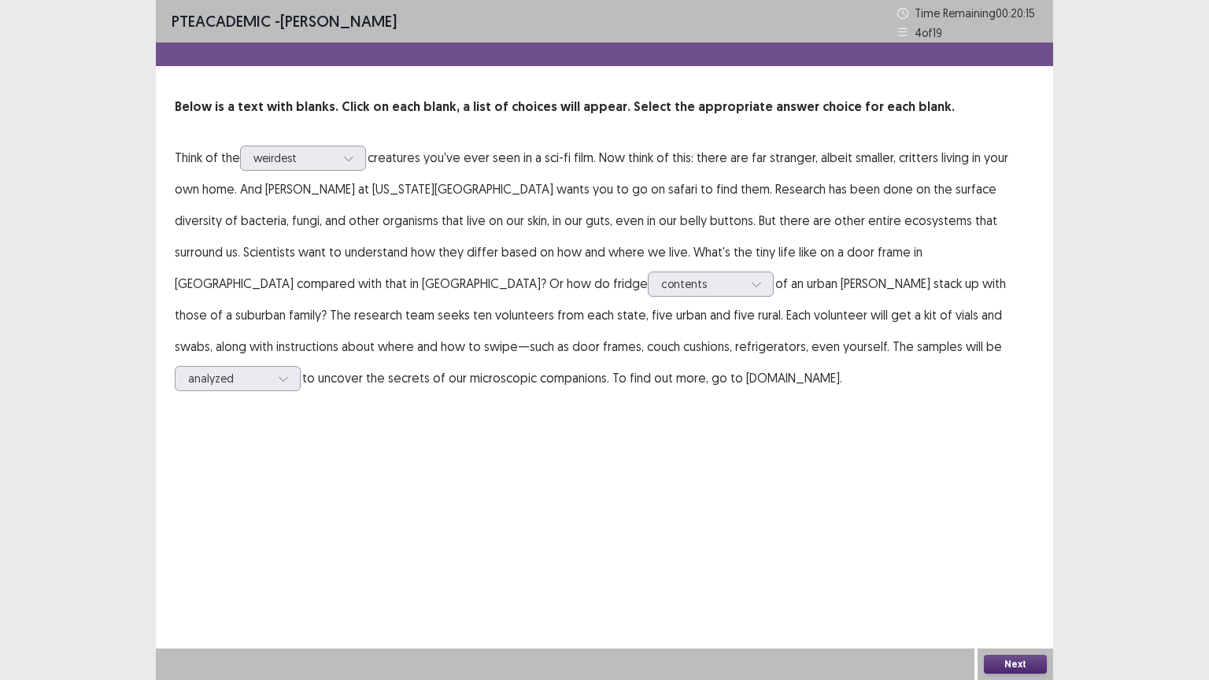
click at [1018, 587] on button "Next" at bounding box center [1015, 664] width 63 height 19
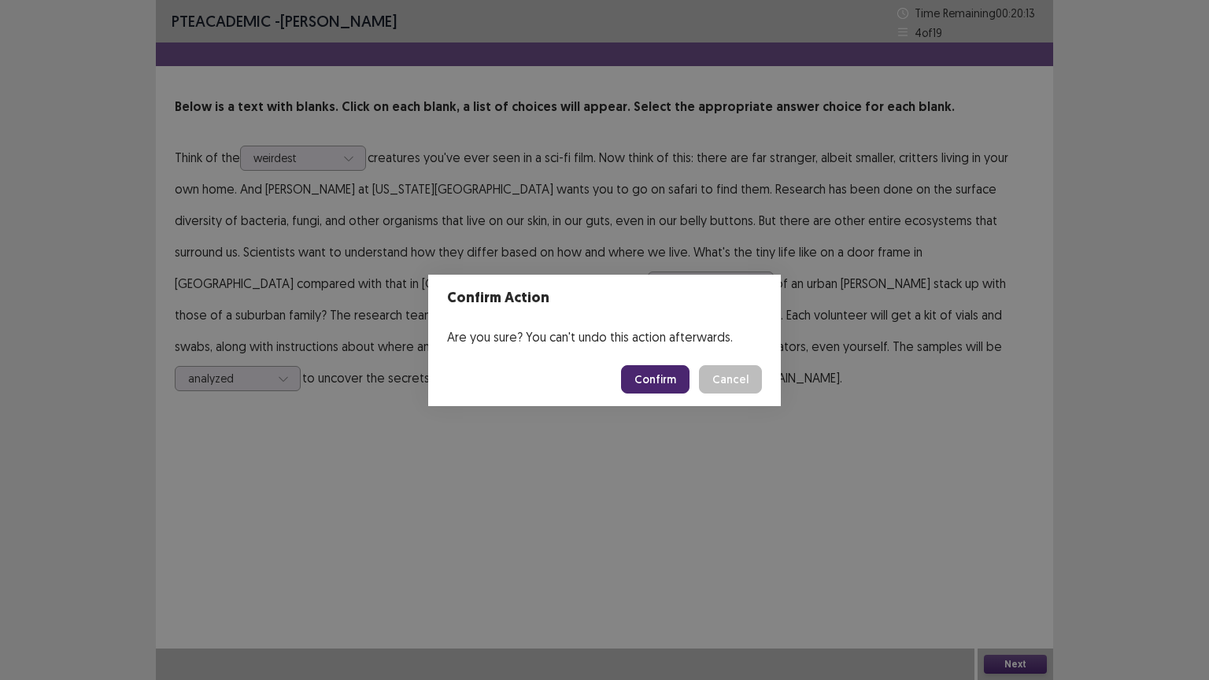
click at [670, 391] on button "Confirm" at bounding box center [655, 379] width 69 height 28
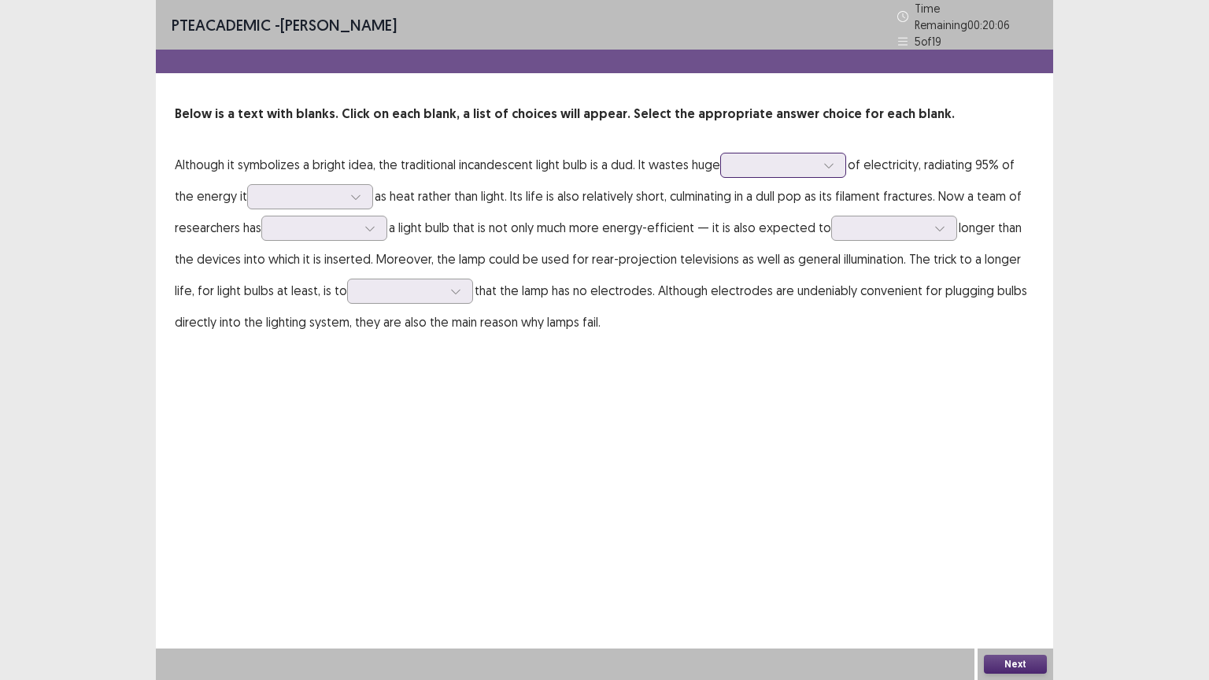
click at [778, 161] on div at bounding box center [775, 164] width 82 height 15
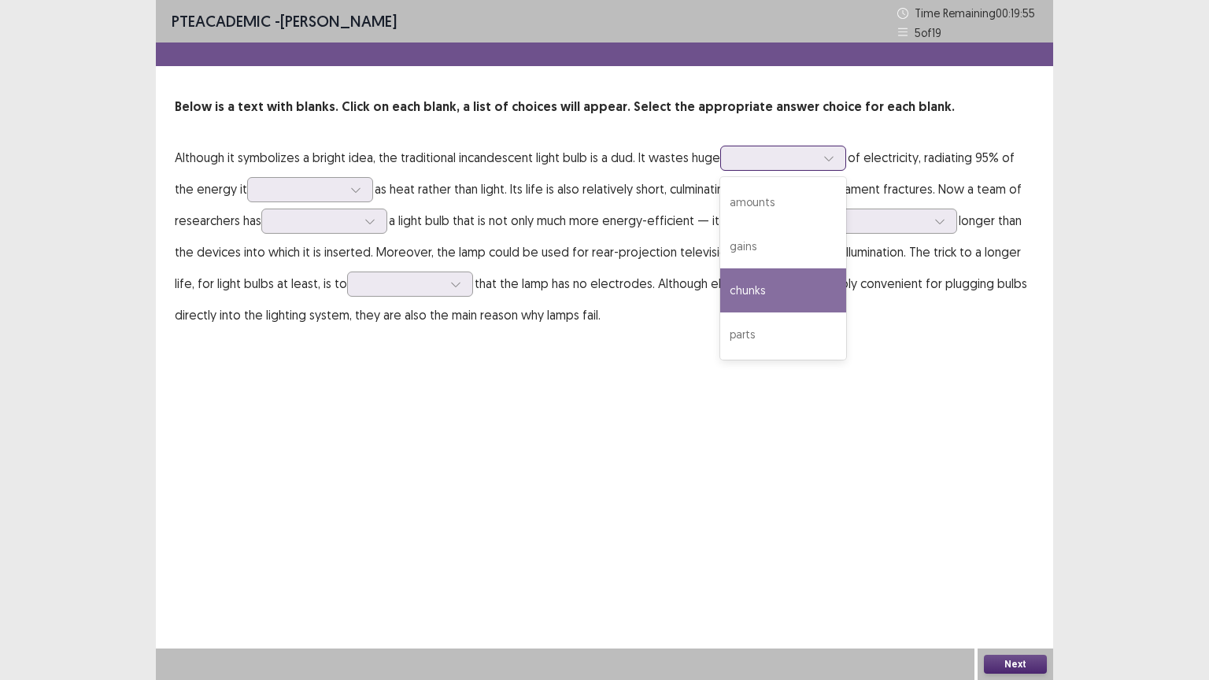
click at [743, 288] on div "chunks" at bounding box center [783, 290] width 126 height 44
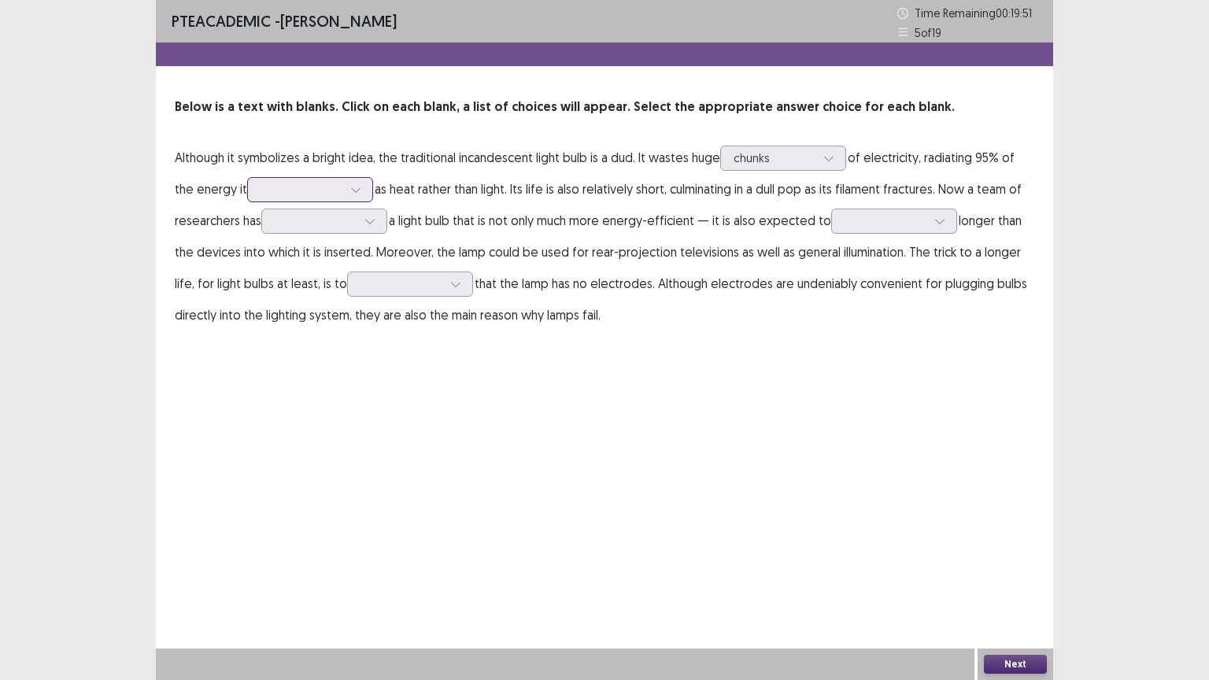
click at [305, 190] on div at bounding box center [302, 189] width 82 height 15
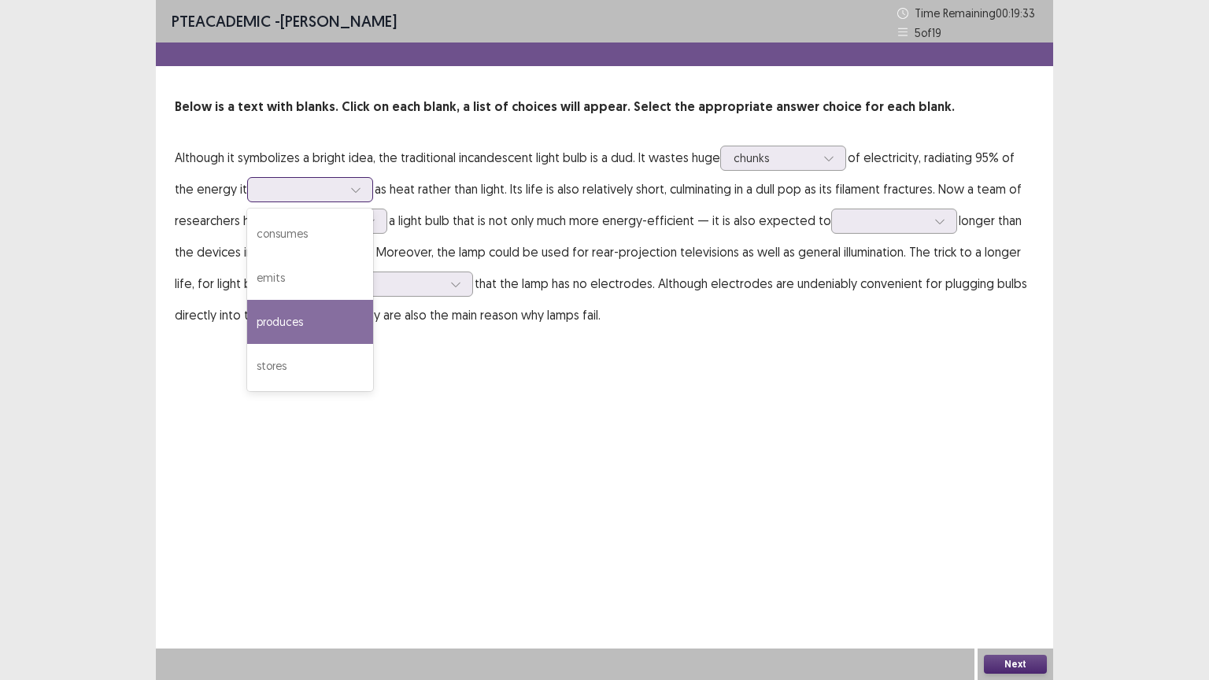
click at [261, 324] on div "produces" at bounding box center [310, 322] width 126 height 44
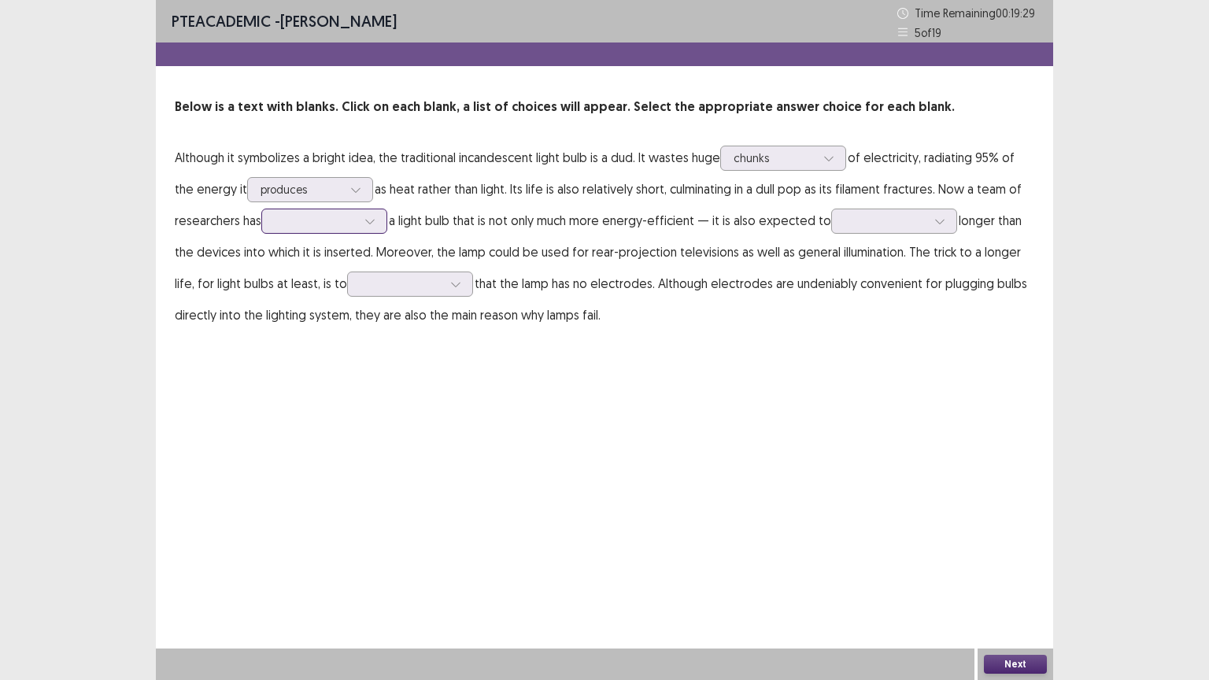
click at [357, 223] on div at bounding box center [316, 220] width 82 height 15
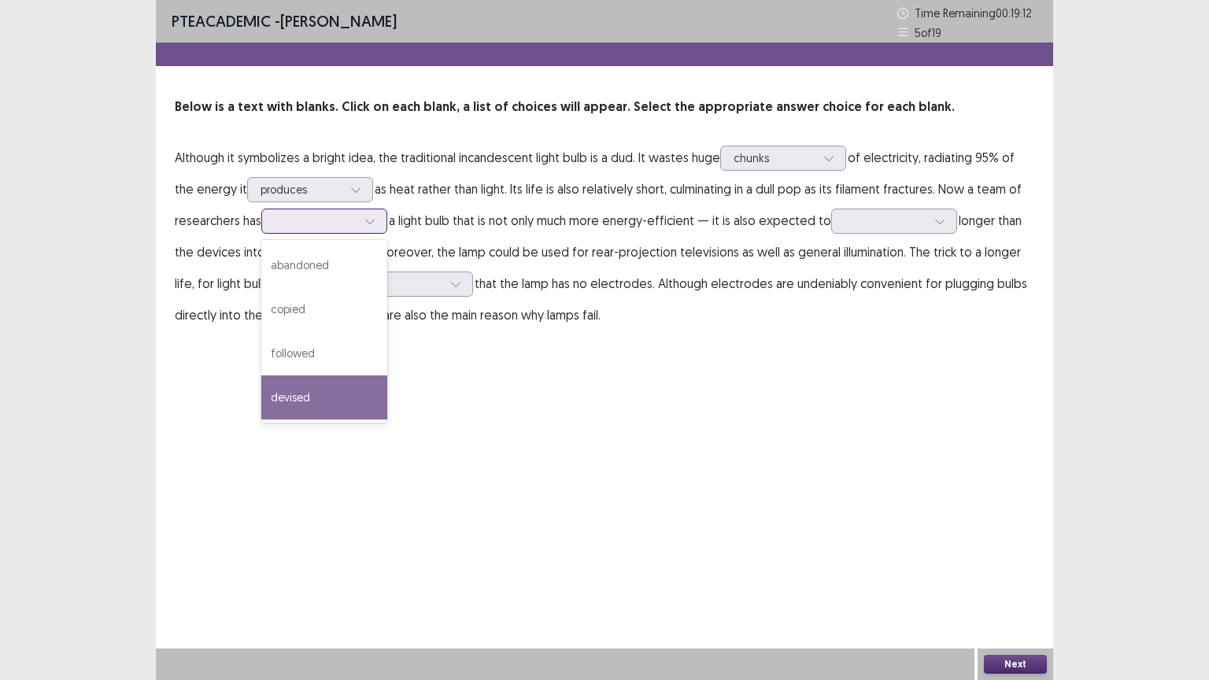
click at [306, 398] on div "devised" at bounding box center [324, 398] width 126 height 44
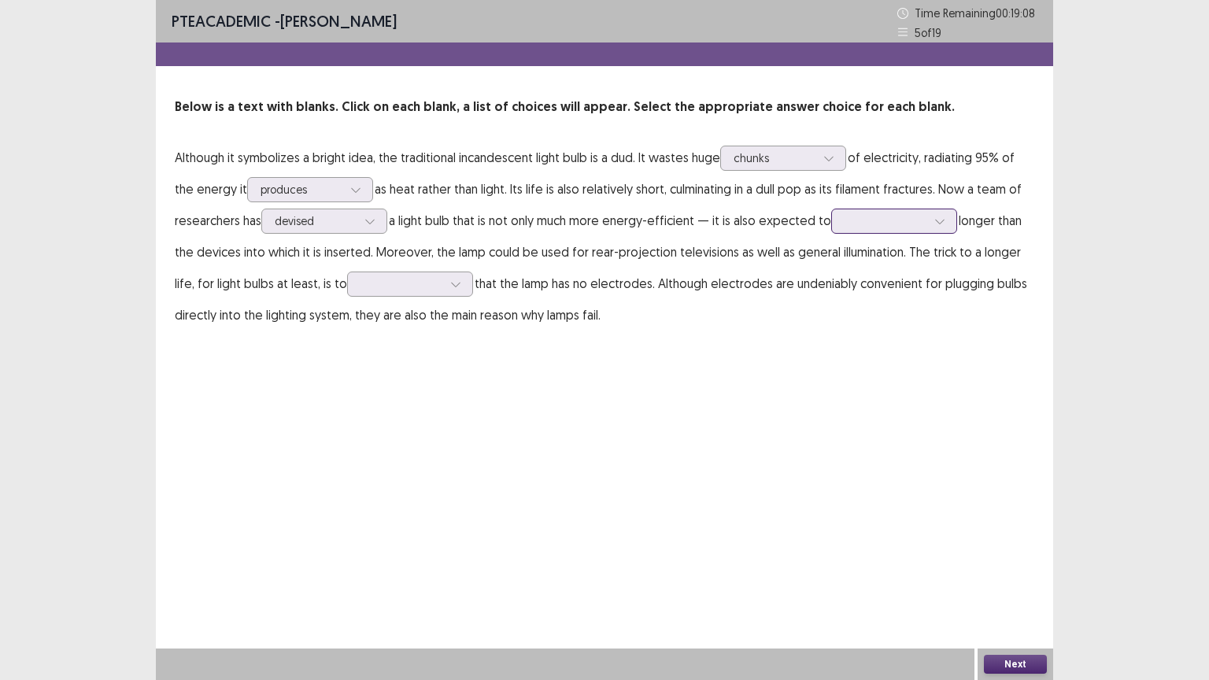
click at [942, 224] on icon at bounding box center [940, 221] width 11 height 11
click at [879, 272] on div "last" at bounding box center [894, 265] width 126 height 44
click at [444, 287] on div at bounding box center [456, 284] width 24 height 24
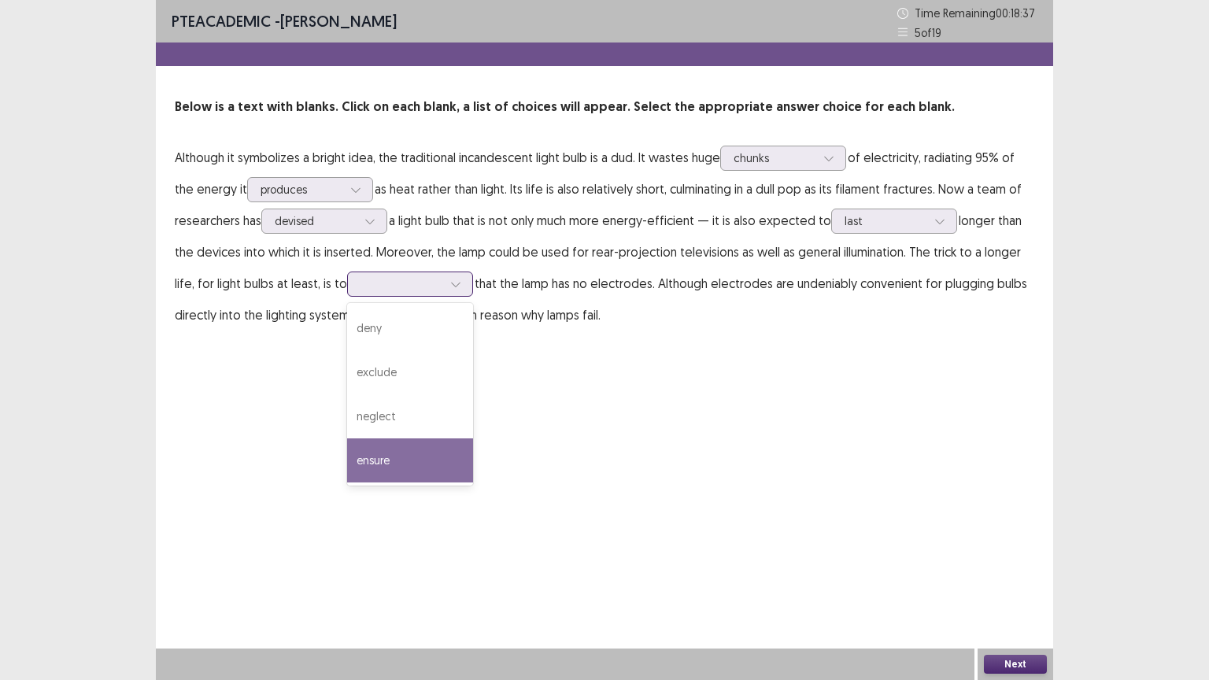
click at [357, 454] on div "ensure" at bounding box center [410, 461] width 126 height 44
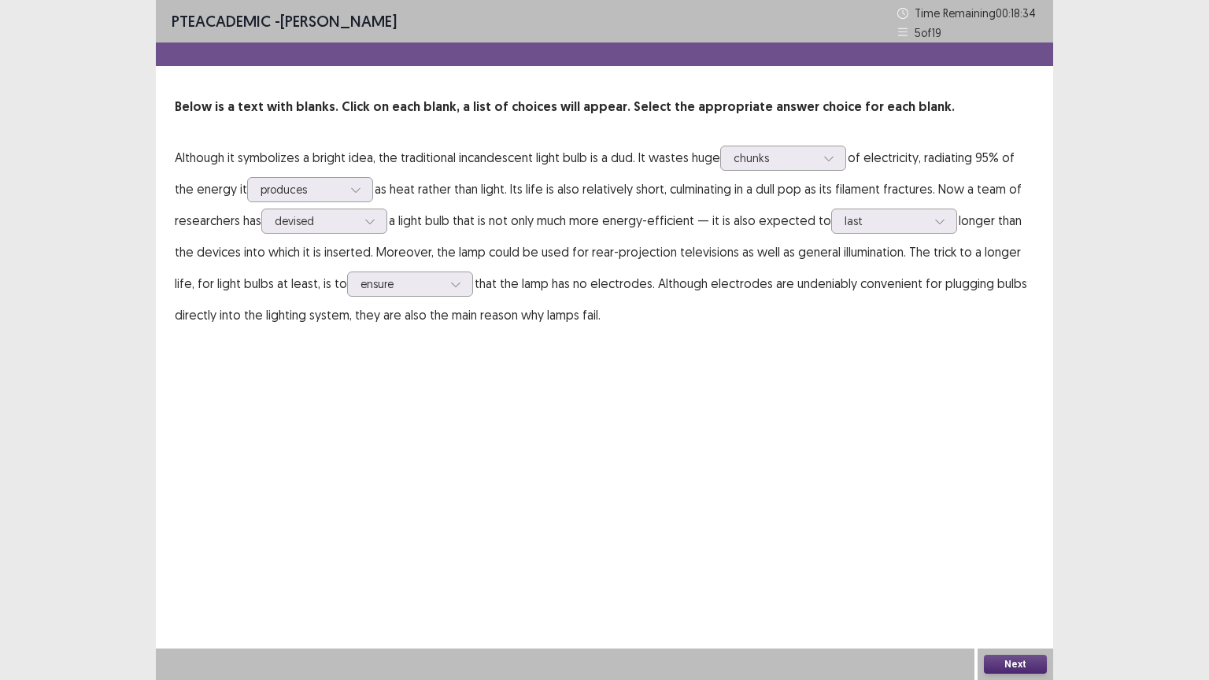
click at [1024, 587] on button "Next" at bounding box center [1015, 664] width 63 height 19
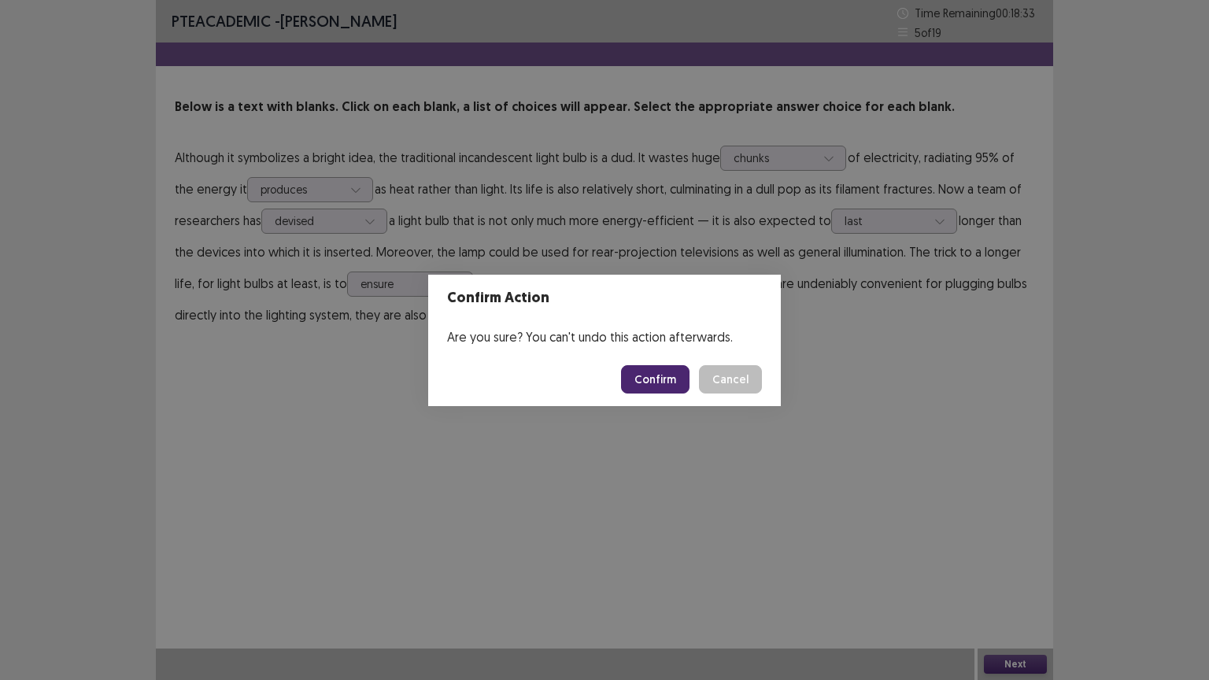
click at [669, 378] on button "Confirm" at bounding box center [655, 379] width 69 height 28
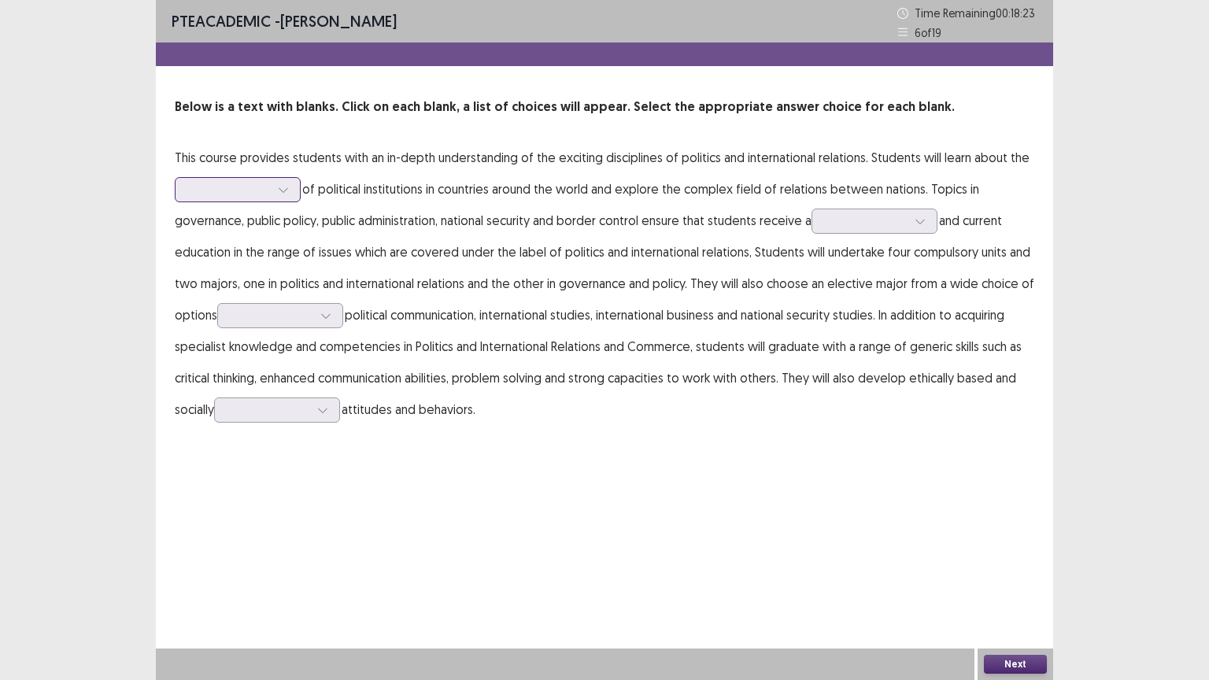
click at [256, 185] on div at bounding box center [229, 189] width 82 height 15
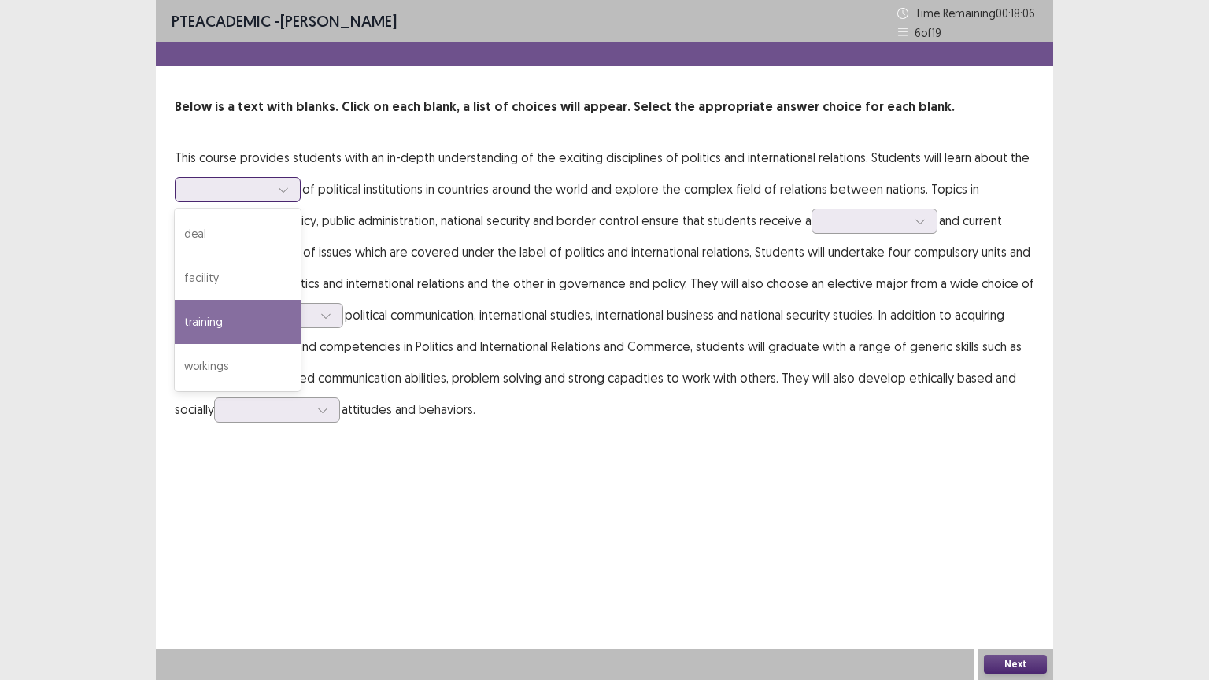
click at [224, 317] on div "training" at bounding box center [238, 322] width 126 height 44
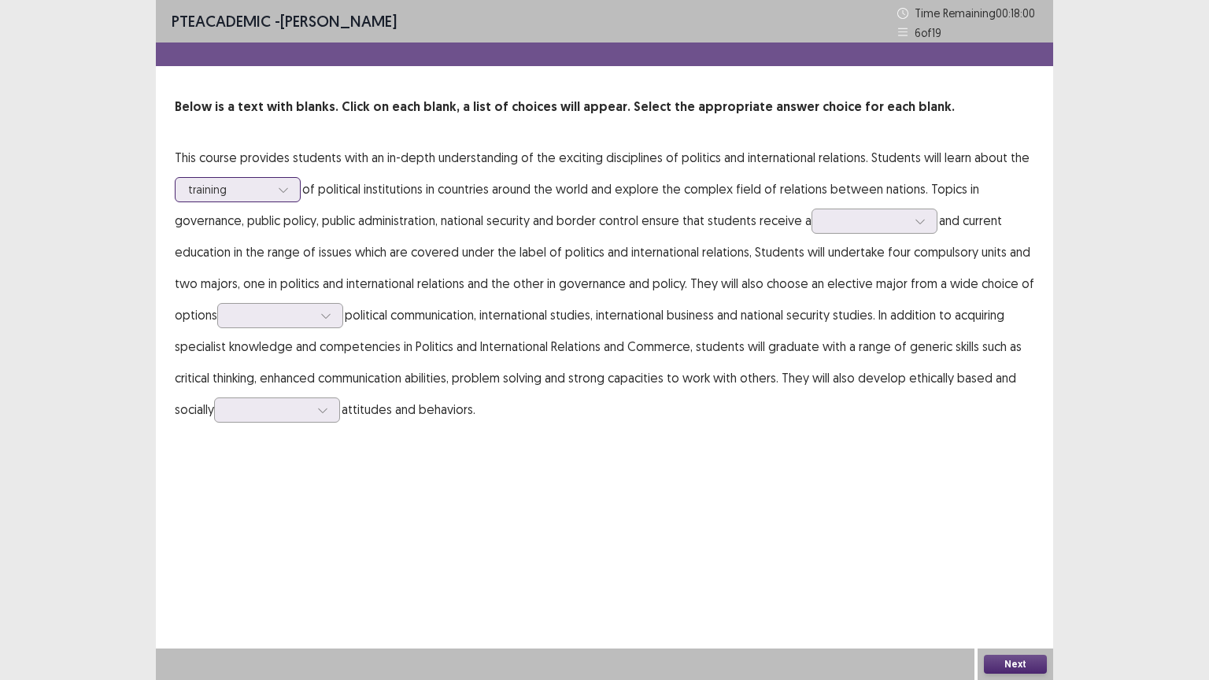
click at [270, 183] on div "training" at bounding box center [229, 190] width 85 height 24
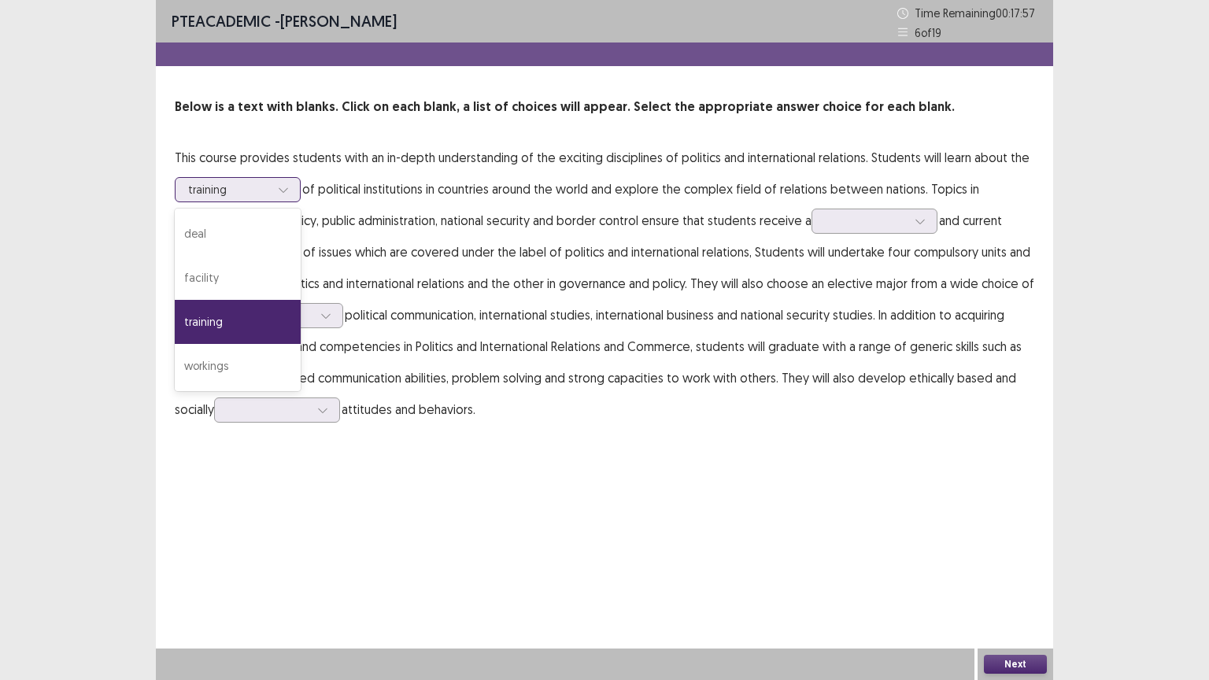
click at [270, 183] on div "training" at bounding box center [229, 190] width 85 height 24
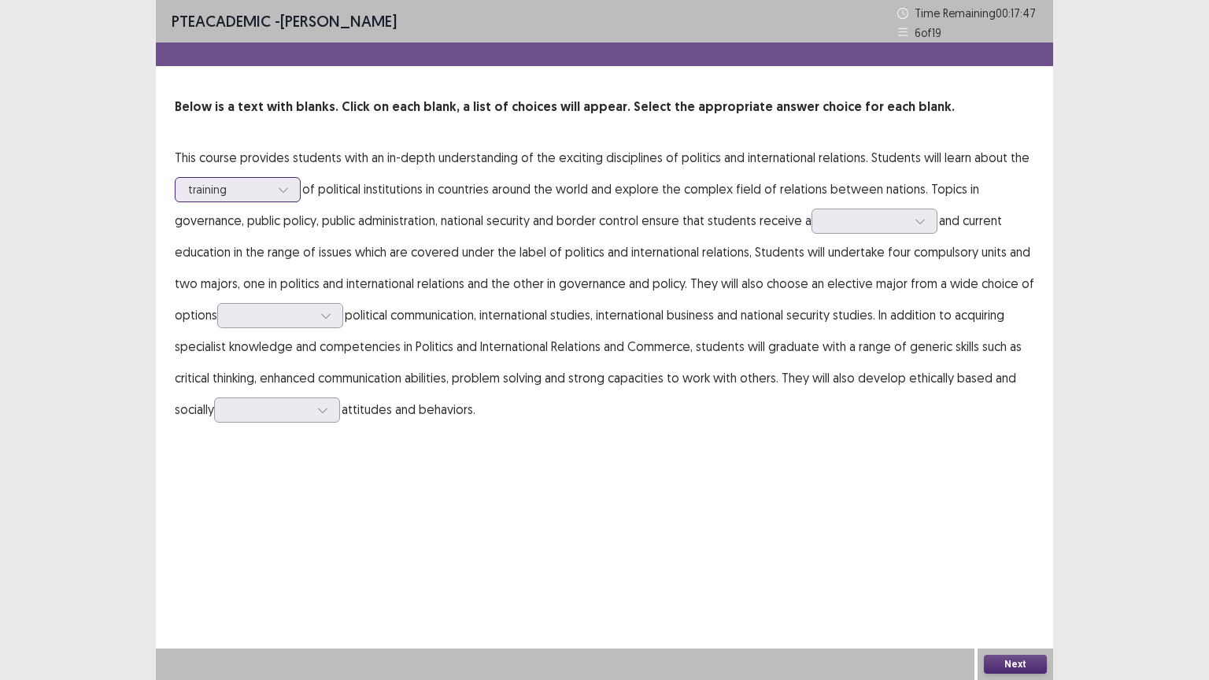
click at [245, 190] on div at bounding box center [229, 189] width 82 height 15
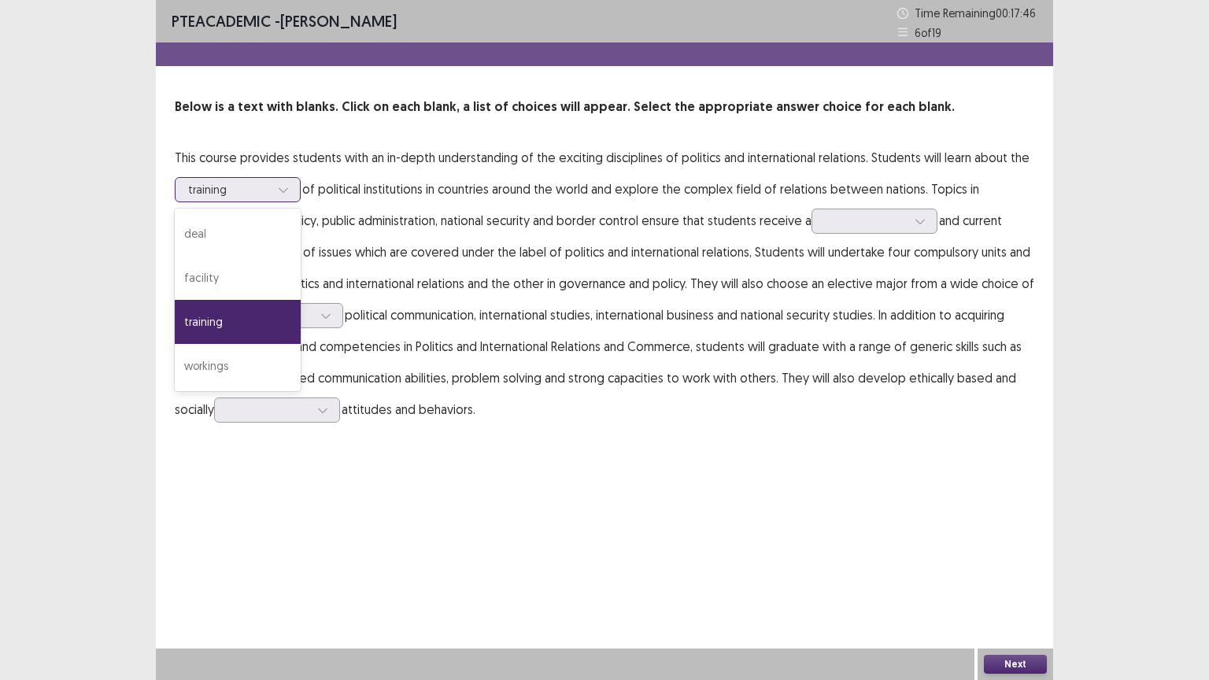
click at [245, 190] on div at bounding box center [229, 189] width 82 height 15
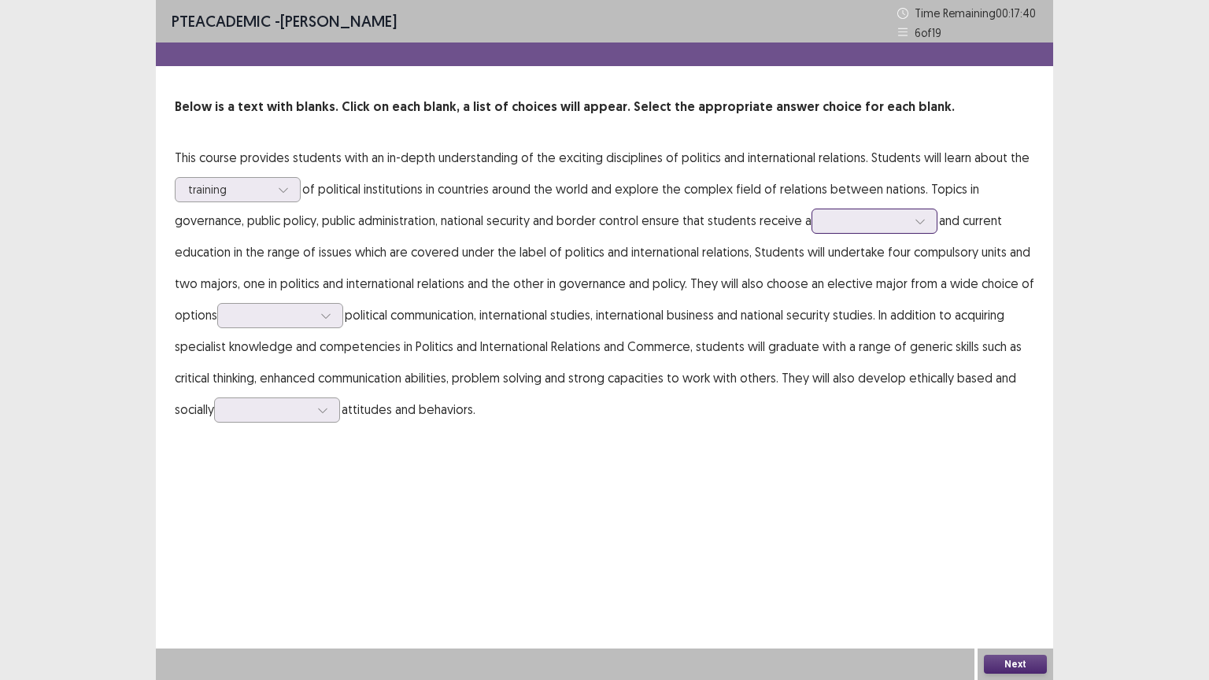
click at [871, 221] on div at bounding box center [866, 220] width 82 height 15
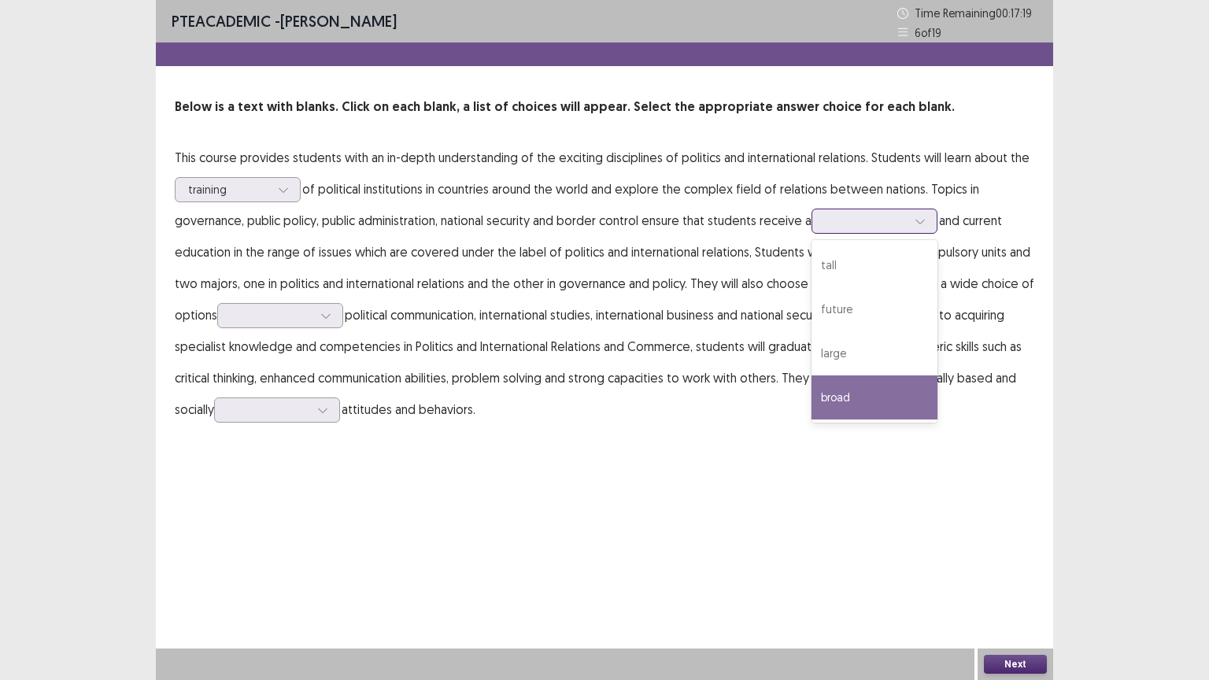
click at [858, 403] on div "broad" at bounding box center [875, 398] width 126 height 44
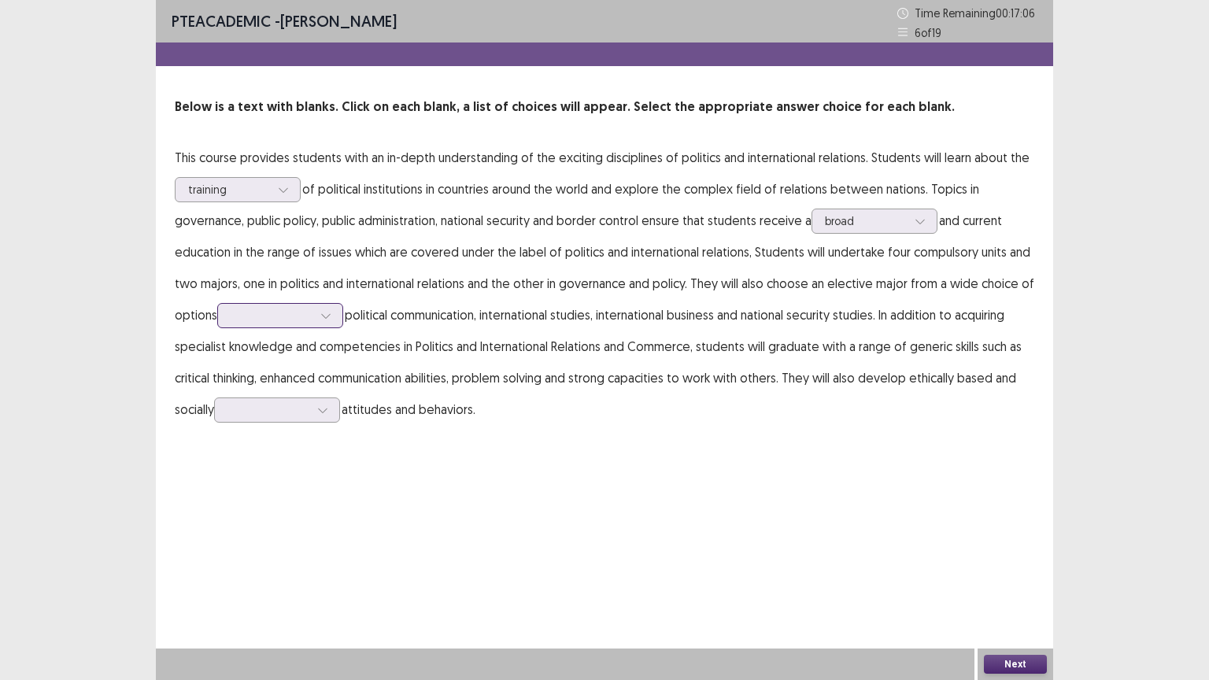
click at [310, 318] on div at bounding box center [272, 315] width 82 height 15
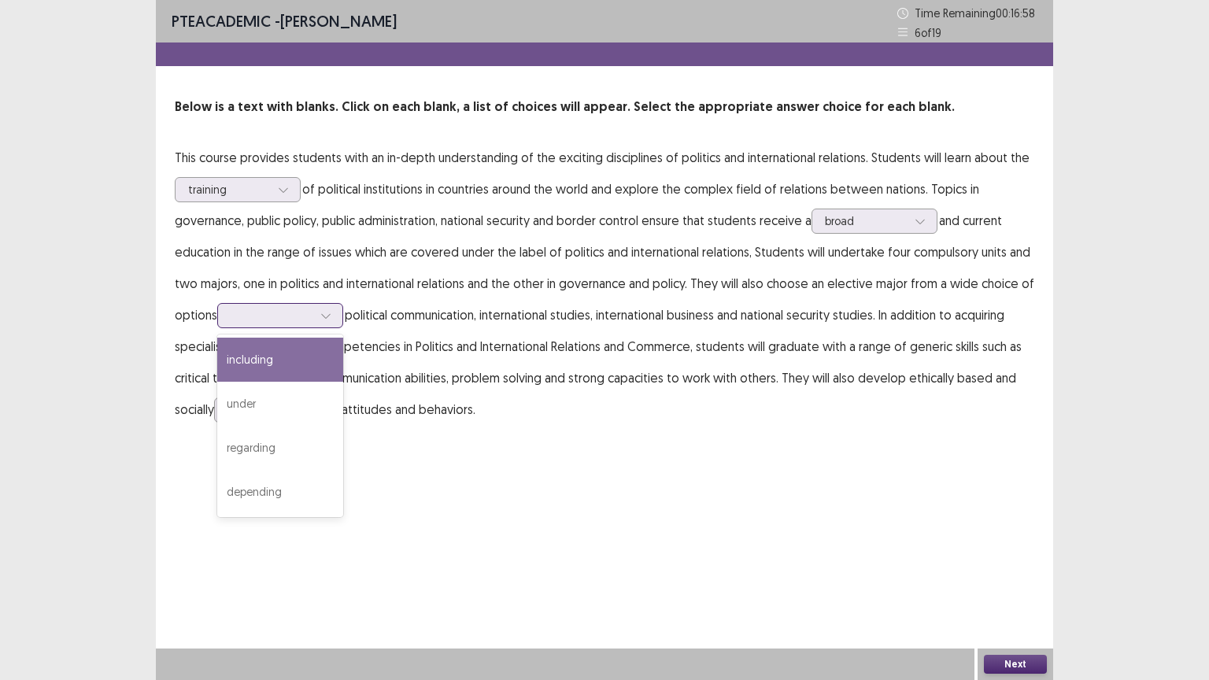
click at [282, 365] on div "including" at bounding box center [280, 360] width 126 height 44
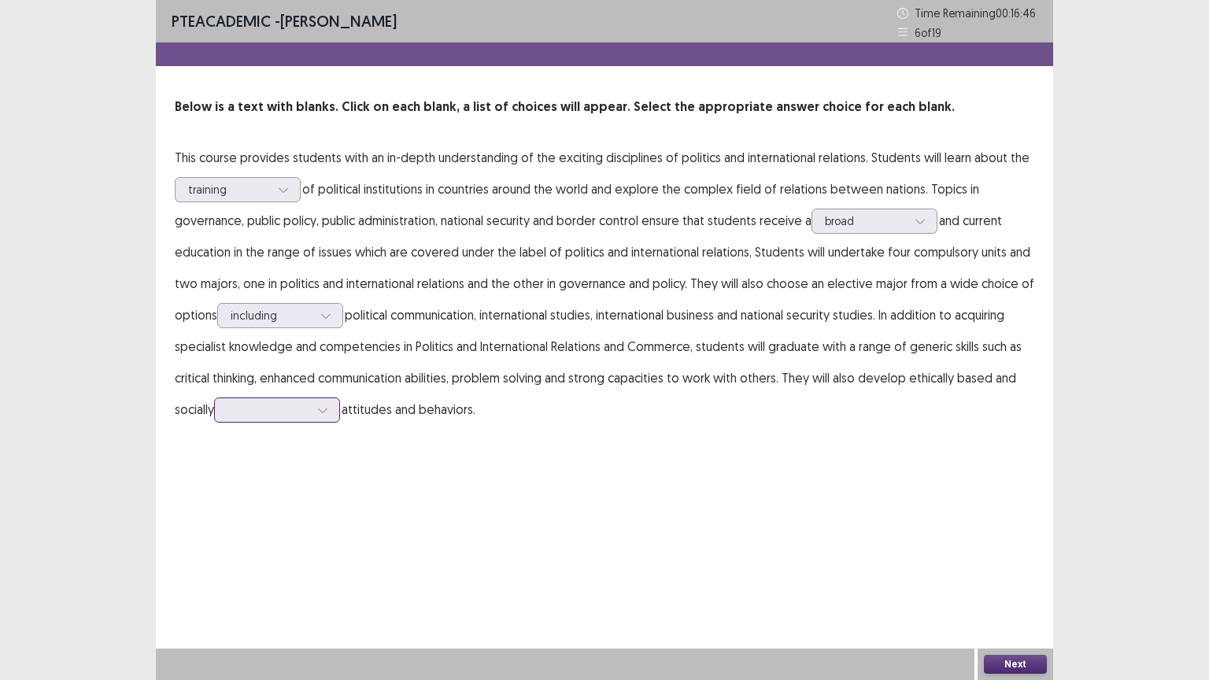
click at [303, 413] on div at bounding box center [269, 409] width 82 height 15
click at [268, 549] on div "suitable" at bounding box center [277, 542] width 126 height 44
click at [1023, 587] on button "Next" at bounding box center [1015, 664] width 63 height 19
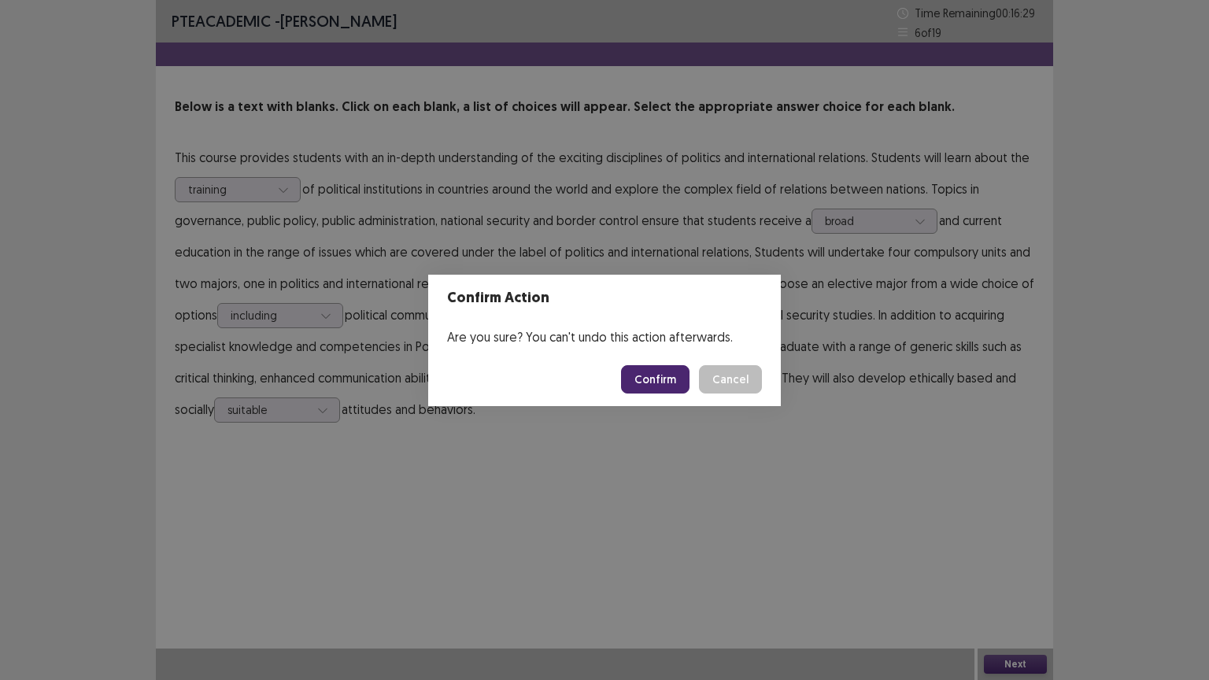
click at [680, 383] on button "Confirm" at bounding box center [655, 379] width 69 height 28
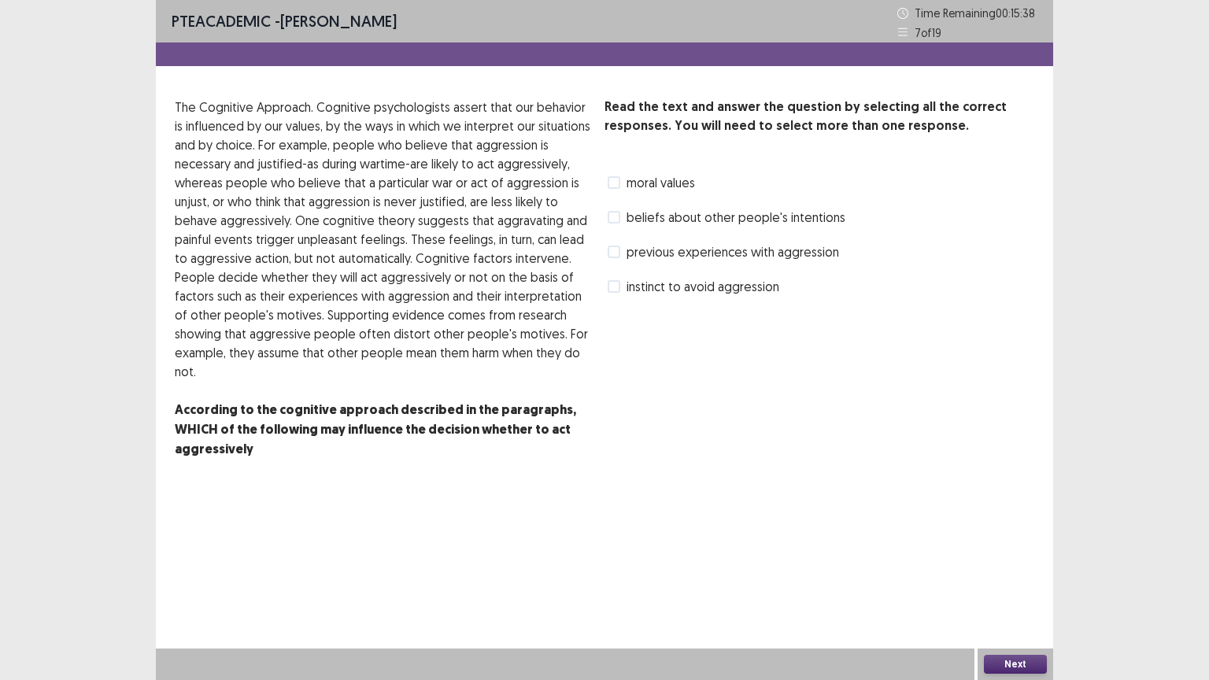
click at [614, 285] on span at bounding box center [614, 286] width 13 height 13
click at [1016, 587] on button "Next" at bounding box center [1015, 664] width 63 height 19
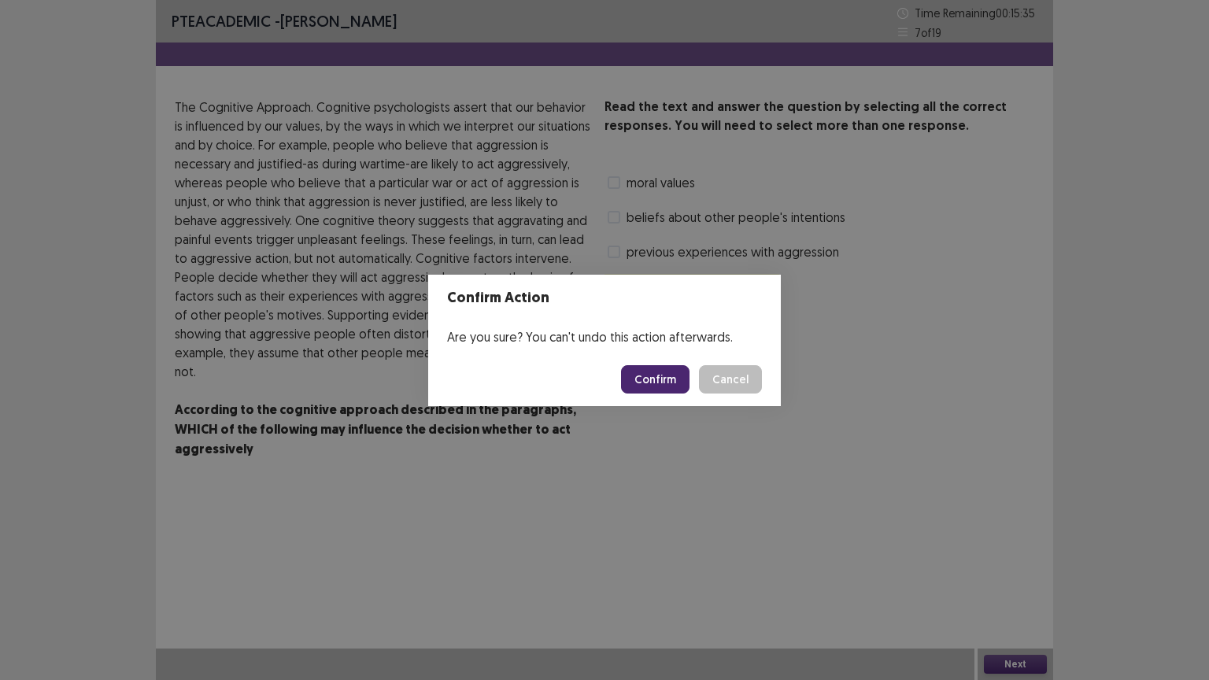
click at [670, 376] on button "Confirm" at bounding box center [655, 379] width 69 height 28
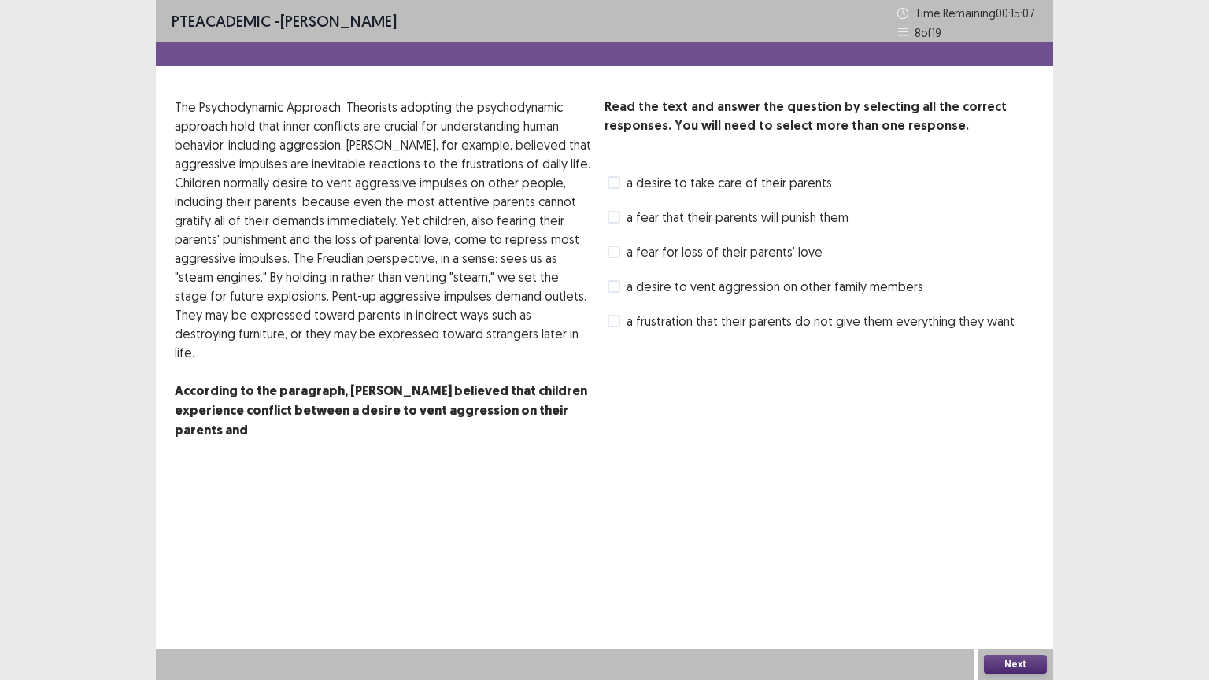
click at [610, 254] on span at bounding box center [614, 252] width 13 height 13
click at [620, 322] on span at bounding box center [614, 321] width 13 height 13
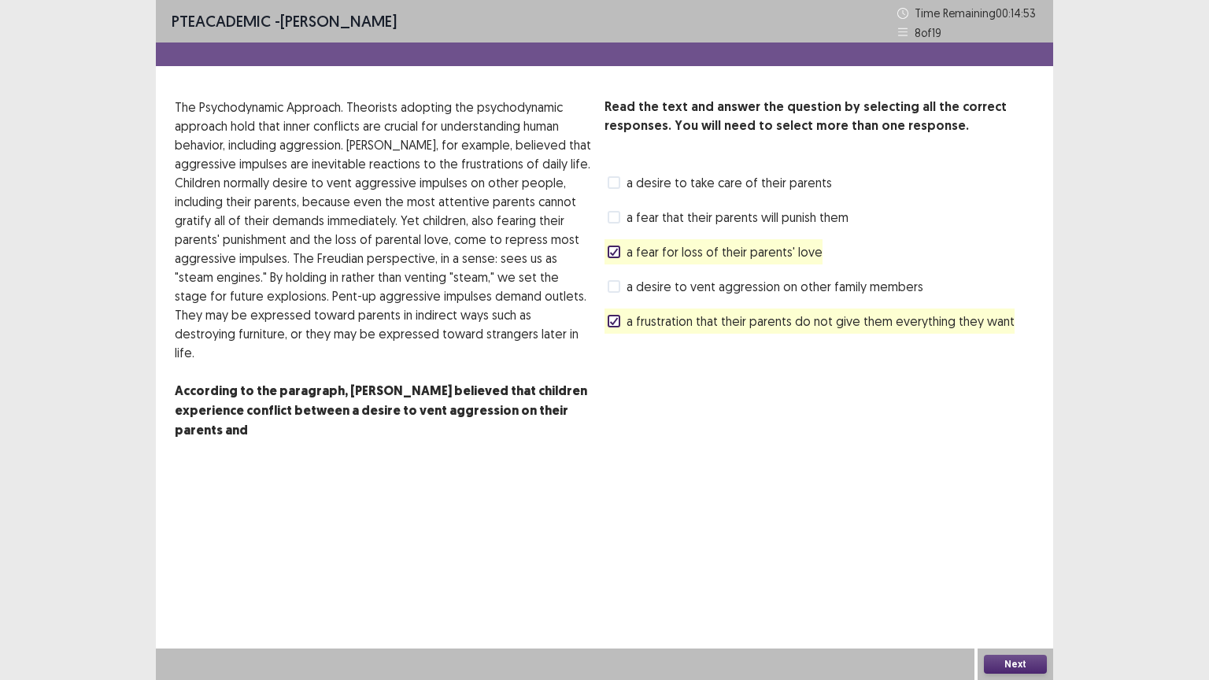
click at [1026, 587] on button "Next" at bounding box center [1015, 664] width 63 height 19
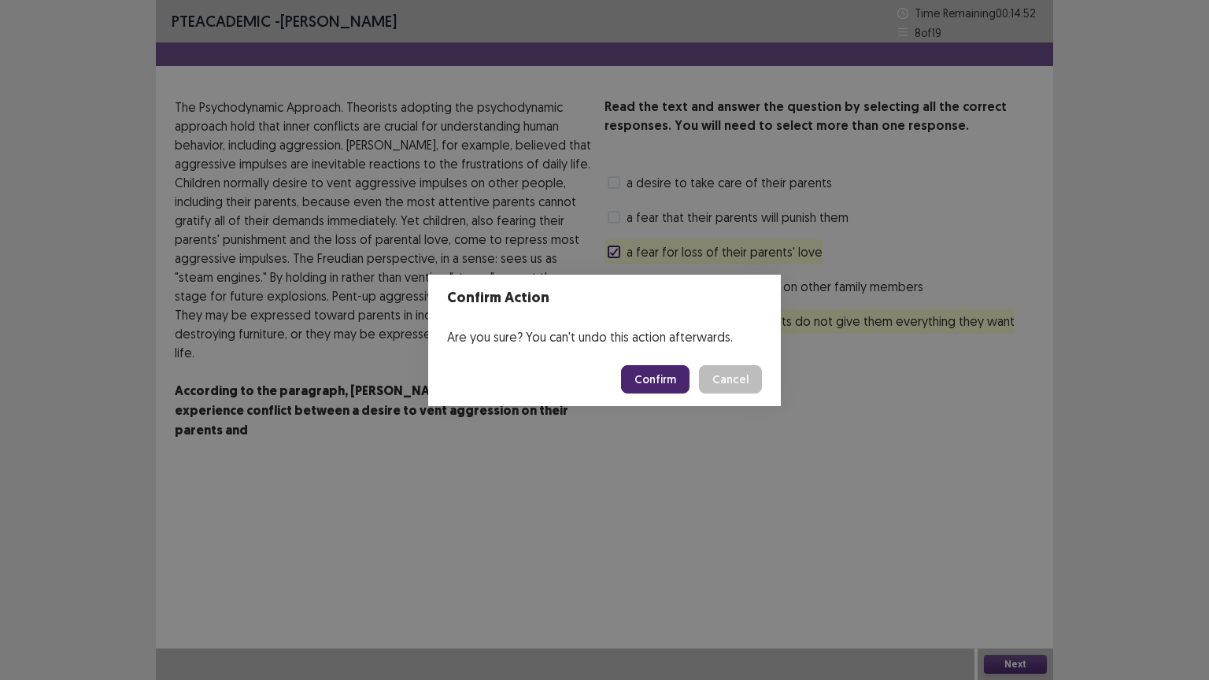
click at [680, 387] on button "Confirm" at bounding box center [655, 379] width 69 height 28
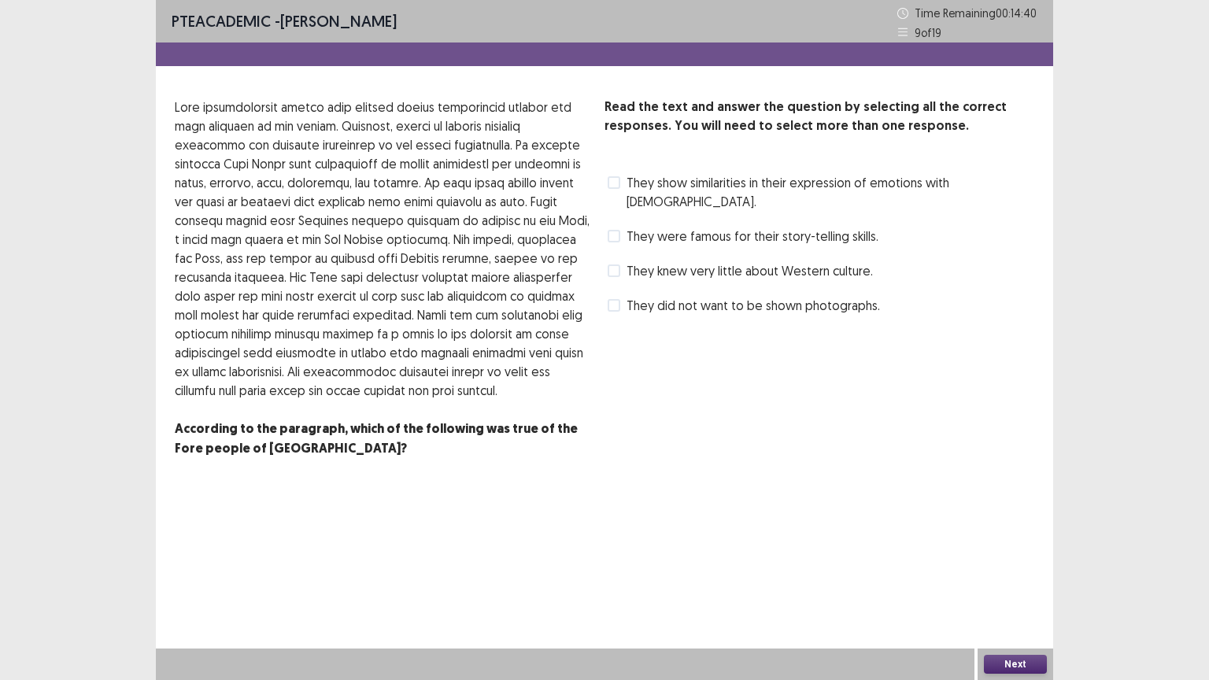
click at [623, 183] on label "They show similarities in their expression of emotions with [DEMOGRAPHIC_DATA]." at bounding box center [821, 192] width 427 height 38
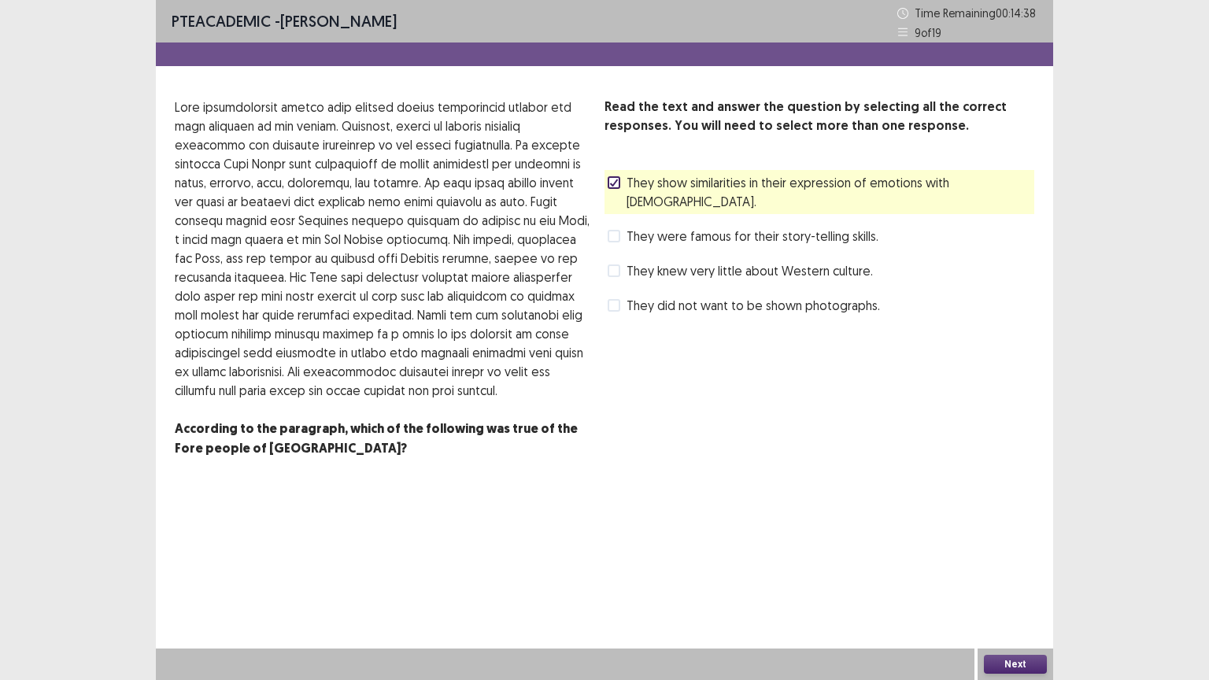
click at [1005, 587] on button "Next" at bounding box center [1015, 664] width 63 height 19
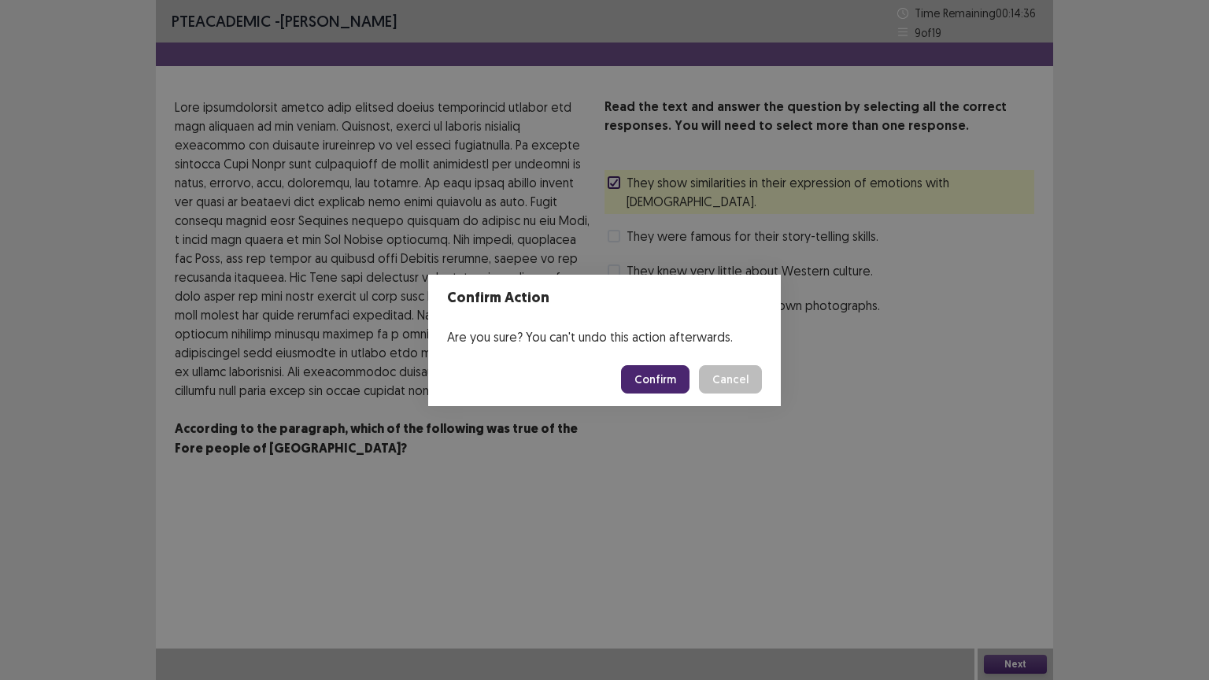
click at [668, 379] on button "Confirm" at bounding box center [655, 379] width 69 height 28
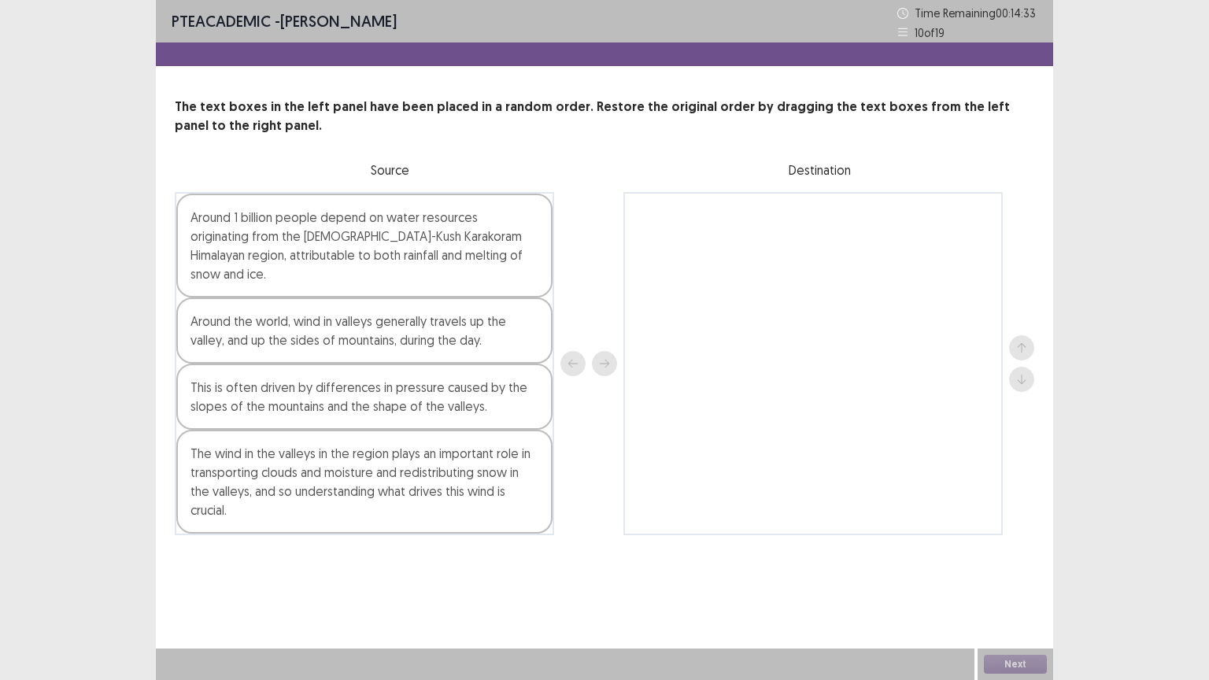
click at [400, 255] on div "Around 1 billion people depend on water resources originating from the [DEMOGRA…" at bounding box center [364, 246] width 376 height 104
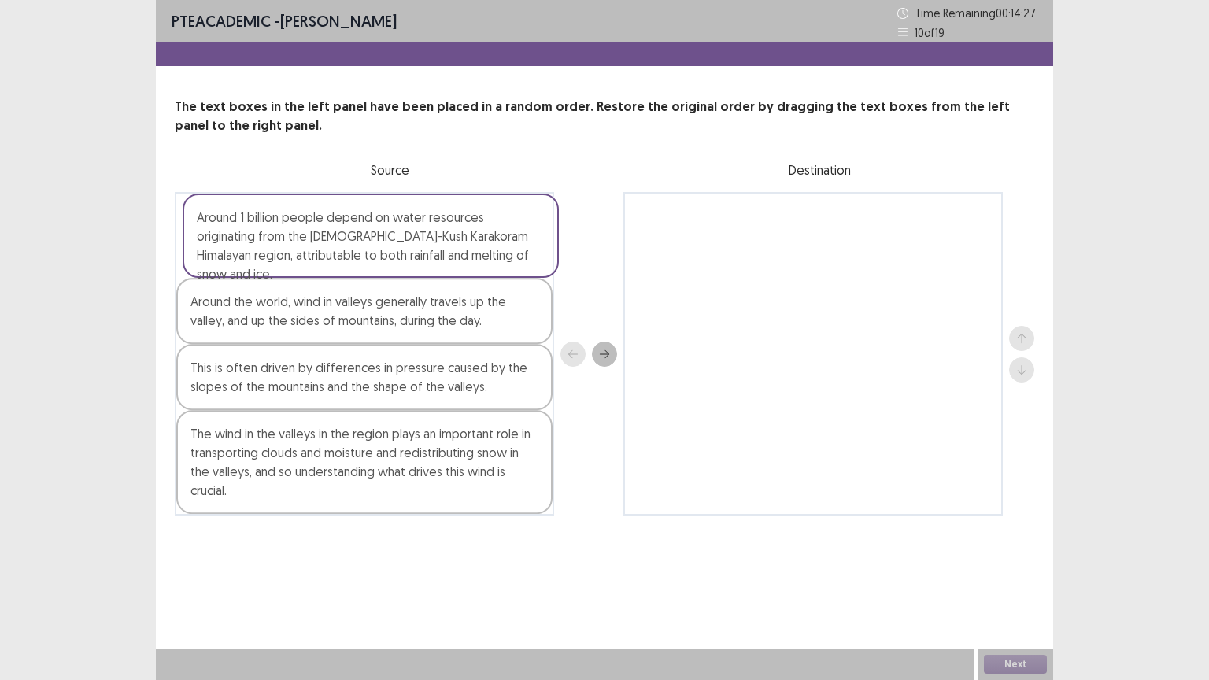
drag, startPoint x: 378, startPoint y: 251, endPoint x: 388, endPoint y: 249, distance: 10.5
click at [388, 249] on div "Around 1 billion people depend on water resources originating from the [DEMOGRA…" at bounding box center [365, 354] width 380 height 324
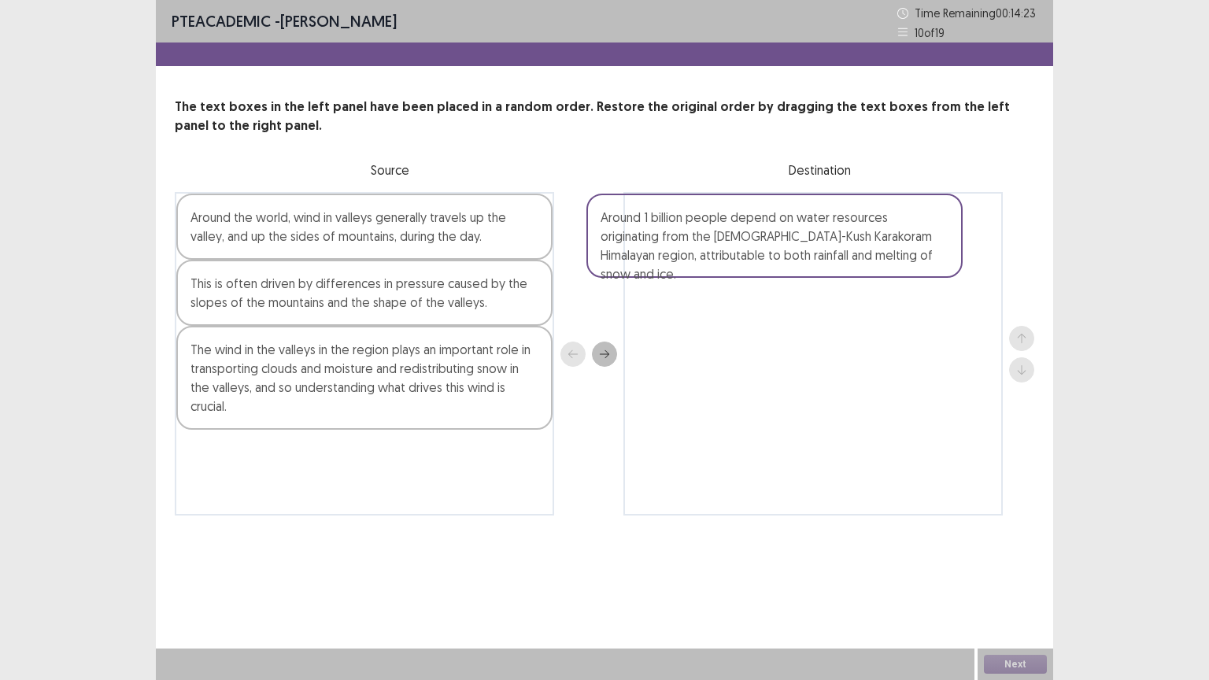
drag, startPoint x: 388, startPoint y: 249, endPoint x: 809, endPoint y: 249, distance: 421.2
click at [808, 249] on div "Around 1 billion people depend on water resources originating from the [DEMOGRA…" at bounding box center [605, 354] width 860 height 324
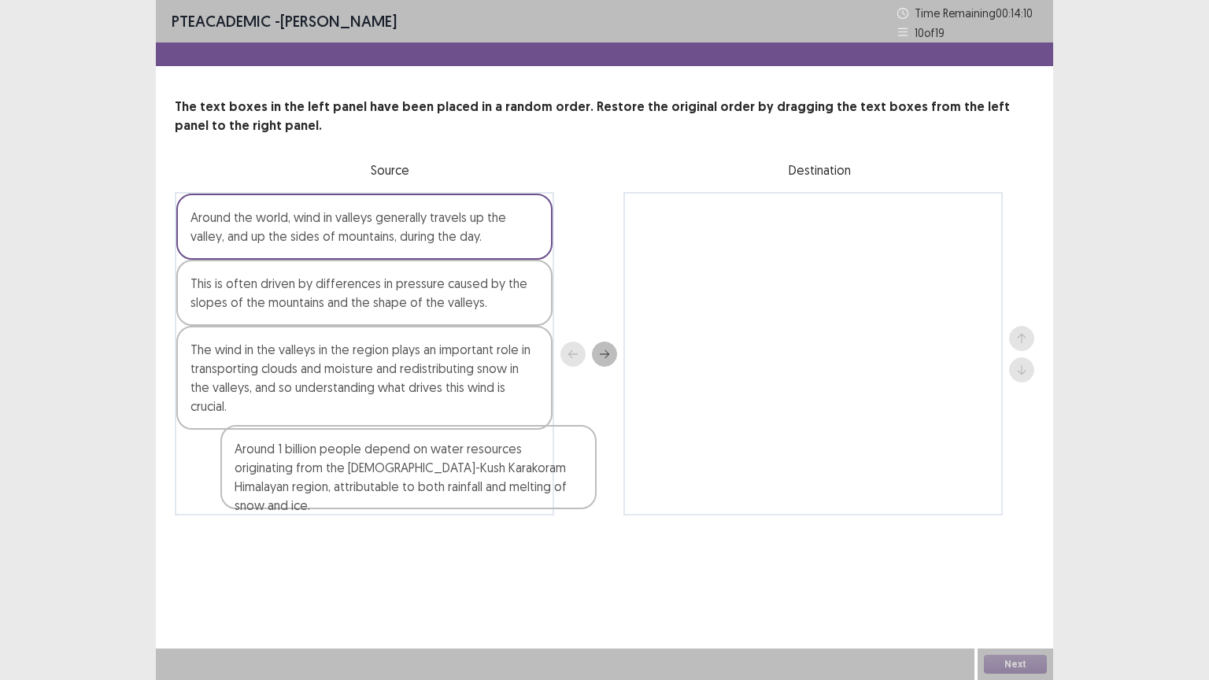
drag, startPoint x: 696, startPoint y: 257, endPoint x: 277, endPoint y: 498, distance: 483.2
click at [277, 498] on div "Around the world, wind in valleys generally travels up the valley, and up the s…" at bounding box center [605, 354] width 860 height 324
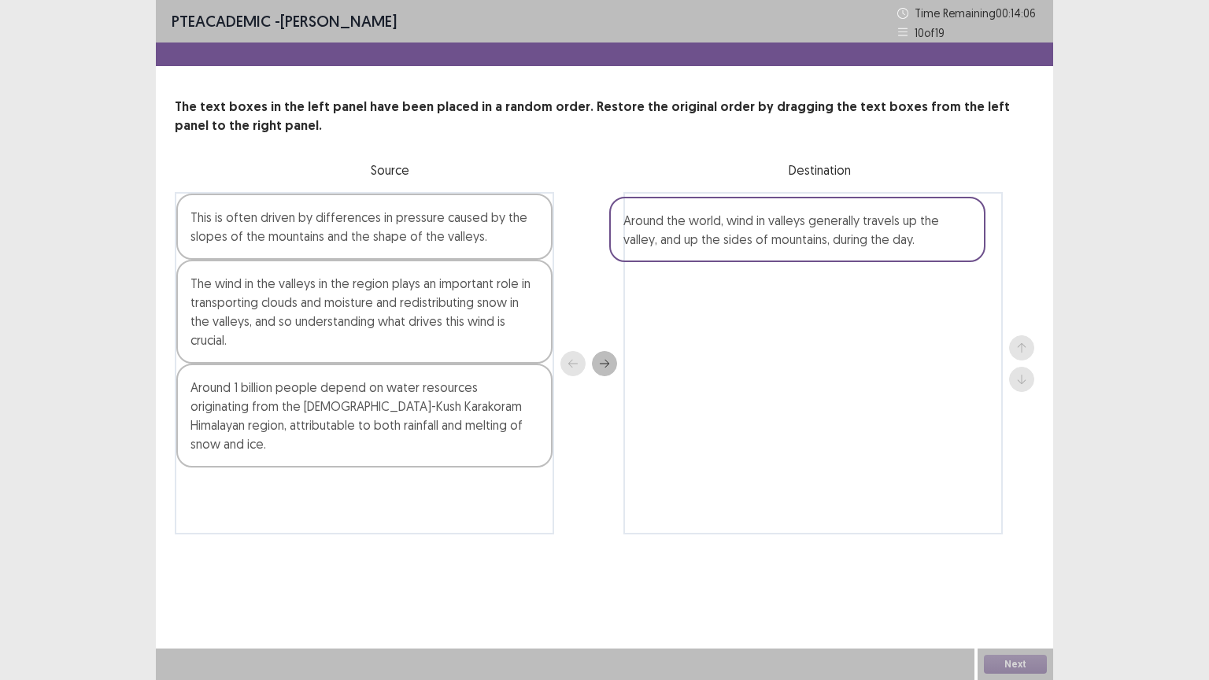
drag, startPoint x: 342, startPoint y: 233, endPoint x: 787, endPoint y: 235, distance: 445.7
click at [787, 235] on div "Around the world, wind in valleys generally travels up the valley, and up the s…" at bounding box center [605, 363] width 860 height 343
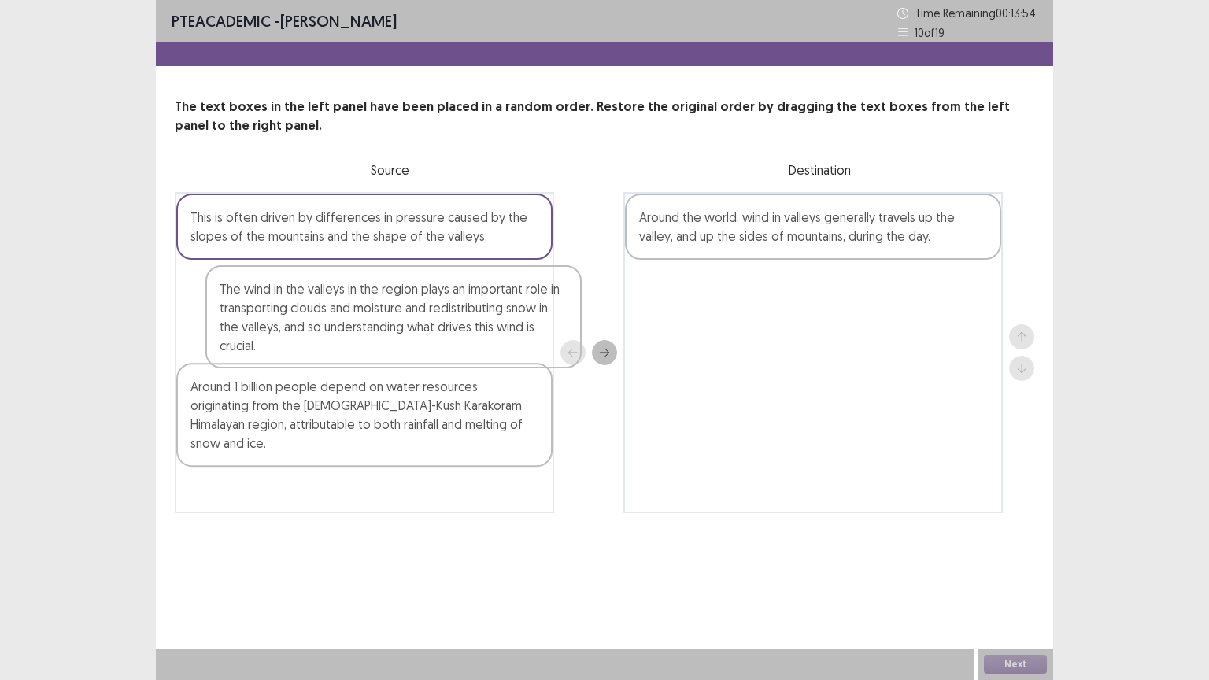
drag, startPoint x: 349, startPoint y: 295, endPoint x: 344, endPoint y: 306, distance: 11.3
click at [345, 306] on div "This is often driven by differences in pressure caused by the slopes of the mou…" at bounding box center [365, 352] width 380 height 321
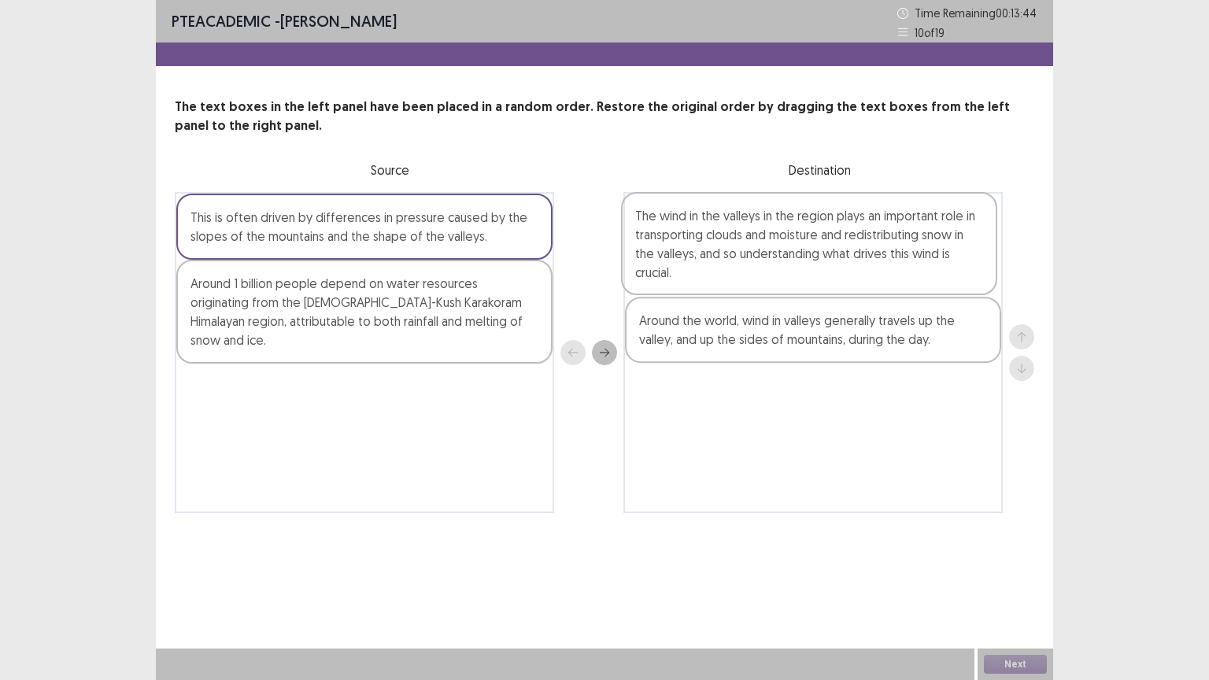
drag, startPoint x: 491, startPoint y: 305, endPoint x: 961, endPoint y: 231, distance: 475.1
click at [961, 231] on div "This is often driven by differences in pressure caused by the slopes of the mou…" at bounding box center [605, 352] width 860 height 321
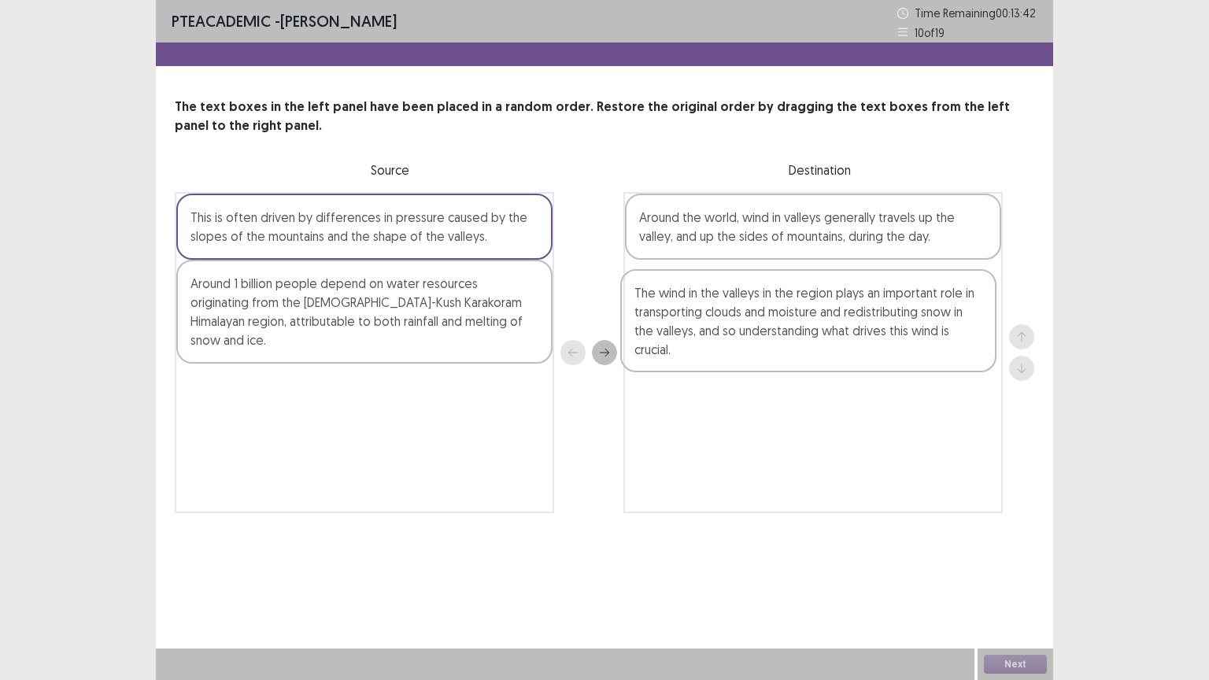
drag, startPoint x: 839, startPoint y: 239, endPoint x: 847, endPoint y: 294, distance: 56.5
click at [846, 299] on div "The wind in the valleys in the region plays an important role in transporting c…" at bounding box center [814, 352] width 380 height 321
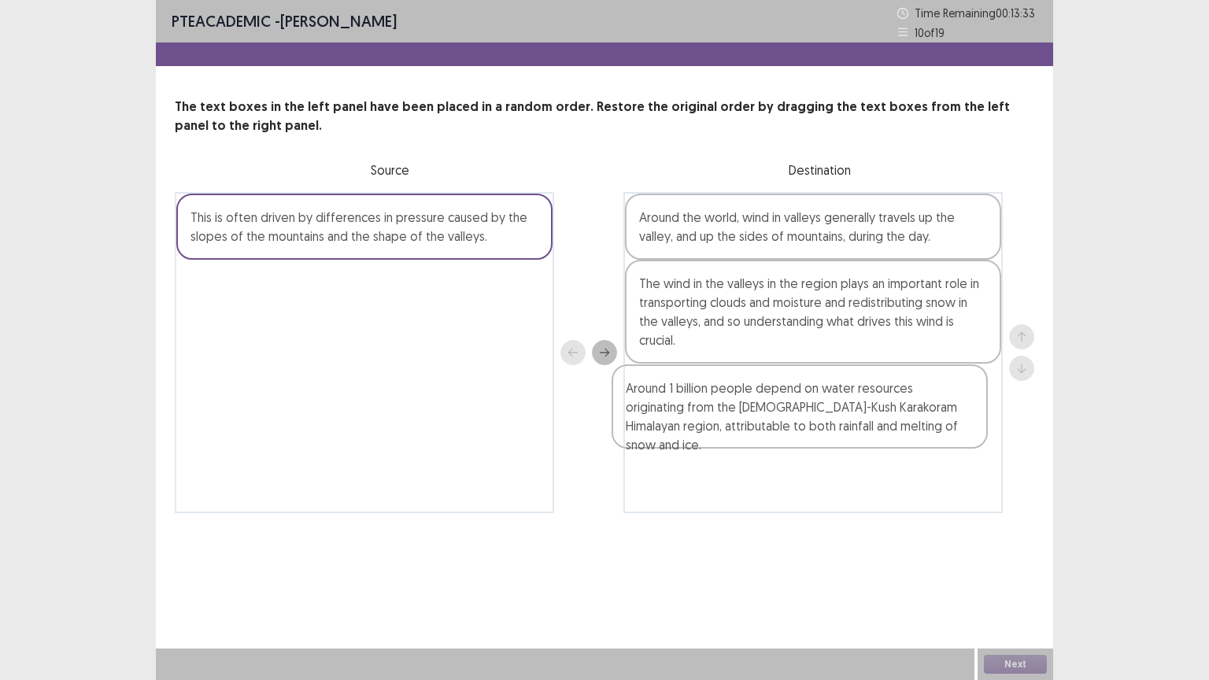
drag, startPoint x: 367, startPoint y: 303, endPoint x: 813, endPoint y: 416, distance: 459.7
click at [813, 416] on div "This is often driven by differences in pressure caused by the slopes of the mou…" at bounding box center [605, 352] width 860 height 321
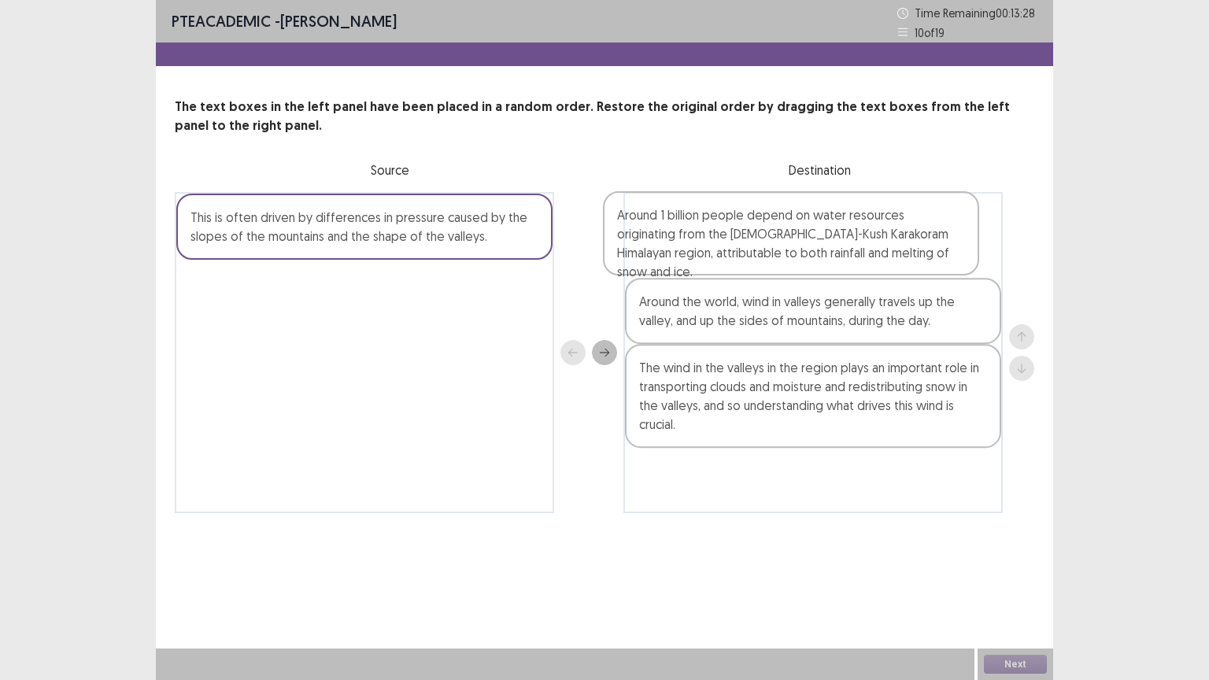
drag, startPoint x: 731, startPoint y: 406, endPoint x: 702, endPoint y: 228, distance: 181.0
click at [702, 228] on div "Around the world, wind in valleys generally travels up the valley, and up the s…" at bounding box center [814, 352] width 380 height 321
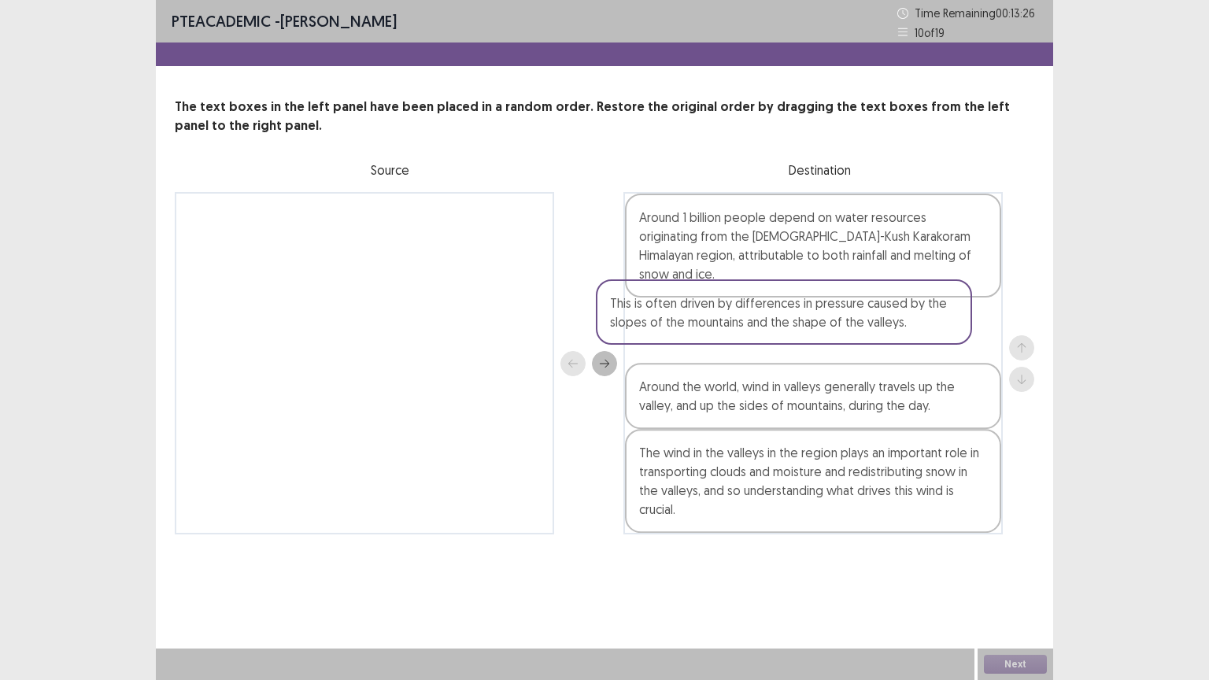
drag, startPoint x: 438, startPoint y: 224, endPoint x: 863, endPoint y: 312, distance: 434.1
click at [863, 312] on div "This is often driven by differences in pressure caused by the slopes of the mou…" at bounding box center [605, 363] width 860 height 343
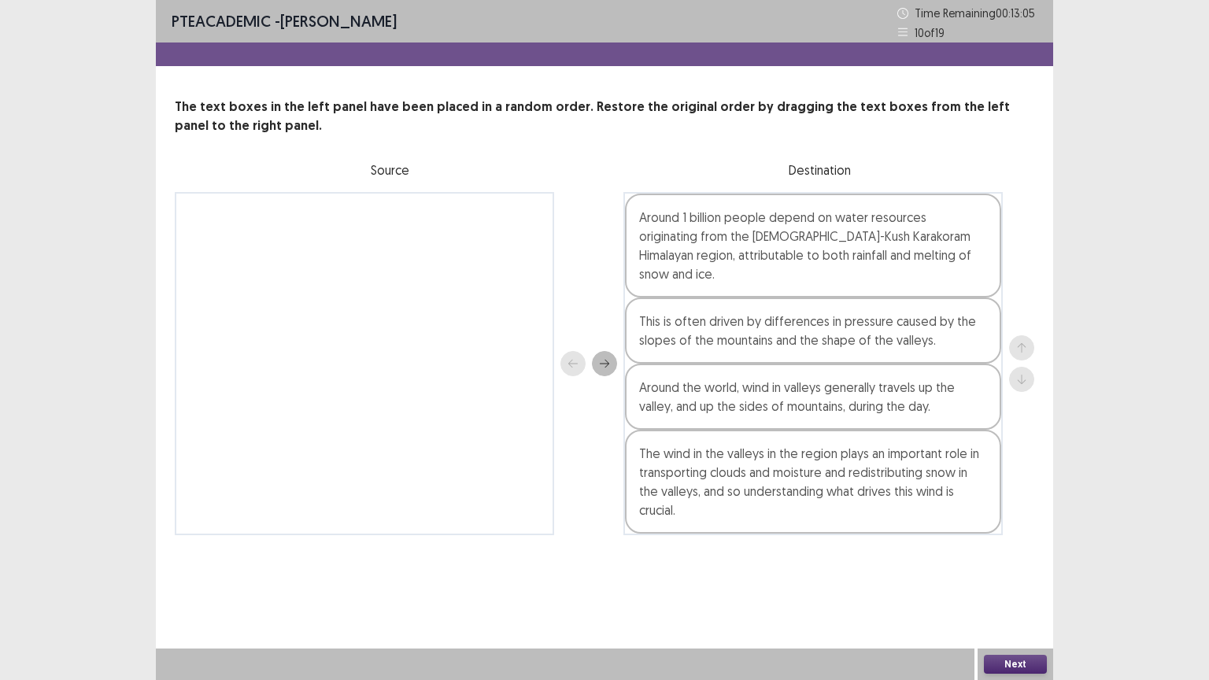
click at [1017, 587] on button "Next" at bounding box center [1015, 664] width 63 height 19
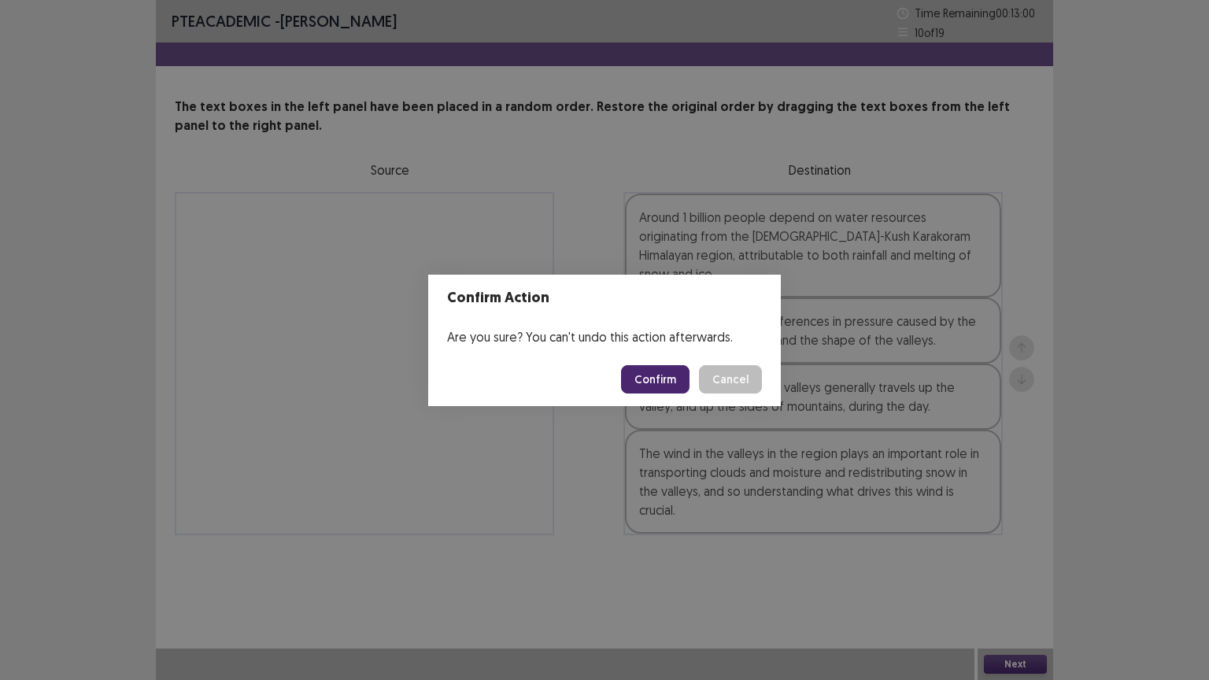
click at [677, 377] on button "Confirm" at bounding box center [655, 379] width 69 height 28
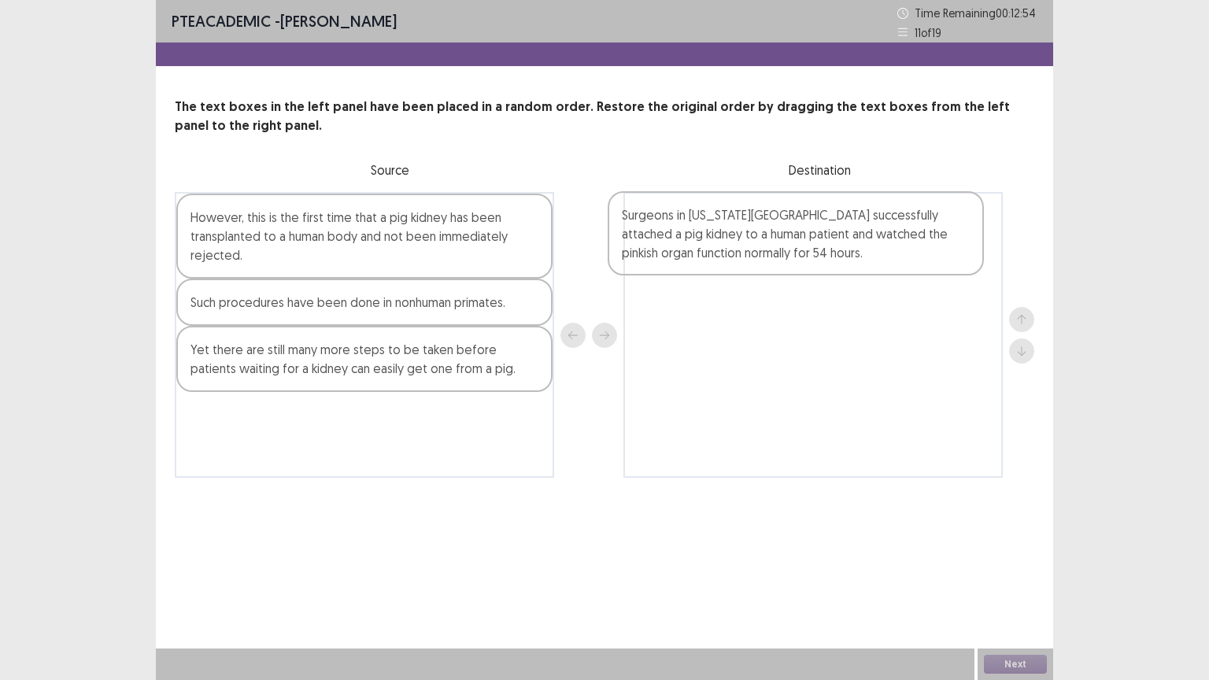
drag, startPoint x: 402, startPoint y: 246, endPoint x: 850, endPoint y: 243, distance: 448.0
click at [850, 243] on div "Surgeons in [US_STATE][GEOGRAPHIC_DATA] successfully attached a pig kidney to a…" at bounding box center [605, 335] width 860 height 286
click at [302, 312] on div "Such procedures have been done in nonhuman primates." at bounding box center [364, 302] width 376 height 47
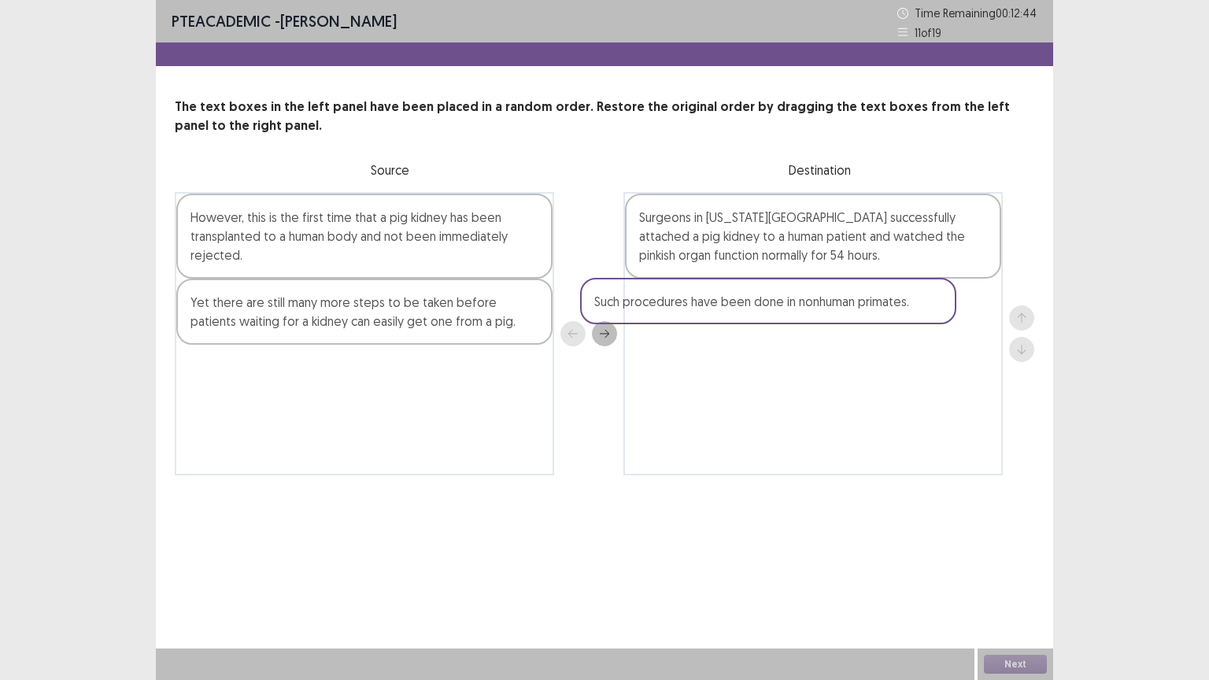
drag, startPoint x: 302, startPoint y: 312, endPoint x: 724, endPoint y: 311, distance: 422.0
click at [718, 311] on div "However, this is the first time that a pig kidney has been transplanted to a hu…" at bounding box center [605, 333] width 860 height 283
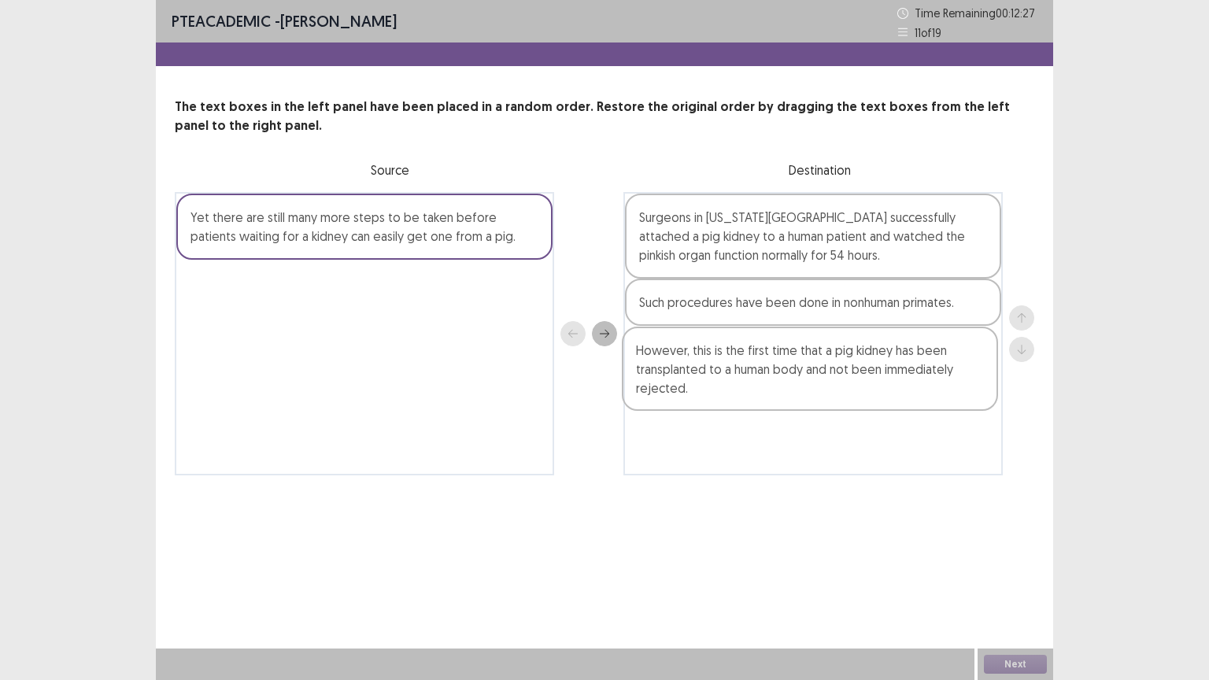
drag, startPoint x: 329, startPoint y: 244, endPoint x: 779, endPoint y: 381, distance: 470.8
click at [779, 381] on div "However, this is the first time that a pig kidney has been transplanted to a hu…" at bounding box center [605, 333] width 860 height 283
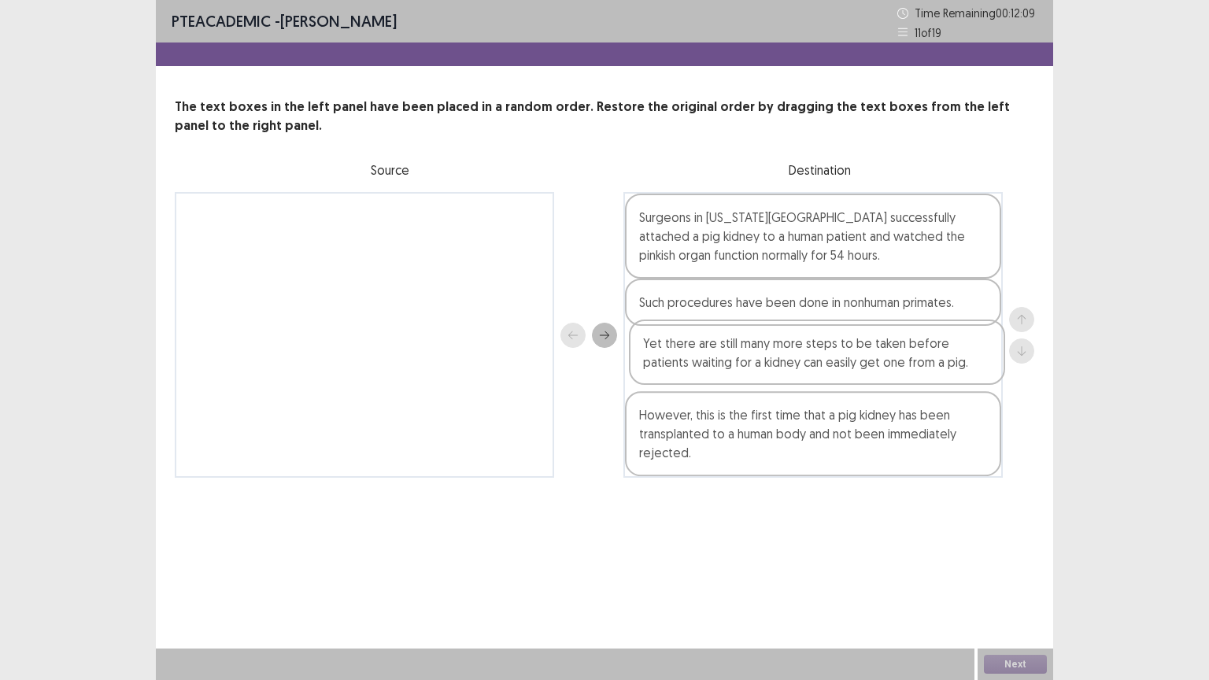
drag, startPoint x: 475, startPoint y: 238, endPoint x: 928, endPoint y: 374, distance: 473.5
click at [928, 374] on div "Yet there are still many more steps to be taken before patients waiting for a k…" at bounding box center [605, 335] width 860 height 286
click at [1024, 587] on button "Next" at bounding box center [1015, 664] width 63 height 19
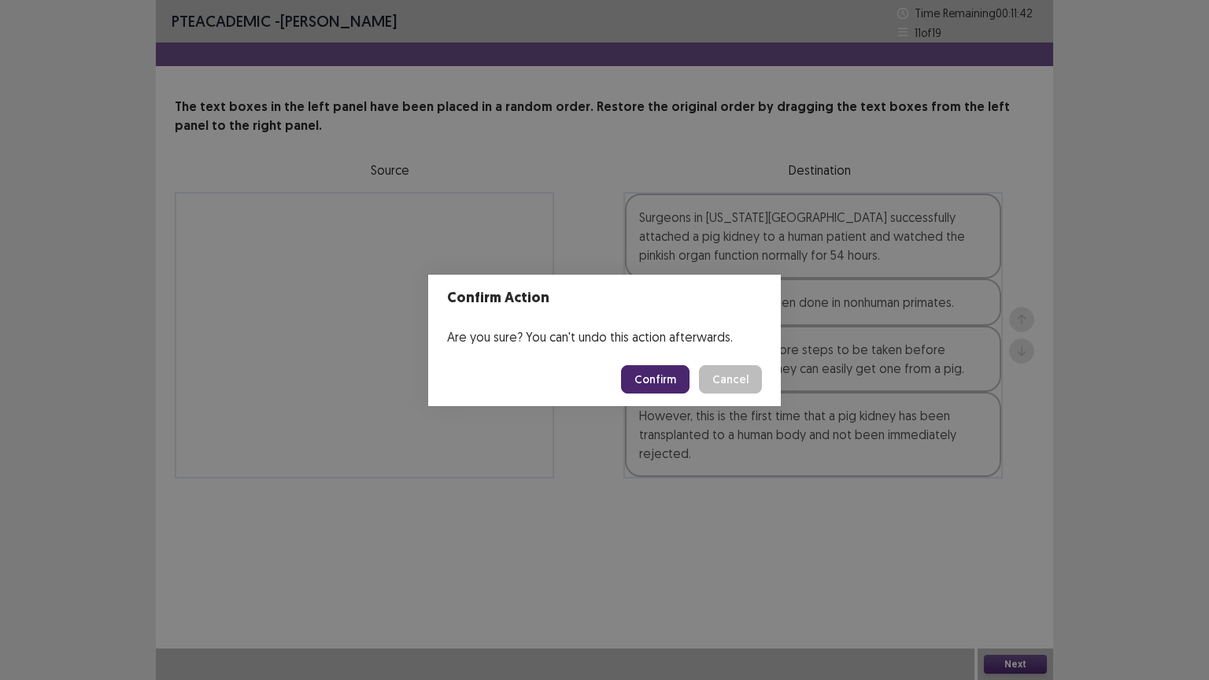
click at [671, 379] on button "Confirm" at bounding box center [655, 379] width 69 height 28
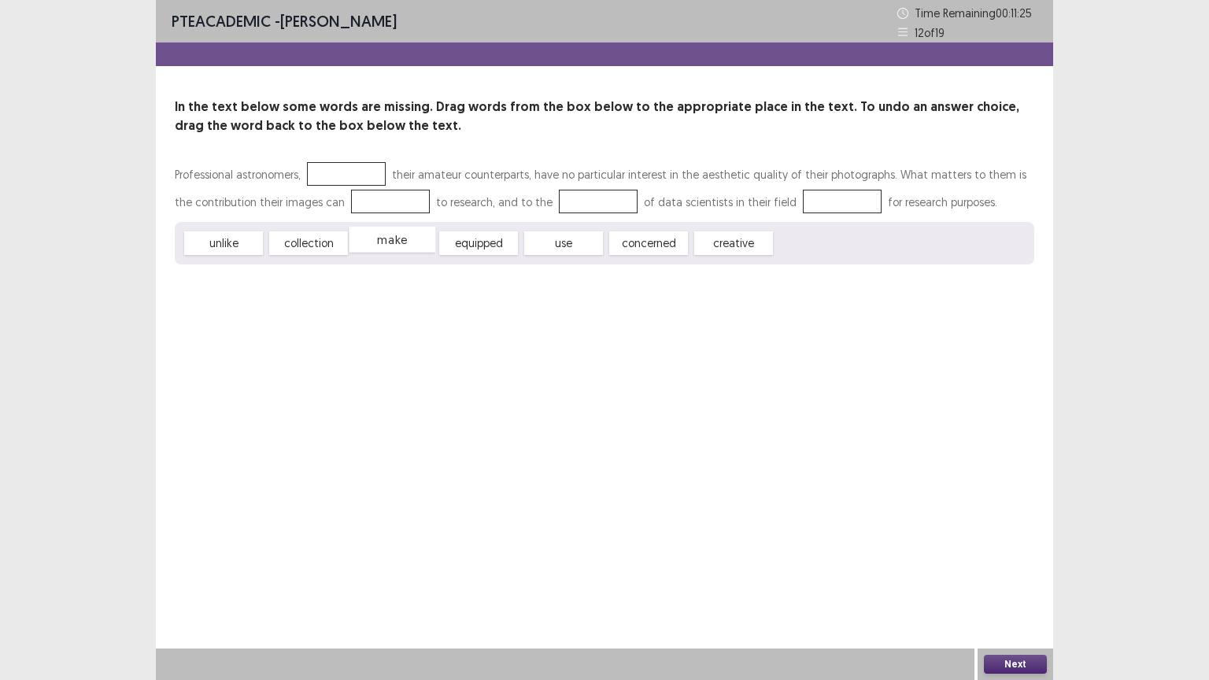
click at [403, 241] on div "make" at bounding box center [392, 240] width 87 height 26
drag, startPoint x: 381, startPoint y: 206, endPoint x: 371, endPoint y: 221, distance: 18.8
click at [371, 217] on div "Professional astronomers, their amateur counterparts, have no particular intere…" at bounding box center [605, 213] width 860 height 104
drag, startPoint x: 388, startPoint y: 240, endPoint x: 350, endPoint y: 167, distance: 82.4
drag, startPoint x: 342, startPoint y: 171, endPoint x: 341, endPoint y: 161, distance: 10.3
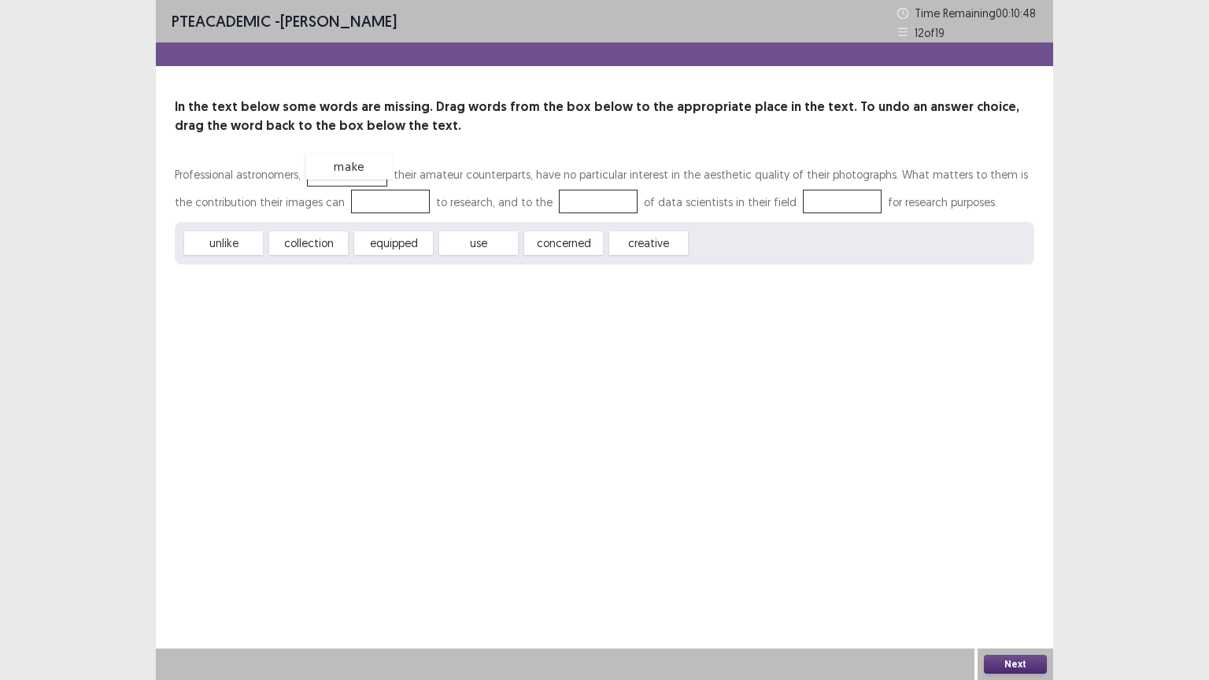
click at [341, 161] on div "make" at bounding box center [349, 167] width 87 height 26
drag, startPoint x: 363, startPoint y: 168, endPoint x: 372, endPoint y: 207, distance: 39.5
drag, startPoint x: 441, startPoint y: 224, endPoint x: 449, endPoint y: 205, distance: 21.2
click at [436, 198] on div "Professional astronomers, their amateur counterparts, have no particular intere…" at bounding box center [605, 213] width 860 height 104
drag, startPoint x: 475, startPoint y: 242, endPoint x: 351, endPoint y: 167, distance: 144.5
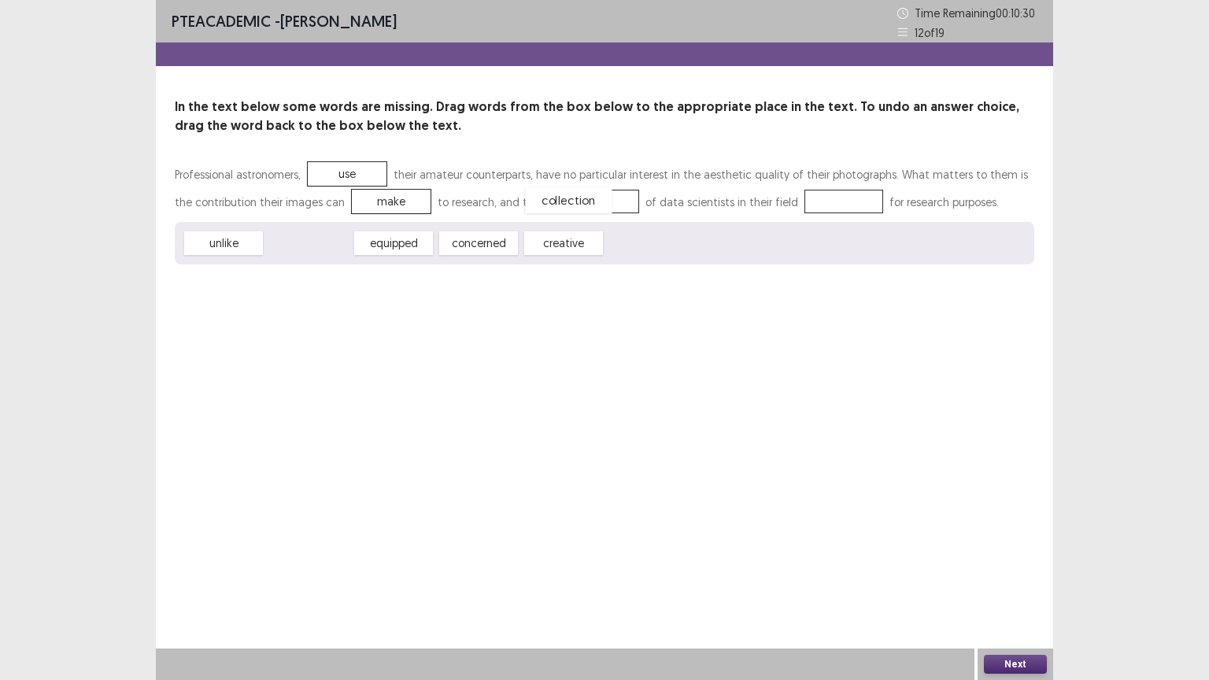
drag, startPoint x: 327, startPoint y: 244, endPoint x: 587, endPoint y: 199, distance: 263.7
drag, startPoint x: 313, startPoint y: 240, endPoint x: 808, endPoint y: 198, distance: 497.1
click at [1012, 587] on button "Next" at bounding box center [1015, 664] width 63 height 19
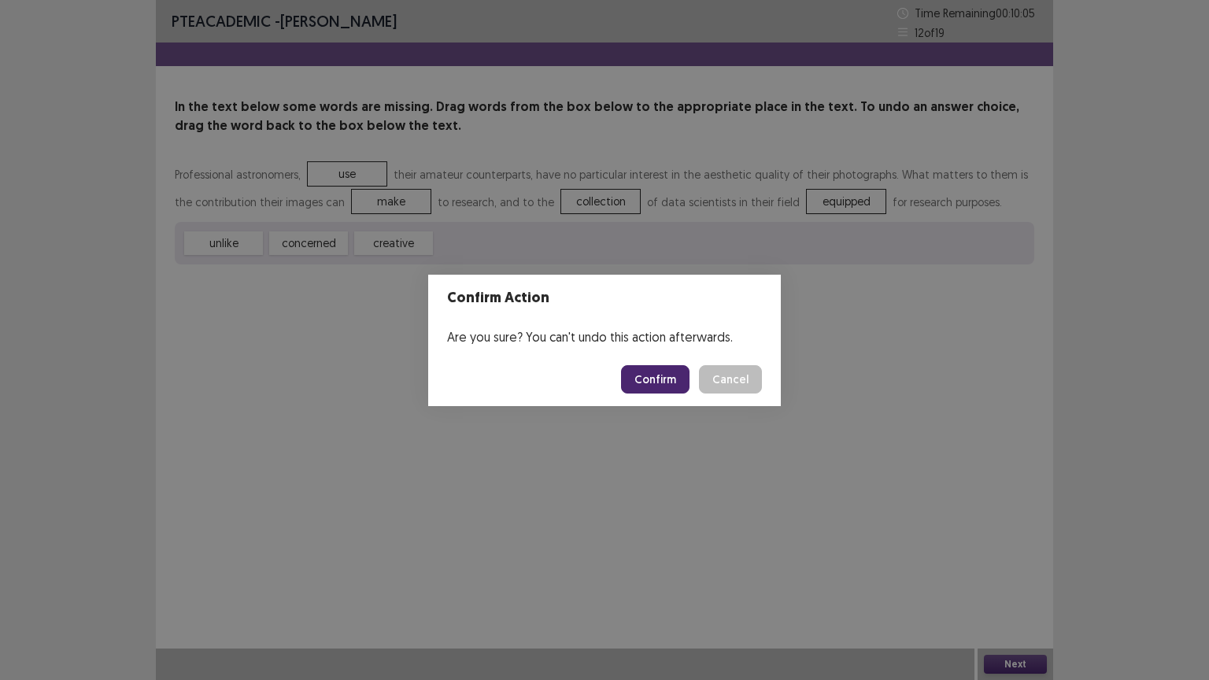
click at [661, 378] on button "Confirm" at bounding box center [655, 379] width 69 height 28
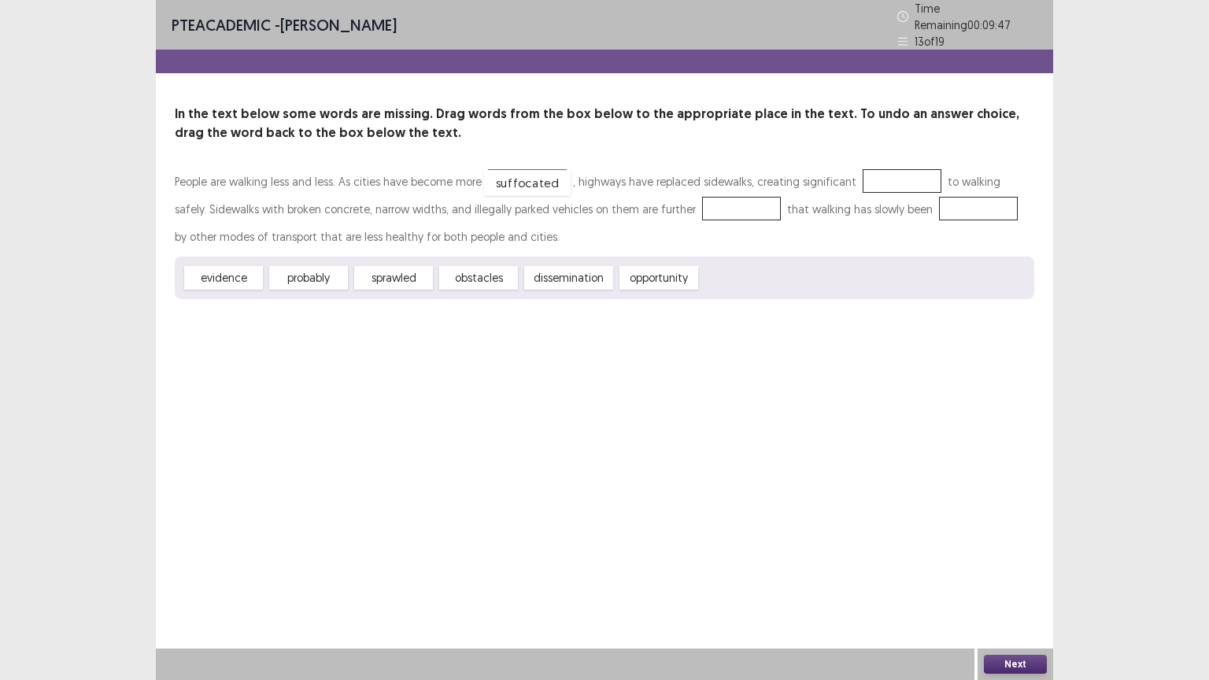
drag, startPoint x: 749, startPoint y: 271, endPoint x: 532, endPoint y: 177, distance: 235.9
drag, startPoint x: 486, startPoint y: 274, endPoint x: 887, endPoint y: 171, distance: 413.8
drag, startPoint x: 882, startPoint y: 169, endPoint x: 697, endPoint y: 194, distance: 186.6
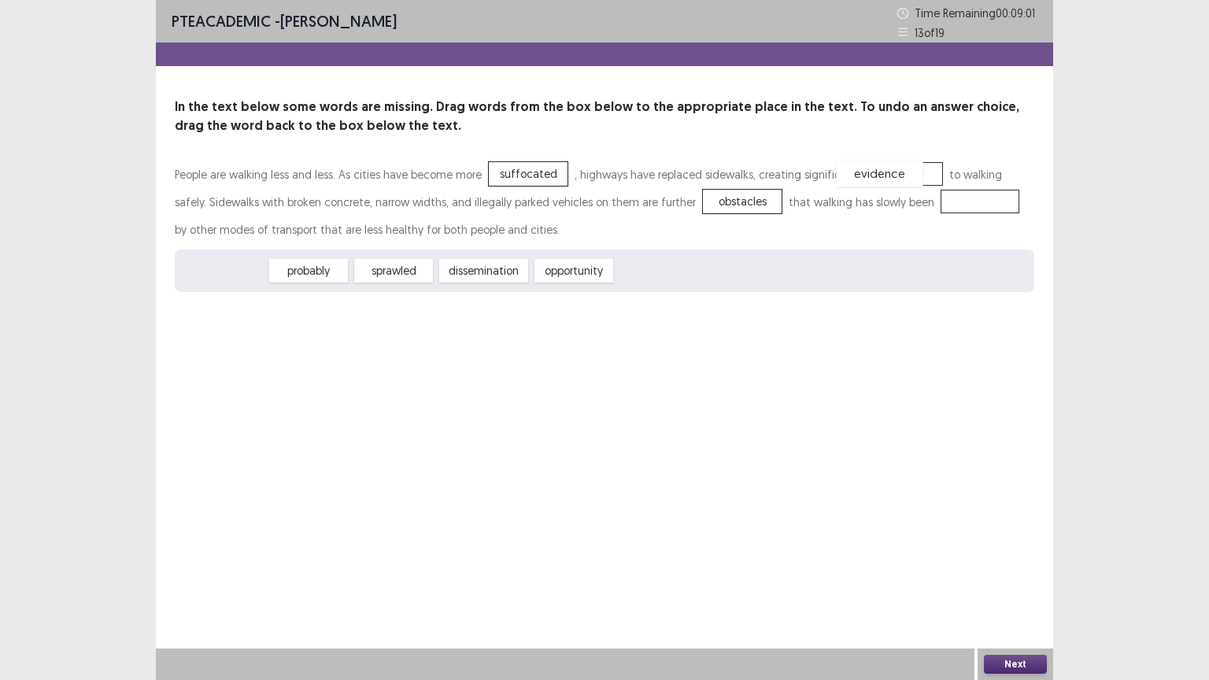
drag, startPoint x: 243, startPoint y: 271, endPoint x: 905, endPoint y: 172, distance: 670.4
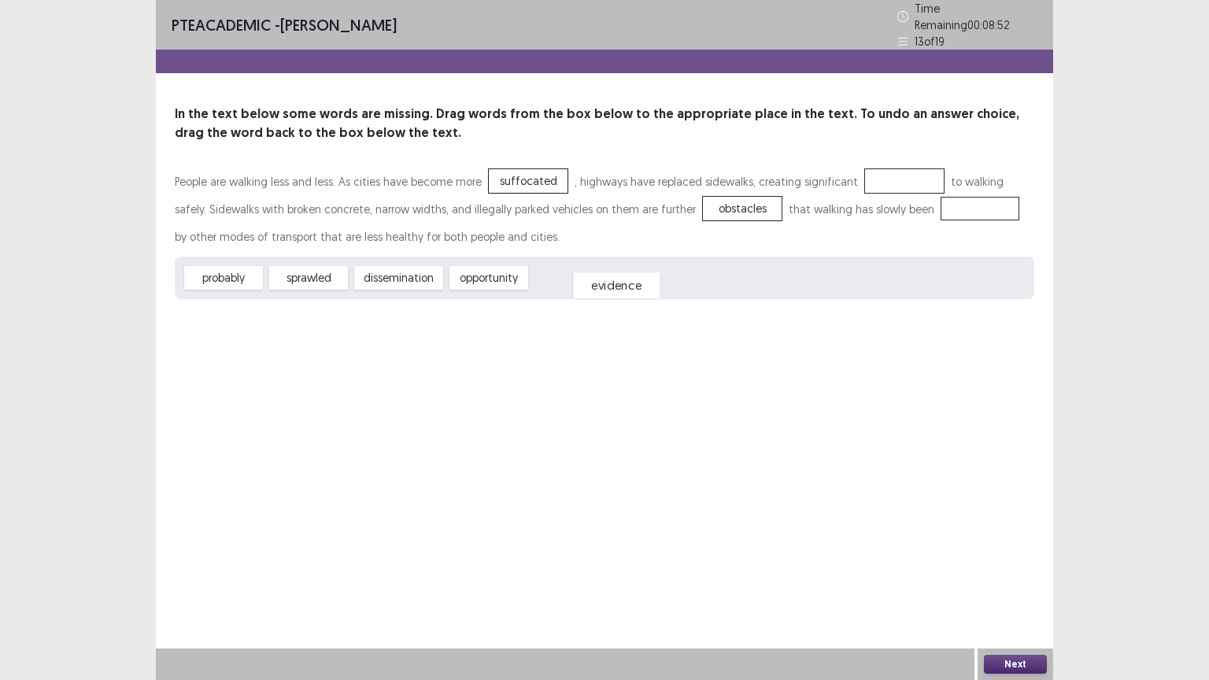
drag, startPoint x: 877, startPoint y: 172, endPoint x: 583, endPoint y: 275, distance: 311.8
drag, startPoint x: 408, startPoint y: 271, endPoint x: 523, endPoint y: 178, distance: 147.8
drag, startPoint x: 479, startPoint y: 271, endPoint x: 639, endPoint y: 224, distance: 166.7
click at [697, 202] on div "People are walking less and less. As cities have become more dissemination , hi…" at bounding box center [605, 233] width 860 height 131
drag, startPoint x: 491, startPoint y: 275, endPoint x: 907, endPoint y: 174, distance: 427.8
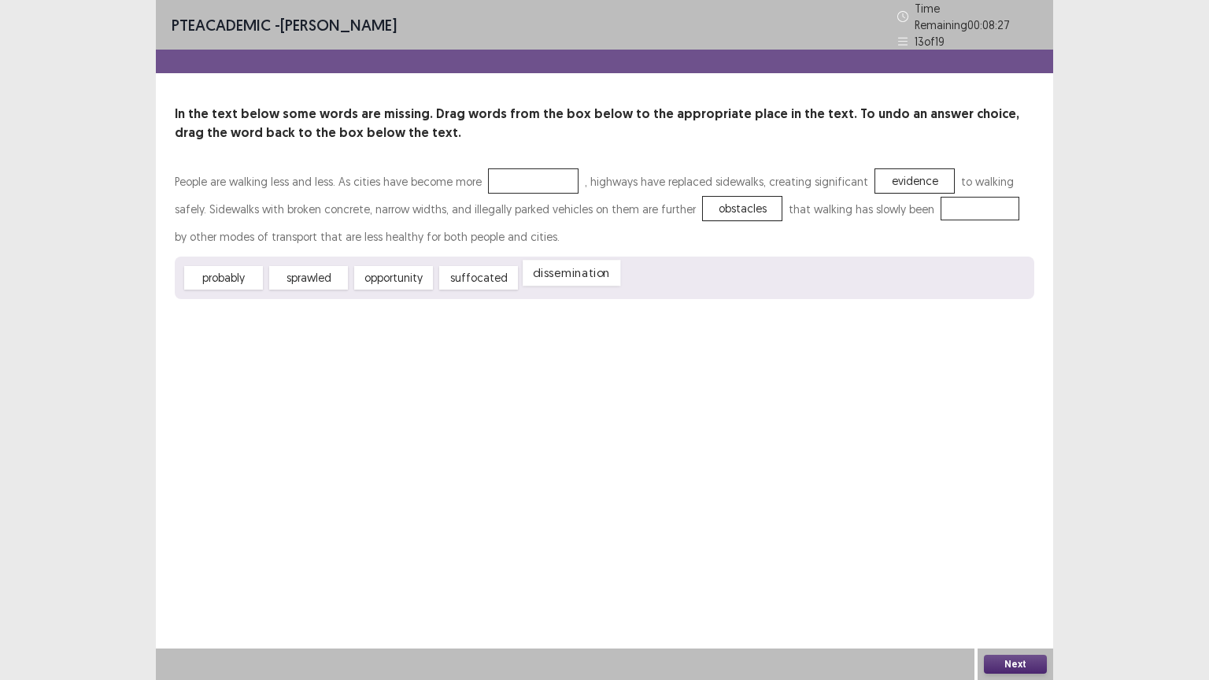
drag, startPoint x: 527, startPoint y: 170, endPoint x: 565, endPoint y: 266, distance: 103.5
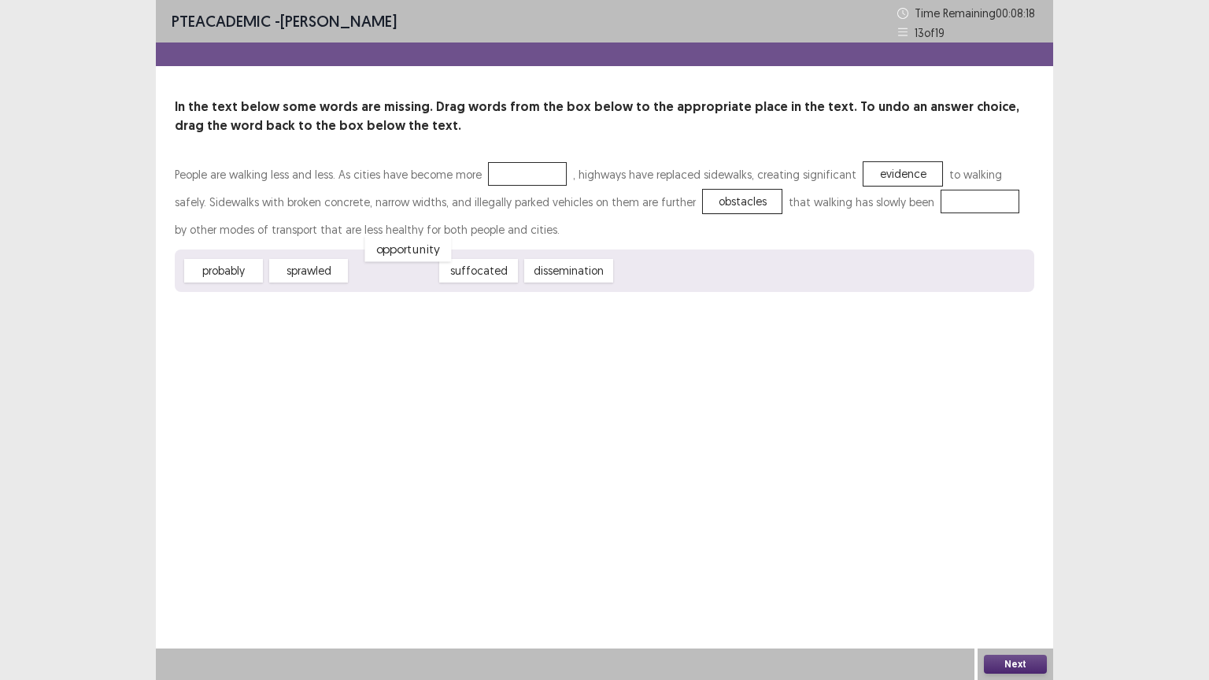
drag, startPoint x: 419, startPoint y: 263, endPoint x: 431, endPoint y: 243, distance: 24.0
click at [433, 242] on div "opportunity" at bounding box center [408, 249] width 87 height 26
drag, startPoint x: 424, startPoint y: 239, endPoint x: 435, endPoint y: 232, distance: 12.4
click at [445, 230] on div "People are walking less and less. As cities have become more , highways have re…" at bounding box center [605, 226] width 860 height 131
drag, startPoint x: 306, startPoint y: 271, endPoint x: 517, endPoint y: 173, distance: 232.5
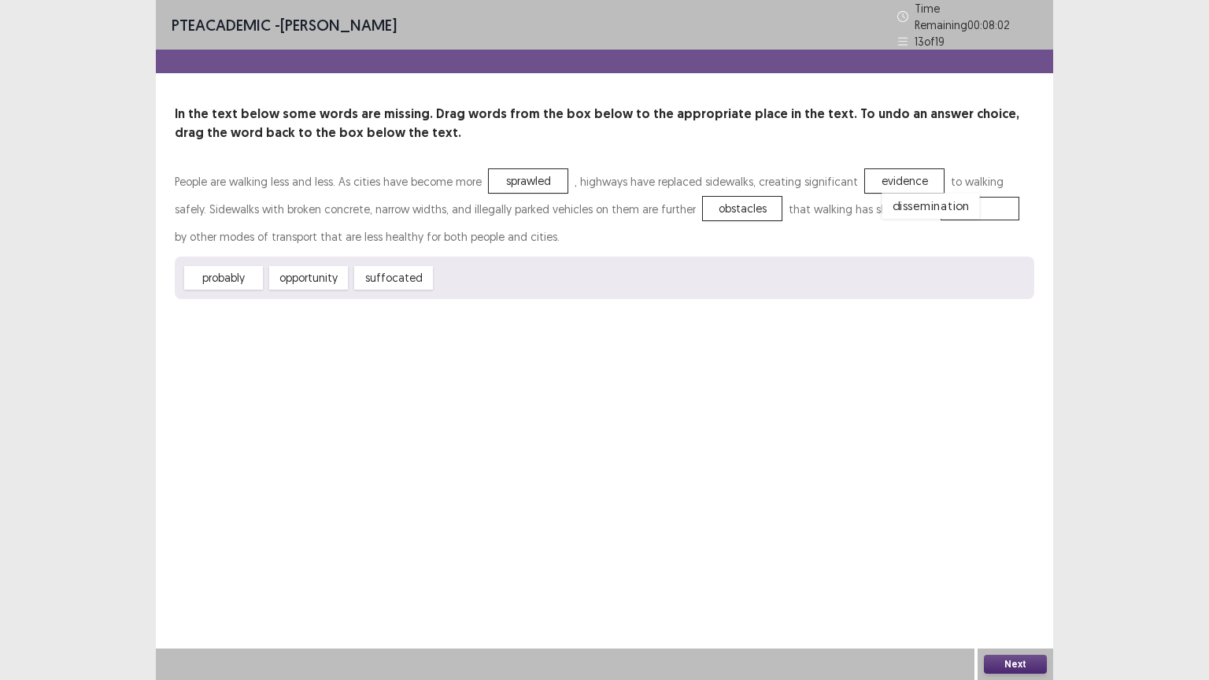
drag, startPoint x: 494, startPoint y: 271, endPoint x: 941, endPoint y: 201, distance: 452.7
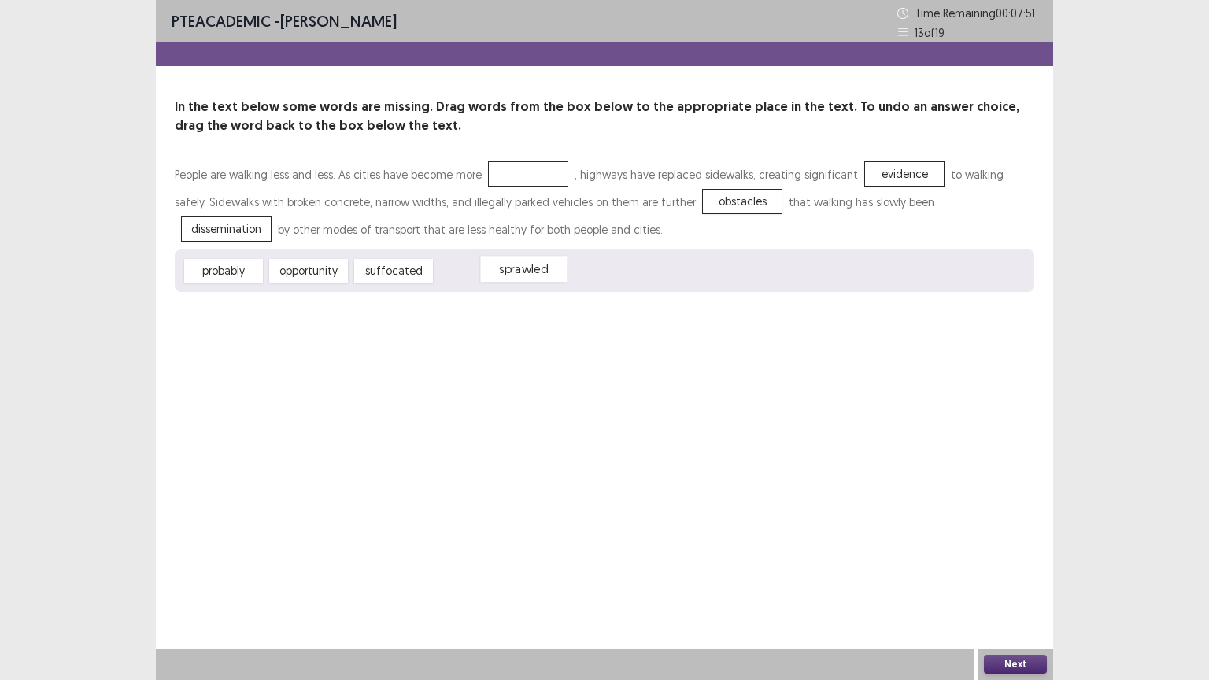
drag, startPoint x: 536, startPoint y: 171, endPoint x: 532, endPoint y: 266, distance: 95.4
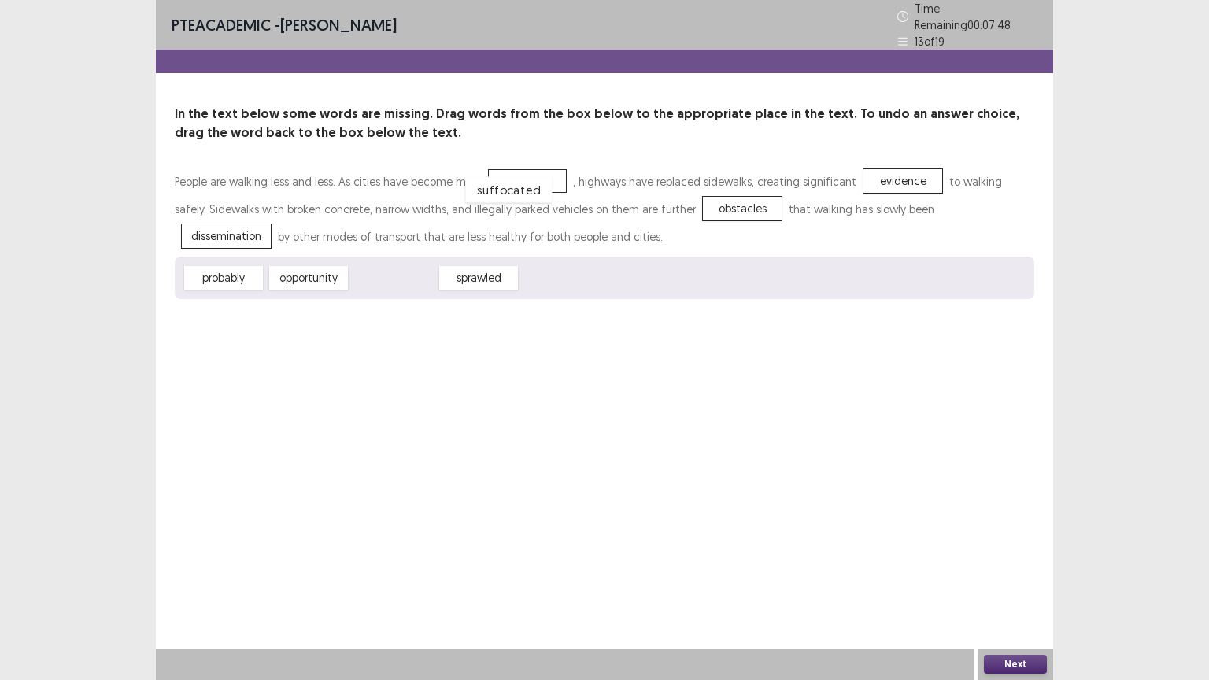
drag, startPoint x: 413, startPoint y: 270, endPoint x: 531, endPoint y: 179, distance: 149.3
drag, startPoint x: 544, startPoint y: 168, endPoint x: 518, endPoint y: 265, distance: 100.3
drag, startPoint x: 409, startPoint y: 265, endPoint x: 524, endPoint y: 164, distance: 152.3
drag, startPoint x: 882, startPoint y: 168, endPoint x: 534, endPoint y: 284, distance: 366.8
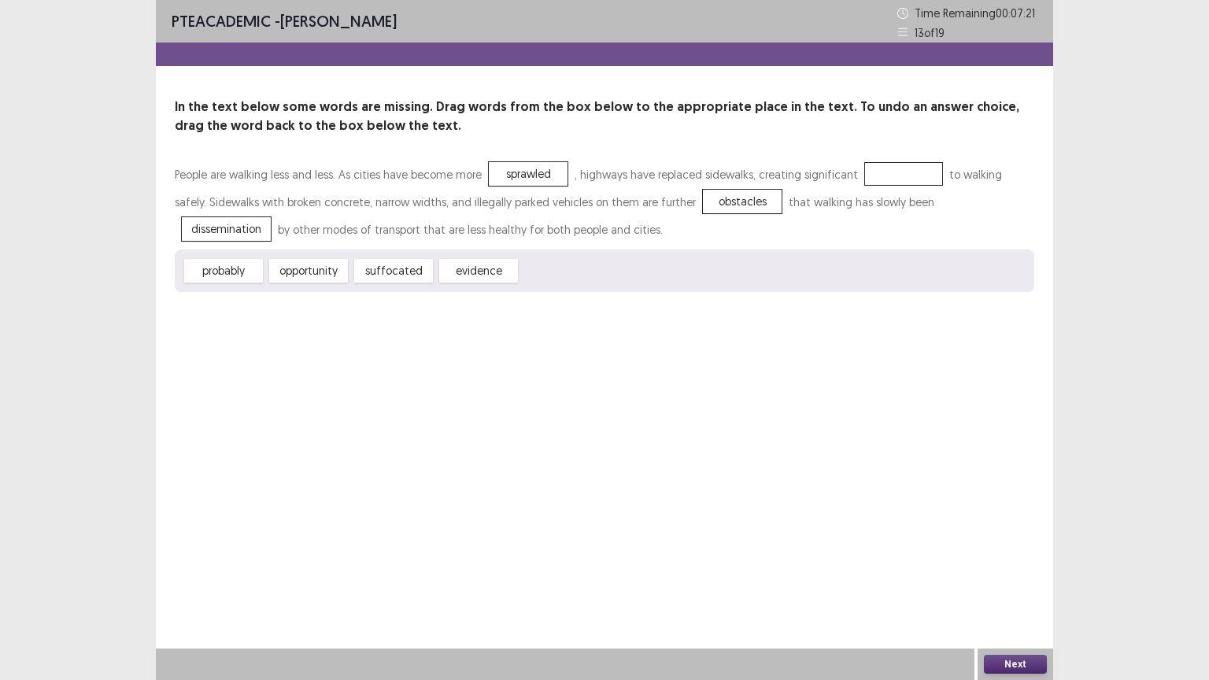
drag, startPoint x: 536, startPoint y: 176, endPoint x: 571, endPoint y: 193, distance: 38.7
click at [634, 181] on div "People are walking less and less. As cities have become more sprawled , highway…" at bounding box center [605, 202] width 860 height 83
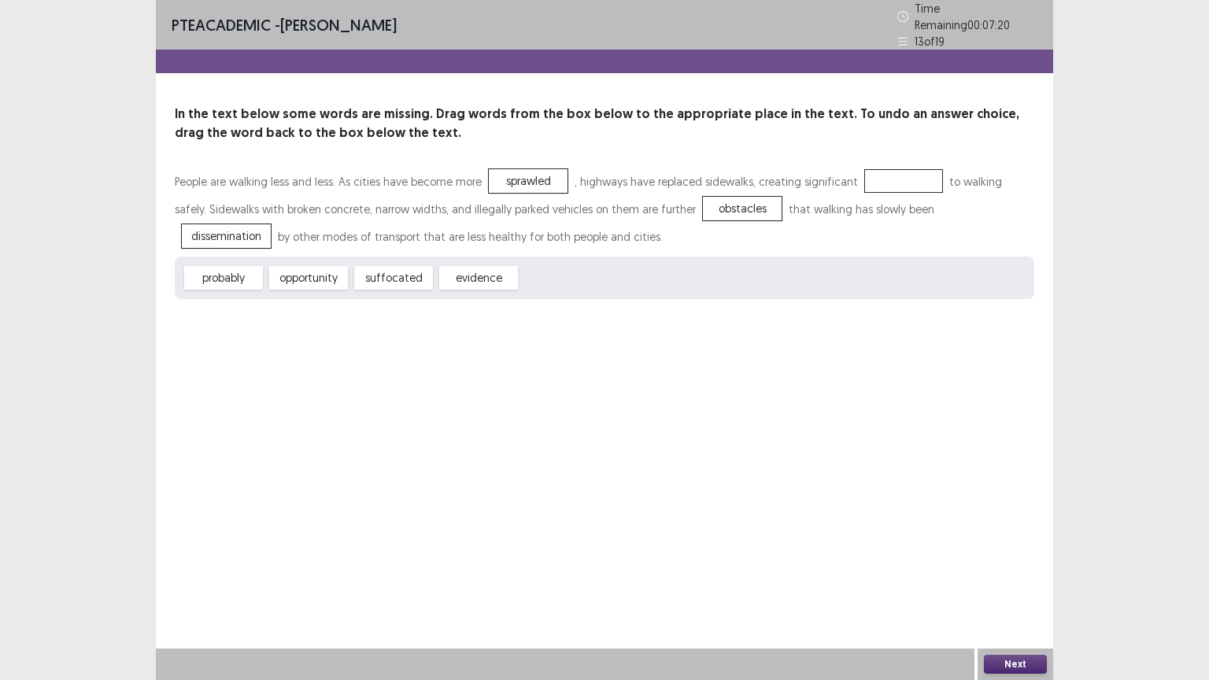
drag, startPoint x: 539, startPoint y: 168, endPoint x: 628, endPoint y: 187, distance: 90.2
click at [628, 187] on div "People are walking less and less. As cities have become more sprawled , highway…" at bounding box center [605, 209] width 860 height 83
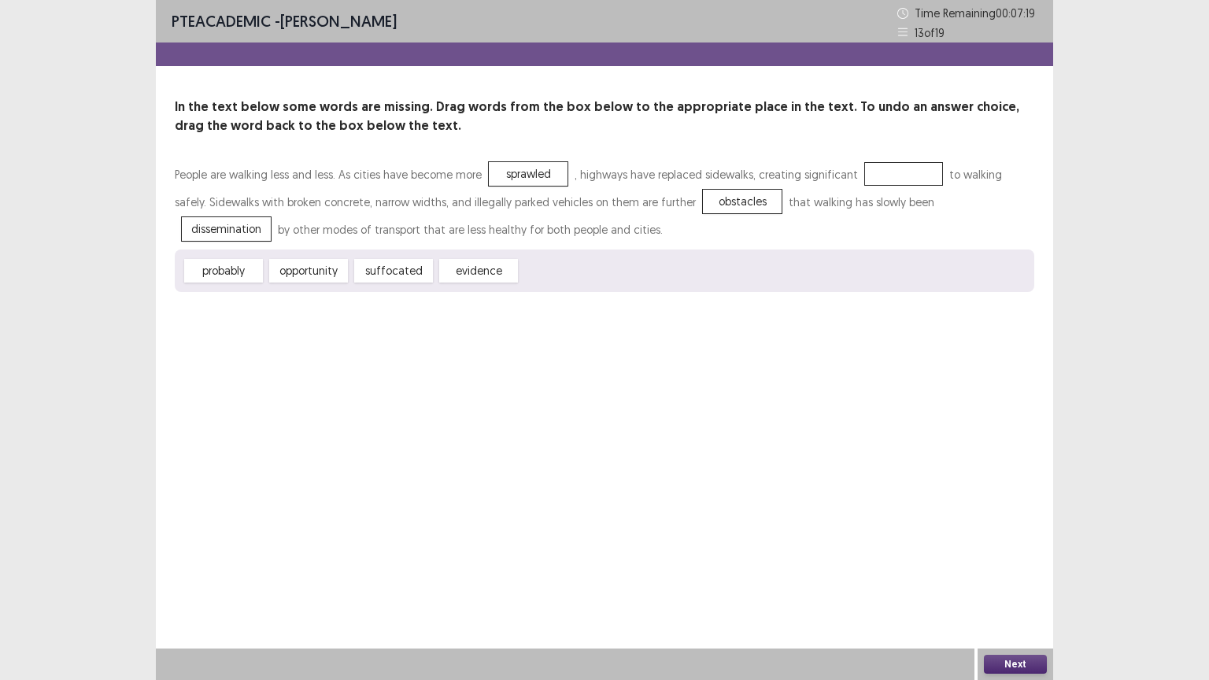
click at [846, 183] on div "People are walking less and less. As cities have become more sprawled , highway…" at bounding box center [605, 202] width 860 height 83
drag, startPoint x: 520, startPoint y: 171, endPoint x: 532, endPoint y: 174, distance: 13.0
click at [529, 174] on div "sprawled" at bounding box center [528, 174] width 79 height 24
drag, startPoint x: 534, startPoint y: 174, endPoint x: 888, endPoint y: 168, distance: 354.4
drag, startPoint x: 472, startPoint y: 227, endPoint x: 514, endPoint y: 205, distance: 47.2
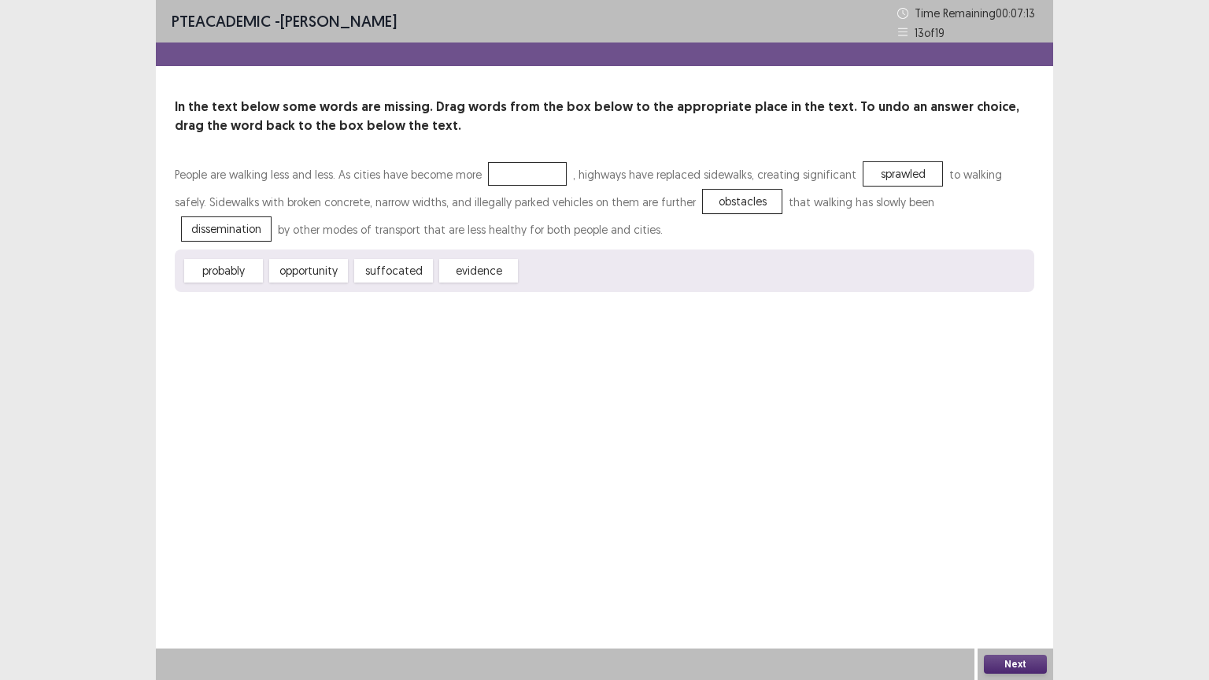
click at [514, 205] on div "People are walking less and less. As cities have become more , highways have re…" at bounding box center [605, 226] width 860 height 131
drag, startPoint x: 401, startPoint y: 268, endPoint x: 468, endPoint y: 212, distance: 87.7
click at [468, 212] on div "People are walking less and less. As cities have become more , highways have re…" at bounding box center [605, 226] width 860 height 131
drag, startPoint x: 397, startPoint y: 271, endPoint x: 520, endPoint y: 172, distance: 157.4
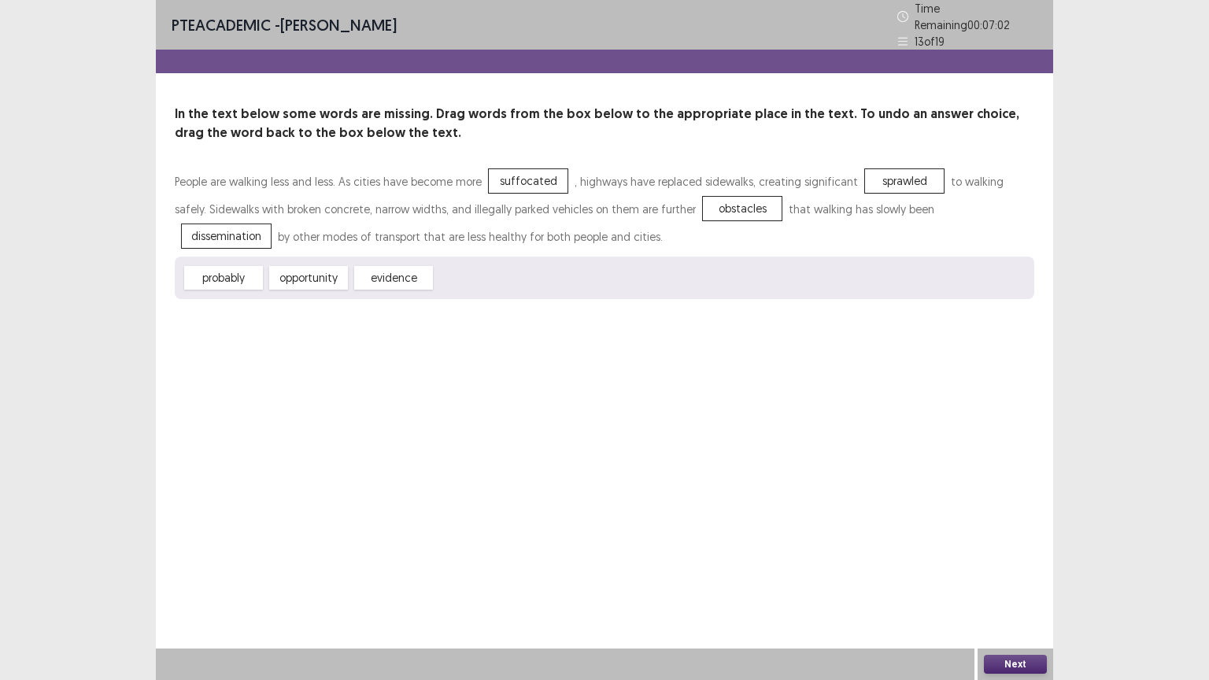
click at [1021, 587] on button "Next" at bounding box center [1015, 664] width 63 height 19
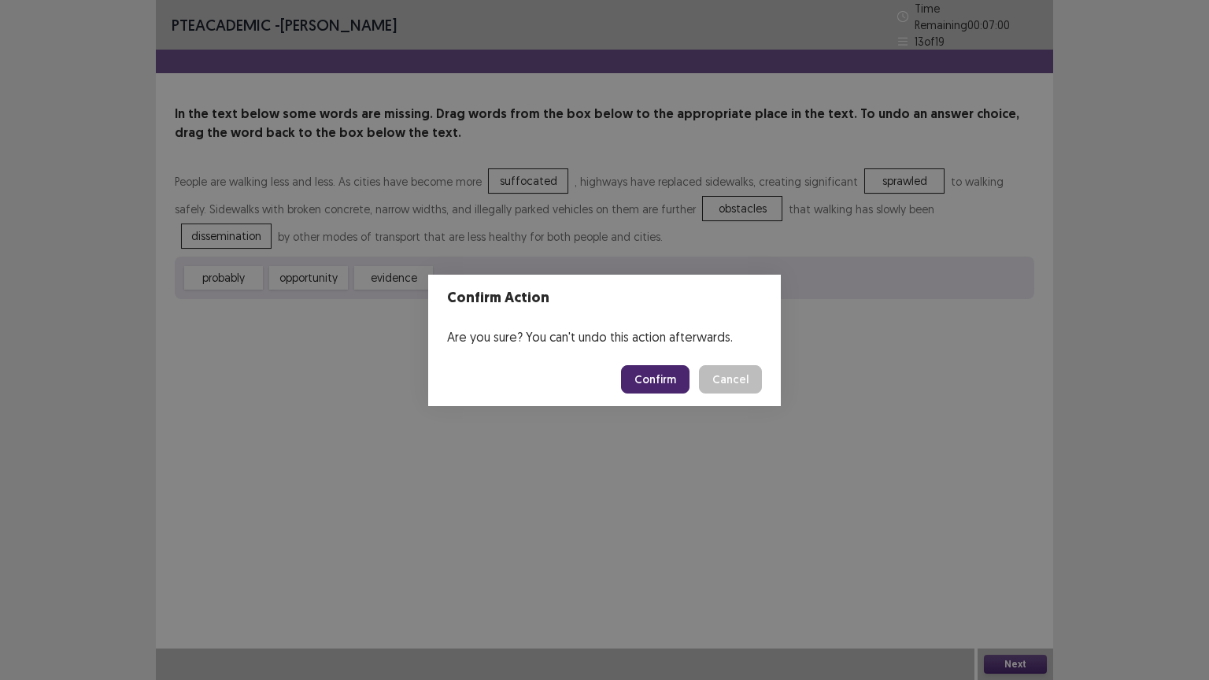
click at [668, 380] on button "Confirm" at bounding box center [655, 379] width 69 height 28
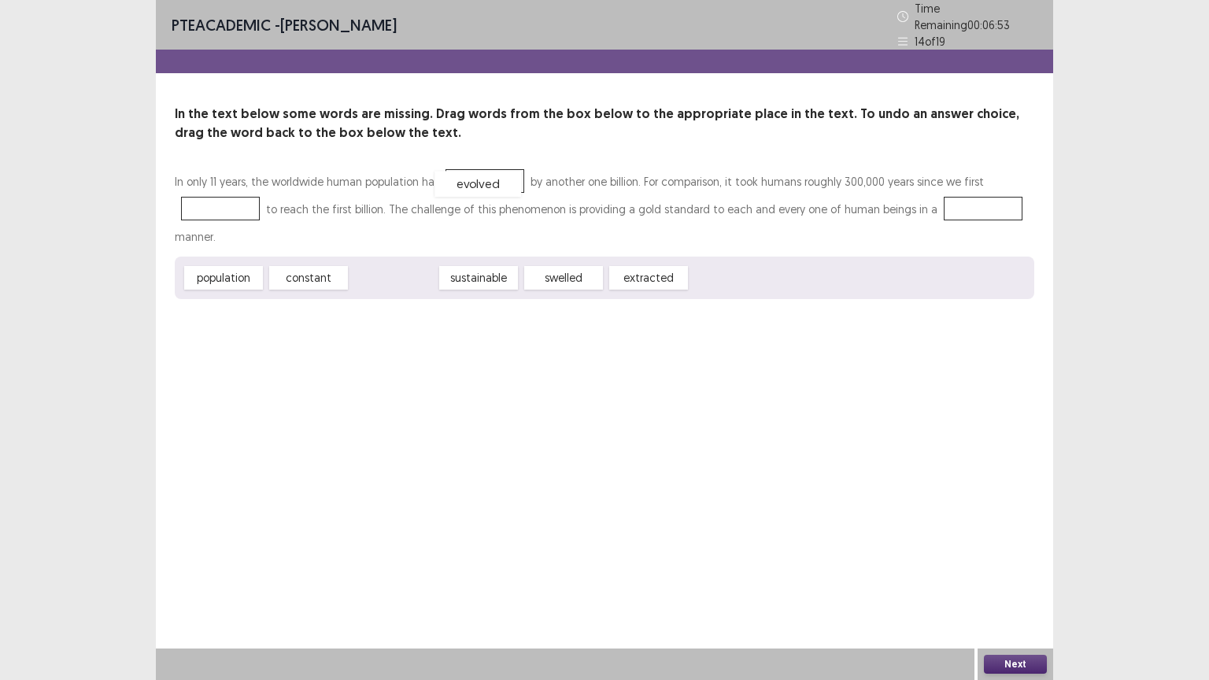
drag, startPoint x: 400, startPoint y: 272, endPoint x: 484, endPoint y: 178, distance: 126.0
drag, startPoint x: 565, startPoint y: 273, endPoint x: 236, endPoint y: 201, distance: 336.2
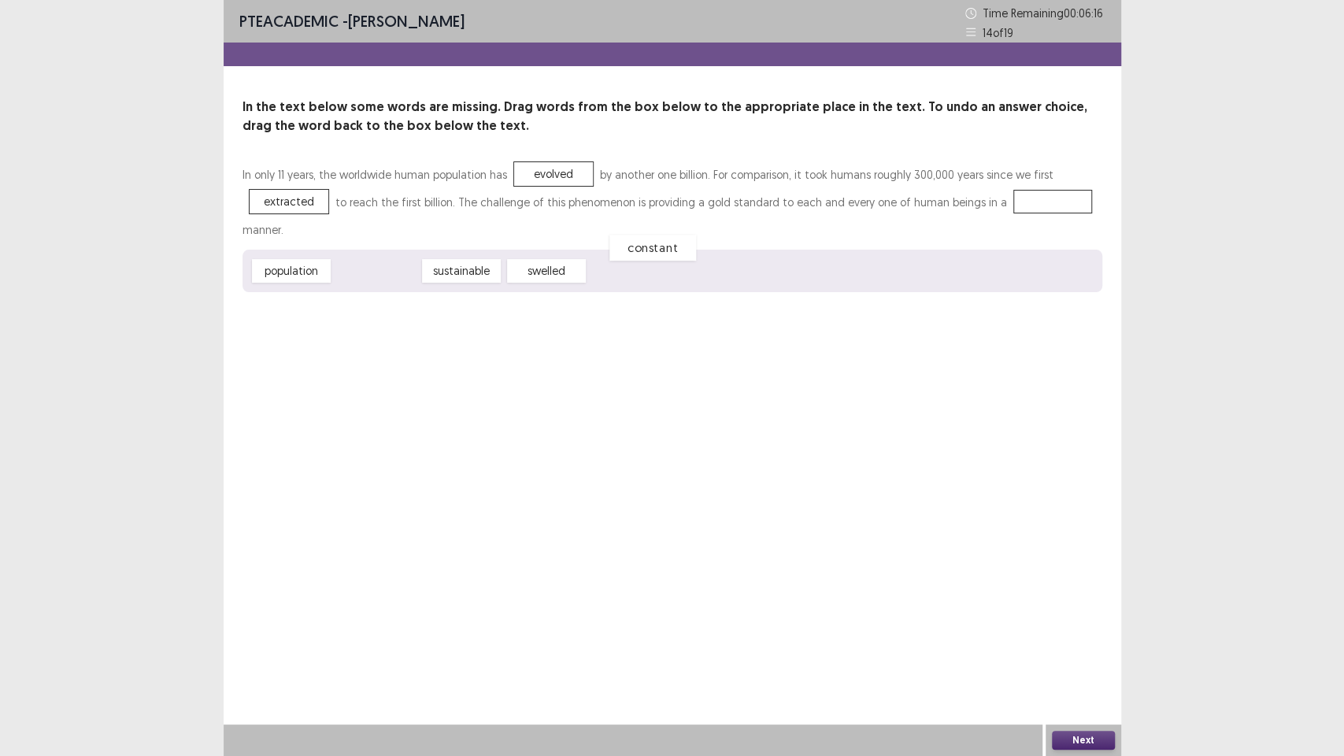
drag, startPoint x: 384, startPoint y: 277, endPoint x: 668, endPoint y: 268, distance: 284.4
click at [668, 261] on div "constant" at bounding box center [652, 248] width 87 height 26
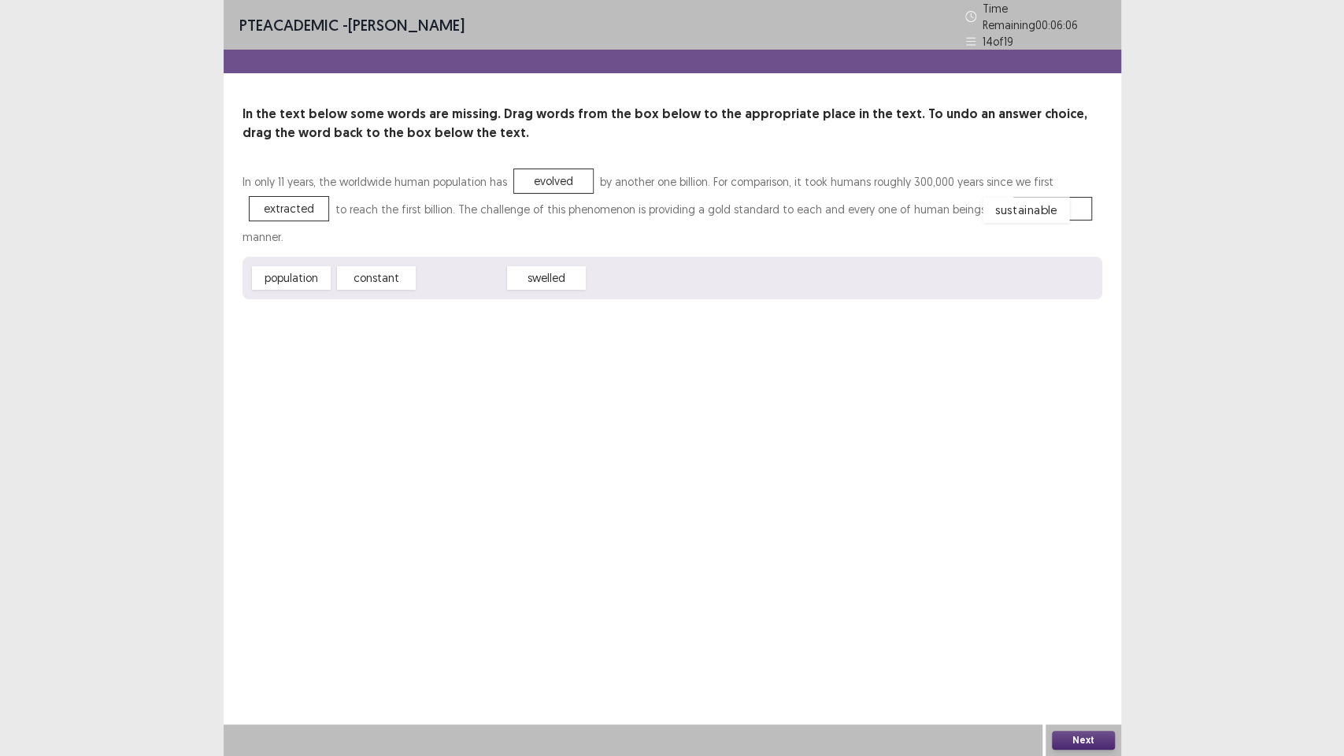
drag, startPoint x: 459, startPoint y: 278, endPoint x: 1024, endPoint y: 210, distance: 568.6
drag, startPoint x: 1025, startPoint y: 196, endPoint x: 739, endPoint y: 272, distance: 295.6
drag, startPoint x: 391, startPoint y: 271, endPoint x: 1039, endPoint y: 200, distance: 652.7
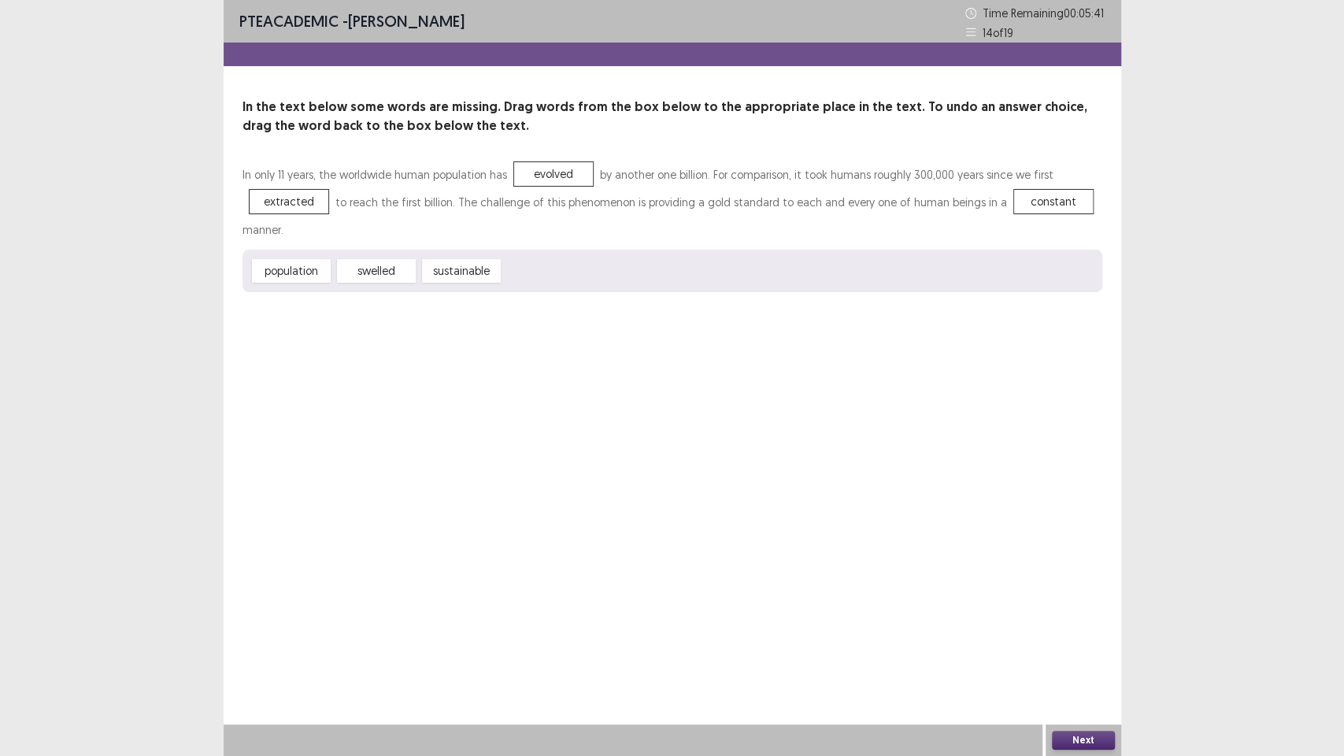
click at [1080, 587] on button "Next" at bounding box center [1083, 740] width 63 height 19
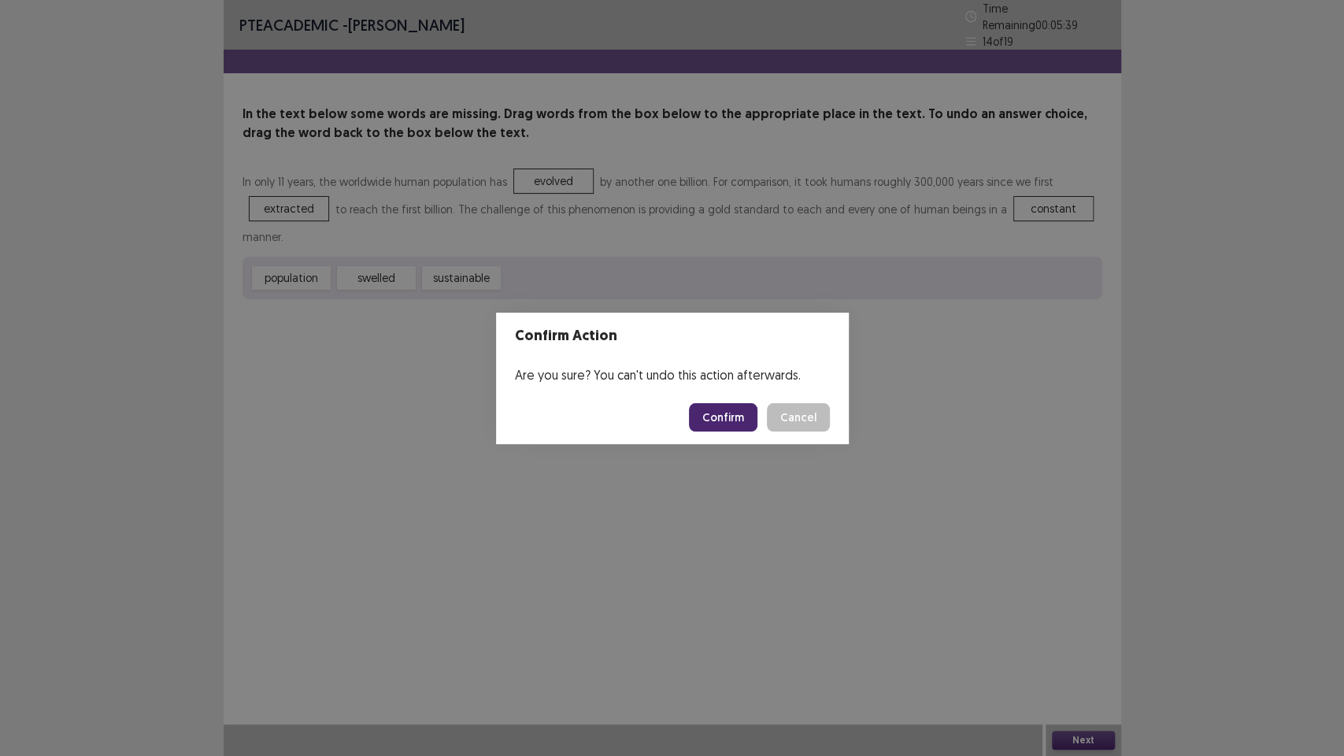
click at [729, 411] on button "Confirm" at bounding box center [723, 417] width 69 height 28
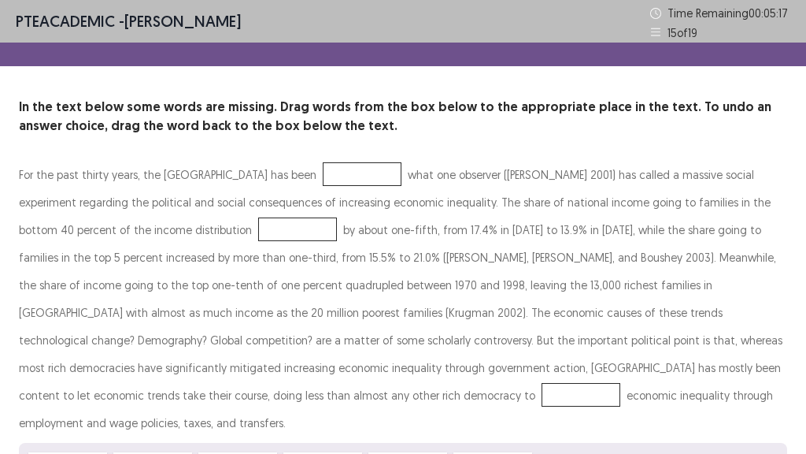
drag, startPoint x: 310, startPoint y: 407, endPoint x: 562, endPoint y: 207, distance: 321.7
click at [557, 196] on div "For the past thirty years, the [GEOGRAPHIC_DATA] has been what one observer ([P…" at bounding box center [403, 323] width 768 height 324
click at [577, 197] on div "For the past thirty years, the [GEOGRAPHIC_DATA] has been what one observer ([P…" at bounding box center [403, 299] width 768 height 276
click at [731, 202] on div "For the past thirty years, the [GEOGRAPHIC_DATA] has been what one observer ([P…" at bounding box center [403, 299] width 768 height 276
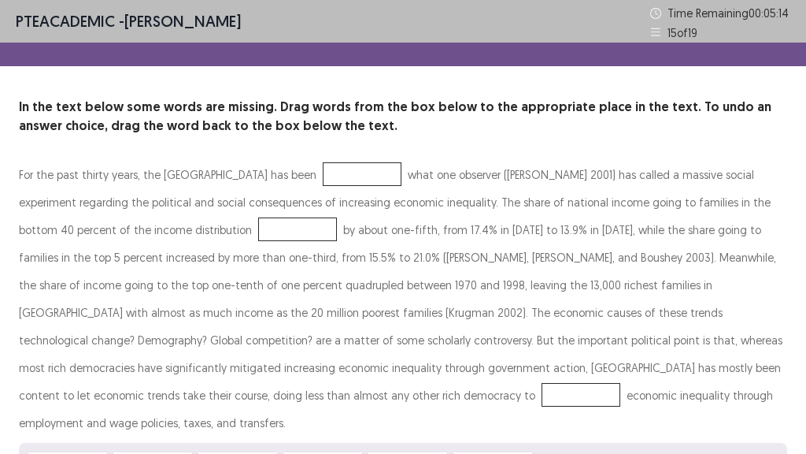
click at [731, 202] on div "For the past thirty years, the [GEOGRAPHIC_DATA] has been what one observer ([P…" at bounding box center [403, 299] width 768 height 276
click at [739, 72] on div "PTE academic - [PERSON_NAME] Time Remaining 00 : 05 : 12 15 of 19 In the text b…" at bounding box center [403, 258] width 806 height 517
drag, startPoint x: 653, startPoint y: 134, endPoint x: 0, endPoint y: 369, distance: 693.9
click at [226, 299] on div "PTE academic - [PERSON_NAME] Time Remaining 00 : 05 : 11 15 of 19 In the text b…" at bounding box center [403, 258] width 806 height 517
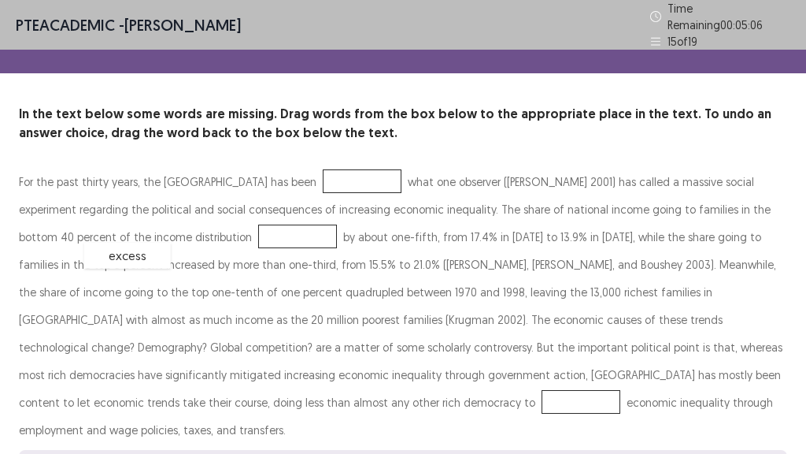
drag, startPoint x: 53, startPoint y: 435, endPoint x: 110, endPoint y: 223, distance: 219.5
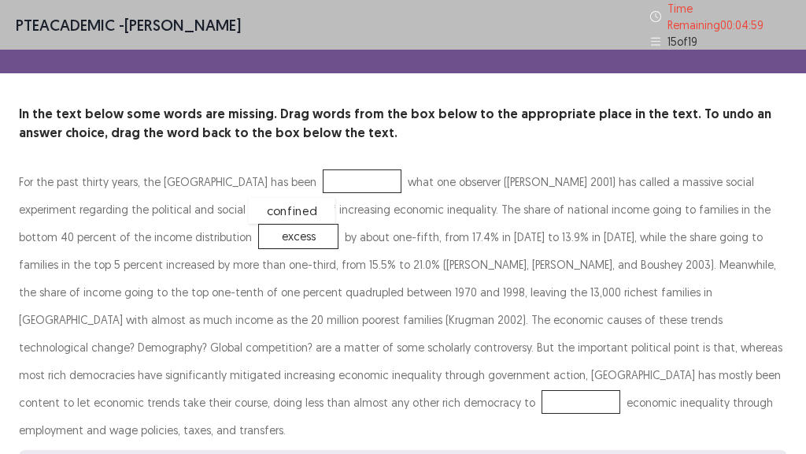
drag, startPoint x: 337, startPoint y: 438, endPoint x: 306, endPoint y: 178, distance: 261.7
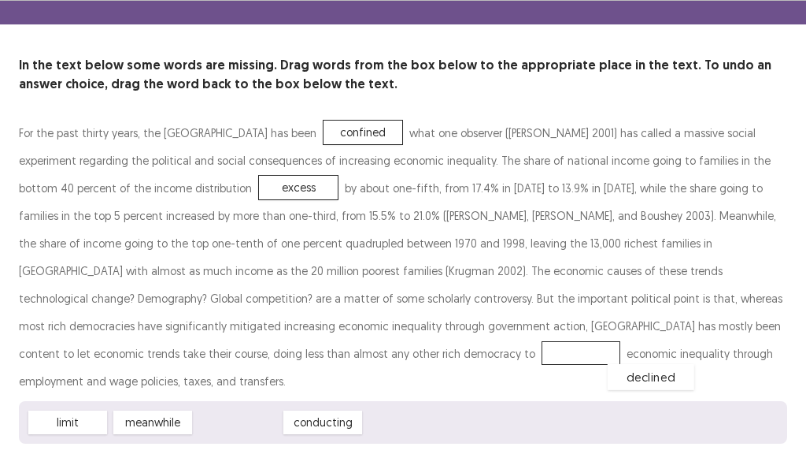
scroll to position [43, 0]
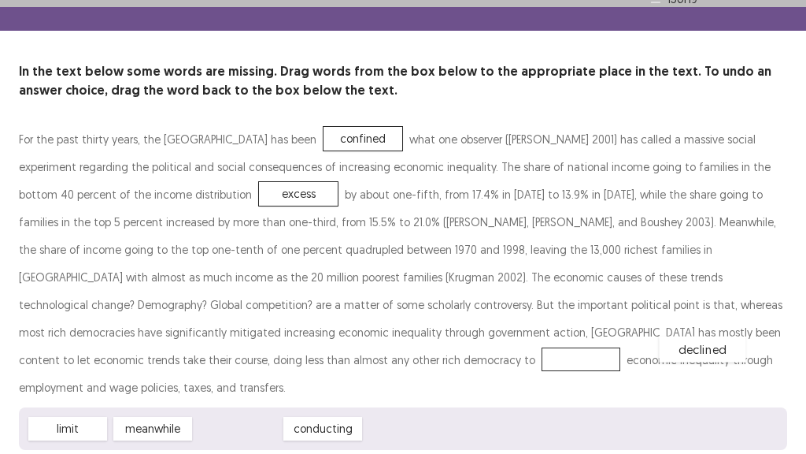
drag, startPoint x: 246, startPoint y: 441, endPoint x: 711, endPoint y: 318, distance: 480.5
drag, startPoint x: 767, startPoint y: 395, endPoint x: 746, endPoint y: 405, distance: 22.5
click at [746, 407] on div "limit meanwhile conducting" at bounding box center [403, 428] width 768 height 43
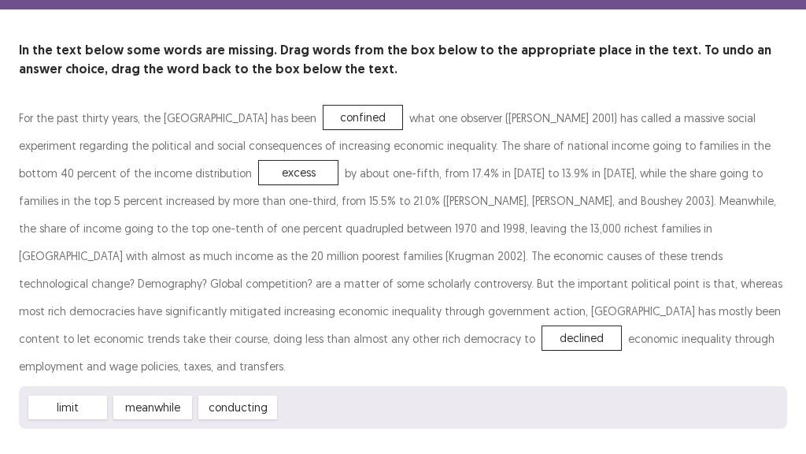
scroll to position [72, 0]
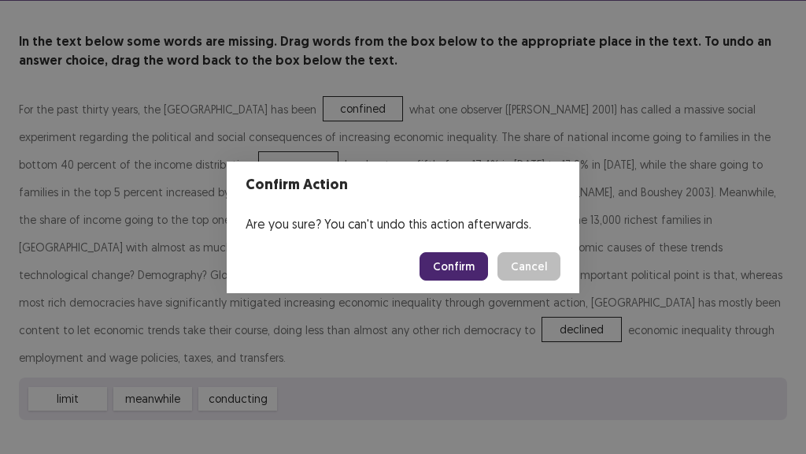
click at [471, 261] on button "Confirm" at bounding box center [454, 266] width 69 height 28
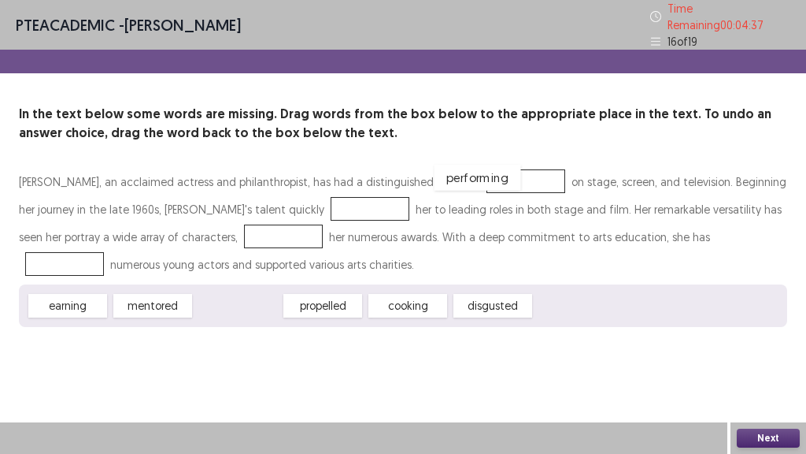
drag, startPoint x: 246, startPoint y: 298, endPoint x: 488, endPoint y: 169, distance: 273.7
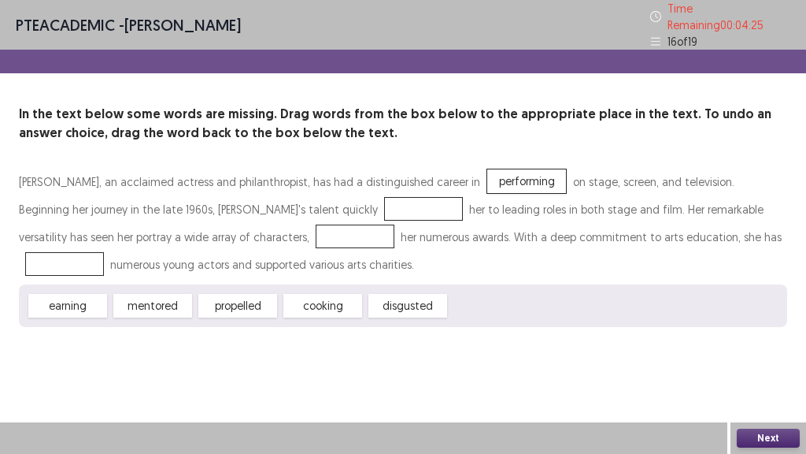
drag, startPoint x: 272, startPoint y: 249, endPoint x: 294, endPoint y: 225, distance: 32.3
click at [294, 225] on div "[PERSON_NAME], an acclaimed actress and philanthropist, has had a distinguished…" at bounding box center [403, 247] width 768 height 159
drag, startPoint x: 243, startPoint y: 298, endPoint x: 293, endPoint y: 201, distance: 108.8
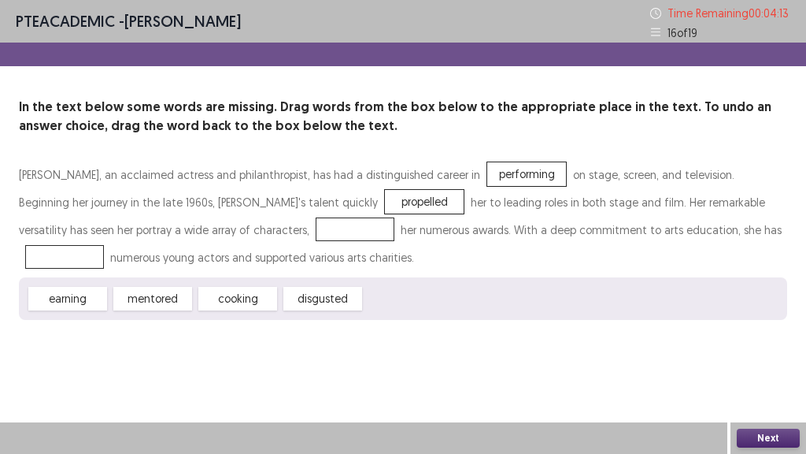
drag, startPoint x: 86, startPoint y: 298, endPoint x: 146, endPoint y: 263, distance: 69.8
click at [180, 247] on div "[PERSON_NAME], an acclaimed actress and philanthropist, has had a distinguished…" at bounding box center [403, 240] width 768 height 159
drag, startPoint x: 69, startPoint y: 304, endPoint x: 197, endPoint y: 234, distance: 145.5
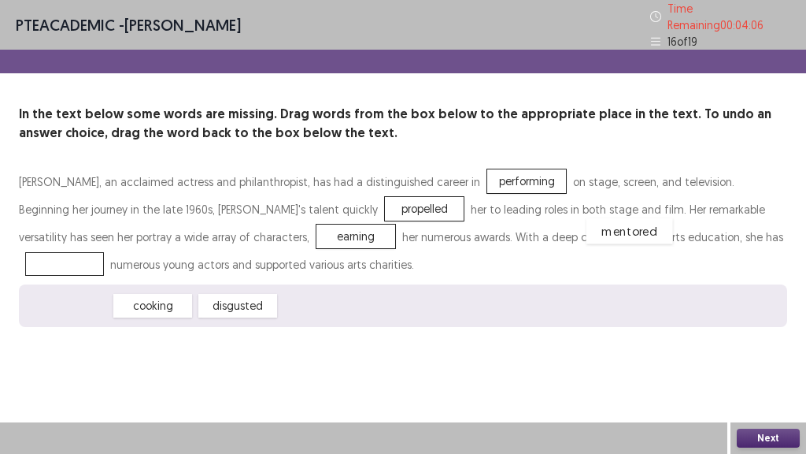
drag, startPoint x: 87, startPoint y: 294, endPoint x: 651, endPoint y: 224, distance: 568.8
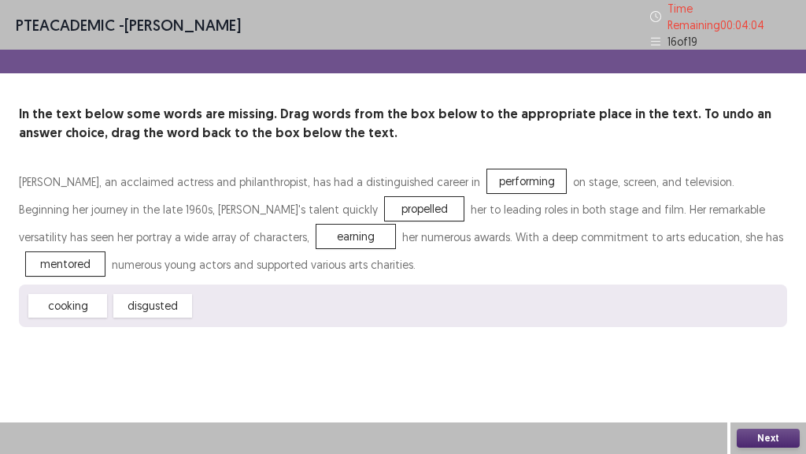
click at [773, 433] on button "Next" at bounding box center [768, 437] width 63 height 19
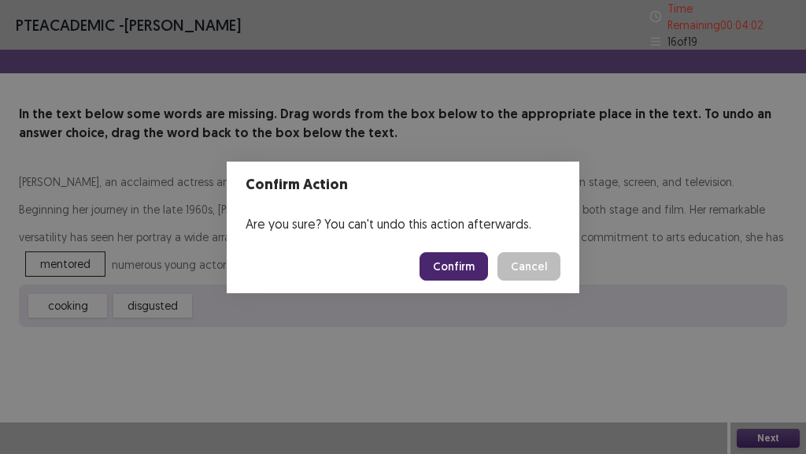
click at [476, 267] on button "Confirm" at bounding box center [454, 266] width 69 height 28
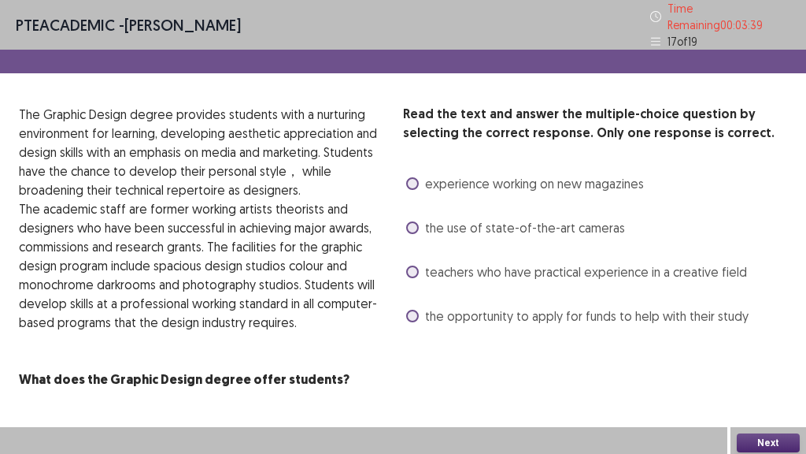
click at [415, 265] on span at bounding box center [412, 271] width 13 height 13
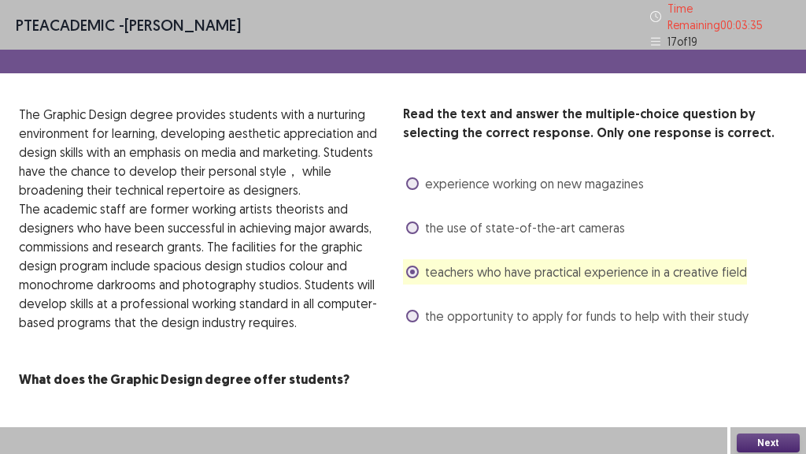
click at [775, 433] on button "Next" at bounding box center [768, 442] width 63 height 19
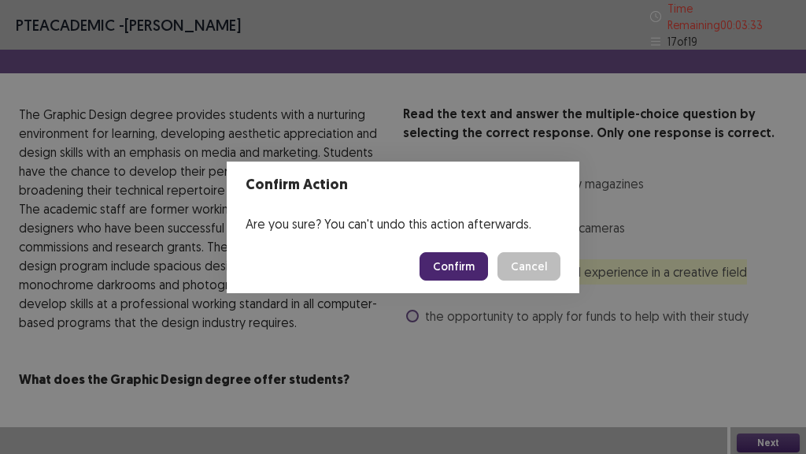
click at [482, 256] on button "Confirm" at bounding box center [454, 266] width 69 height 28
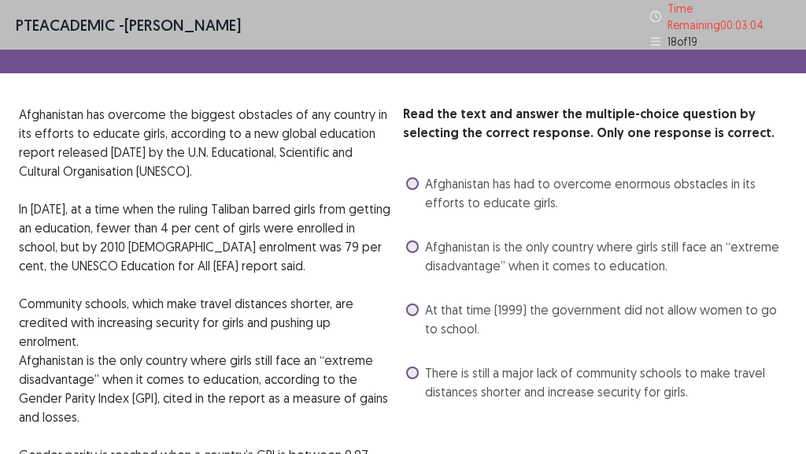
click at [413, 240] on span at bounding box center [412, 246] width 13 height 13
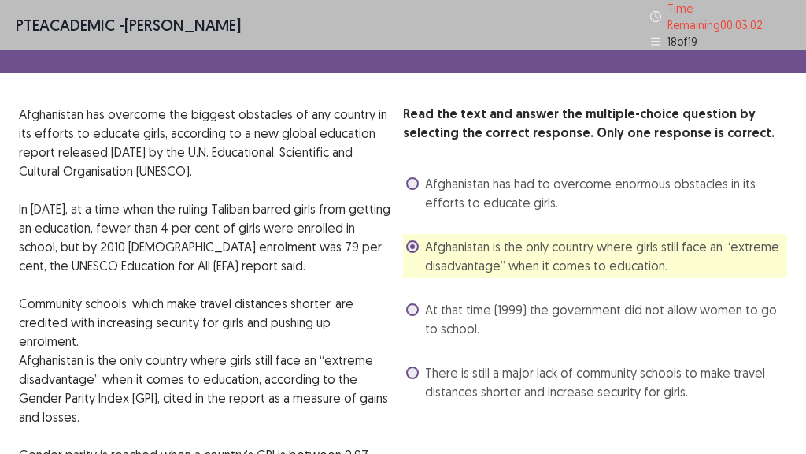
click at [723, 429] on div "Read the text and answer the multiple-choice question by selecting the correct …" at bounding box center [595, 360] width 384 height 511
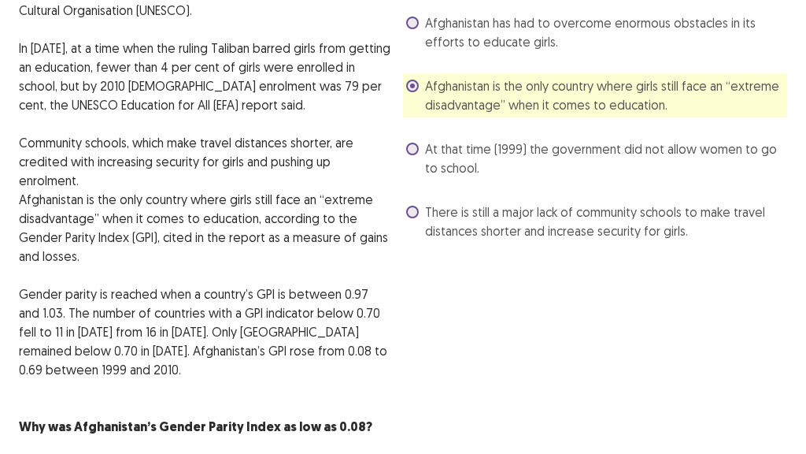
scroll to position [224, 0]
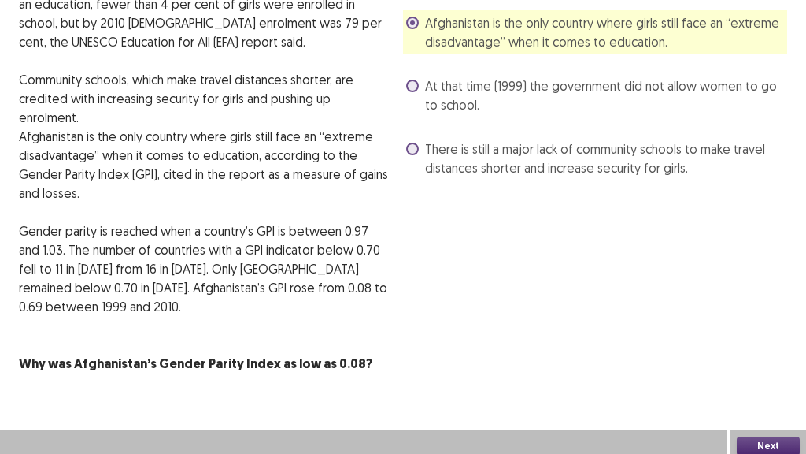
click at [766, 439] on button "Next" at bounding box center [768, 445] width 63 height 19
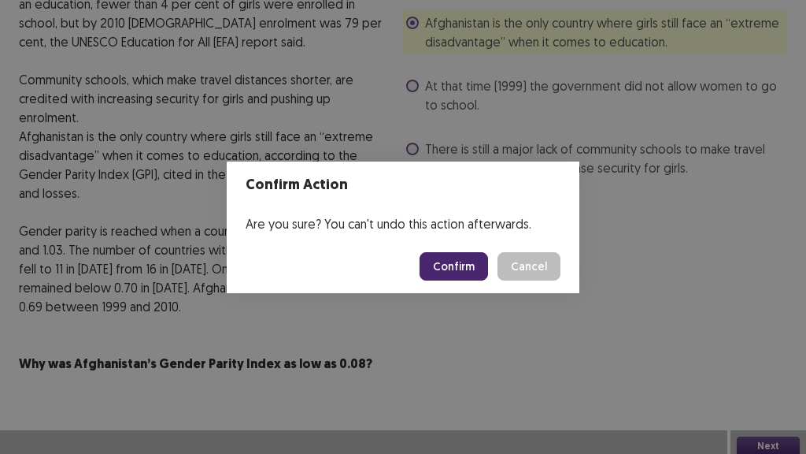
click at [474, 268] on button "Confirm" at bounding box center [454, 266] width 69 height 28
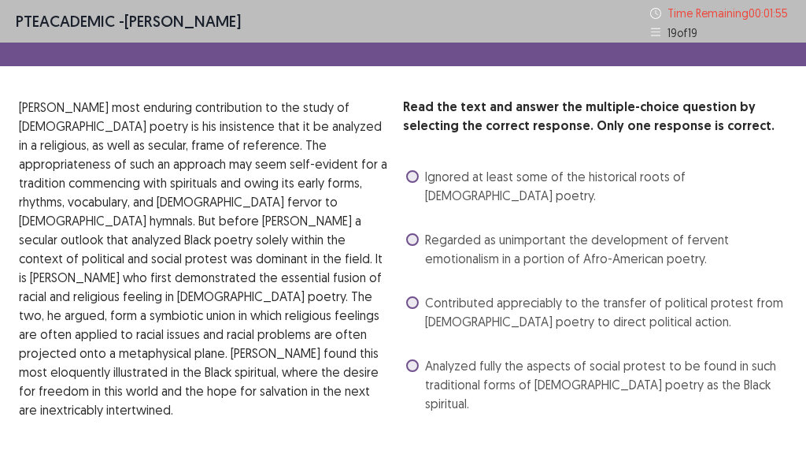
click at [411, 365] on span at bounding box center [412, 365] width 13 height 13
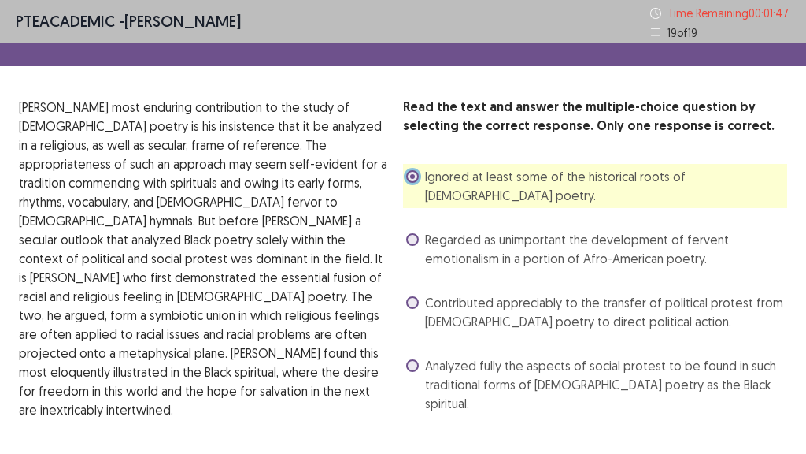
click at [416, 361] on span at bounding box center [412, 365] width 13 height 13
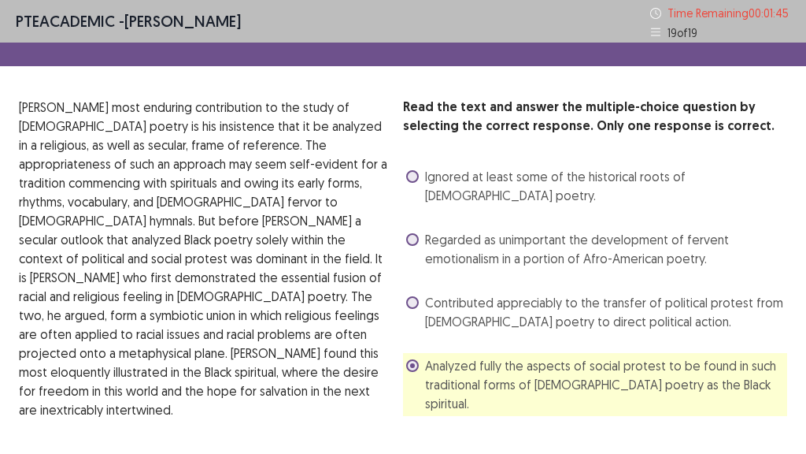
click at [589, 446] on div "Read the text and answer the multiple-choice question by selecting the correct …" at bounding box center [595, 307] width 384 height 418
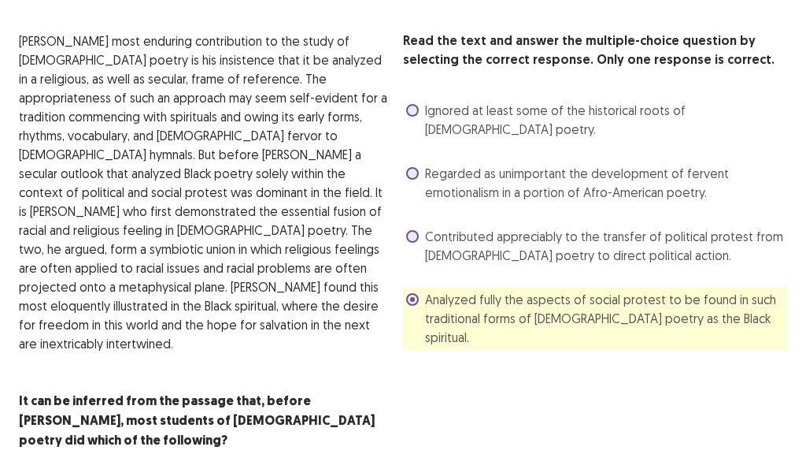
scroll to position [73, 0]
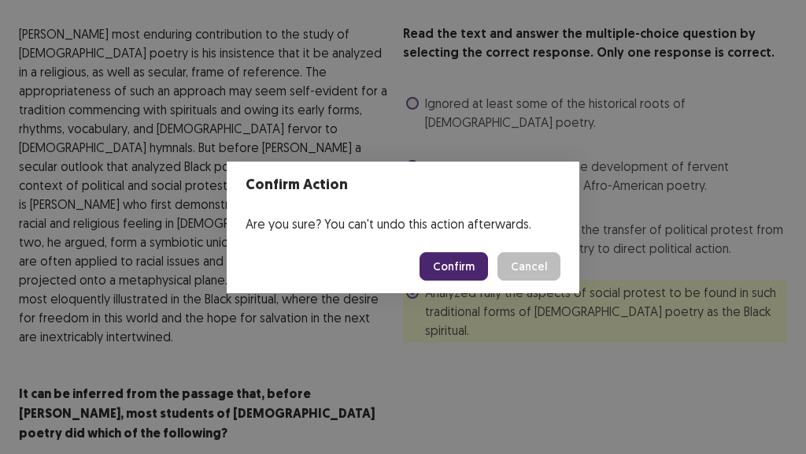
click at [463, 263] on button "Confirm" at bounding box center [454, 266] width 69 height 28
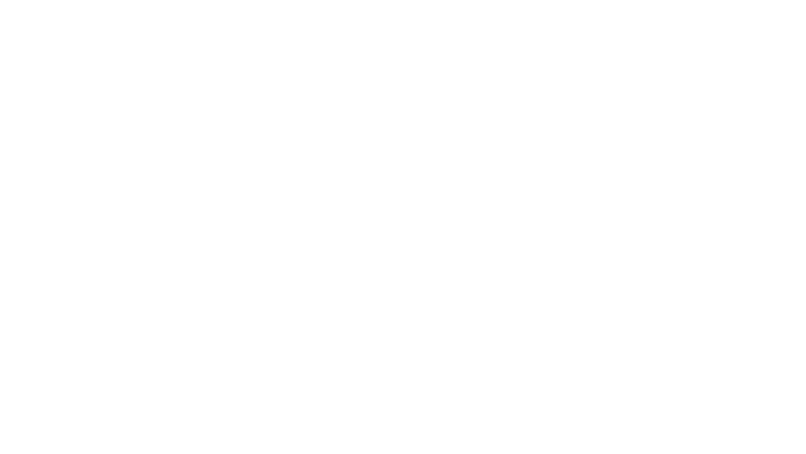
scroll to position [0, 0]
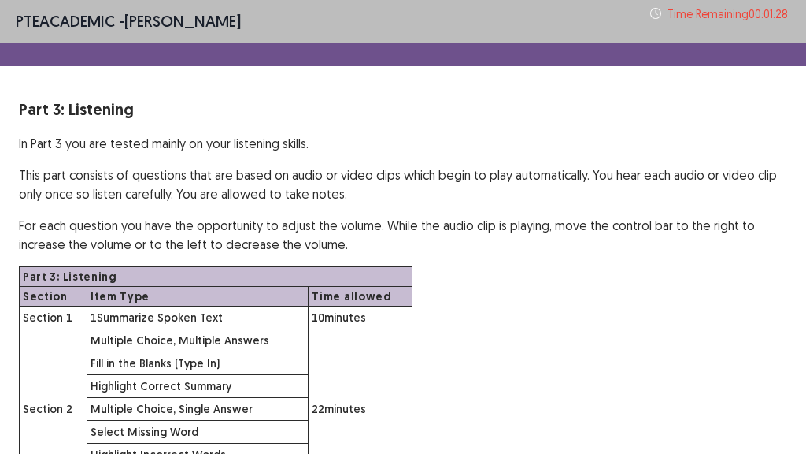
click at [805, 209] on div "Part 3: Listening In Part 3 you are tested mainly on your listening skills. Thi…" at bounding box center [403, 293] width 806 height 391
click at [709, 206] on div "Part 3: Listening In Part 3 you are tested mainly on your listening skills. Thi…" at bounding box center [403, 293] width 806 height 391
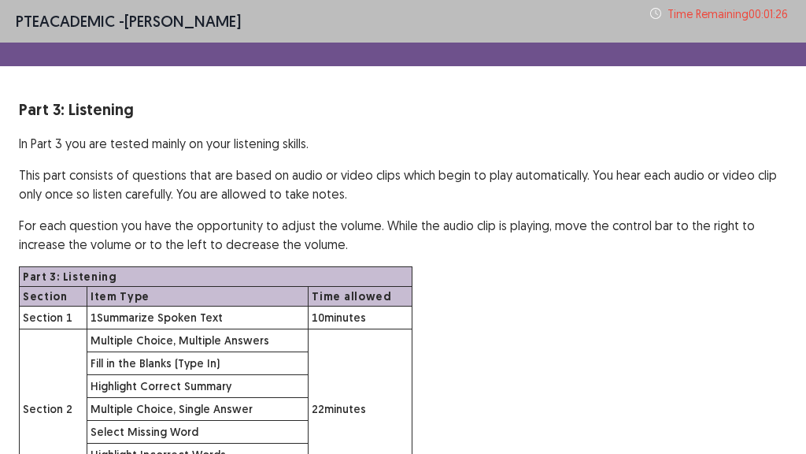
click at [709, 206] on div "Part 3: Listening In Part 3 you are tested mainly on your listening skills. Thi…" at bounding box center [403, 293] width 806 height 391
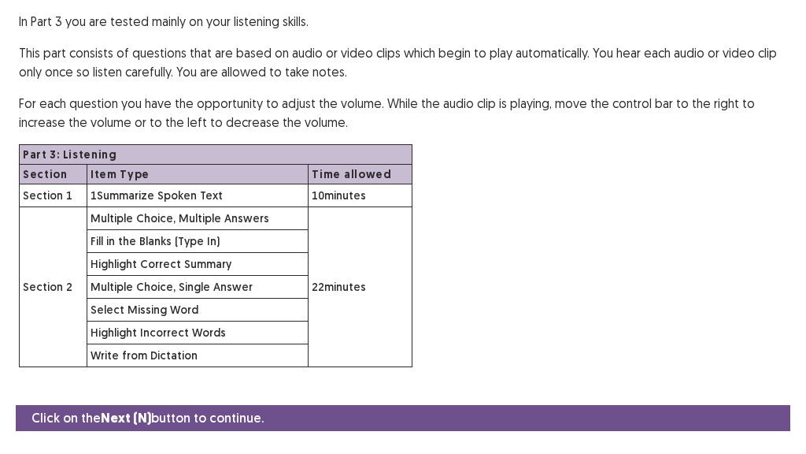
scroll to position [157, 0]
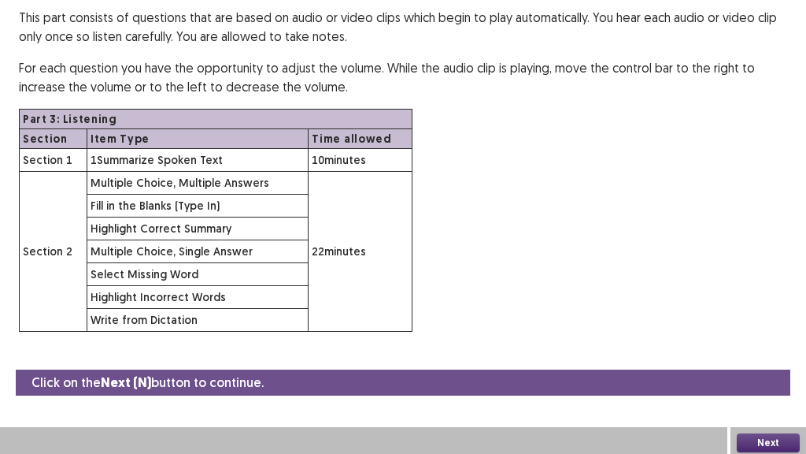
click at [768, 436] on button "Next" at bounding box center [768, 442] width 63 height 19
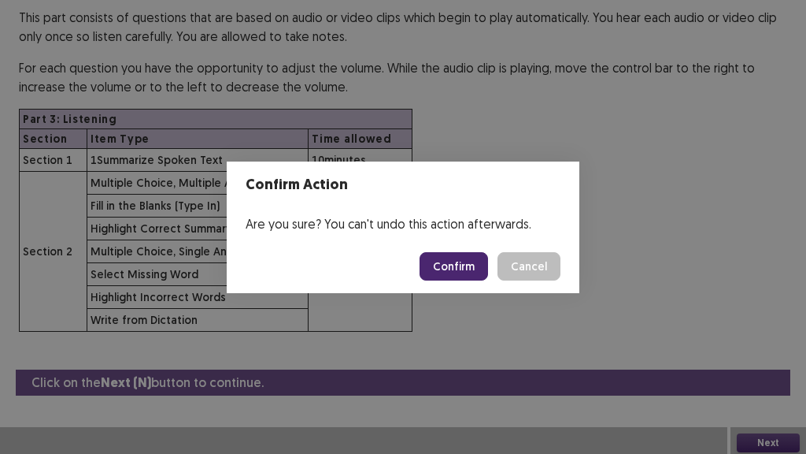
click at [475, 254] on button "Confirm" at bounding box center [454, 266] width 69 height 28
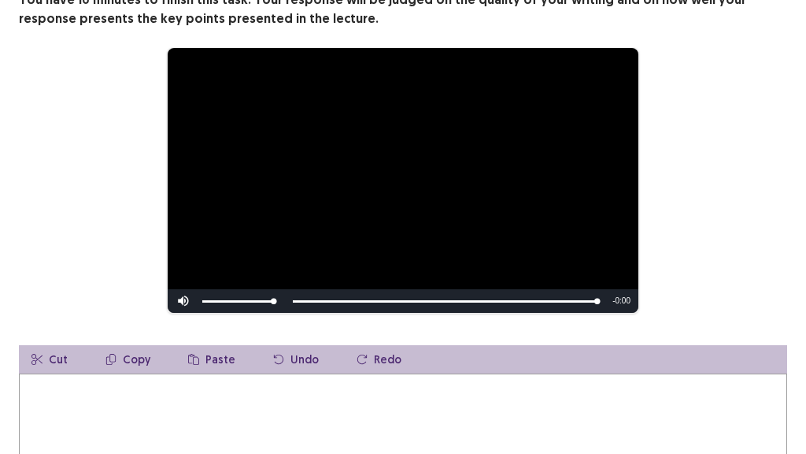
click at [161, 398] on textarea at bounding box center [403, 459] width 768 height 173
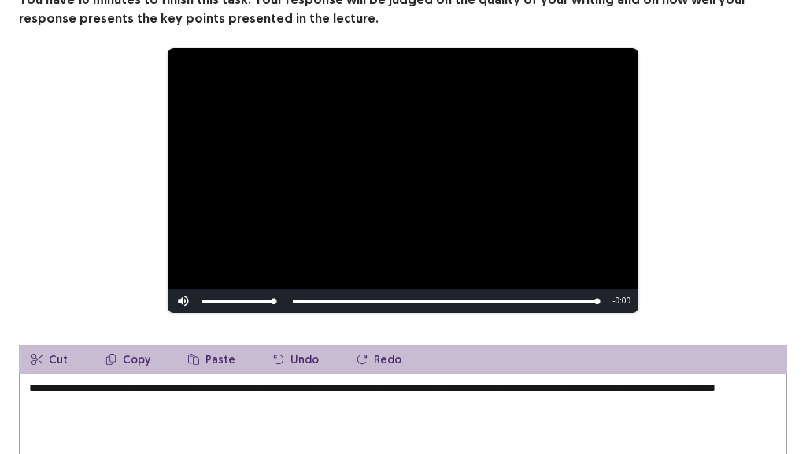
click at [464, 373] on textarea "**********" at bounding box center [403, 459] width 768 height 173
click at [167, 383] on textarea "**********" at bounding box center [403, 459] width 768 height 173
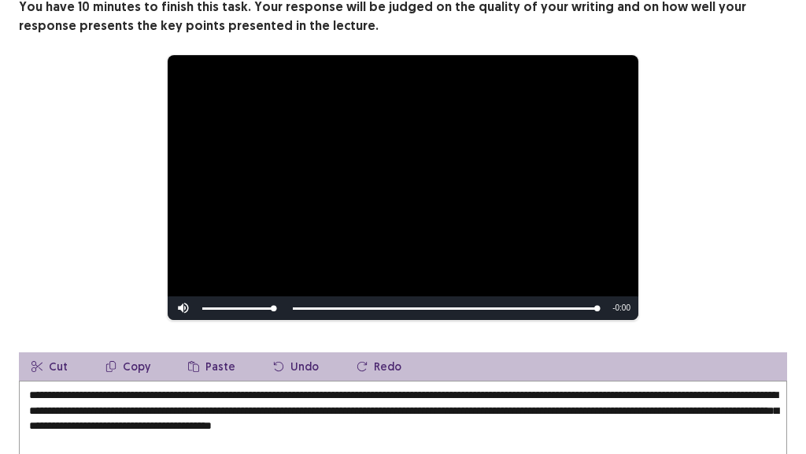
type textarea "**********"
click at [731, 226] on div "**********" at bounding box center [403, 187] width 768 height 266
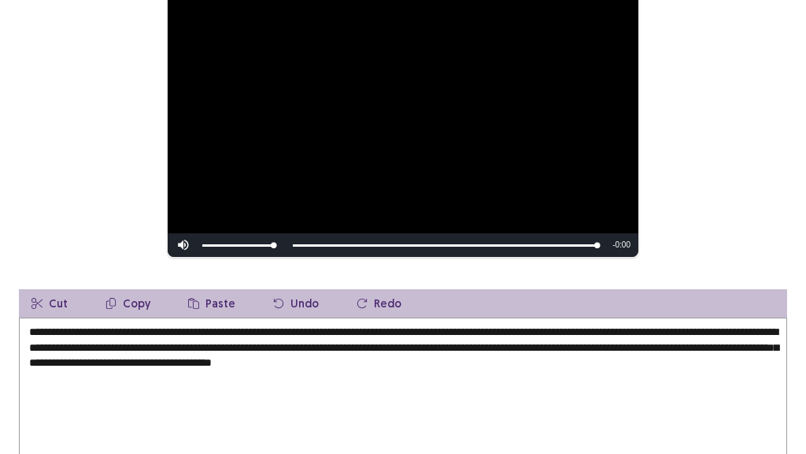
scroll to position [329, 0]
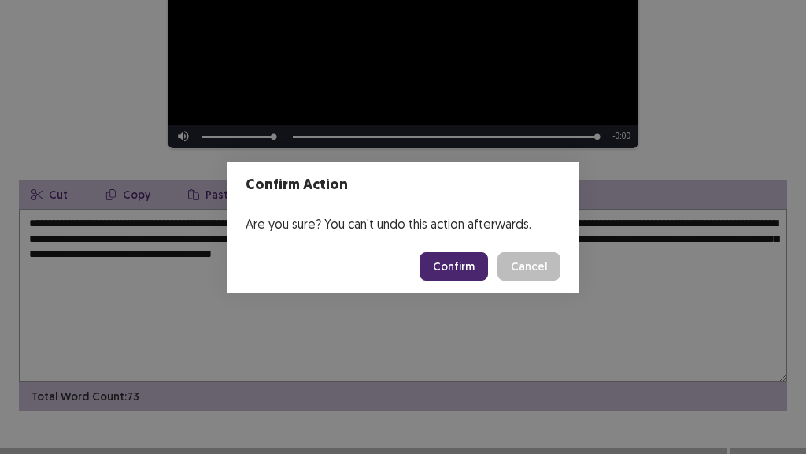
click at [468, 265] on button "Confirm" at bounding box center [454, 266] width 69 height 28
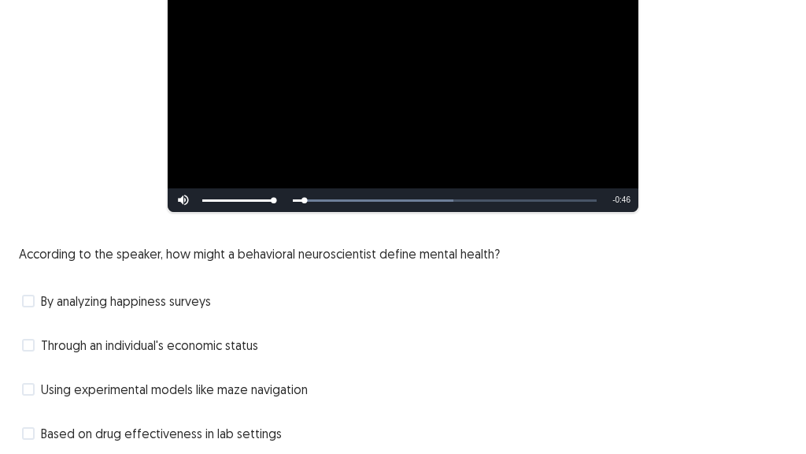
scroll to position [241, 0]
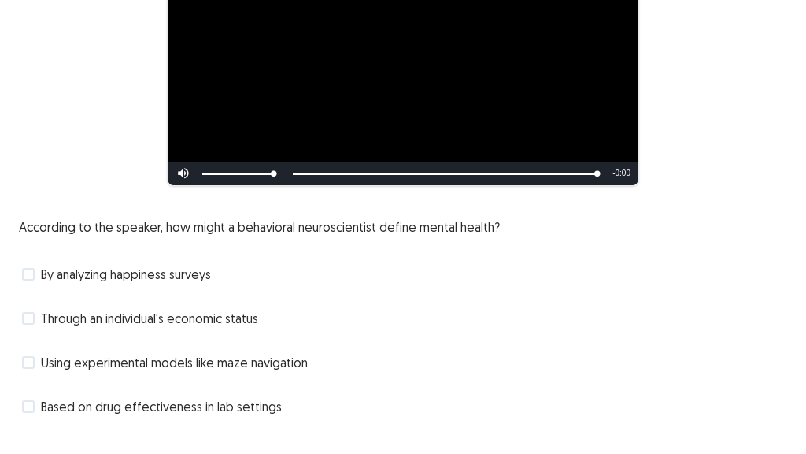
click at [30, 356] on span at bounding box center [28, 362] width 13 height 13
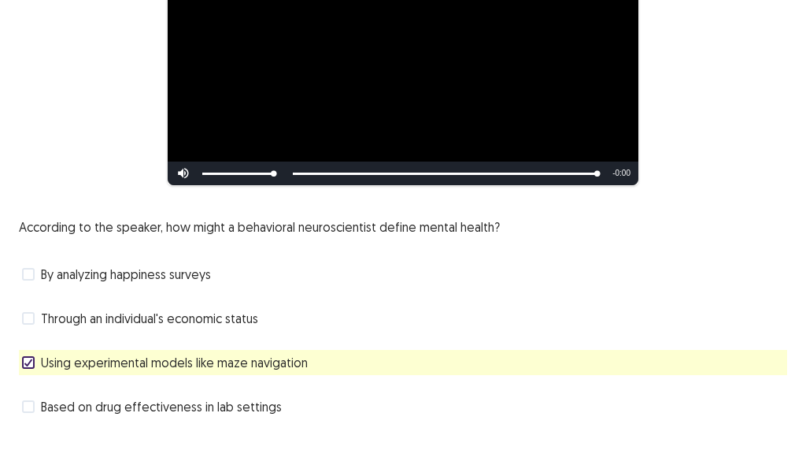
click at [29, 268] on span at bounding box center [28, 274] width 13 height 13
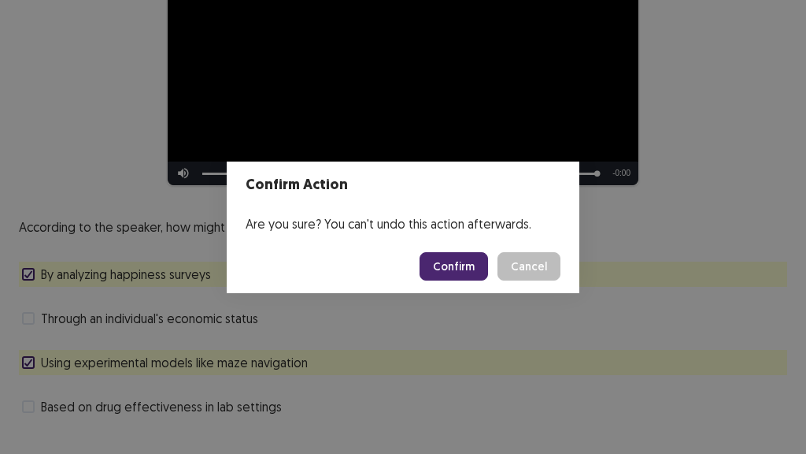
click at [461, 271] on button "Confirm" at bounding box center [454, 266] width 69 height 28
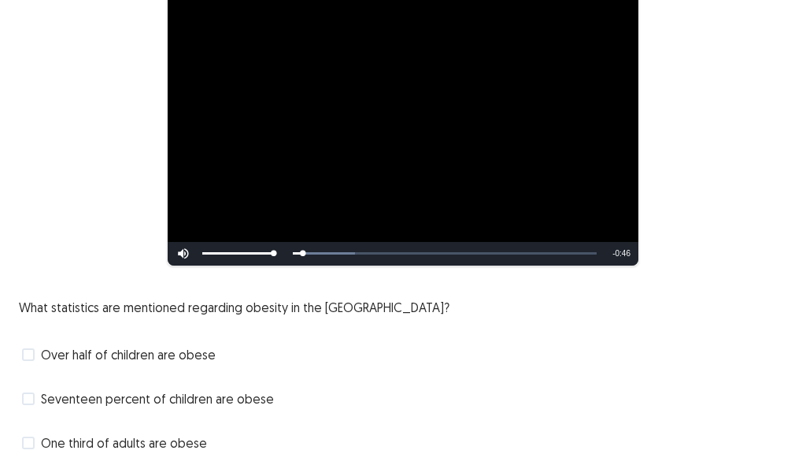
scroll to position [309, 0]
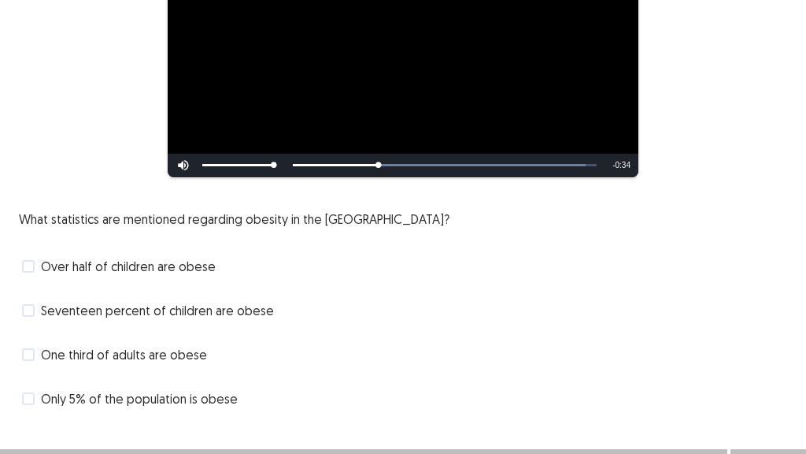
click at [28, 348] on span at bounding box center [28, 354] width 13 height 13
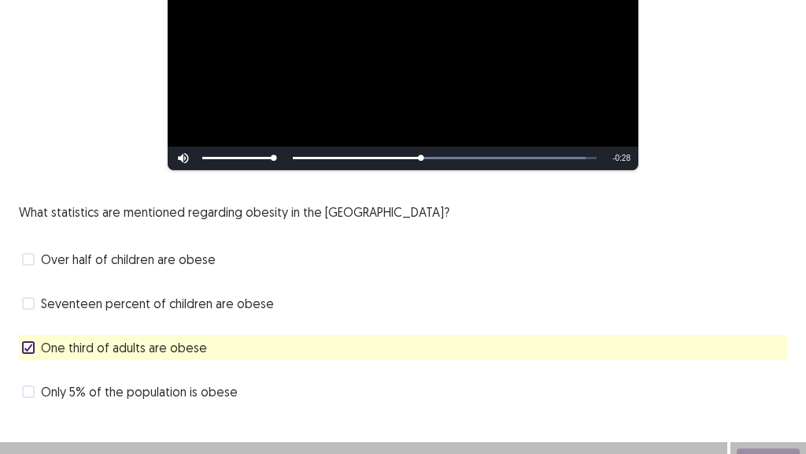
click at [27, 297] on span at bounding box center [28, 303] width 13 height 13
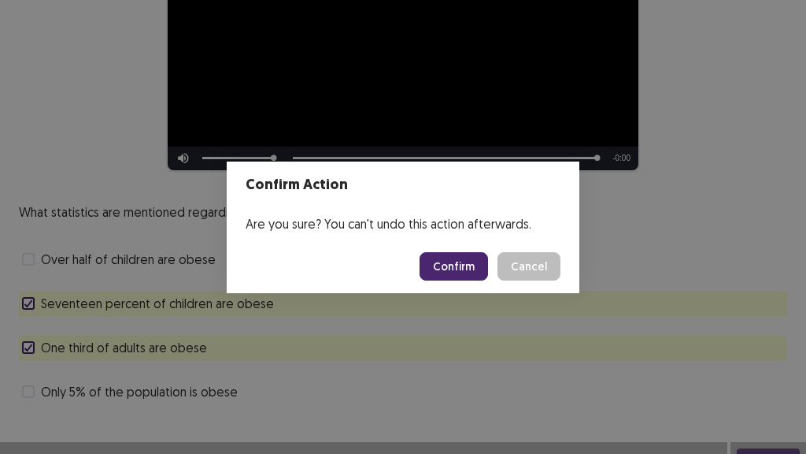
click at [476, 272] on button "Confirm" at bounding box center [454, 266] width 69 height 28
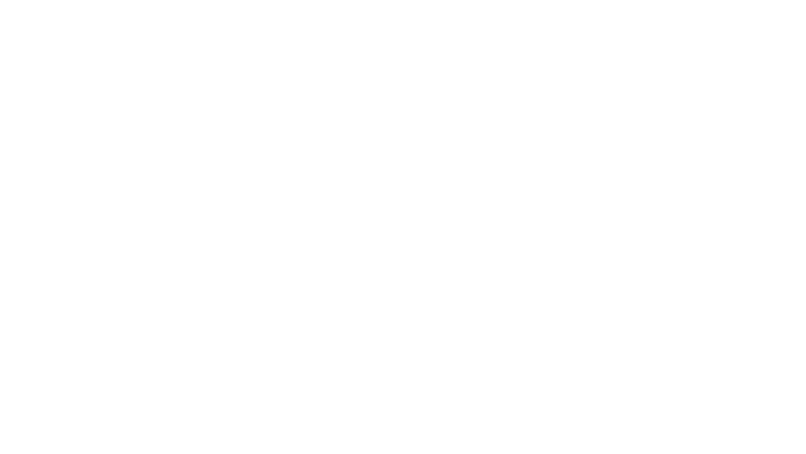
scroll to position [0, 0]
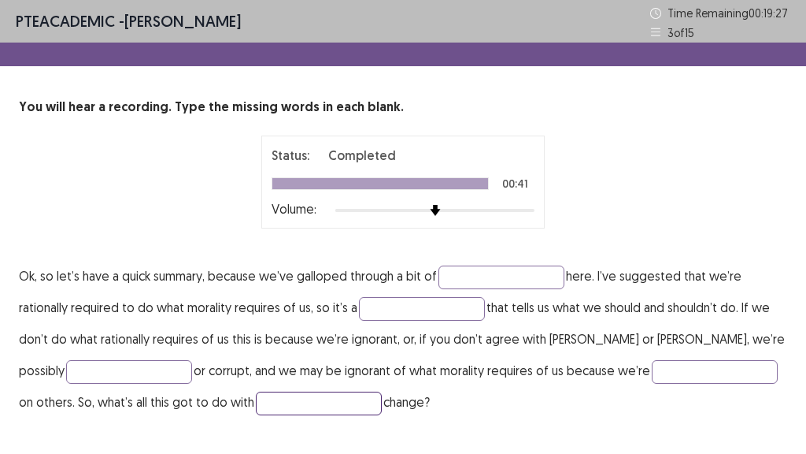
click at [284, 397] on input "text" at bounding box center [319, 403] width 126 height 24
type input "*******"
click at [652, 368] on input "text" at bounding box center [715, 372] width 126 height 24
type input "*****"
click at [124, 368] on input "text" at bounding box center [129, 372] width 126 height 24
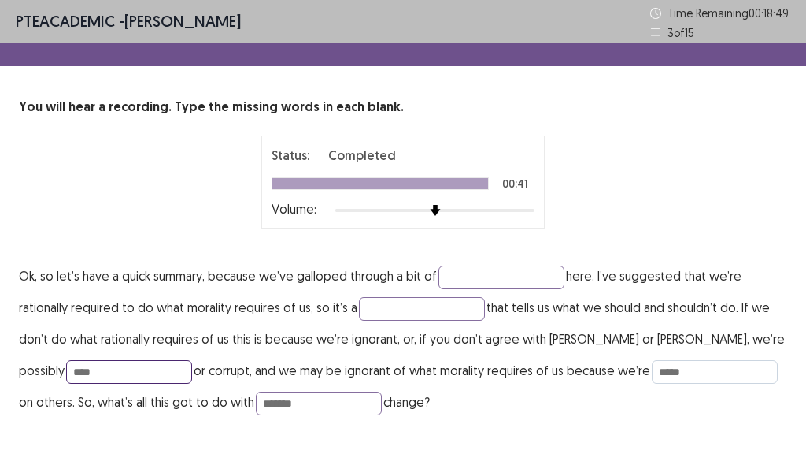
type input "****"
click at [652, 369] on input "*****" at bounding box center [715, 372] width 126 height 24
type input "****"
click at [439, 313] on input "text" at bounding box center [422, 309] width 126 height 24
type input "******"
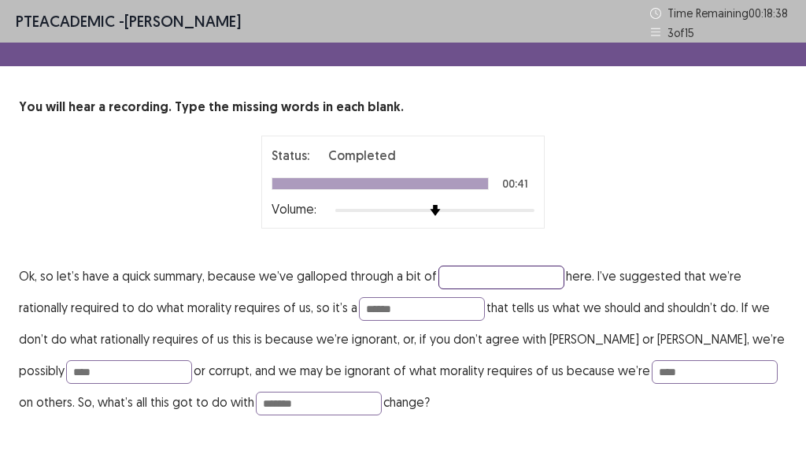
click at [491, 283] on input "text" at bounding box center [502, 277] width 126 height 24
click at [476, 276] on input "**********" at bounding box center [502, 277] width 126 height 24
type input "**********"
click at [765, 277] on p "**********" at bounding box center [403, 338] width 768 height 157
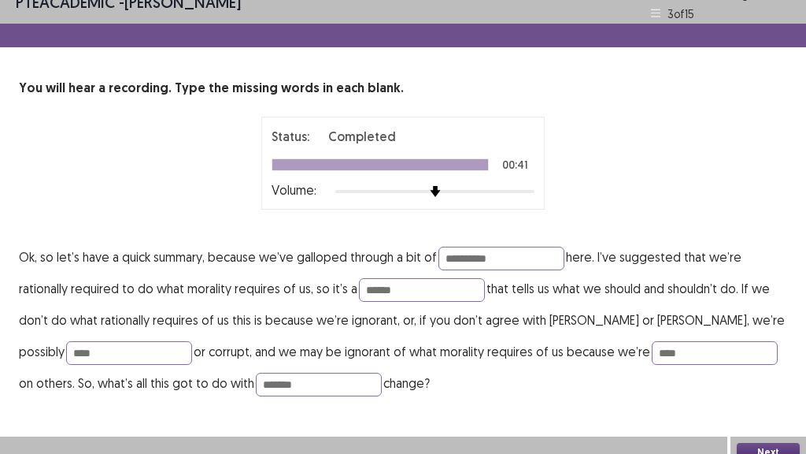
scroll to position [32, 0]
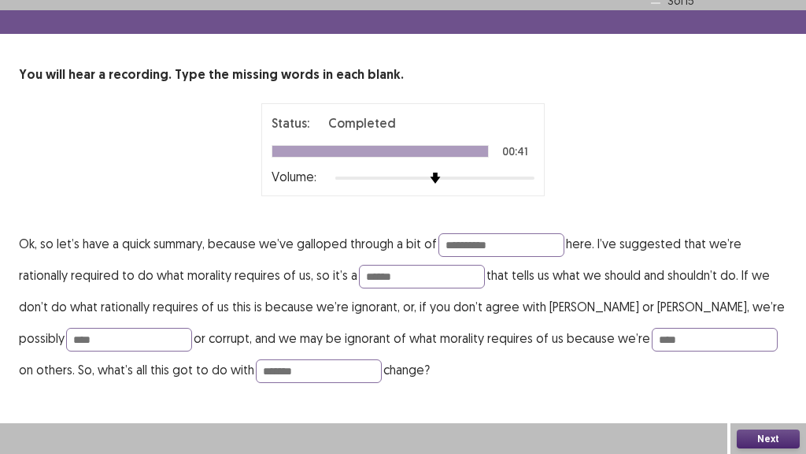
click at [771, 436] on button "Next" at bounding box center [768, 438] width 63 height 19
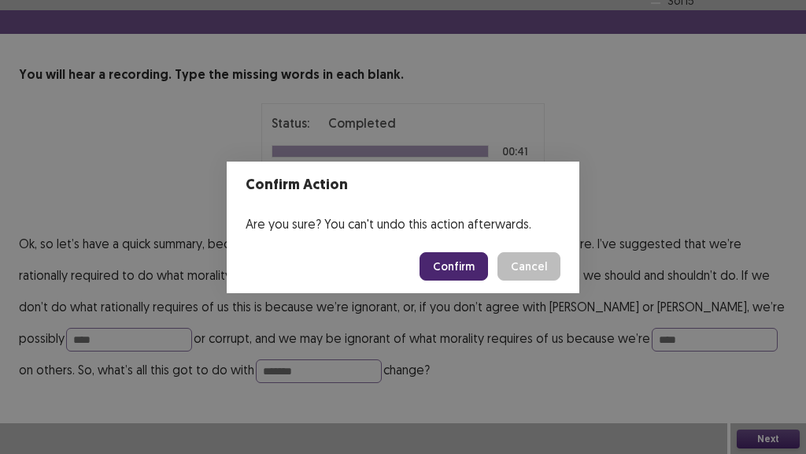
click at [485, 266] on button "Confirm" at bounding box center [454, 266] width 69 height 28
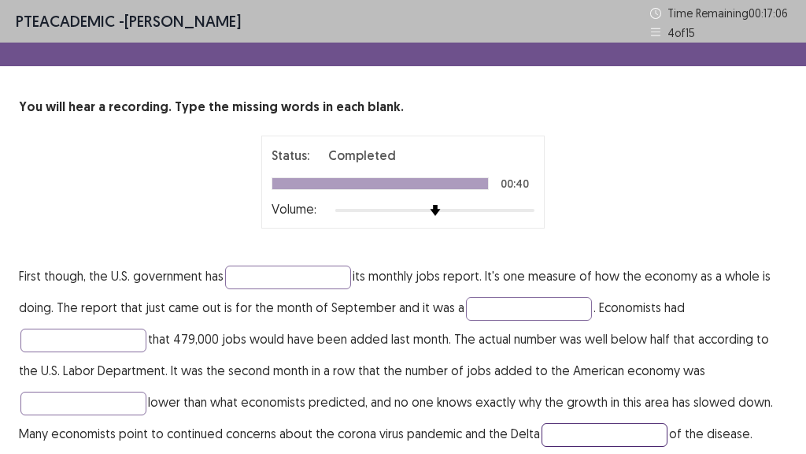
click at [568, 432] on input "text" at bounding box center [605, 435] width 126 height 24
type input "*******"
click at [91, 399] on input "text" at bounding box center [83, 403] width 126 height 24
type input "********"
click at [123, 336] on input "text" at bounding box center [83, 340] width 126 height 24
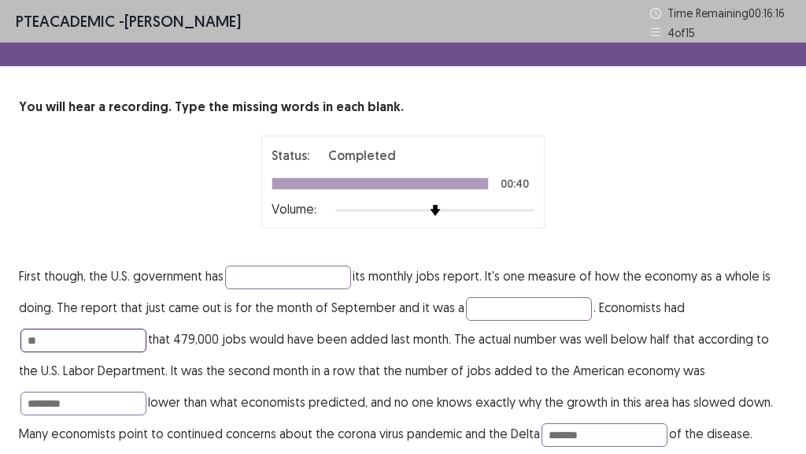
type input "*"
click at [517, 312] on input "text" at bounding box center [529, 309] width 126 height 24
type input "***"
click at [319, 272] on input "text" at bounding box center [288, 277] width 126 height 24
type input "********"
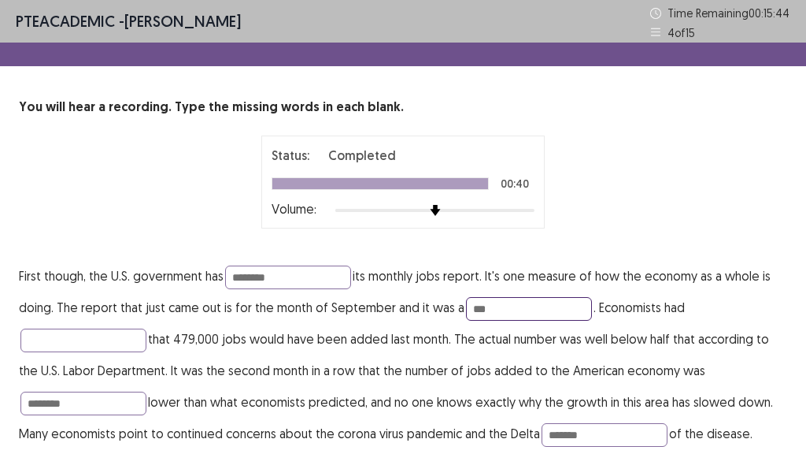
click at [493, 307] on input "***" at bounding box center [529, 309] width 126 height 24
type input "**********"
click at [114, 332] on input "text" at bounding box center [83, 340] width 126 height 24
type input "********"
click at [526, 309] on input "**********" at bounding box center [529, 309] width 126 height 24
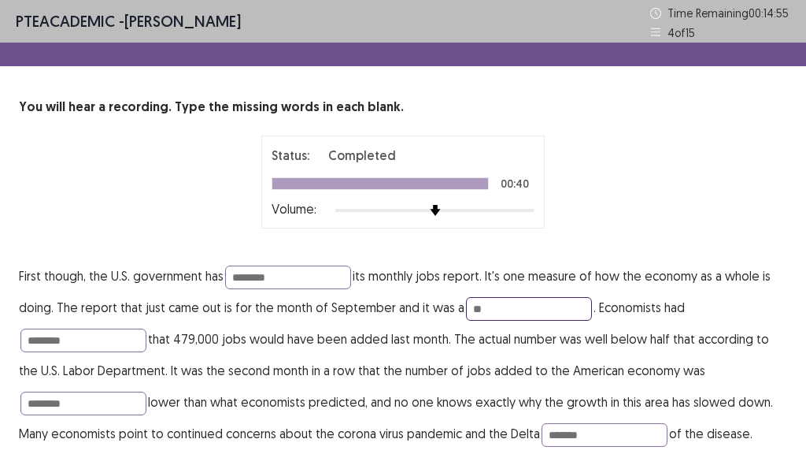
type input "*"
type input "********"
drag, startPoint x: 791, startPoint y: 296, endPoint x: 792, endPoint y: 307, distance: 11.1
click at [792, 307] on div "You will hear a recording. Type the missing words in each blank. Status: Comple…" at bounding box center [403, 273] width 806 height 351
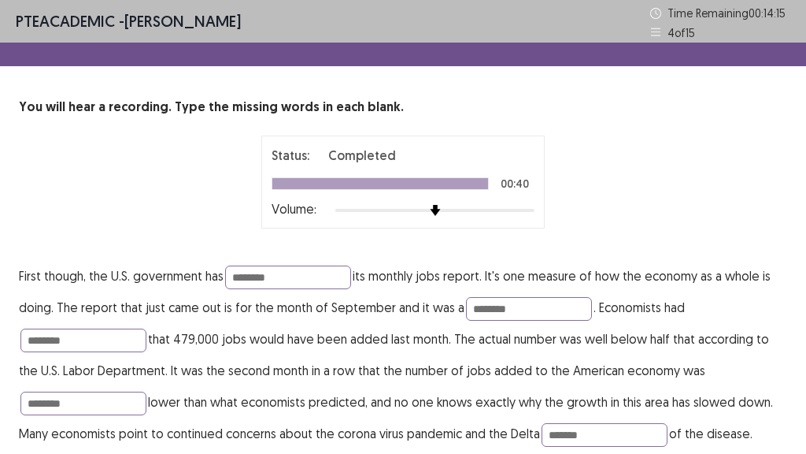
click at [788, 351] on div "You will hear a recording. Type the missing words in each blank. Status: Comple…" at bounding box center [403, 273] width 806 height 351
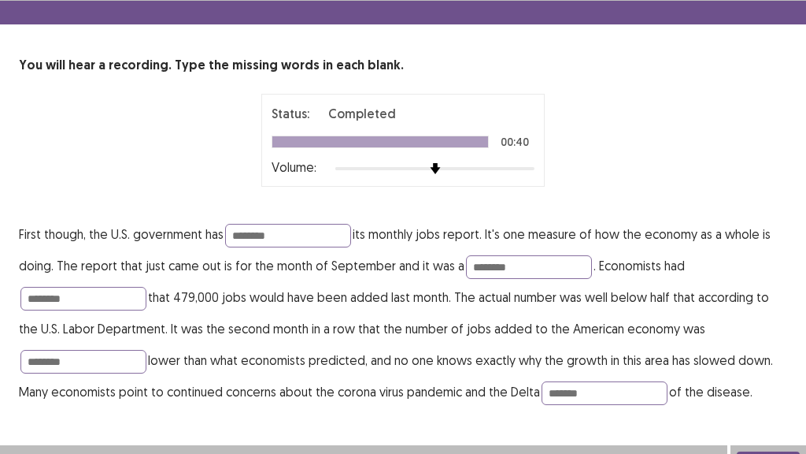
scroll to position [64, 0]
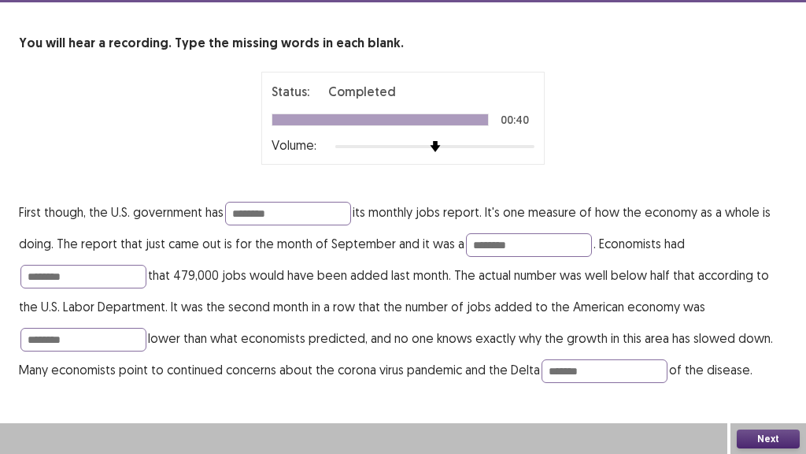
click at [768, 435] on button "Next" at bounding box center [768, 438] width 63 height 19
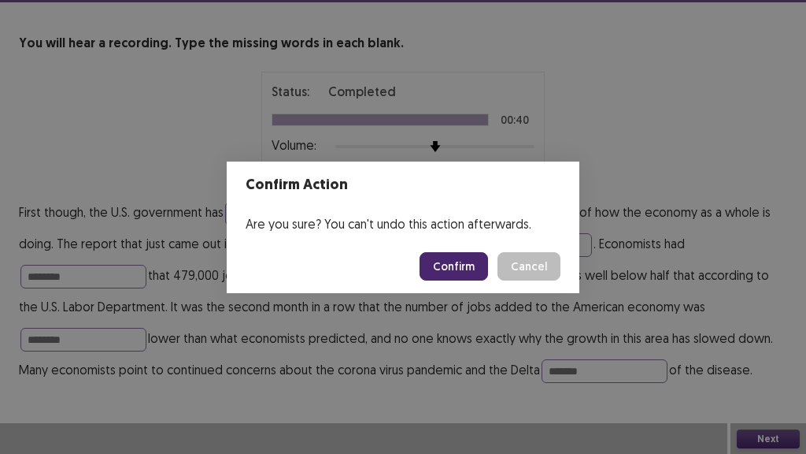
click at [453, 257] on button "Confirm" at bounding box center [454, 266] width 69 height 28
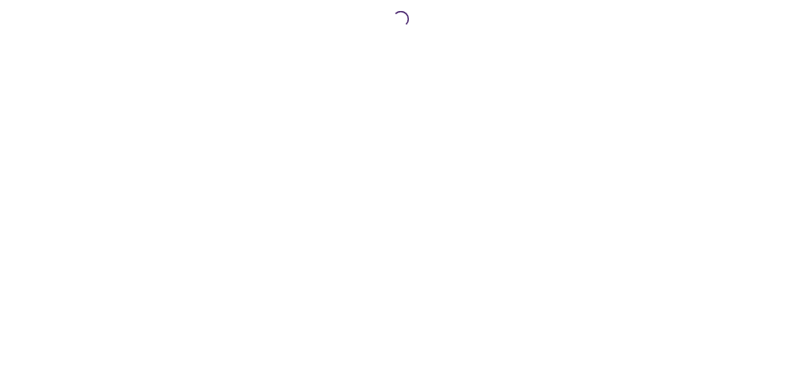
scroll to position [0, 0]
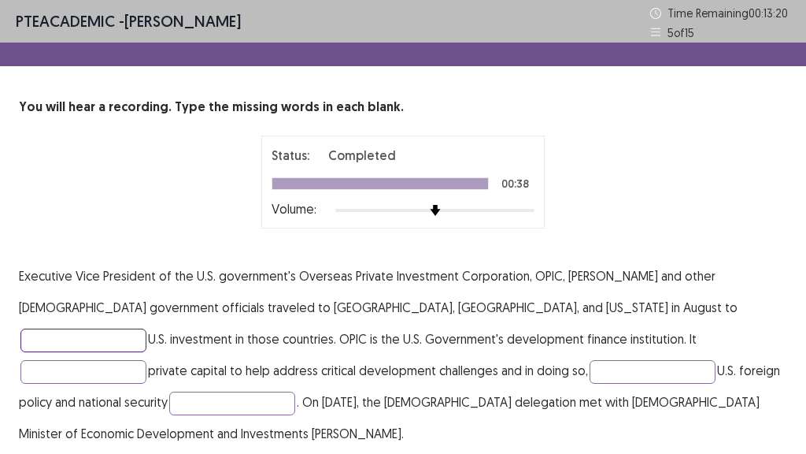
click at [146, 328] on input "text" at bounding box center [83, 340] width 126 height 24
